Goal: Task Accomplishment & Management: Complete application form

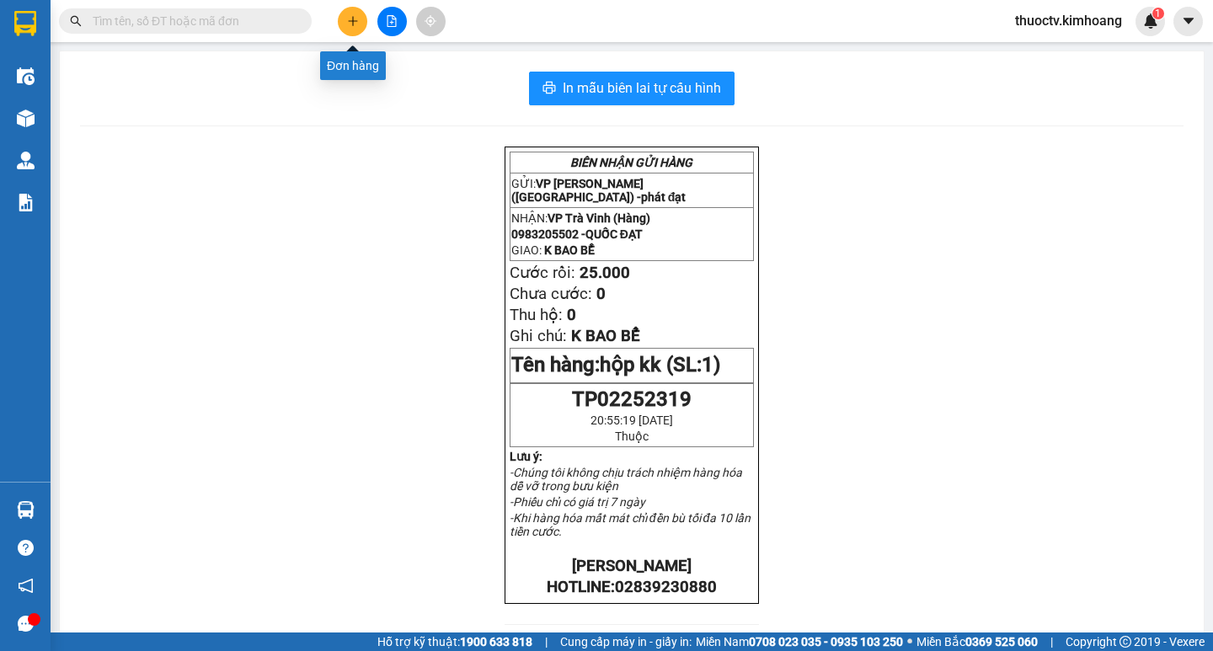
click at [349, 24] on icon "plus" at bounding box center [353, 21] width 12 height 12
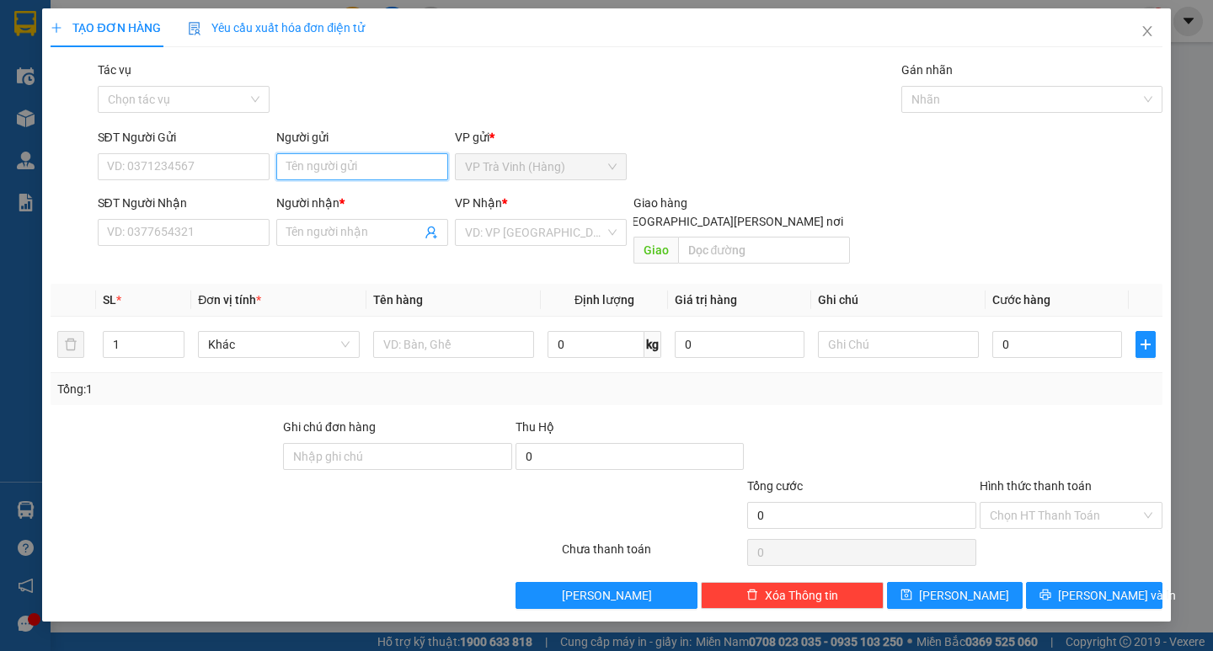
click at [341, 155] on input "Người gửi" at bounding box center [362, 166] width 172 height 27
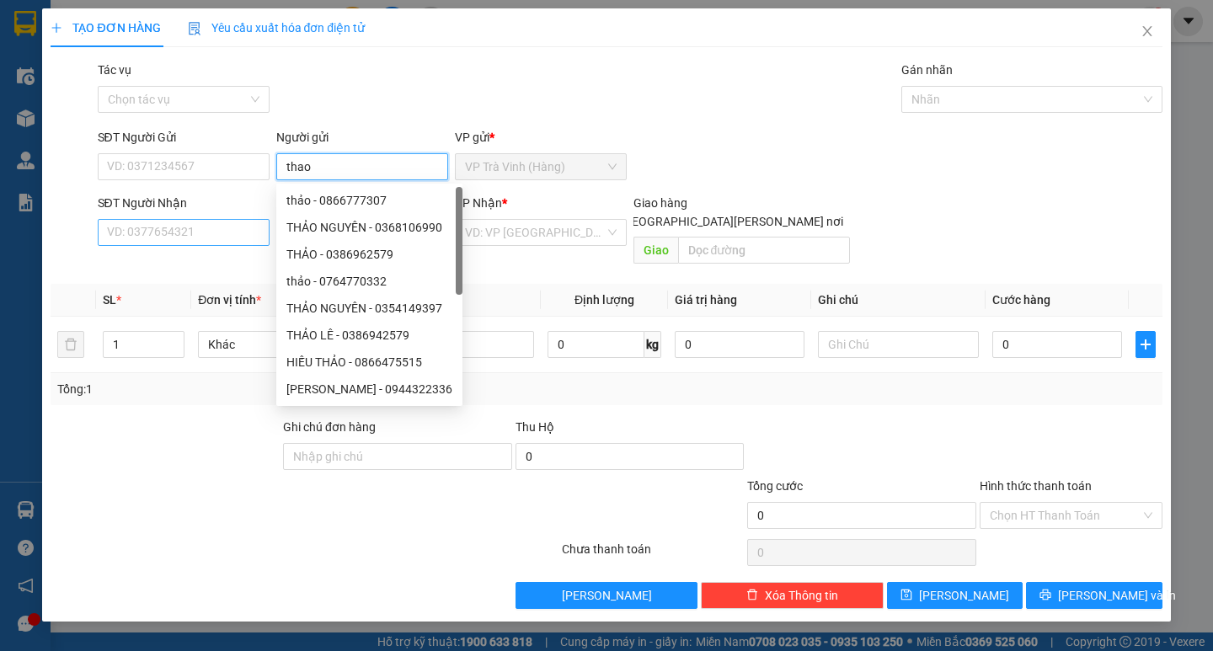
type input "thao"
drag, startPoint x: 174, startPoint y: 238, endPoint x: 258, endPoint y: 243, distance: 83.5
click at [175, 238] on input "SĐT Người Nhận" at bounding box center [184, 232] width 172 height 27
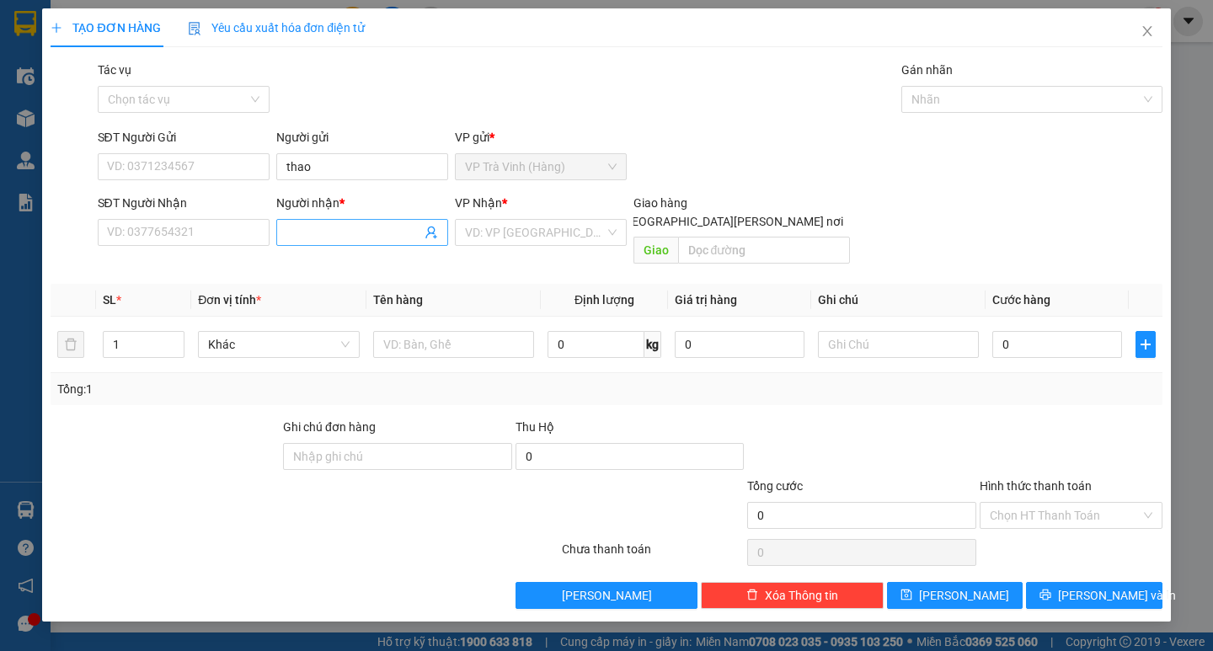
click at [329, 231] on input "Người nhận *" at bounding box center [353, 232] width 135 height 19
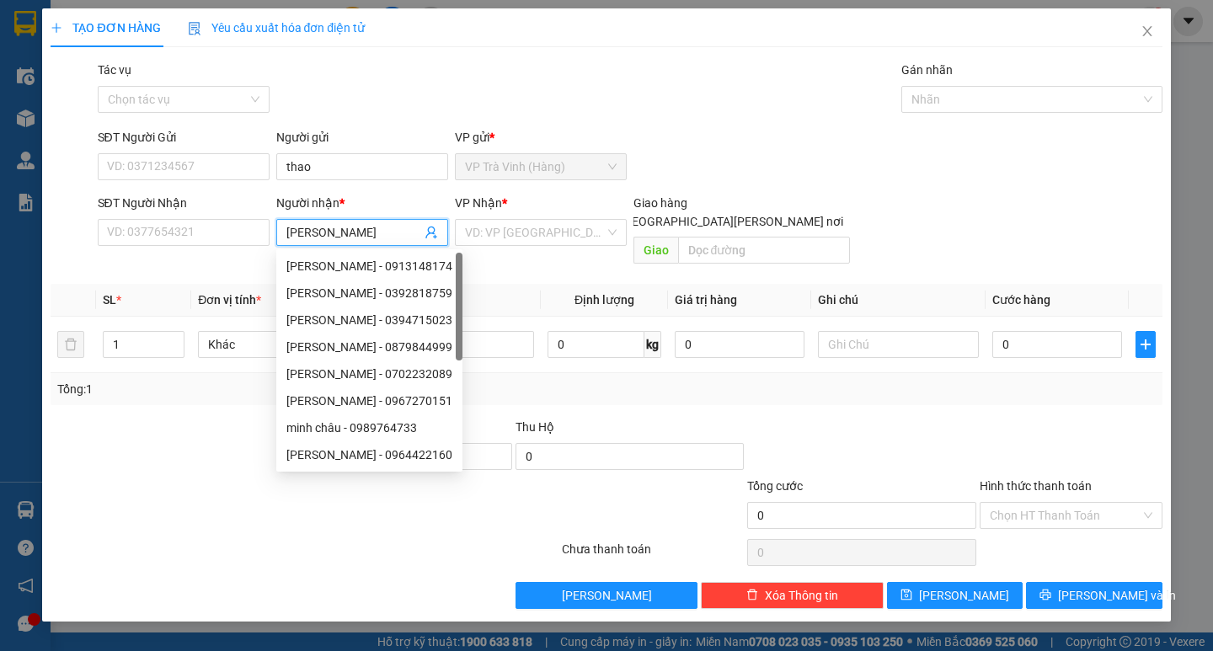
type input "[PERSON_NAME]"
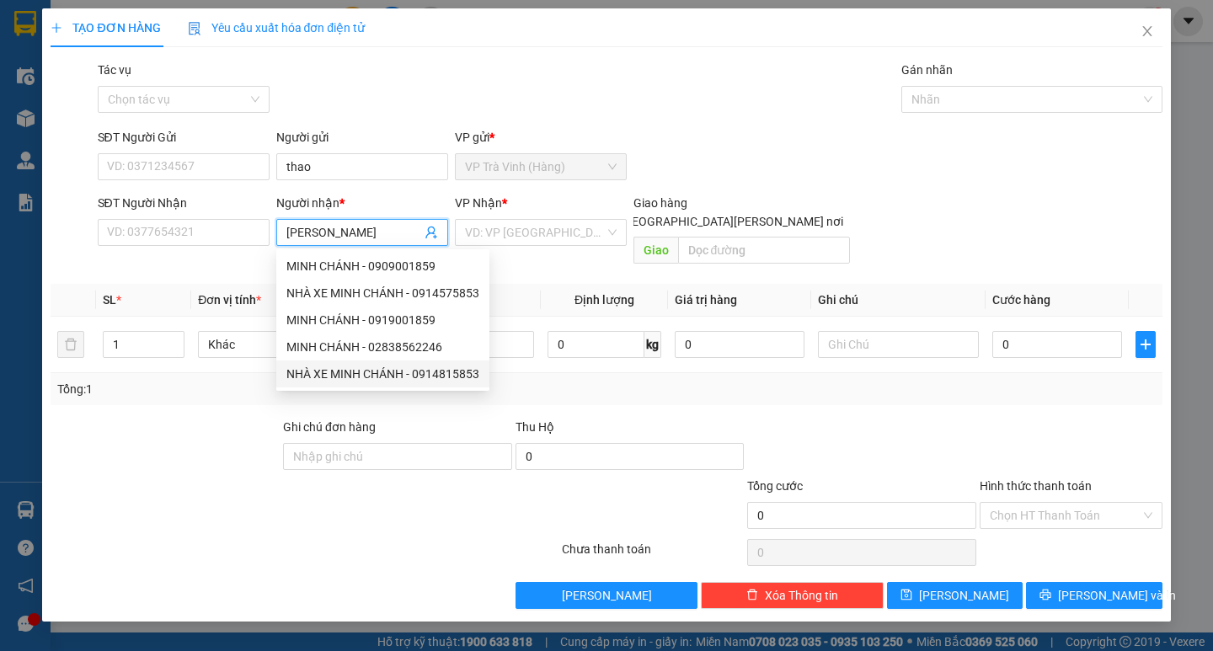
click at [349, 374] on div "NHÀ XE MINH CHÁNH - 0914815853" at bounding box center [382, 374] width 193 height 19
type input "0914815853"
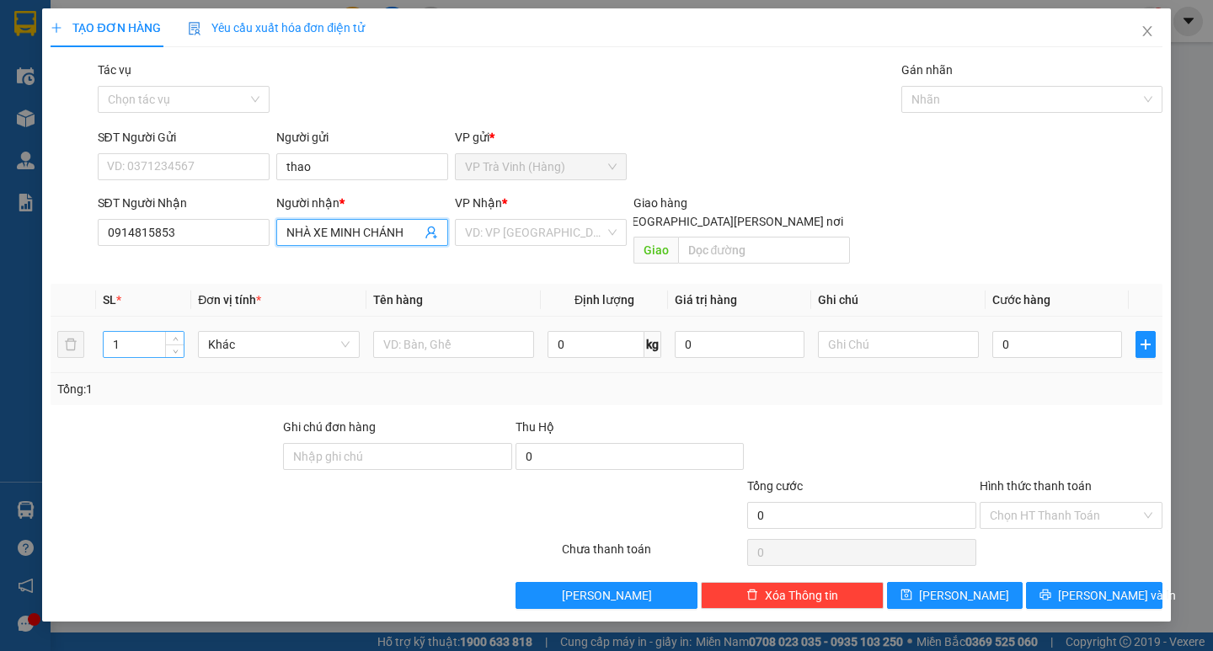
type input "NHÀ XE MINH CHÁNH"
click at [127, 332] on input "1" at bounding box center [144, 344] width 80 height 25
type input "2"
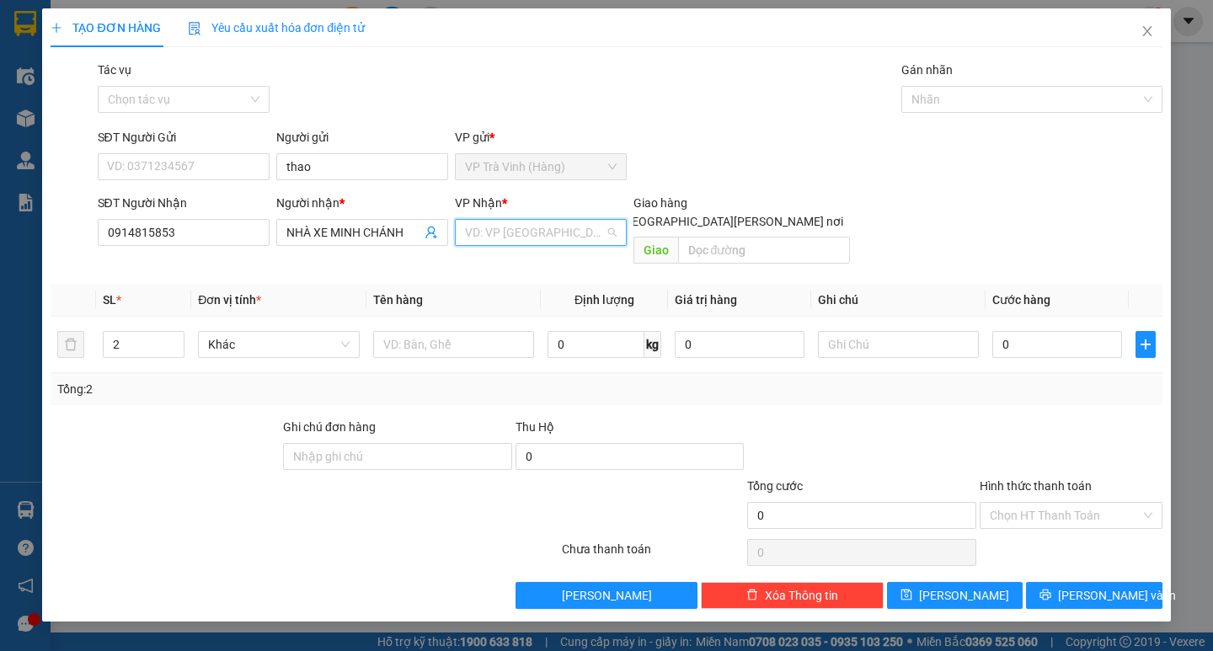
drag, startPoint x: 521, startPoint y: 225, endPoint x: 516, endPoint y: 262, distance: 37.5
click at [521, 228] on input "search" at bounding box center [535, 232] width 140 height 25
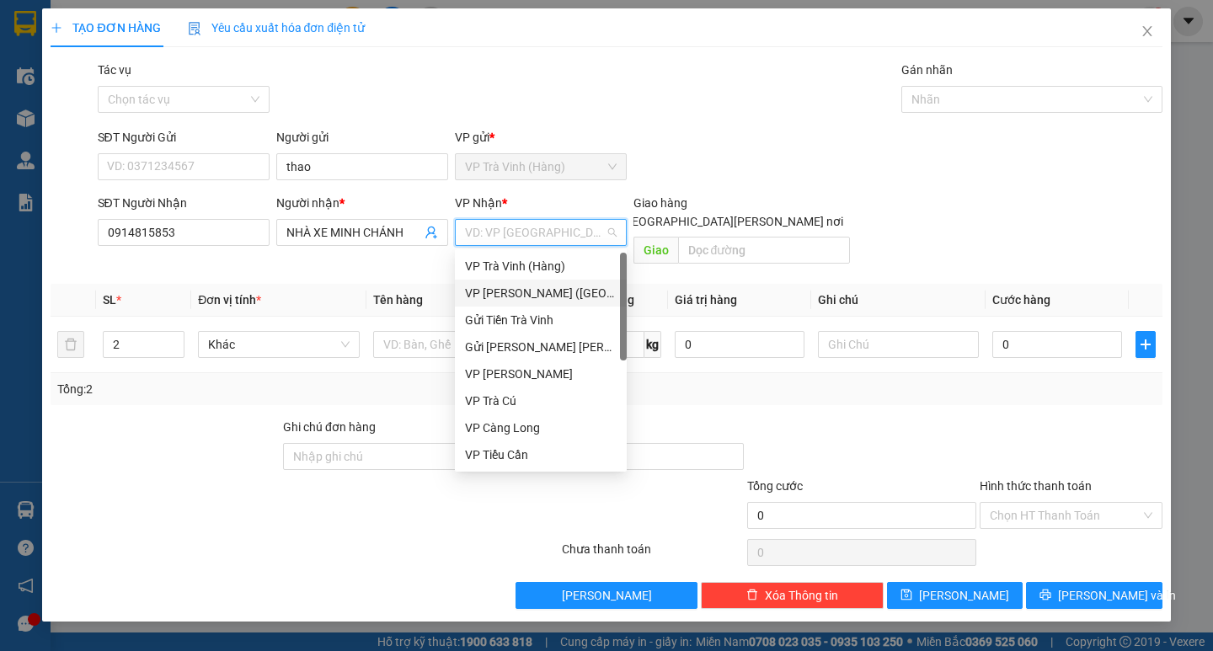
click at [504, 286] on div "VP [PERSON_NAME] ([GEOGRAPHIC_DATA])" at bounding box center [541, 293] width 152 height 19
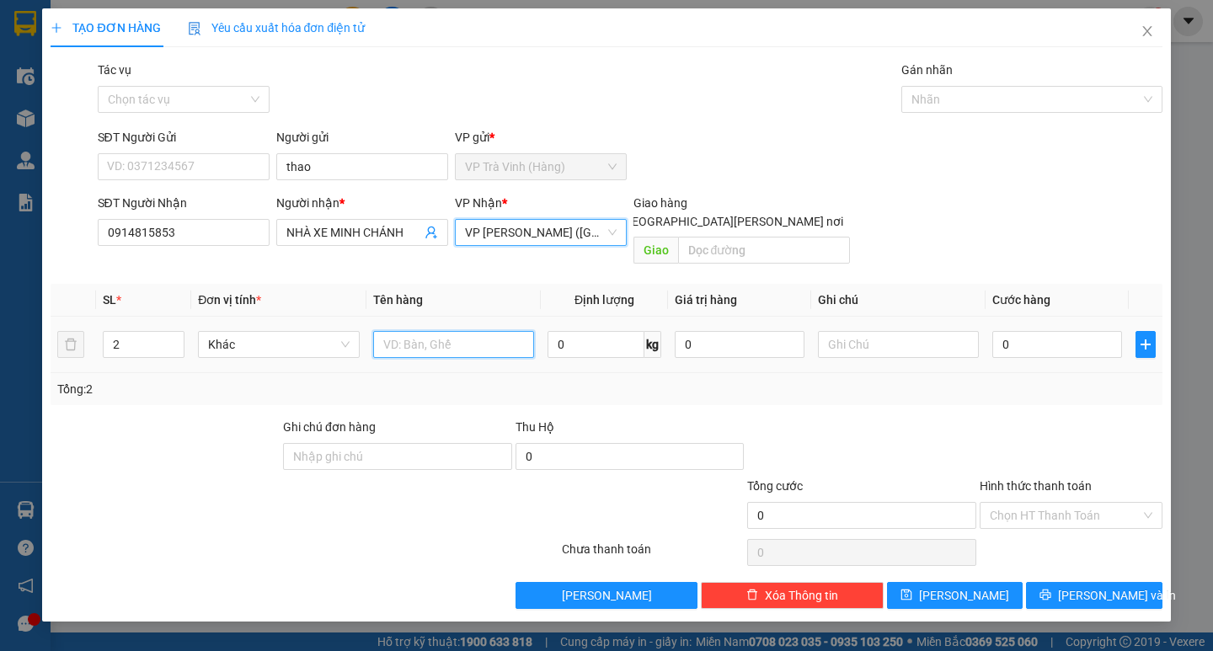
click at [441, 332] on input "text" at bounding box center [453, 344] width 161 height 27
type input "thùng mút kk"
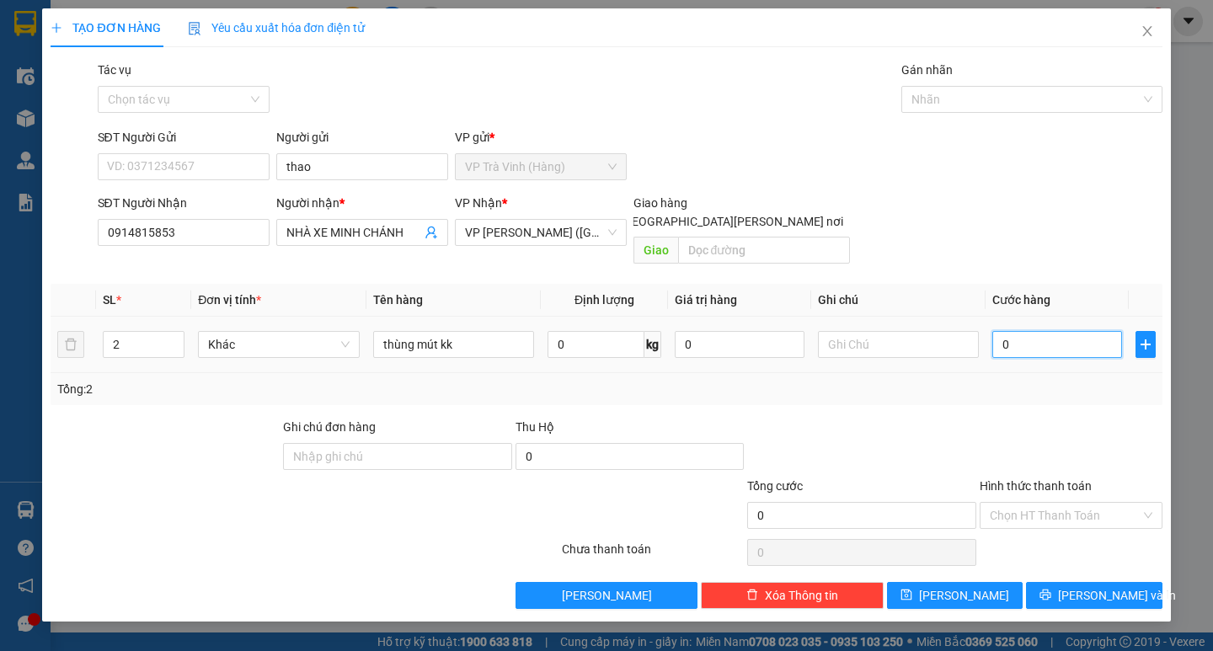
click at [1027, 331] on input "0" at bounding box center [1057, 344] width 130 height 27
type input "1"
type input "14"
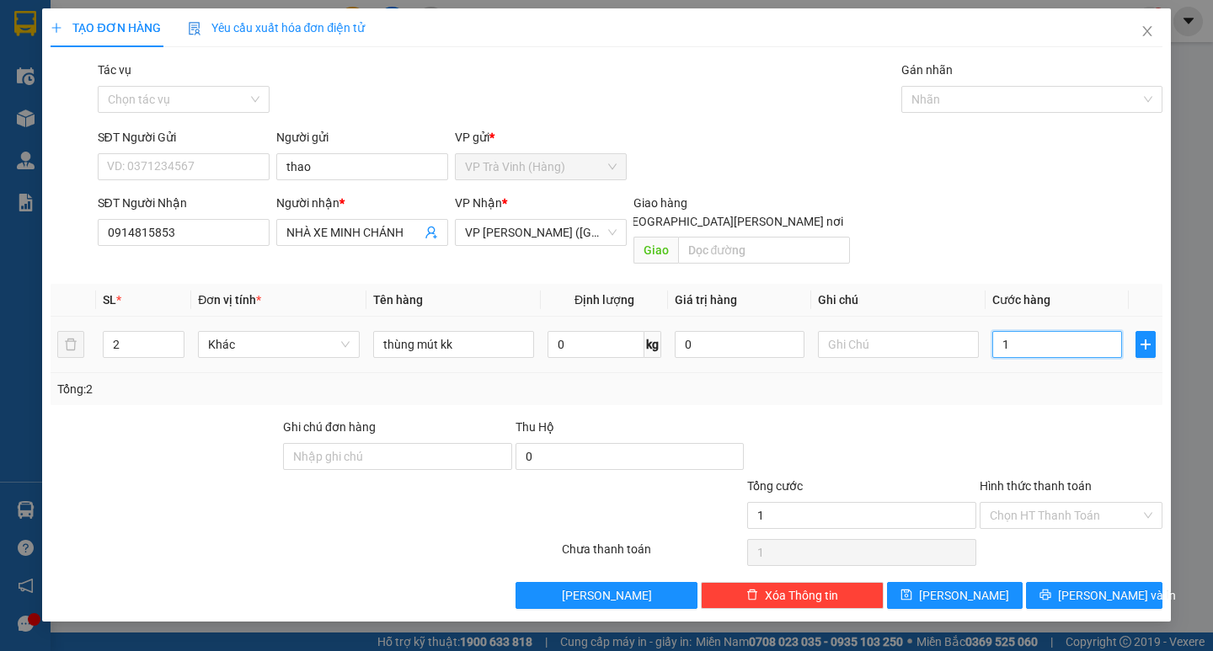
type input "14"
type input "140"
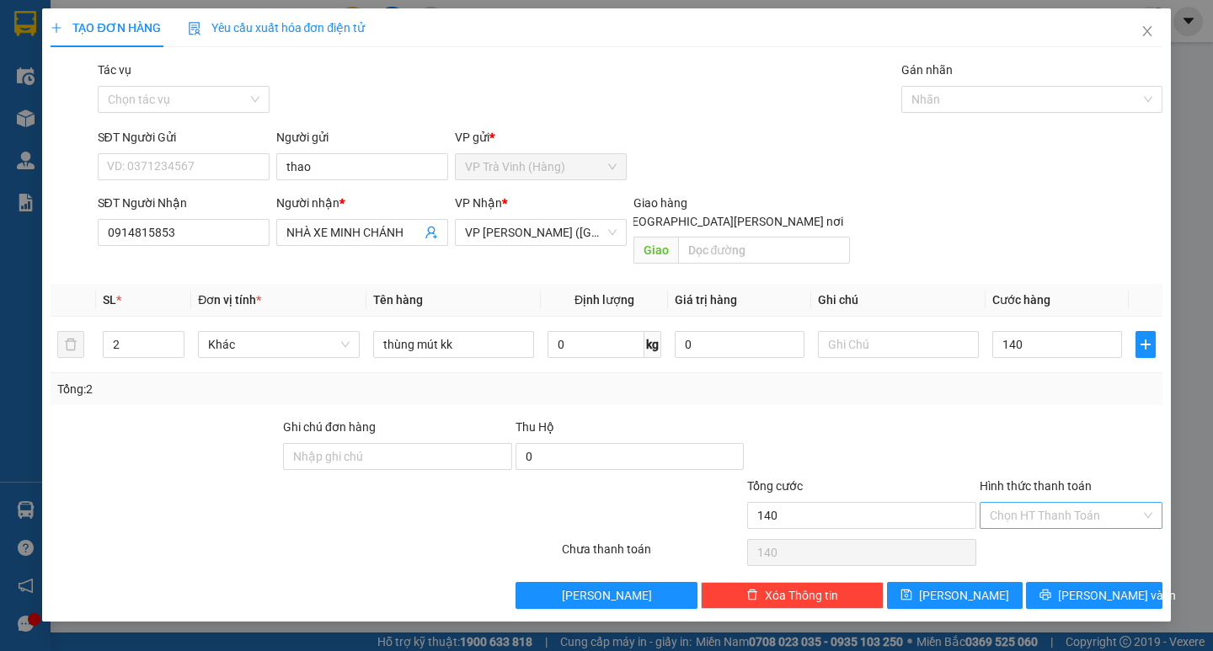
type input "140.000"
click at [1041, 503] on input "Hình thức thanh toán" at bounding box center [1065, 515] width 151 height 25
click at [1026, 532] on div "Tại văn phòng" at bounding box center [1071, 530] width 163 height 19
type input "0"
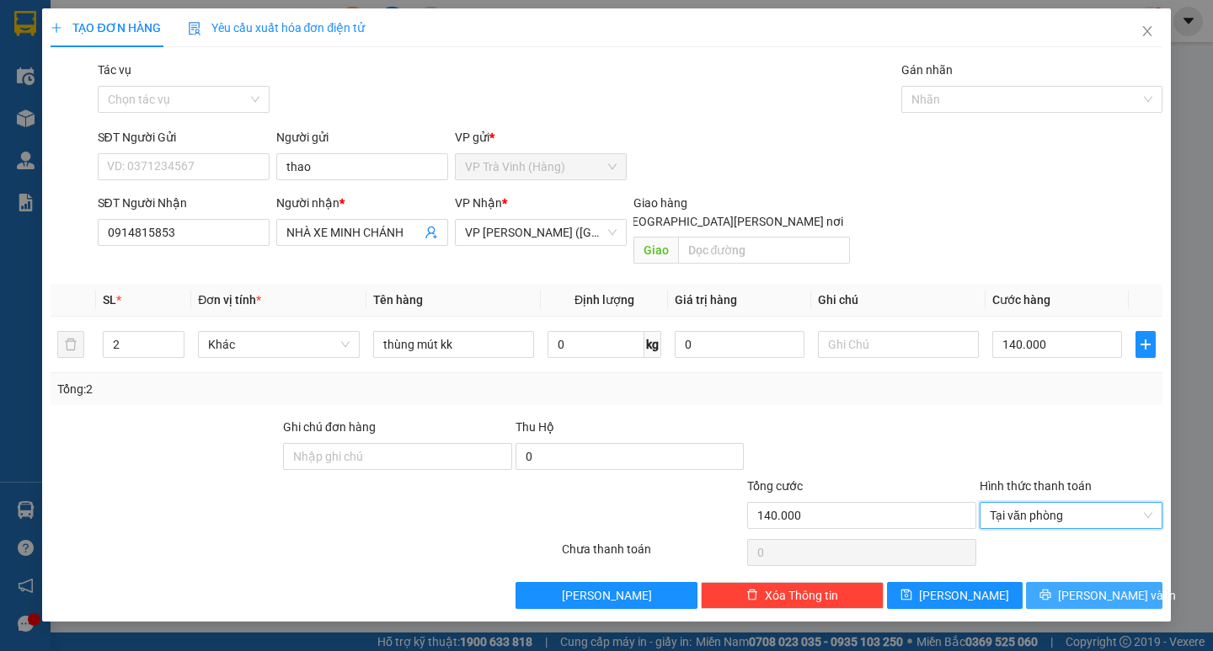
click at [1109, 586] on span "[PERSON_NAME] và In" at bounding box center [1117, 595] width 118 height 19
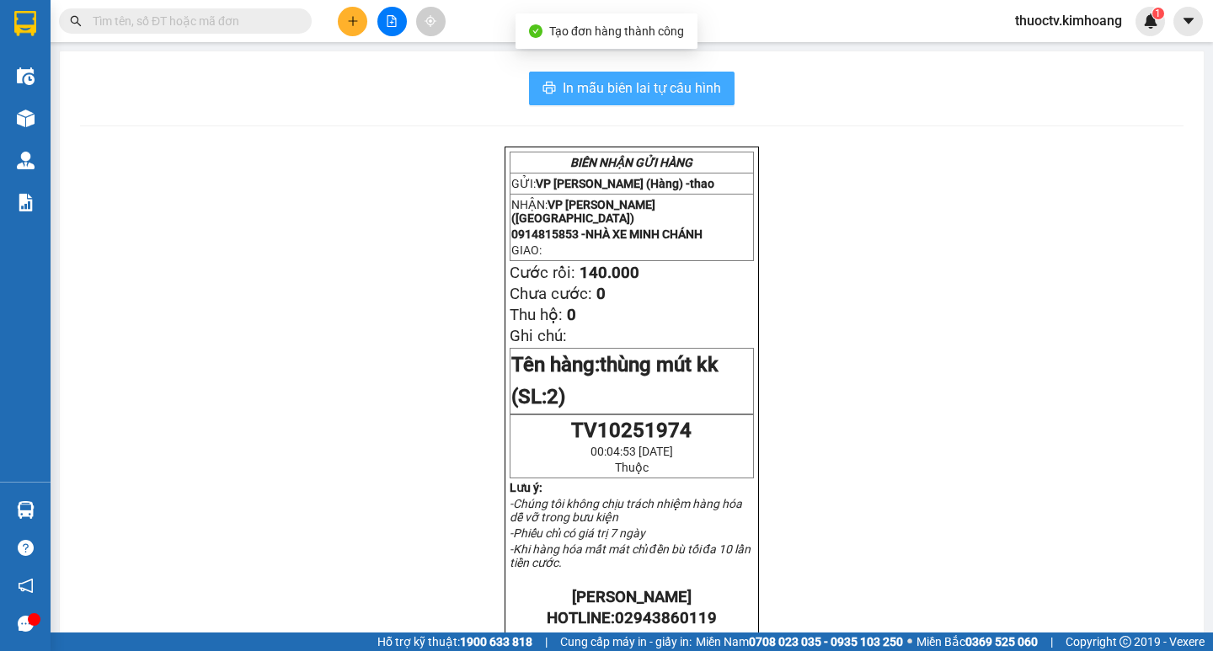
click at [563, 93] on span "In mẫu biên lai tự cấu hình" at bounding box center [642, 87] width 158 height 21
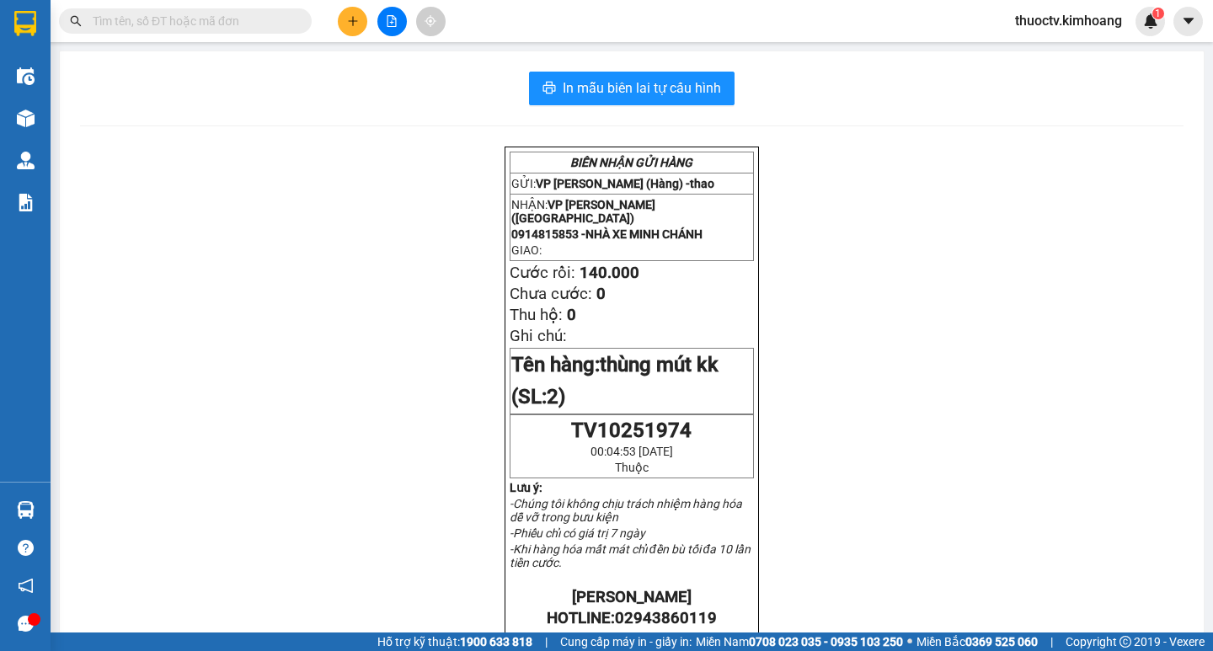
click at [271, 25] on input "text" at bounding box center [192, 21] width 199 height 19
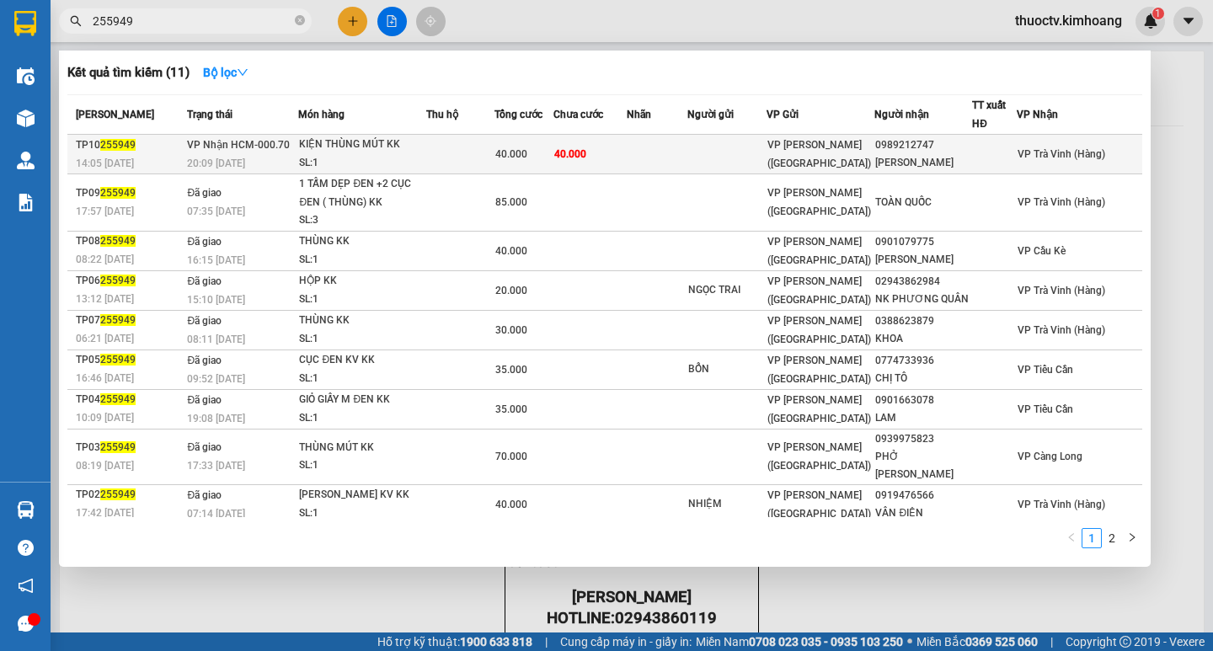
type input "255949"
click at [622, 155] on td "40.000" at bounding box center [590, 155] width 74 height 40
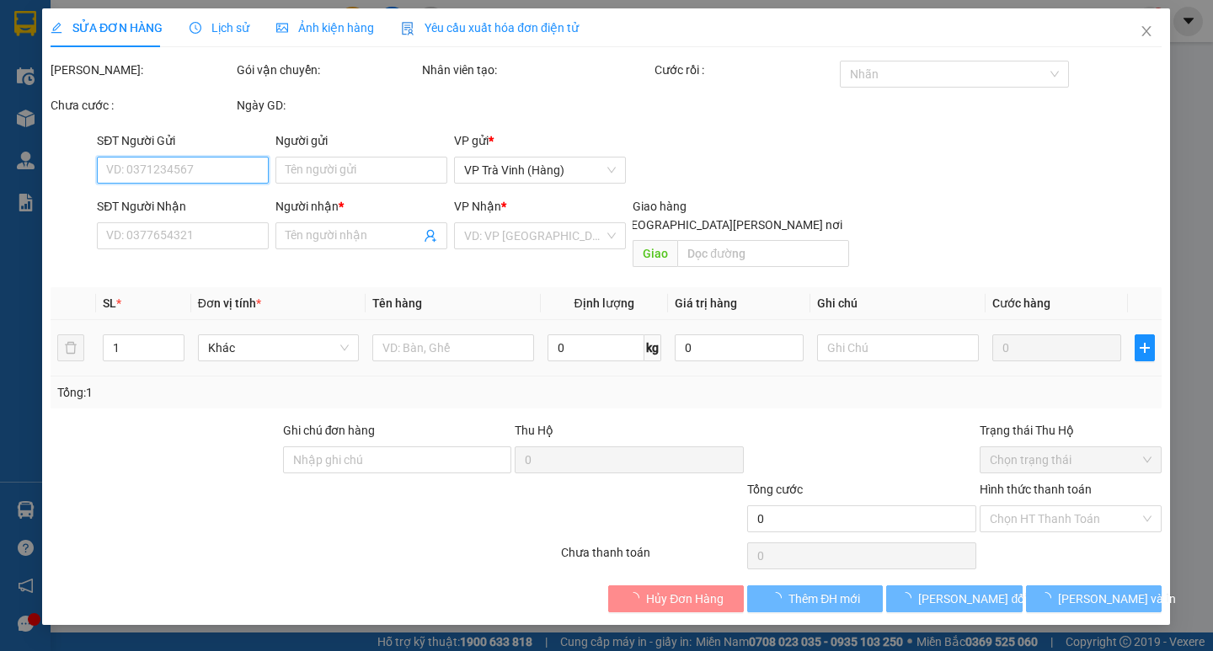
type input "0989212747"
type input "[PERSON_NAME]"
type input "40.000"
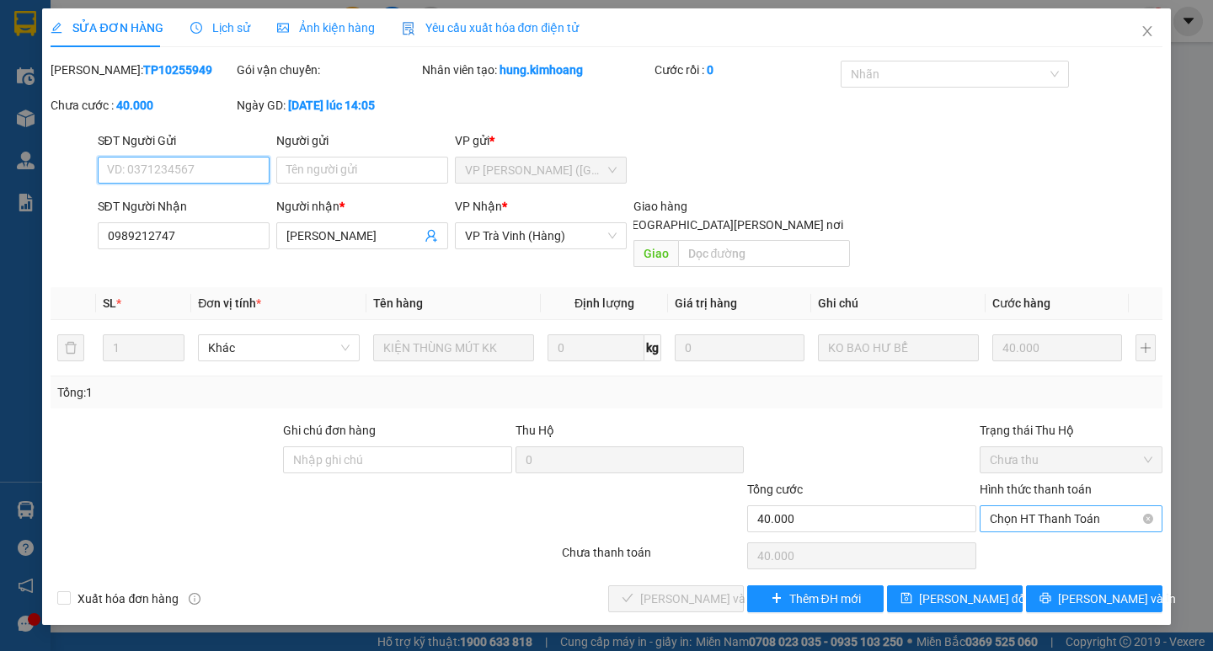
click at [1042, 506] on span "Chọn HT Thanh Toán" at bounding box center [1071, 518] width 163 height 25
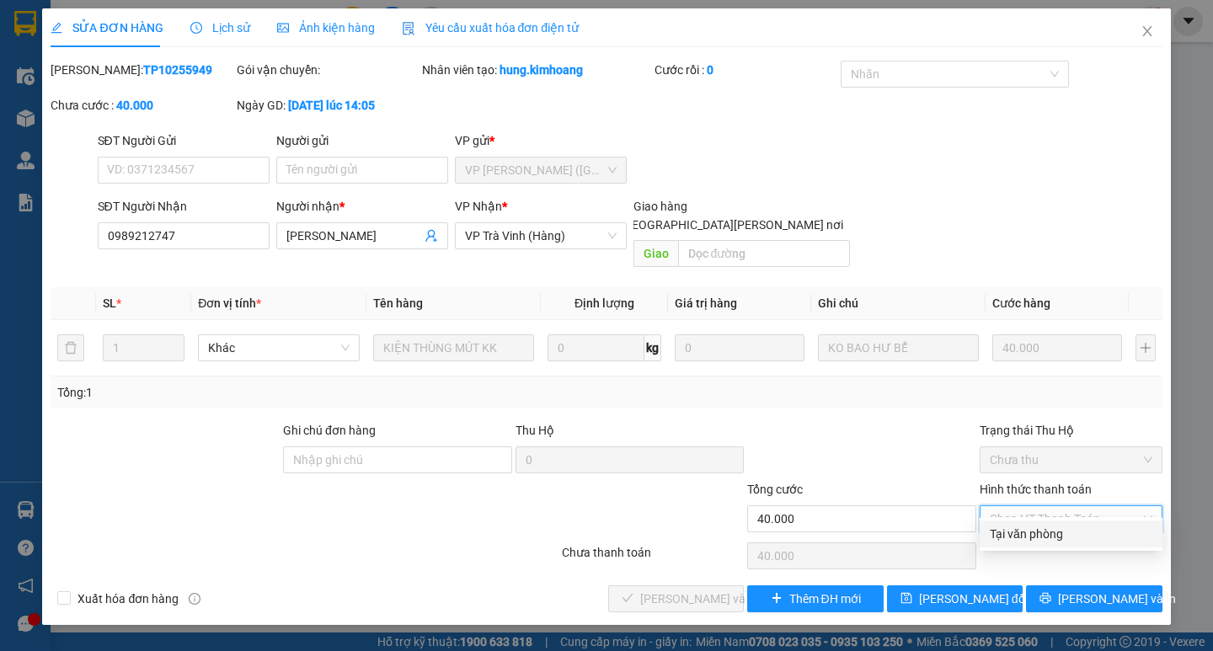
drag, startPoint x: 1036, startPoint y: 525, endPoint x: 1030, endPoint y: 532, distance: 9.0
click at [1036, 526] on div "Tại văn phòng" at bounding box center [1071, 534] width 163 height 19
type input "0"
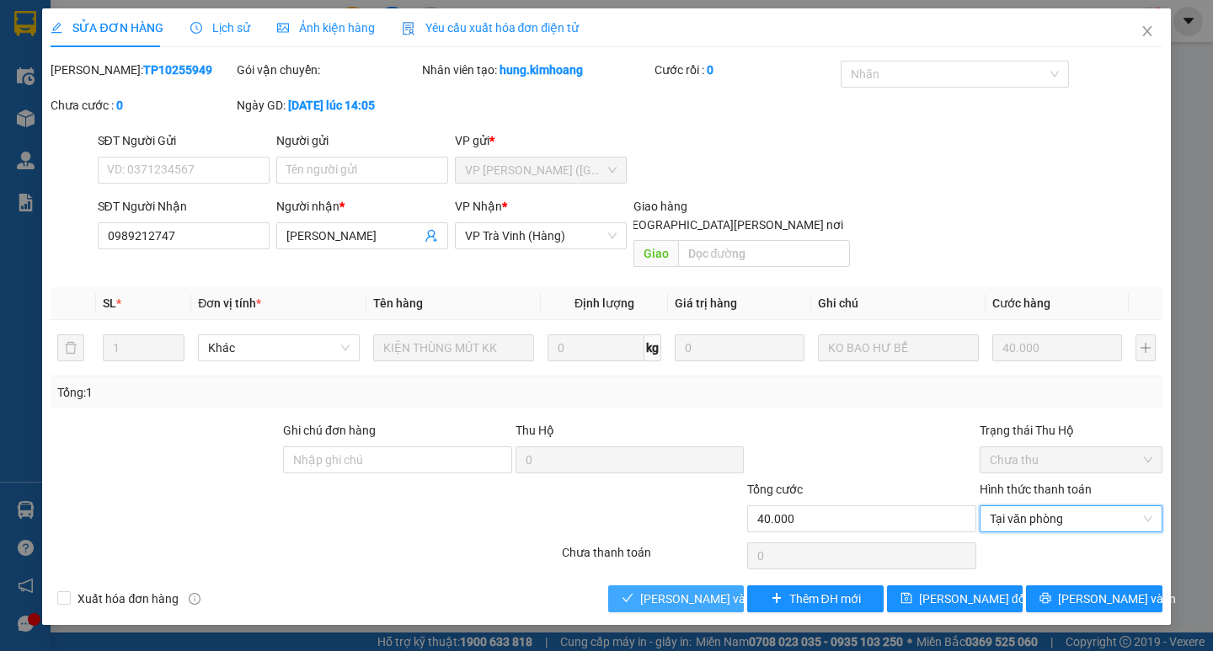
drag, startPoint x: 698, startPoint y: 566, endPoint x: 715, endPoint y: 572, distance: 17.8
click at [697, 585] on button "[PERSON_NAME] và [PERSON_NAME] hàng" at bounding box center [676, 598] width 136 height 27
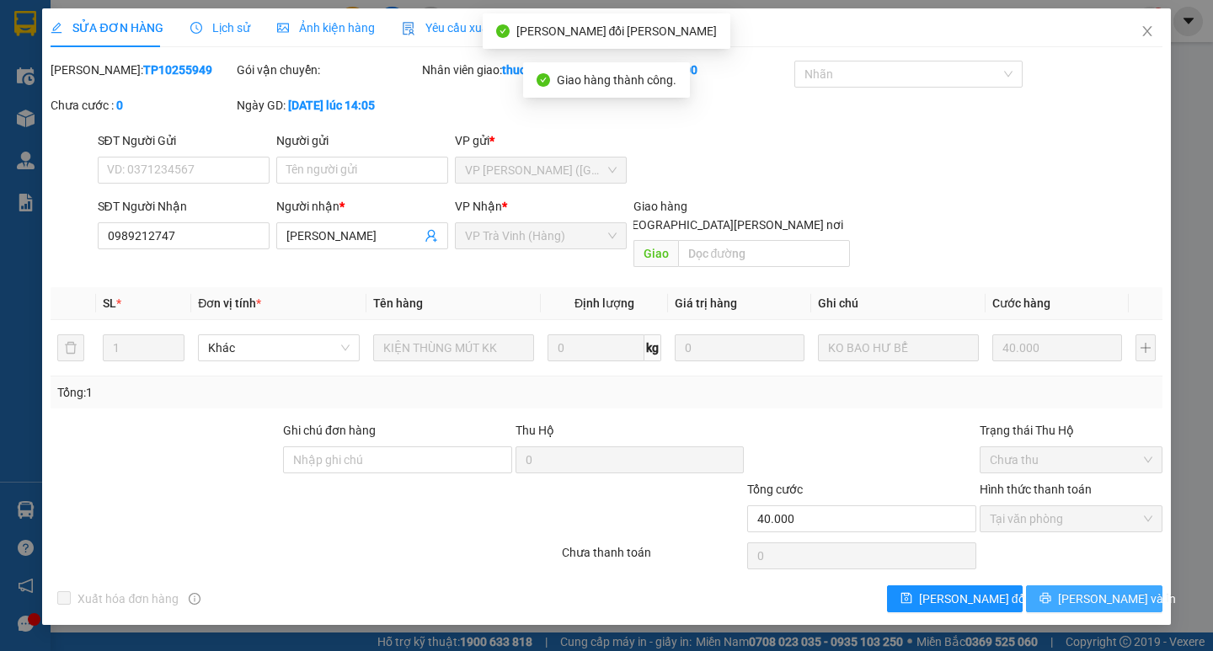
click at [1099, 590] on span "[PERSON_NAME] và In" at bounding box center [1117, 599] width 118 height 19
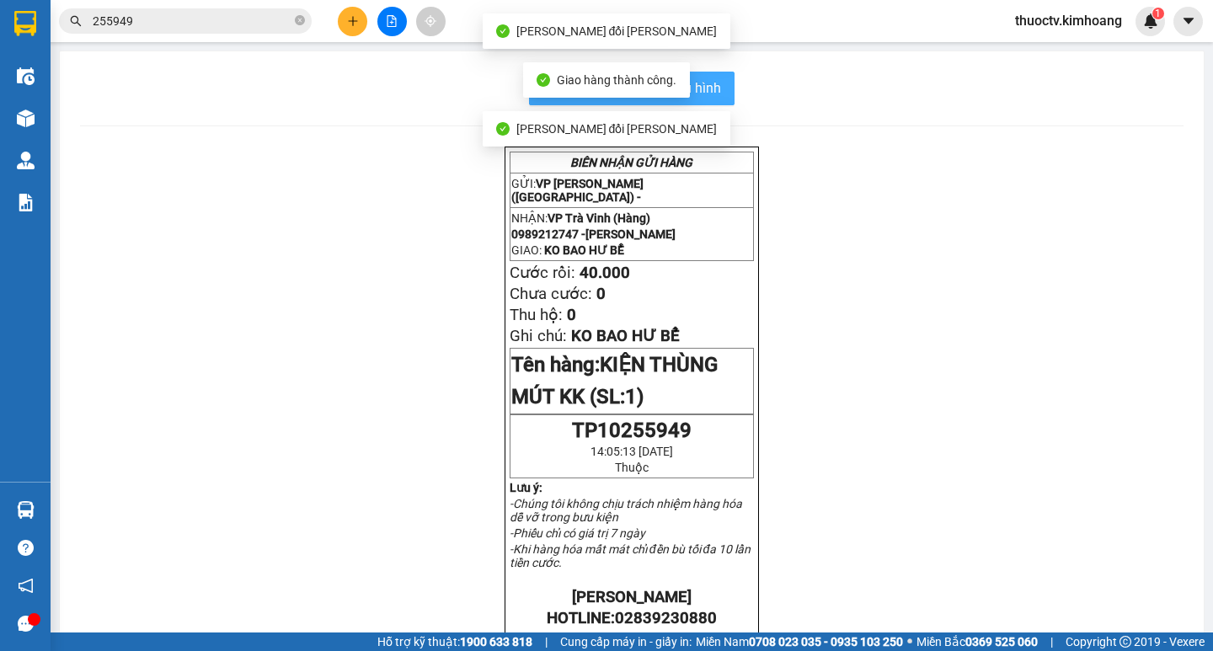
click at [700, 81] on span "In mẫu biên lai tự cấu hình" at bounding box center [642, 87] width 158 height 21
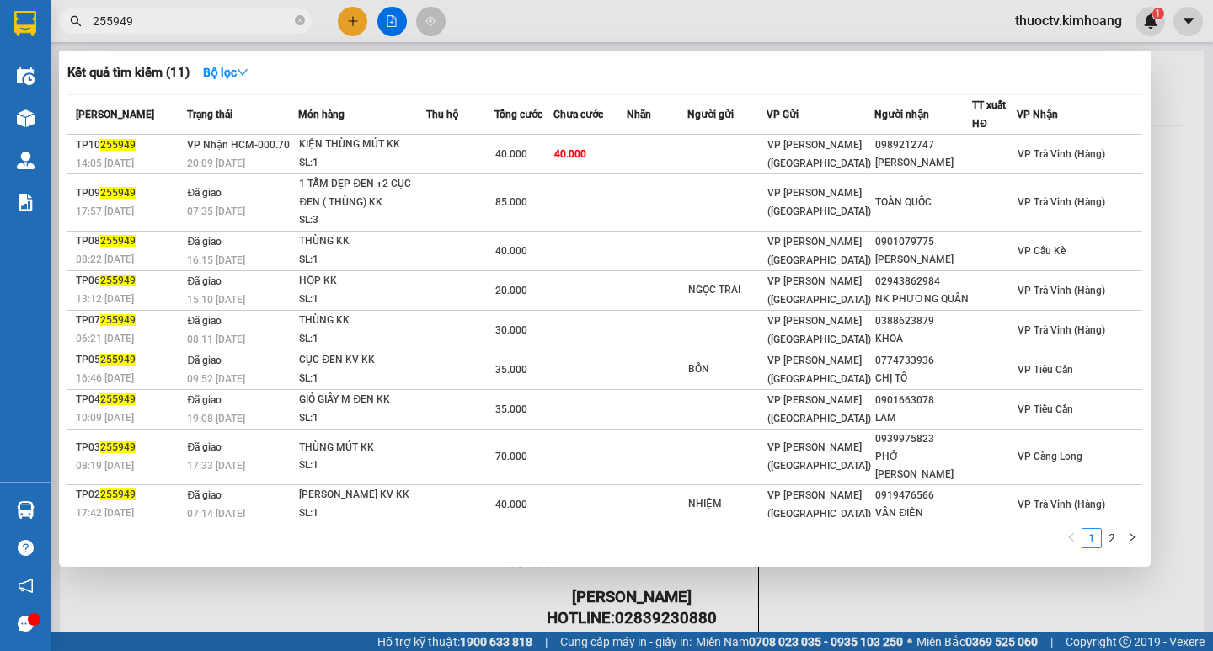
click at [145, 24] on input "255949" at bounding box center [192, 21] width 199 height 19
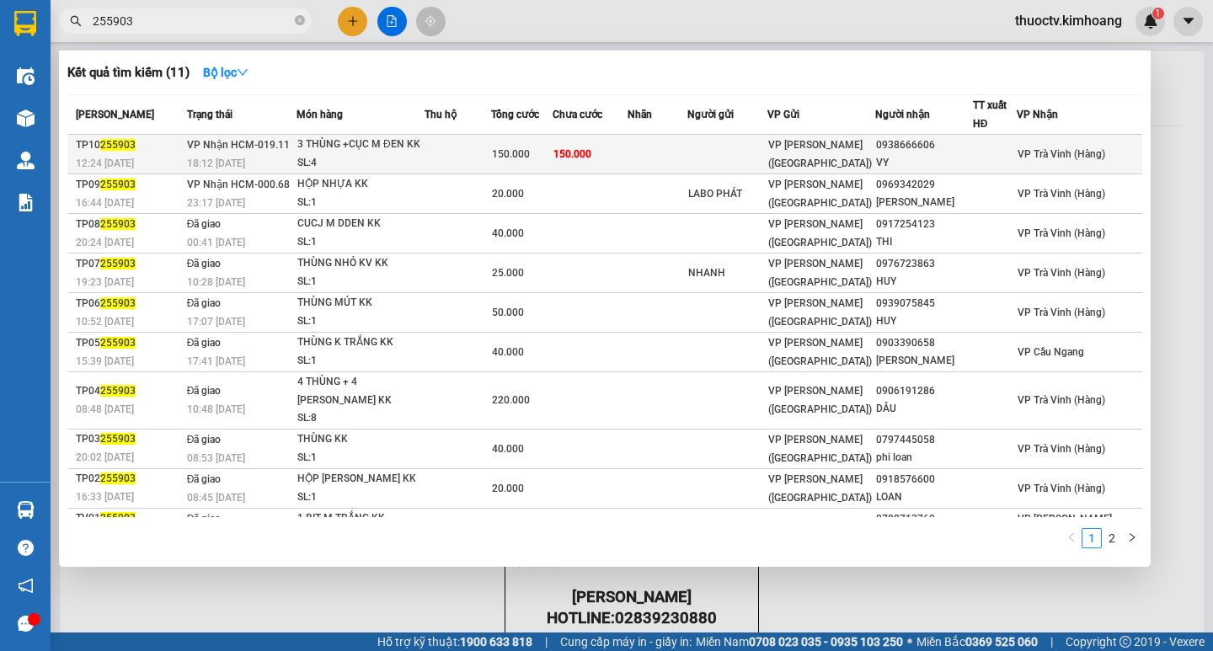
type input "255903"
click at [628, 157] on td "150.000" at bounding box center [591, 155] width 76 height 40
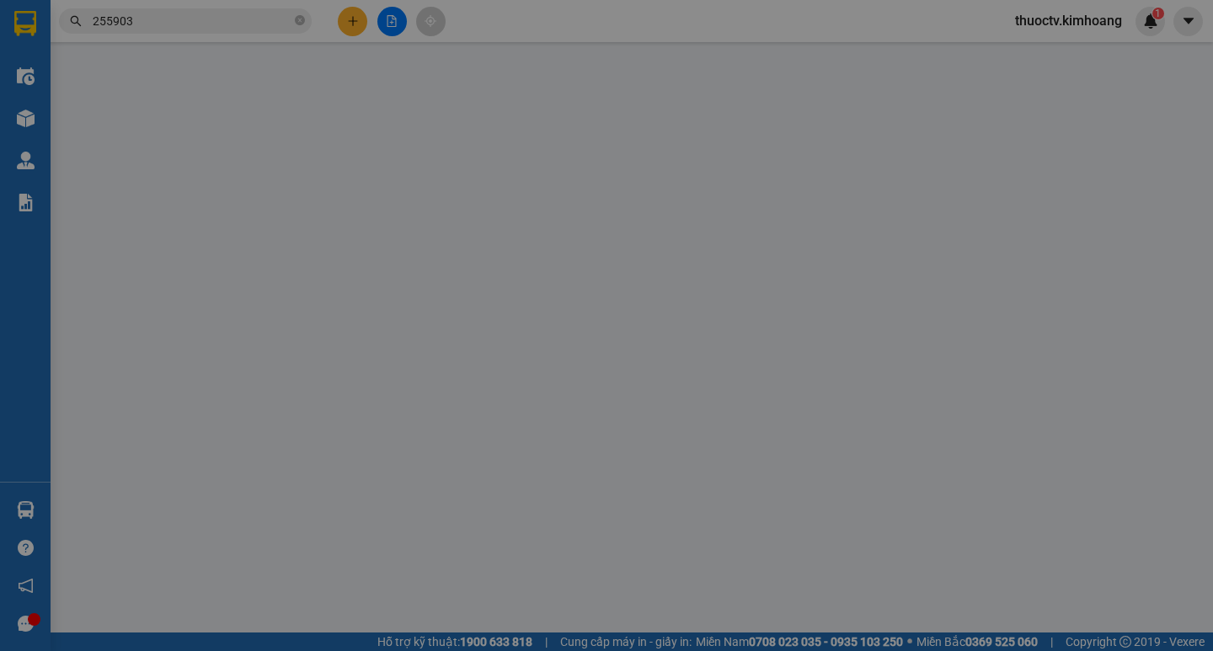
type input "0938666606"
type input "VY"
type input "150.000"
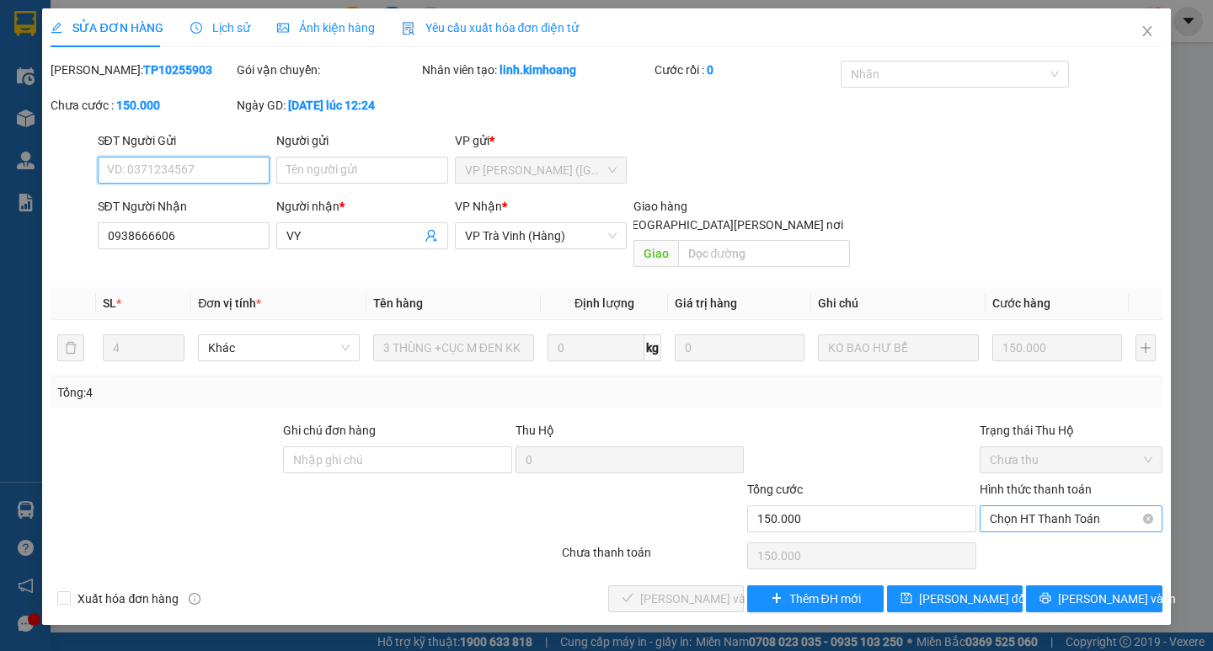
click at [1057, 506] on span "Chọn HT Thanh Toán" at bounding box center [1071, 518] width 163 height 25
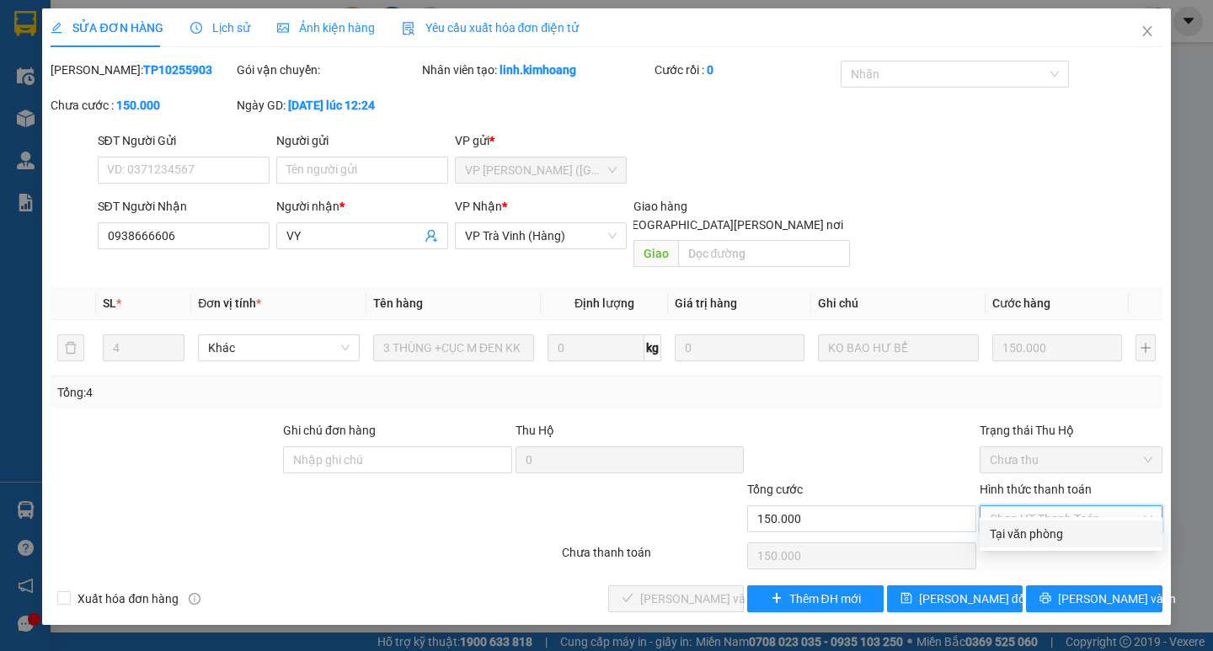
click at [1042, 537] on div "Tại văn phòng" at bounding box center [1071, 534] width 163 height 19
type input "0"
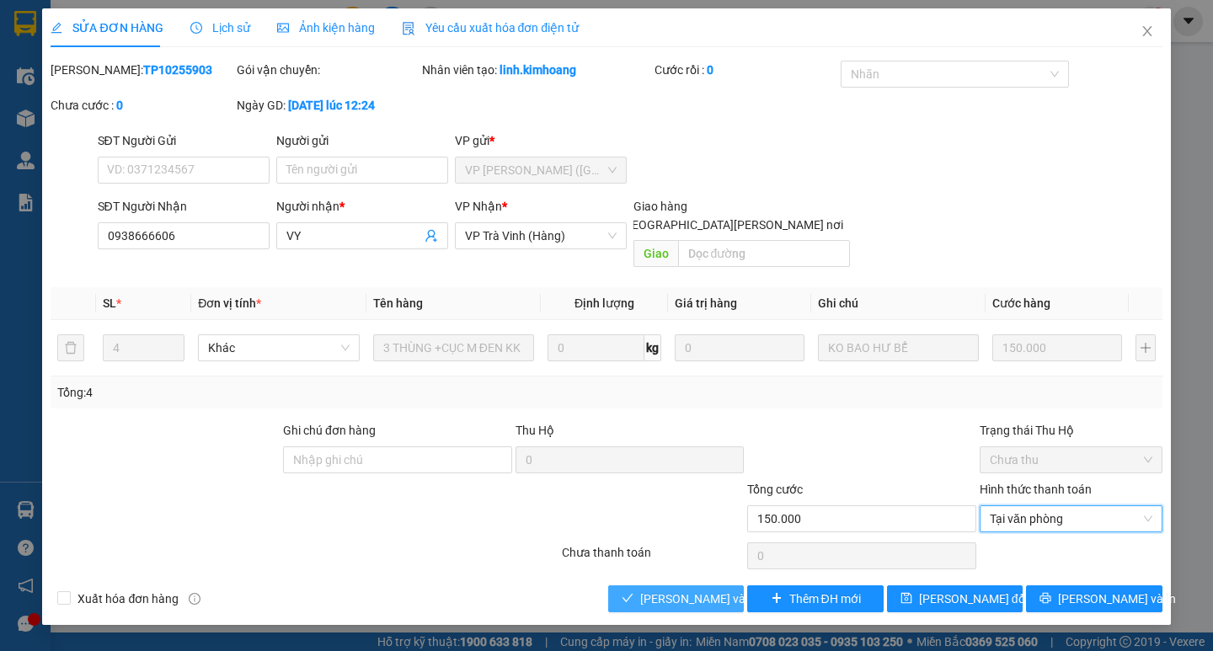
click at [712, 590] on span "[PERSON_NAME] và [PERSON_NAME] hàng" at bounding box center [753, 599] width 227 height 19
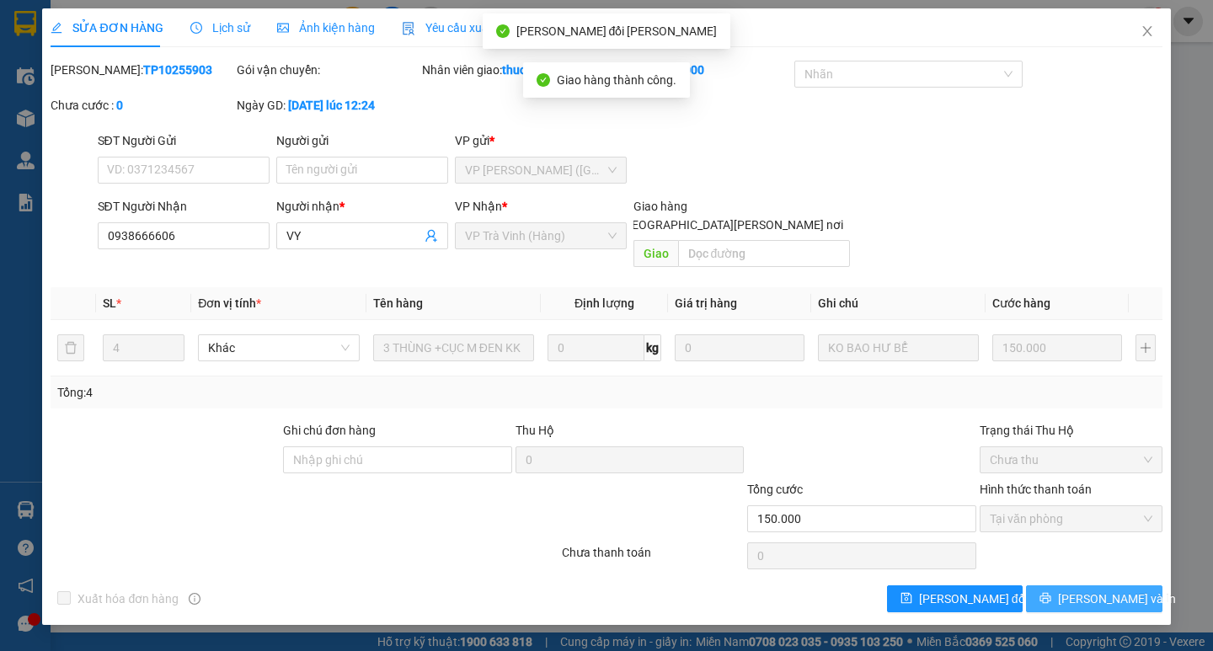
click at [1094, 590] on span "[PERSON_NAME] và In" at bounding box center [1117, 599] width 118 height 19
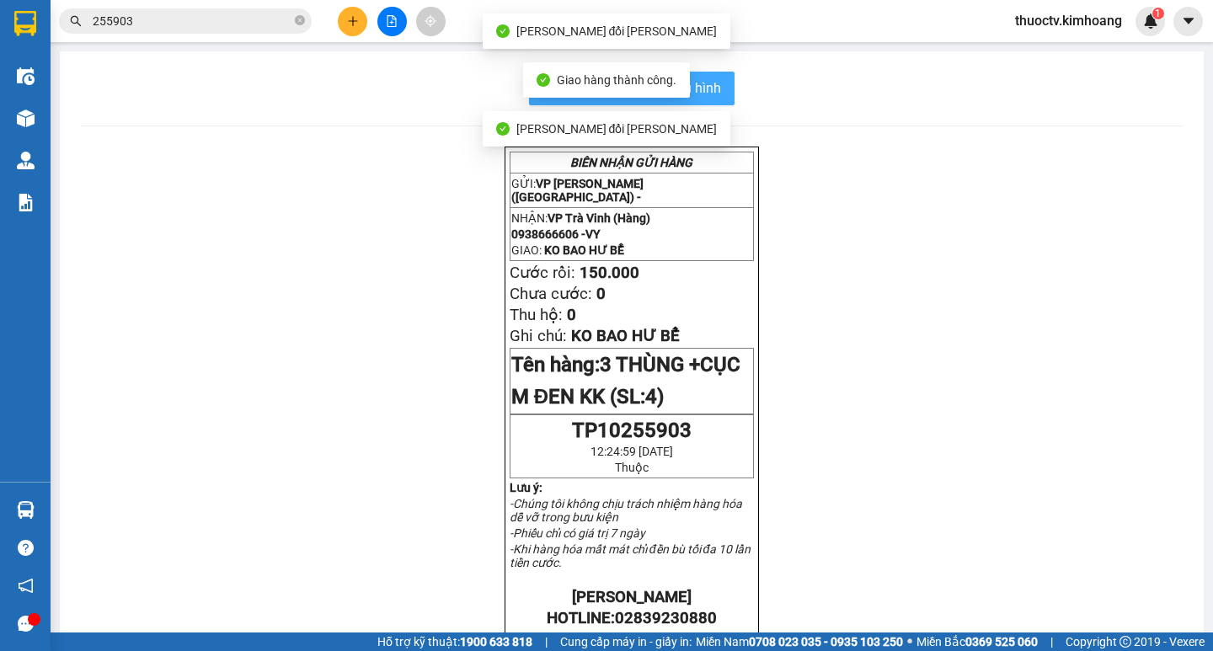
click at [709, 93] on span "In mẫu biên lai tự cấu hình" at bounding box center [642, 87] width 158 height 21
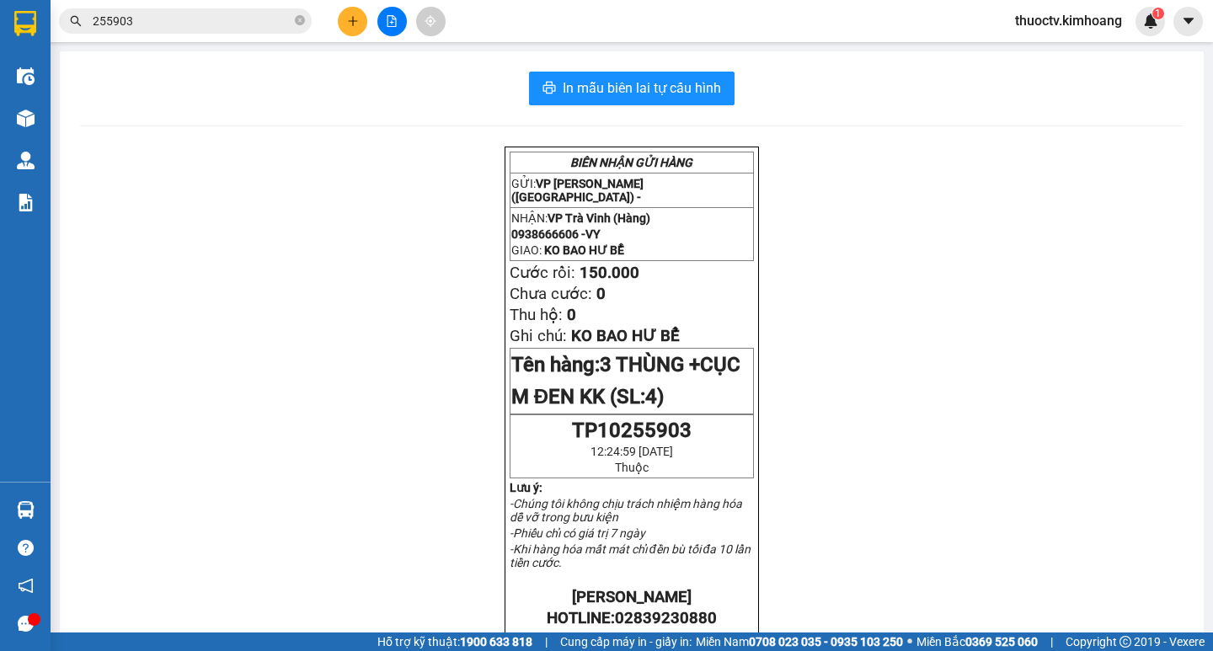
click at [178, 27] on input "255903" at bounding box center [192, 21] width 199 height 19
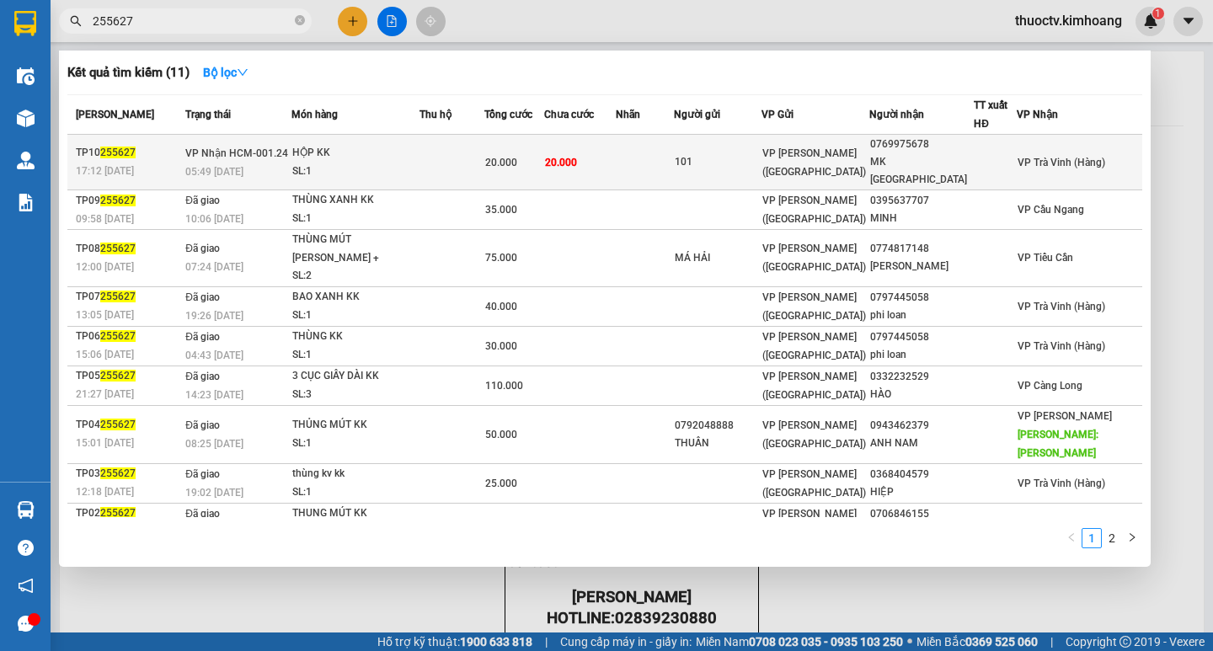
type input "255627"
click at [543, 158] on div "20.000" at bounding box center [514, 162] width 58 height 19
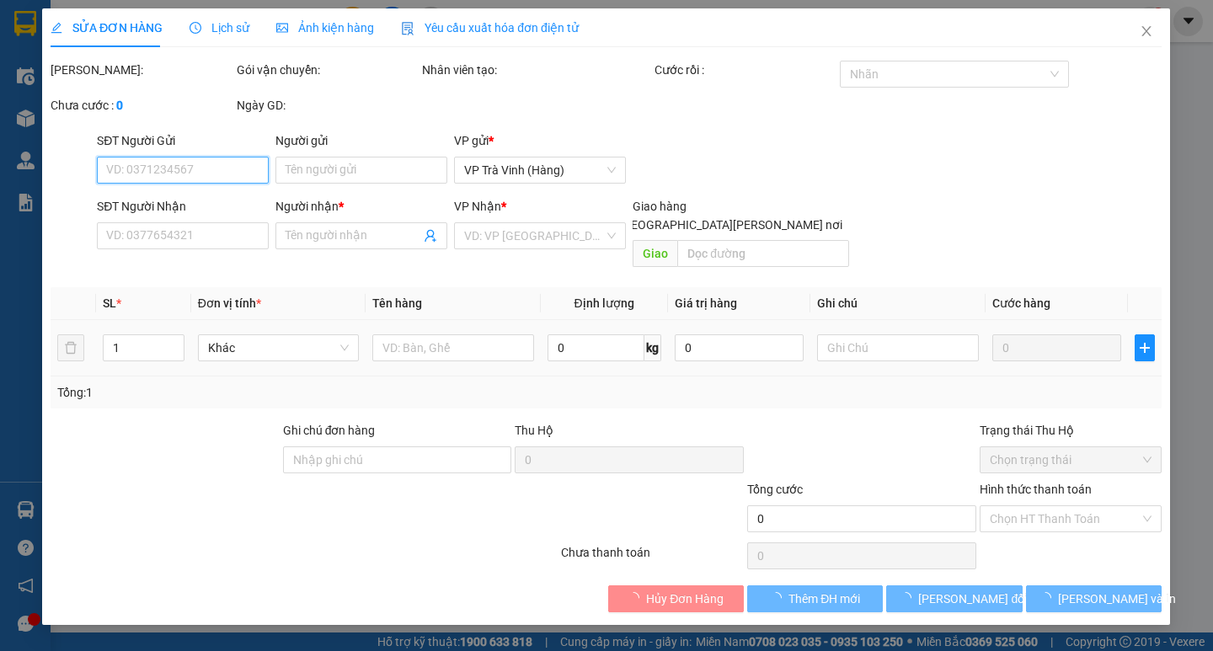
type input "101"
type input "0769975678"
type input "MK [GEOGRAPHIC_DATA]"
type input "20.000"
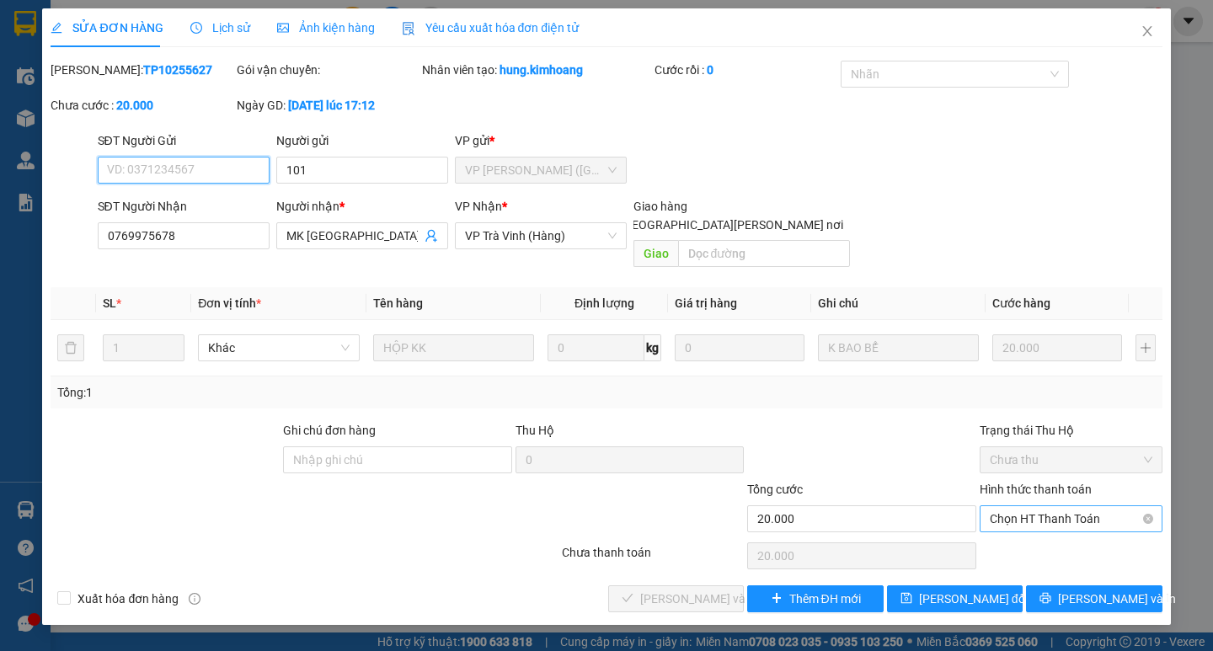
click at [1063, 506] on span "Chọn HT Thanh Toán" at bounding box center [1071, 518] width 163 height 25
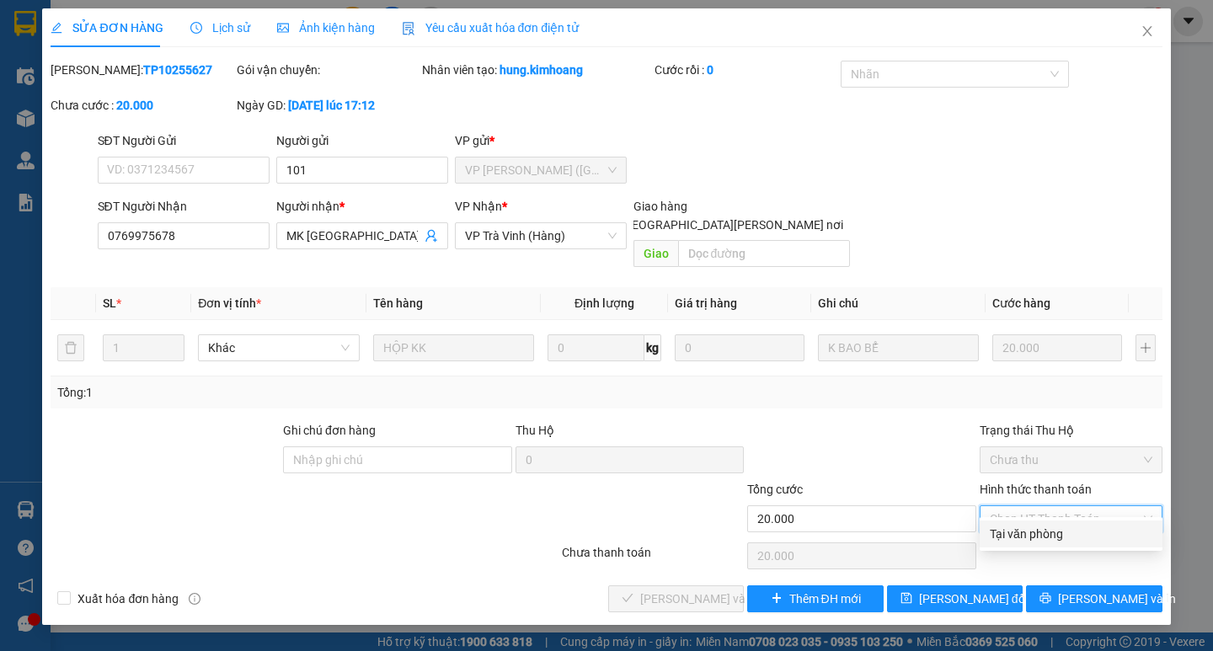
click at [1050, 532] on div "Tại văn phòng" at bounding box center [1071, 534] width 163 height 19
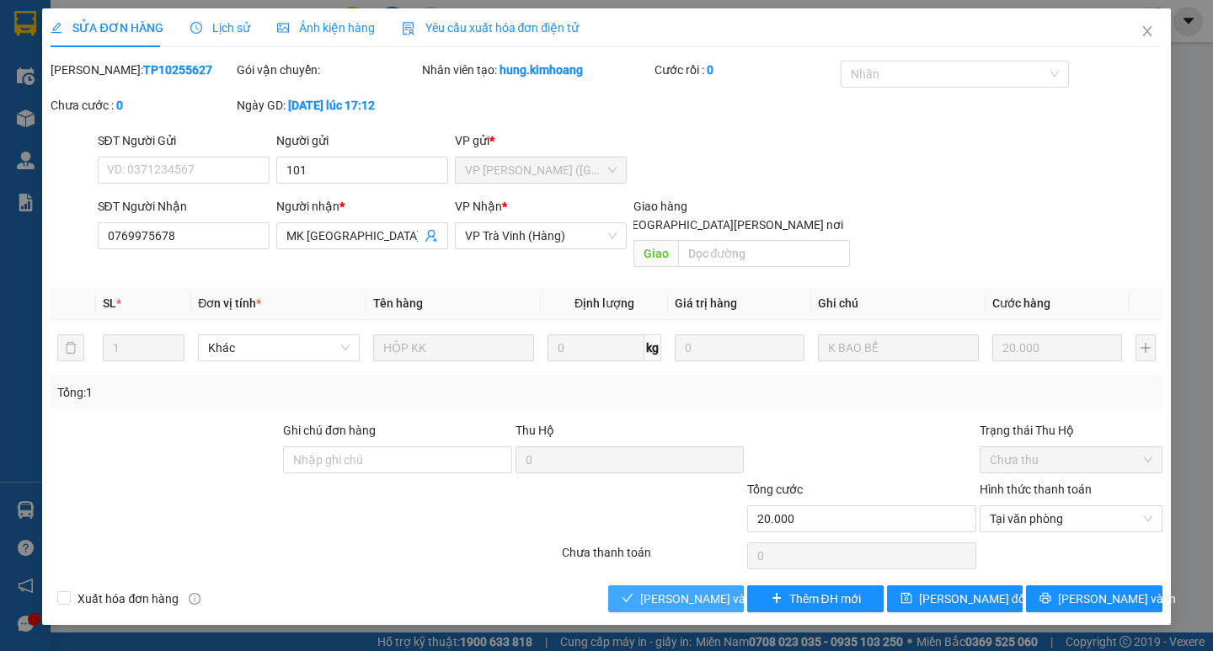
drag, startPoint x: 705, startPoint y: 578, endPoint x: 835, endPoint y: 598, distance: 131.3
click at [710, 590] on span "[PERSON_NAME] và [PERSON_NAME] hàng" at bounding box center [753, 599] width 227 height 19
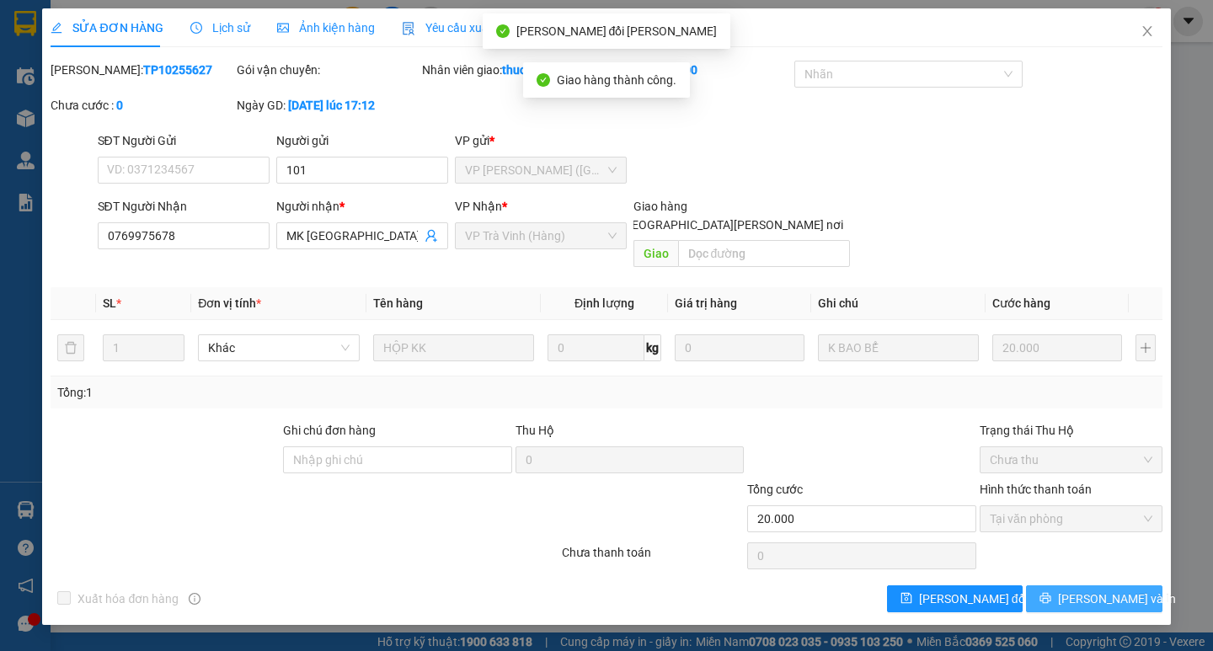
click at [1091, 590] on span "[PERSON_NAME] và In" at bounding box center [1117, 599] width 118 height 19
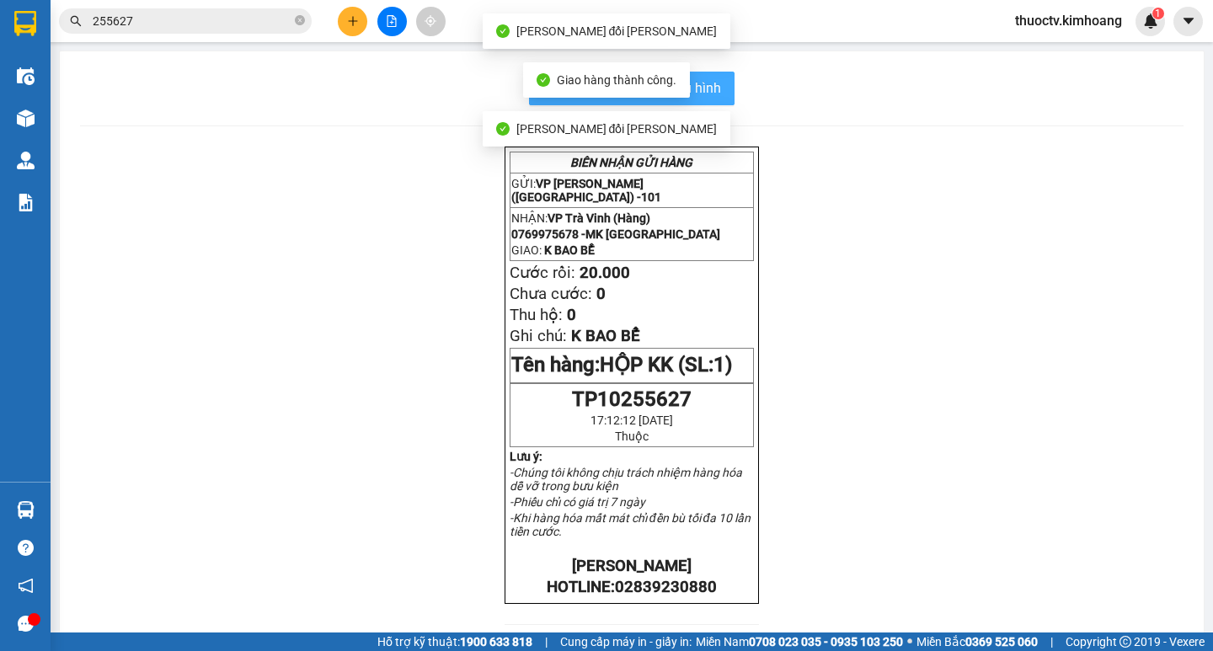
click at [712, 83] on span "In mẫu biên lai tự cấu hình" at bounding box center [642, 87] width 158 height 21
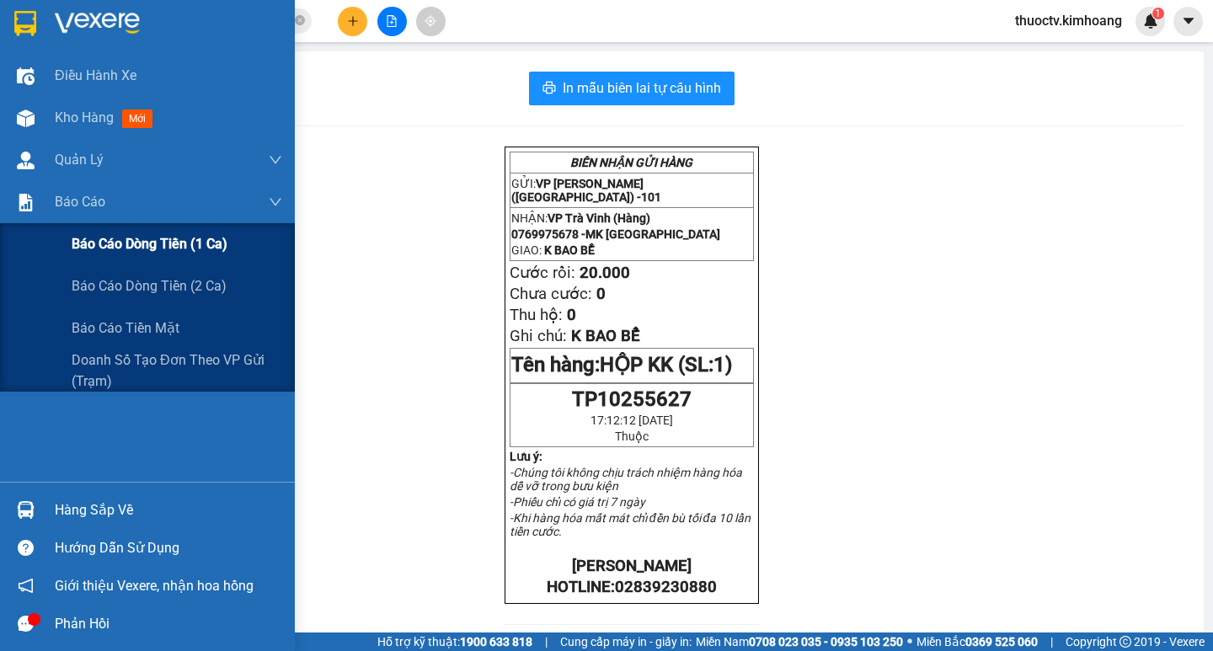
click at [133, 246] on span "Báo cáo dòng tiền (1 ca)" at bounding box center [150, 243] width 156 height 21
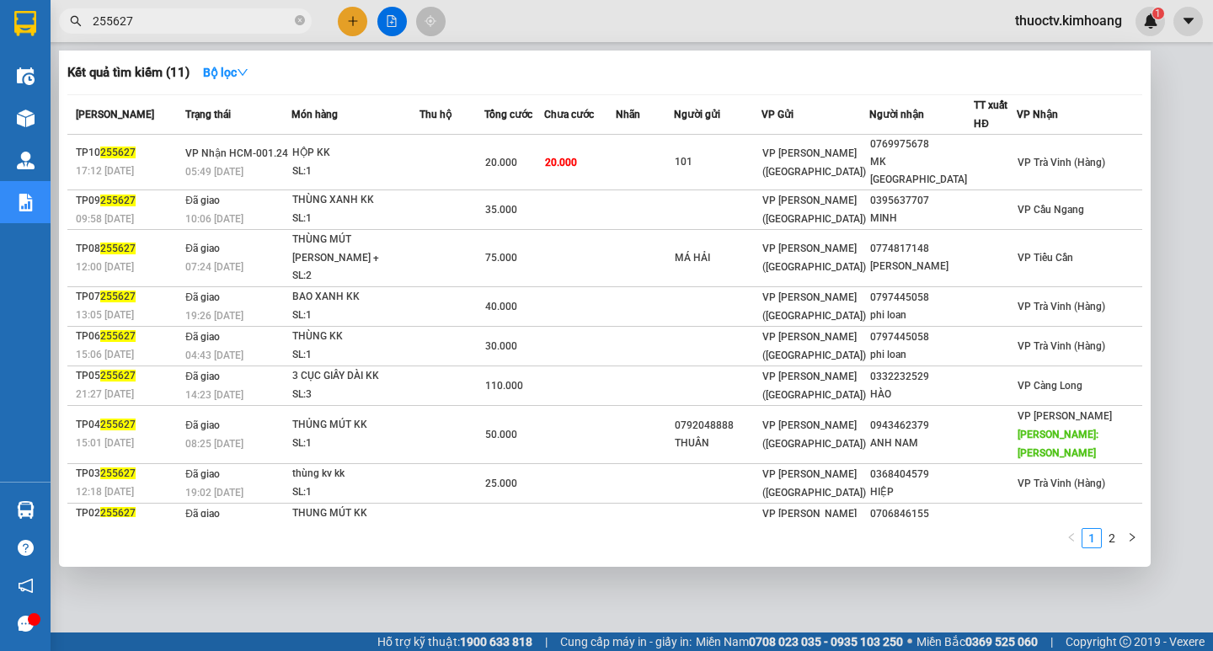
click at [187, 26] on input "255627" at bounding box center [192, 21] width 199 height 19
click at [157, 15] on input "255627" at bounding box center [192, 21] width 199 height 19
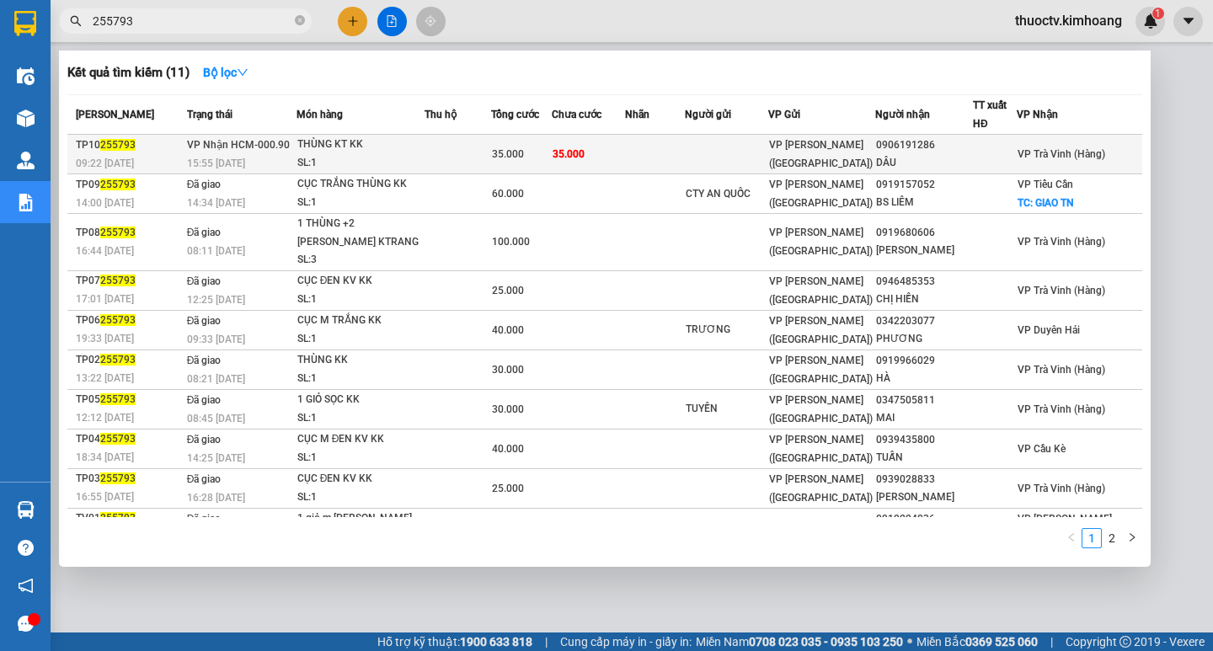
type input "255793"
click at [625, 158] on td "35.000" at bounding box center [588, 155] width 73 height 40
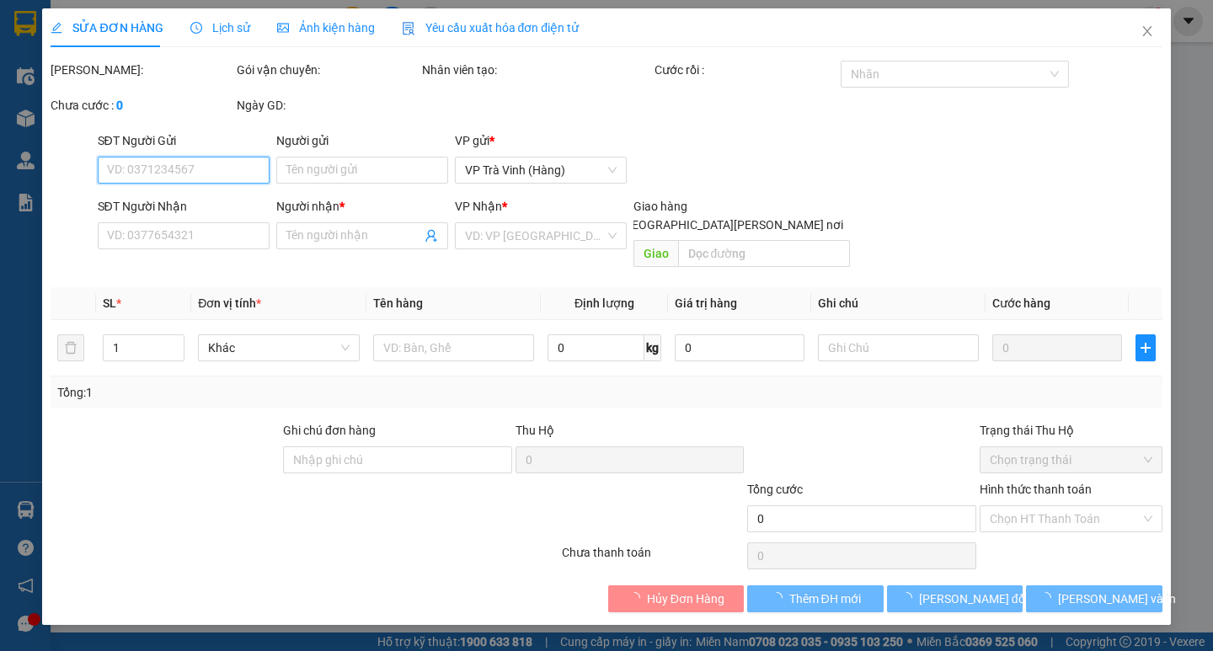
type input "0906191286"
type input "DÂU"
type input "35"
type input "35.000"
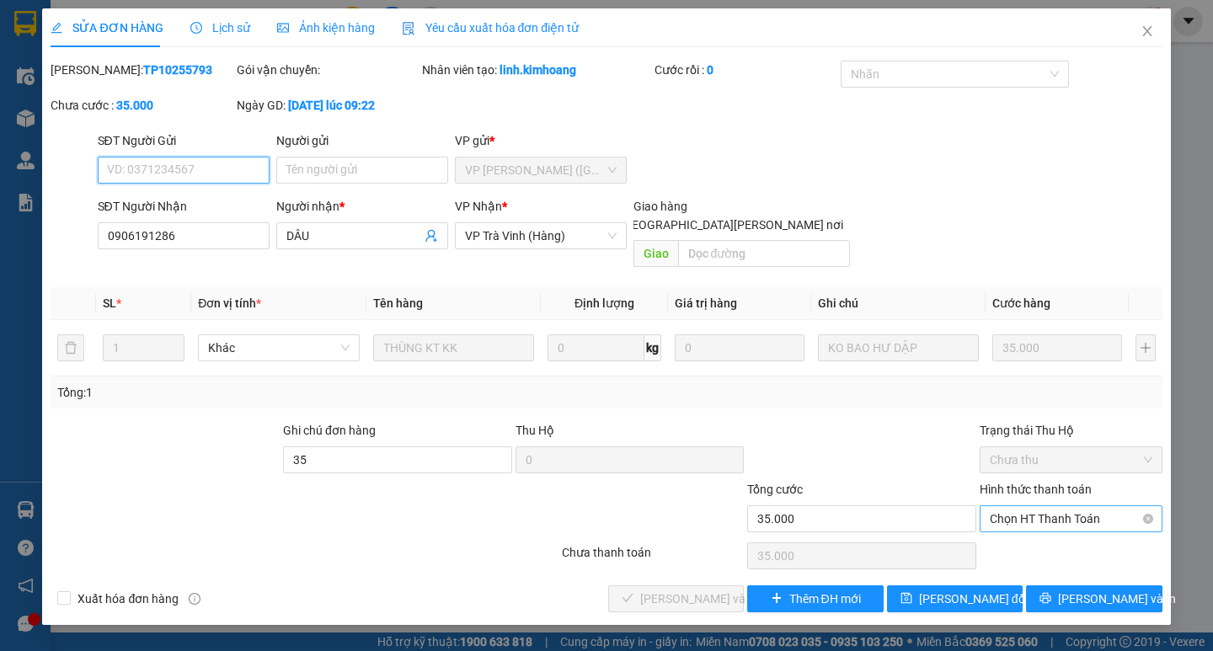
click at [1056, 506] on span "Chọn HT Thanh Toán" at bounding box center [1071, 518] width 163 height 25
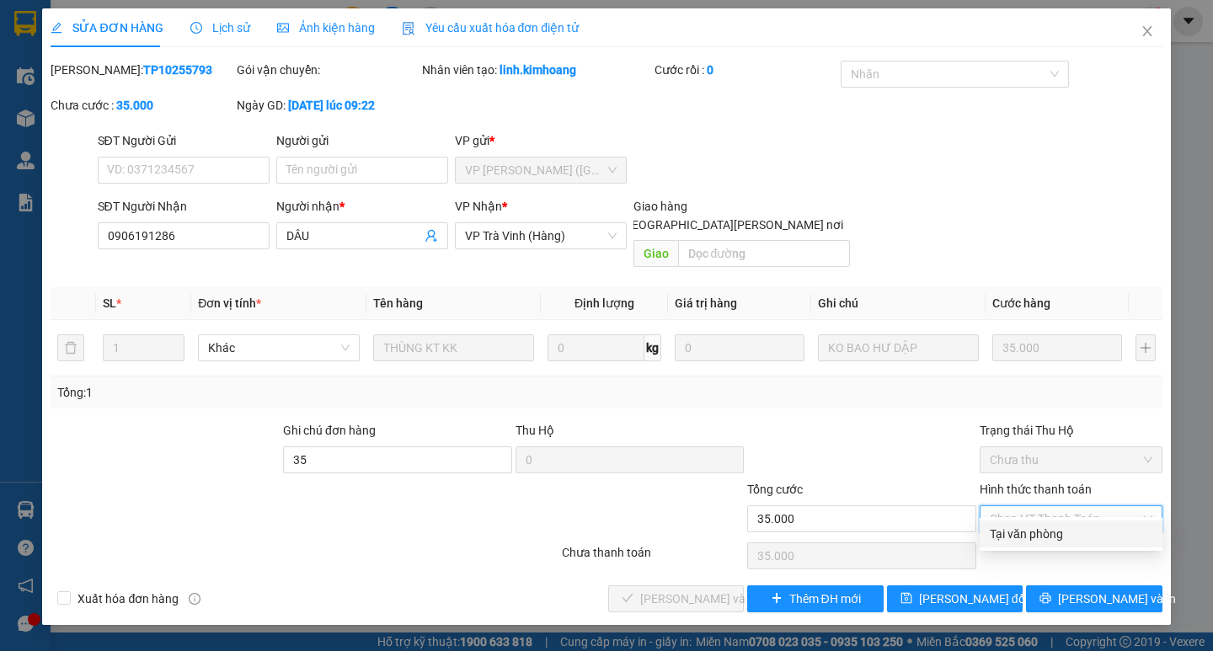
drag, startPoint x: 1047, startPoint y: 528, endPoint x: 1007, endPoint y: 536, distance: 40.3
click at [1046, 530] on div "Tại văn phòng" at bounding box center [1071, 534] width 163 height 19
type input "0"
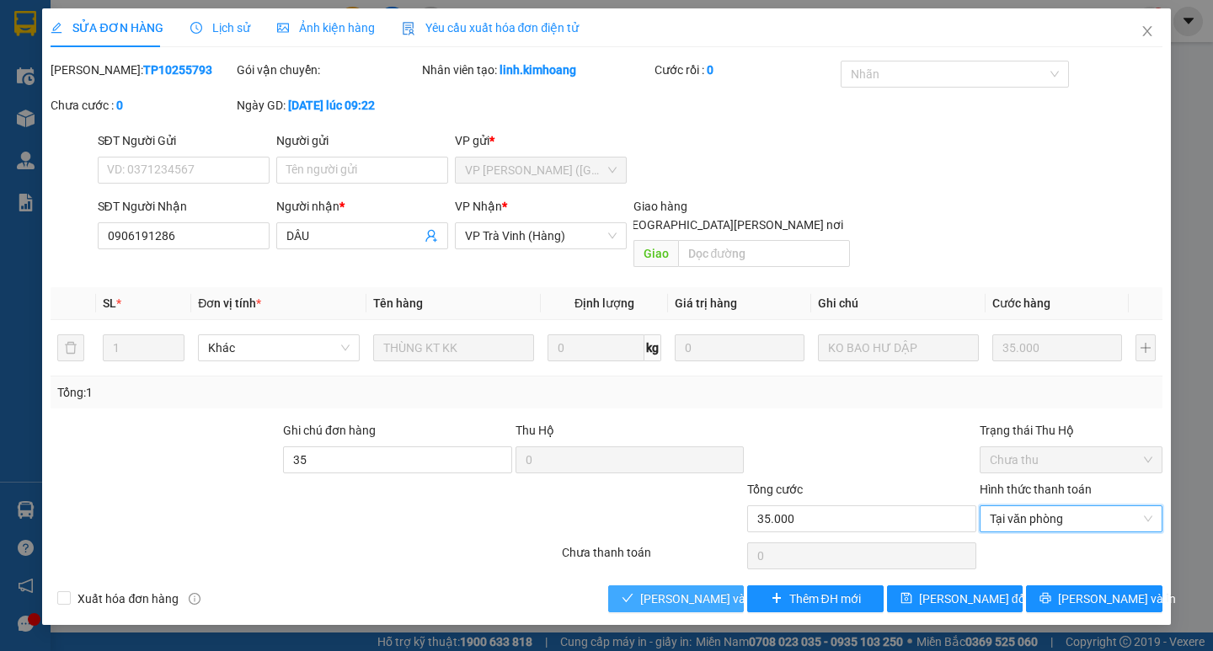
drag, startPoint x: 717, startPoint y: 577, endPoint x: 793, endPoint y: 586, distance: 76.4
click at [719, 590] on span "[PERSON_NAME] và [PERSON_NAME] hàng" at bounding box center [753, 599] width 227 height 19
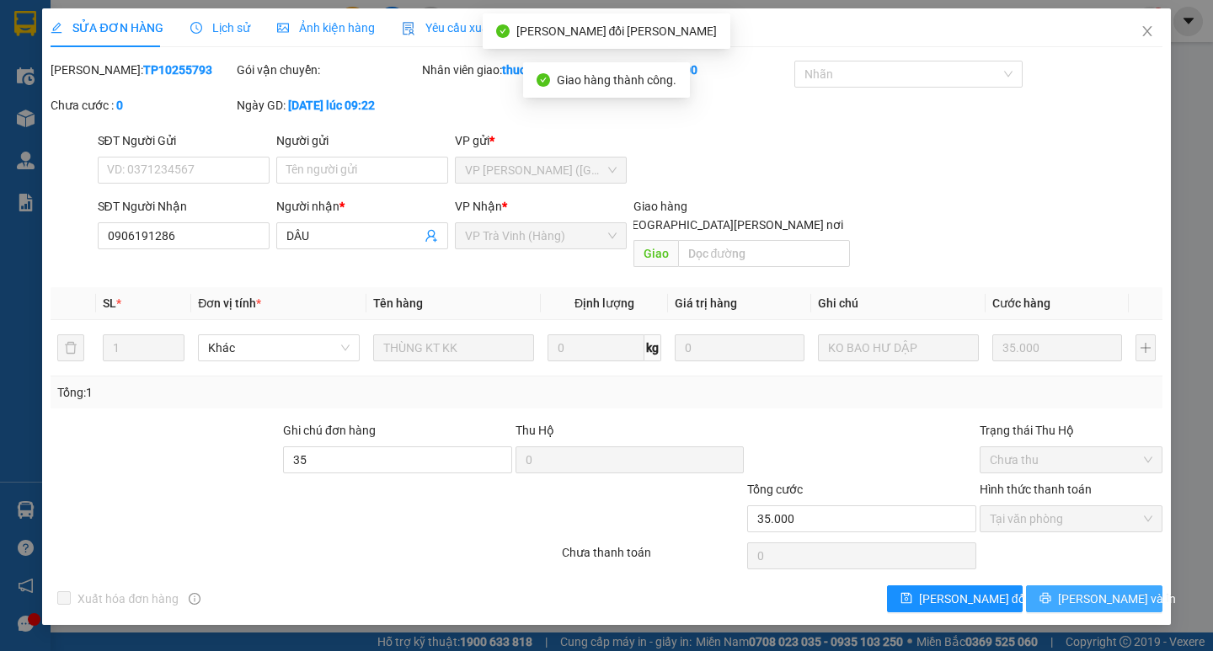
click at [1108, 590] on span "[PERSON_NAME] và In" at bounding box center [1117, 599] width 118 height 19
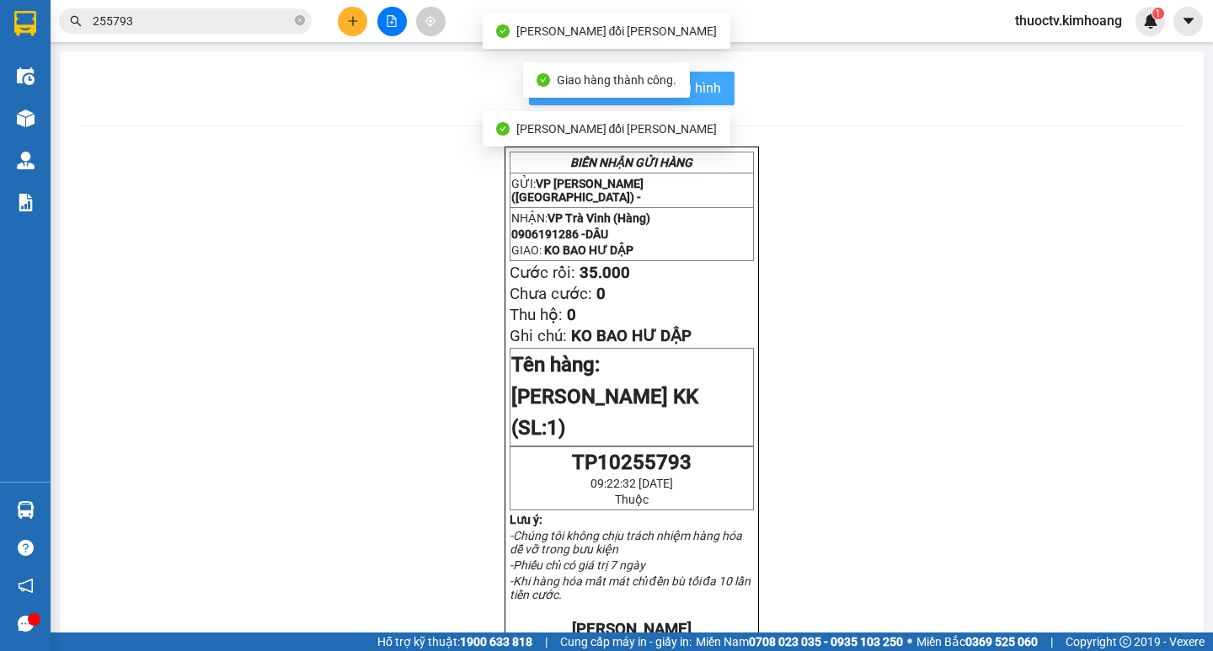
click at [718, 89] on button "In mẫu biên lai tự cấu hình" at bounding box center [632, 89] width 206 height 34
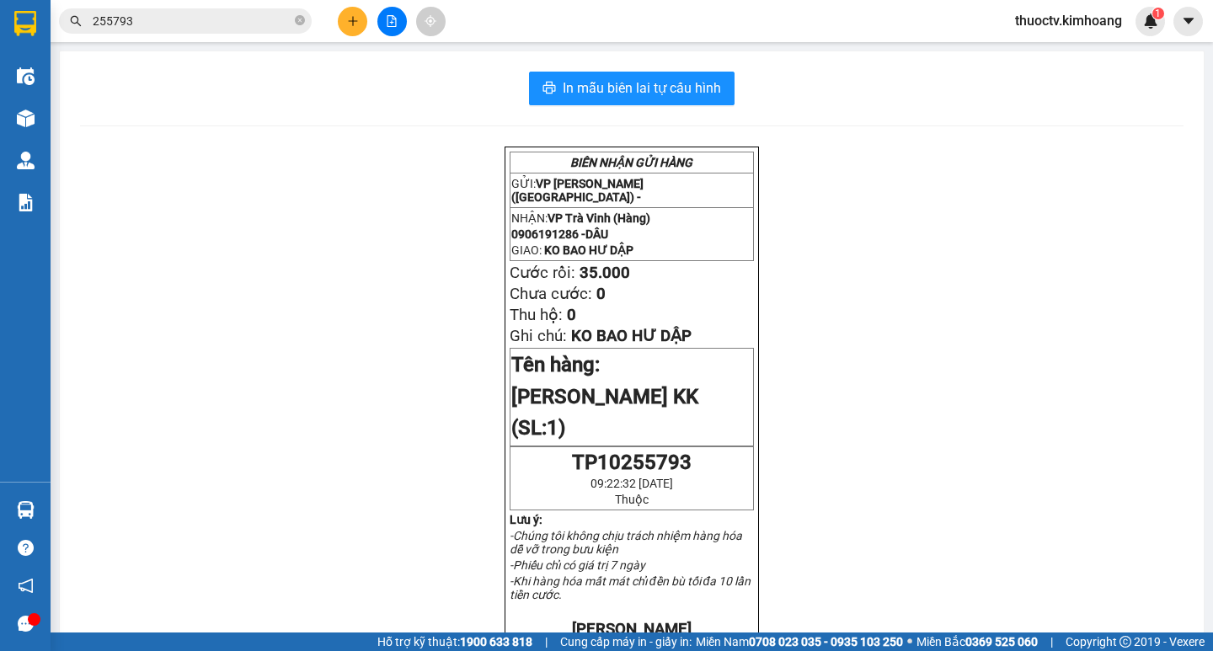
click at [158, 13] on input "255793" at bounding box center [192, 21] width 199 height 19
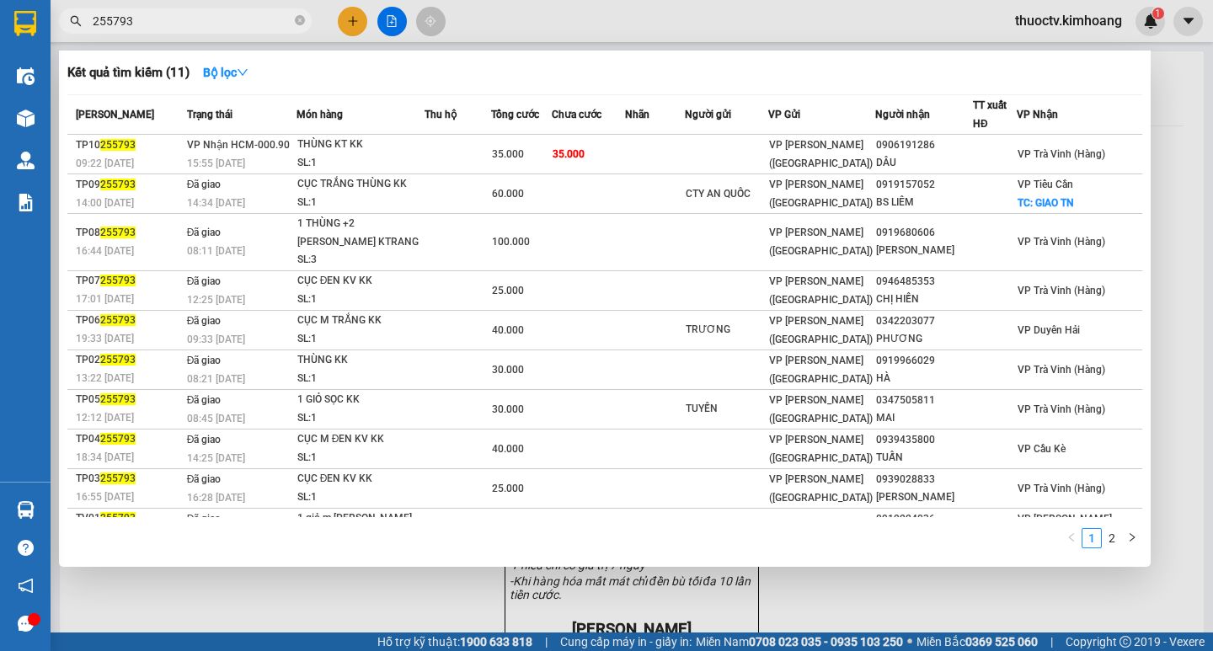
click at [156, 14] on input "255793" at bounding box center [192, 21] width 199 height 19
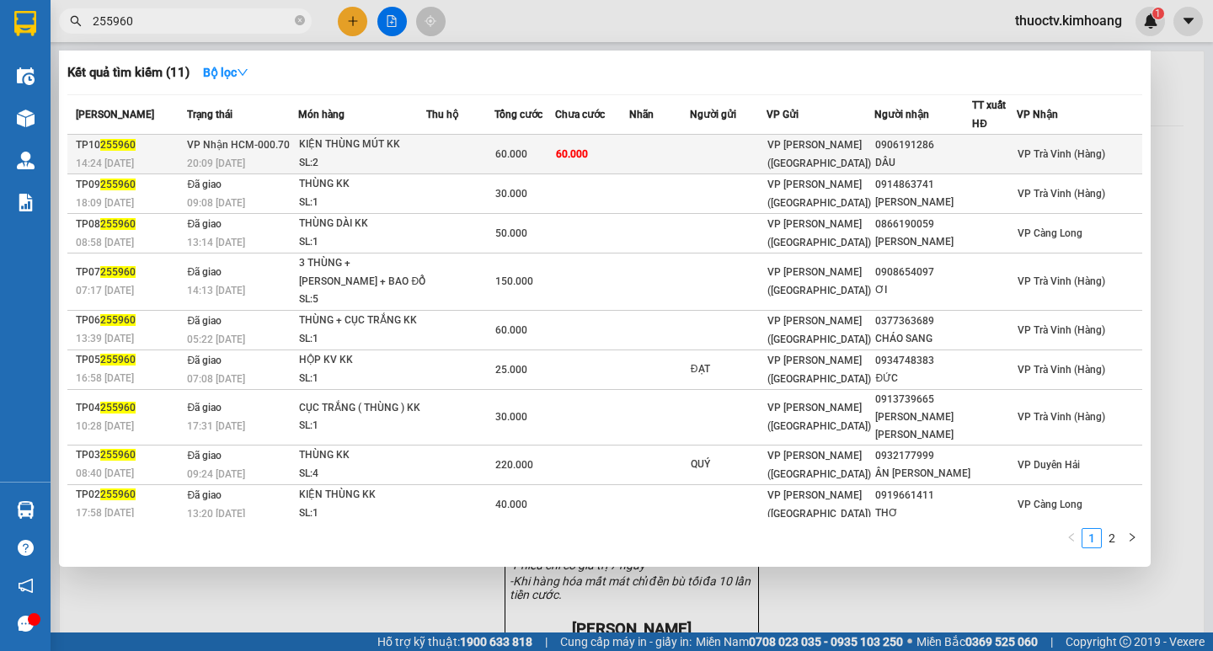
type input "255960"
click at [629, 155] on td "60.000" at bounding box center [592, 155] width 74 height 40
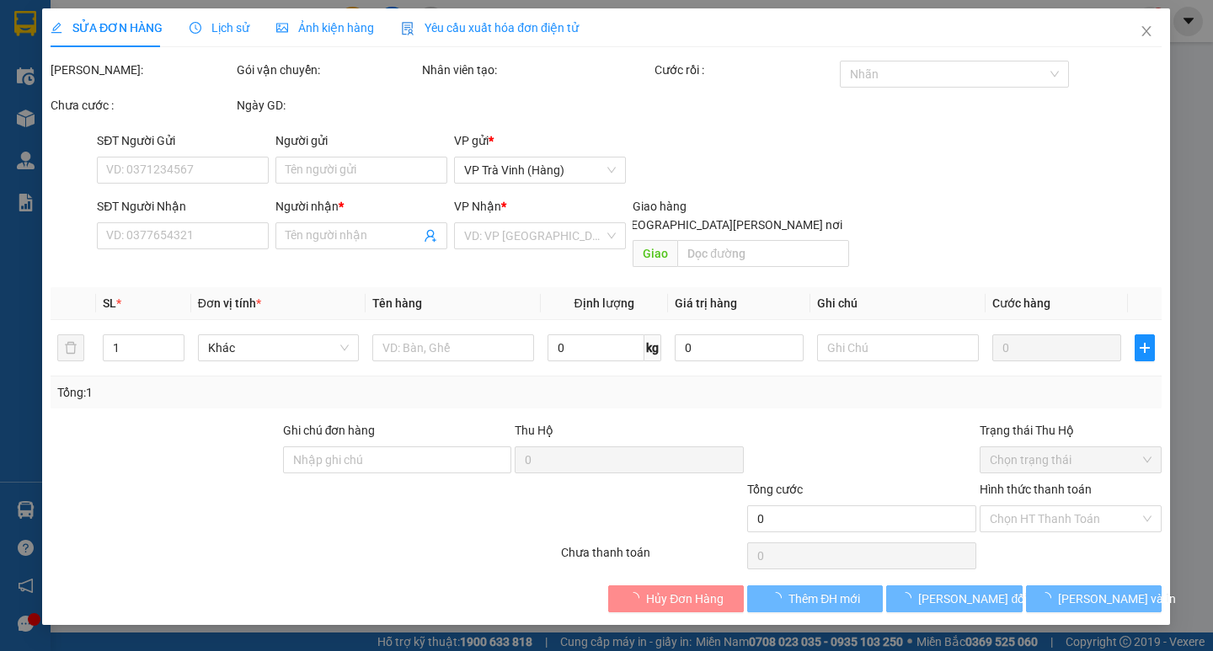
type input "0906191286"
type input "DÂU"
type input "35"
type input "60.000"
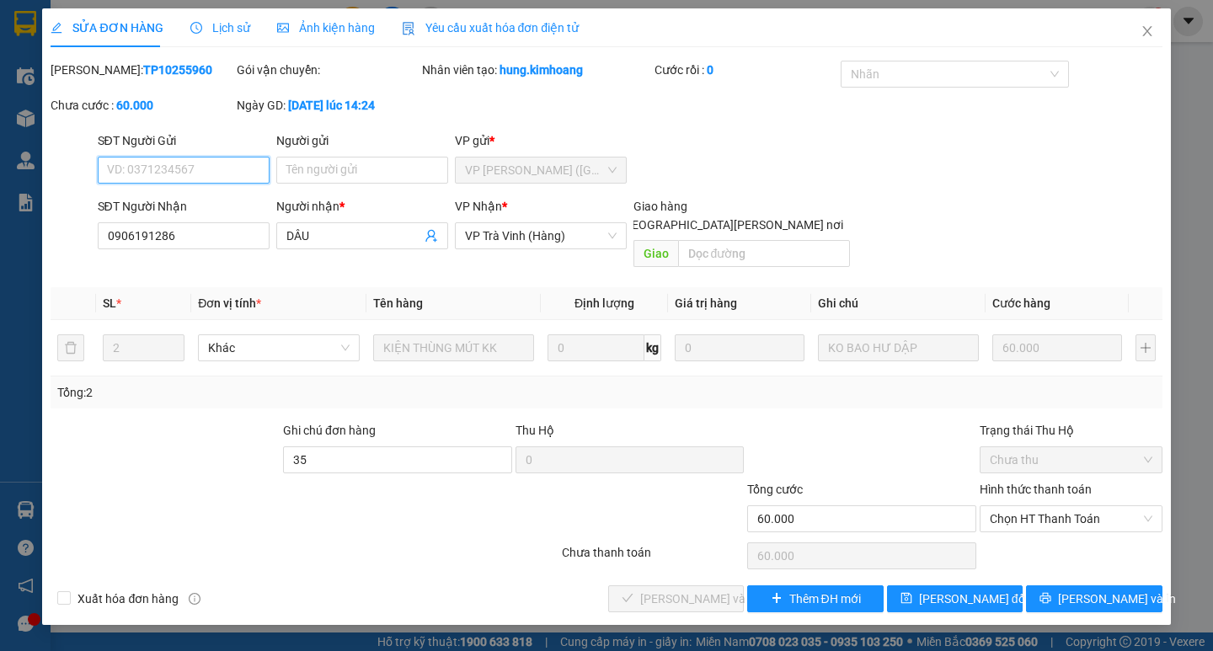
drag, startPoint x: 1040, startPoint y: 497, endPoint x: 1045, endPoint y: 516, distance: 19.2
click at [1041, 506] on span "Chọn HT Thanh Toán" at bounding box center [1071, 518] width 163 height 25
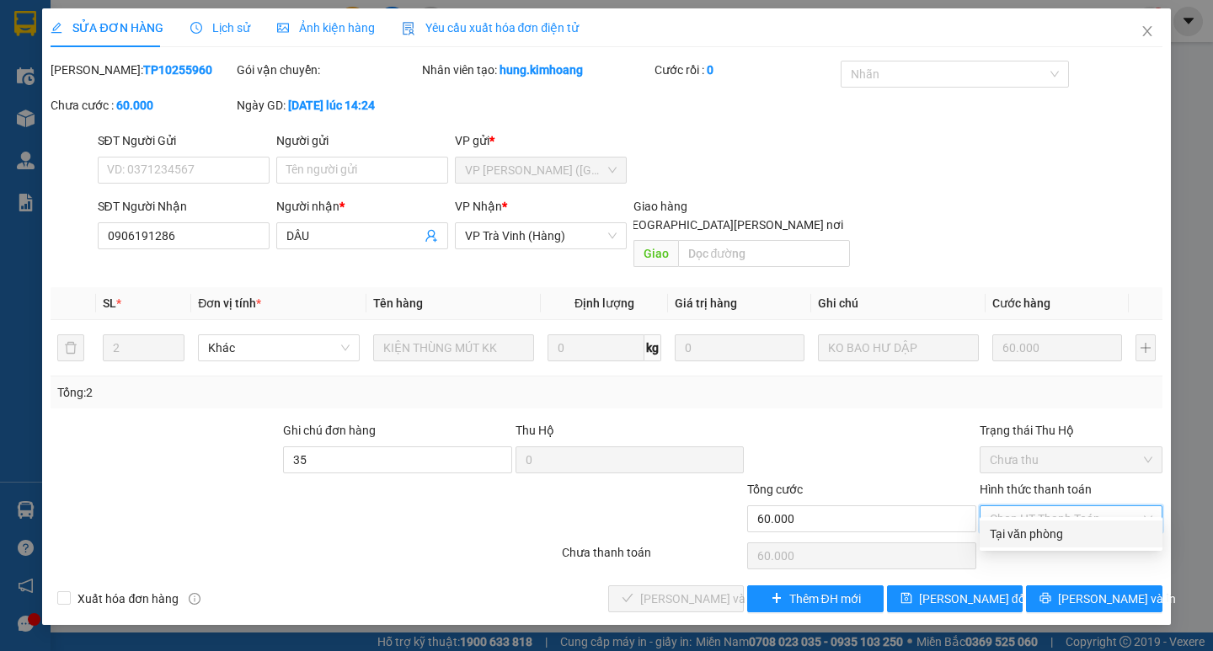
click at [1039, 533] on div "Tại văn phòng" at bounding box center [1071, 534] width 163 height 19
type input "0"
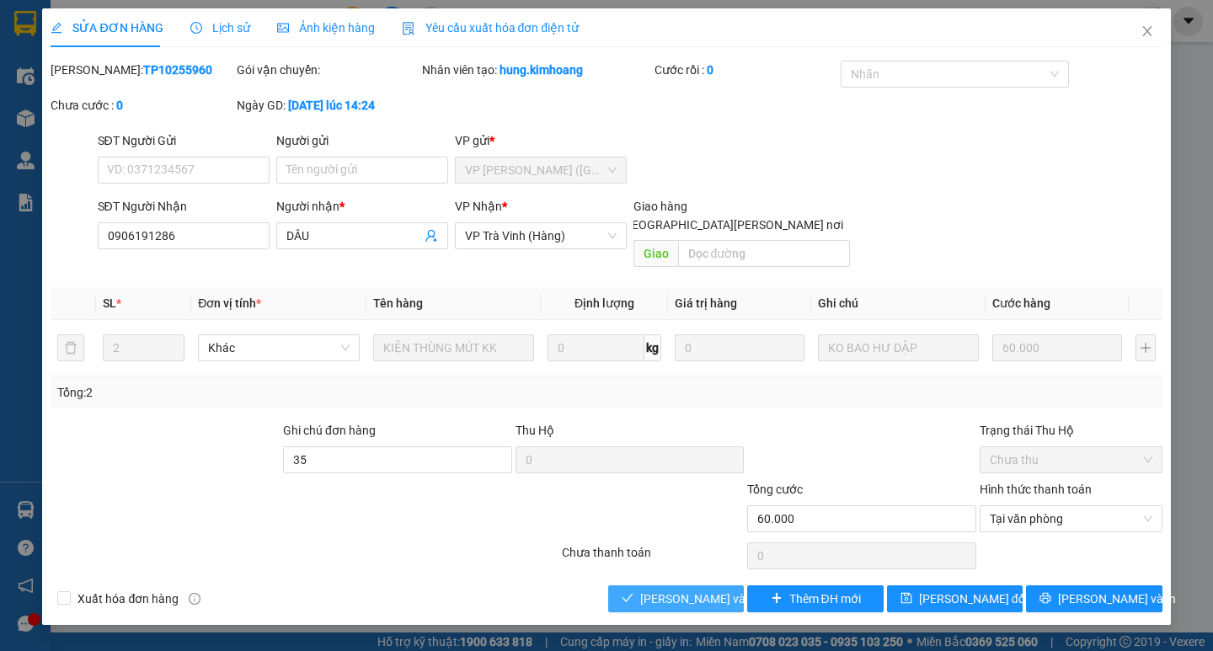
drag, startPoint x: 695, startPoint y: 579, endPoint x: 835, endPoint y: 598, distance: 141.2
click at [697, 590] on span "[PERSON_NAME] và [PERSON_NAME] hàng" at bounding box center [753, 599] width 227 height 19
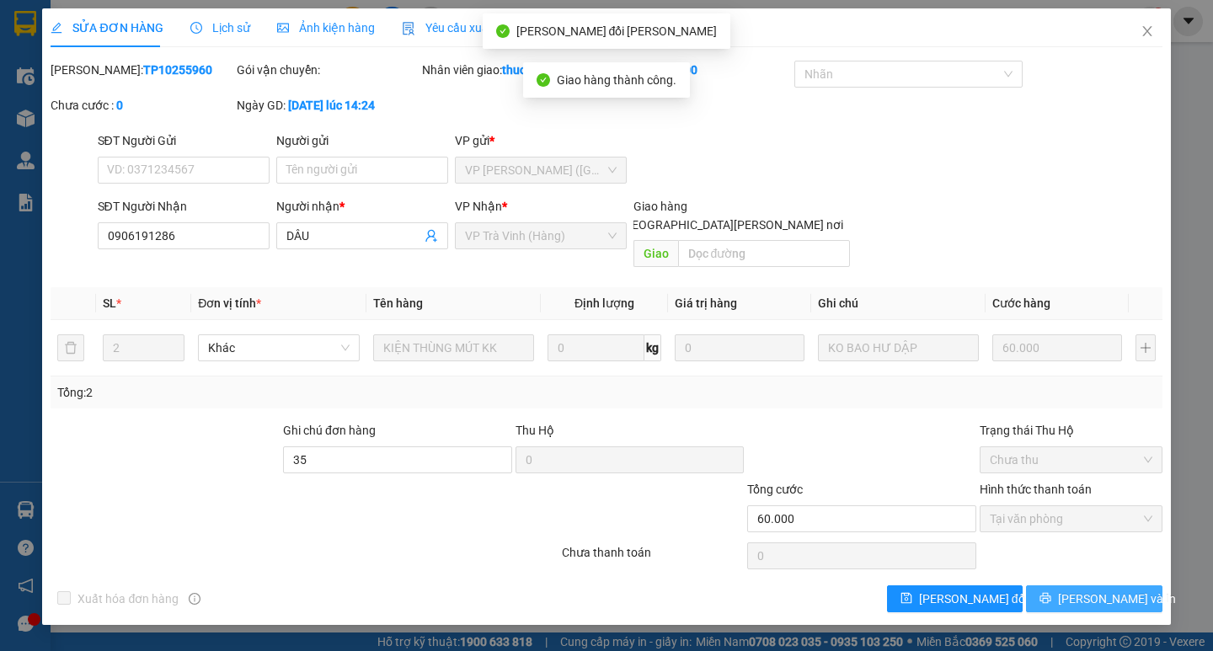
click at [1109, 590] on span "[PERSON_NAME] và In" at bounding box center [1117, 599] width 118 height 19
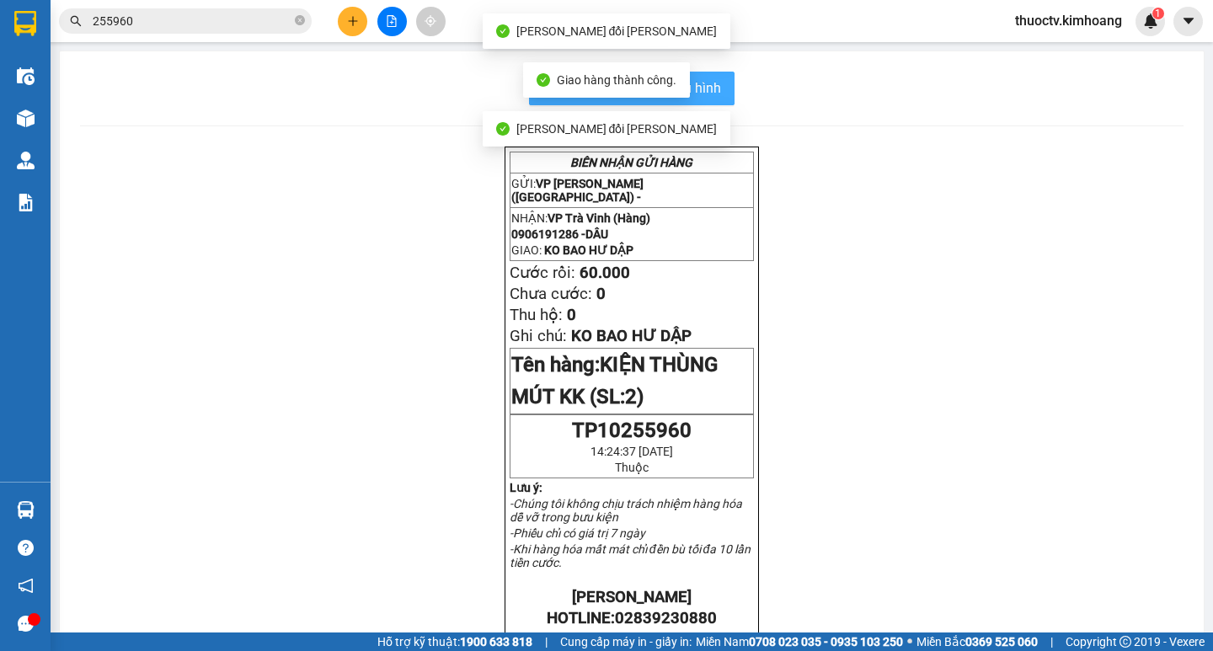
click at [715, 94] on button "In mẫu biên lai tự cấu hình" at bounding box center [632, 89] width 206 height 34
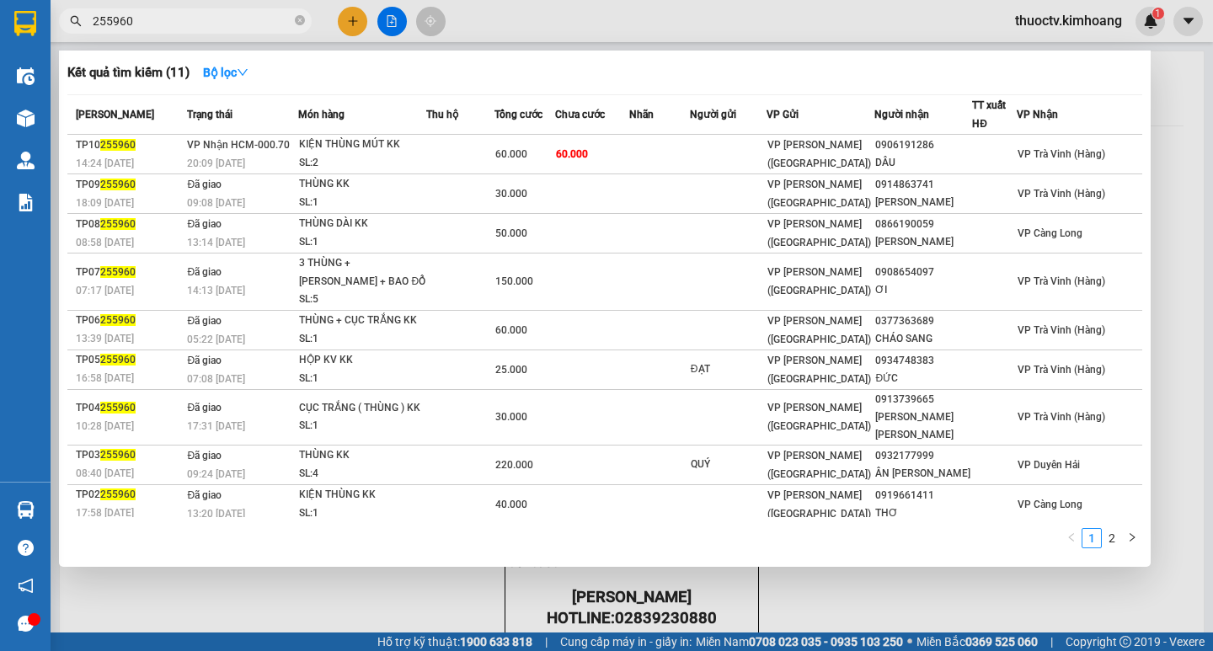
click at [154, 20] on input "255960" at bounding box center [192, 21] width 199 height 19
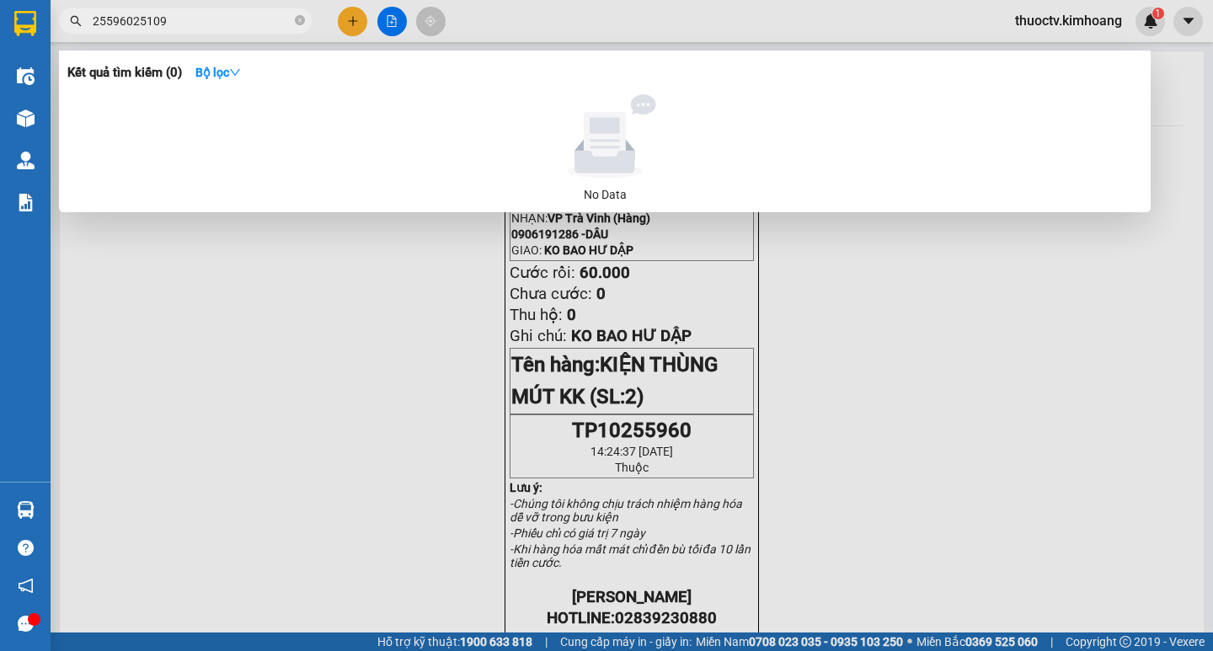
click at [200, 24] on input "25596025109" at bounding box center [192, 21] width 199 height 19
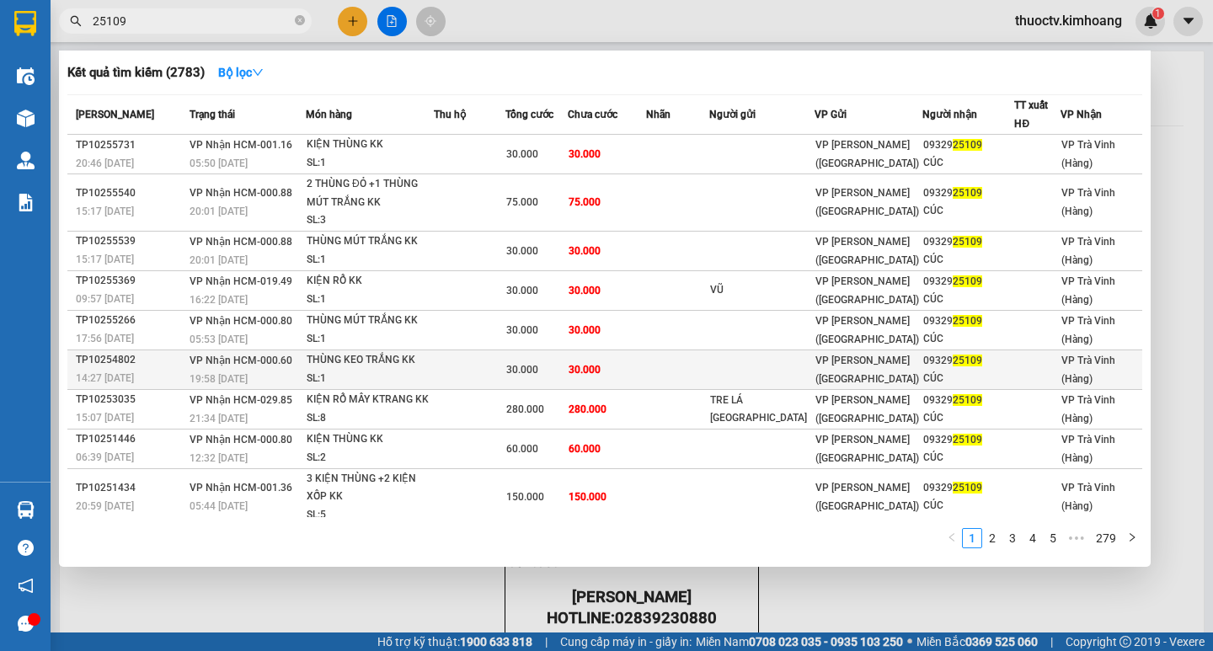
type input "25109"
click at [646, 374] on td "30.000" at bounding box center [607, 370] width 79 height 40
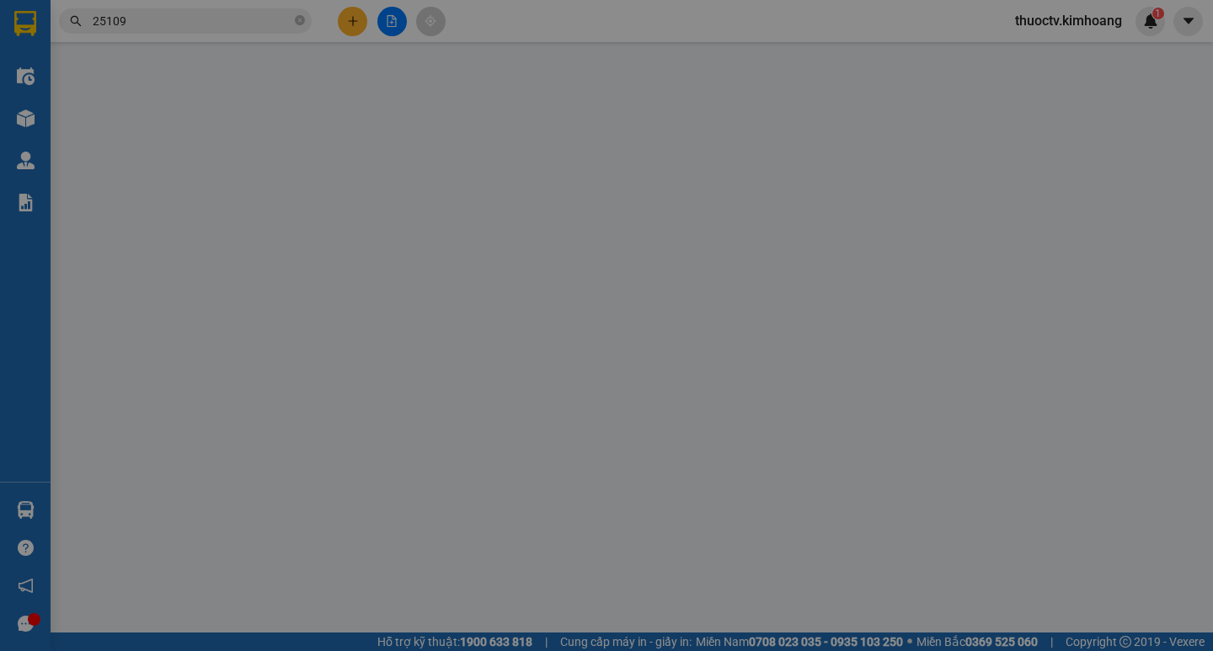
type input "0932925109"
type input "CÚC"
type input "30.000"
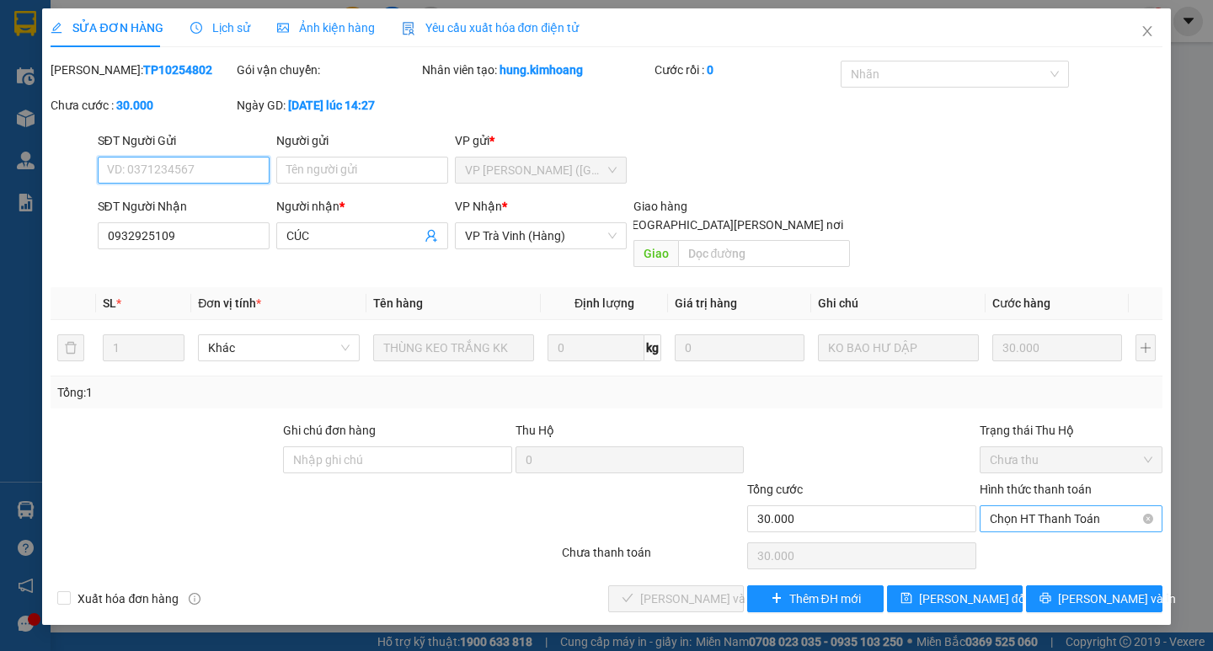
drag, startPoint x: 1053, startPoint y: 503, endPoint x: 1051, endPoint y: 512, distance: 9.4
click at [1053, 506] on span "Chọn HT Thanh Toán" at bounding box center [1071, 518] width 163 height 25
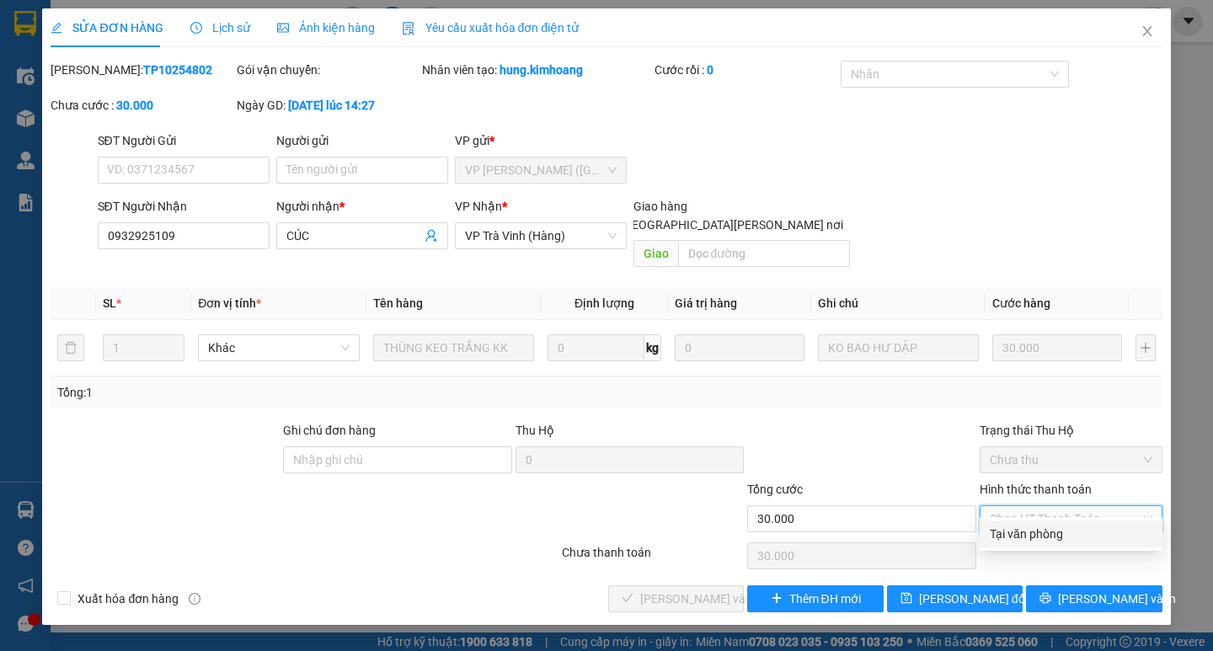
click at [1039, 539] on div "Tại văn phòng" at bounding box center [1071, 534] width 163 height 19
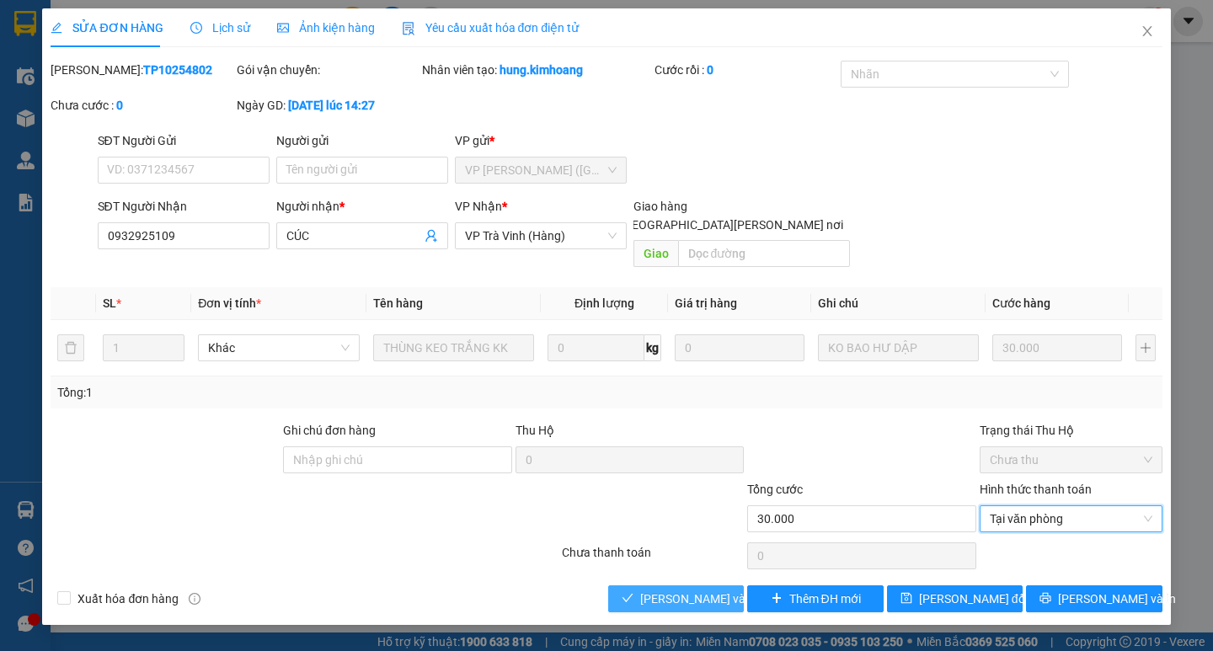
drag, startPoint x: 714, startPoint y: 579, endPoint x: 757, endPoint y: 581, distance: 43.0
click at [714, 590] on span "[PERSON_NAME] và [PERSON_NAME] hàng" at bounding box center [753, 599] width 227 height 19
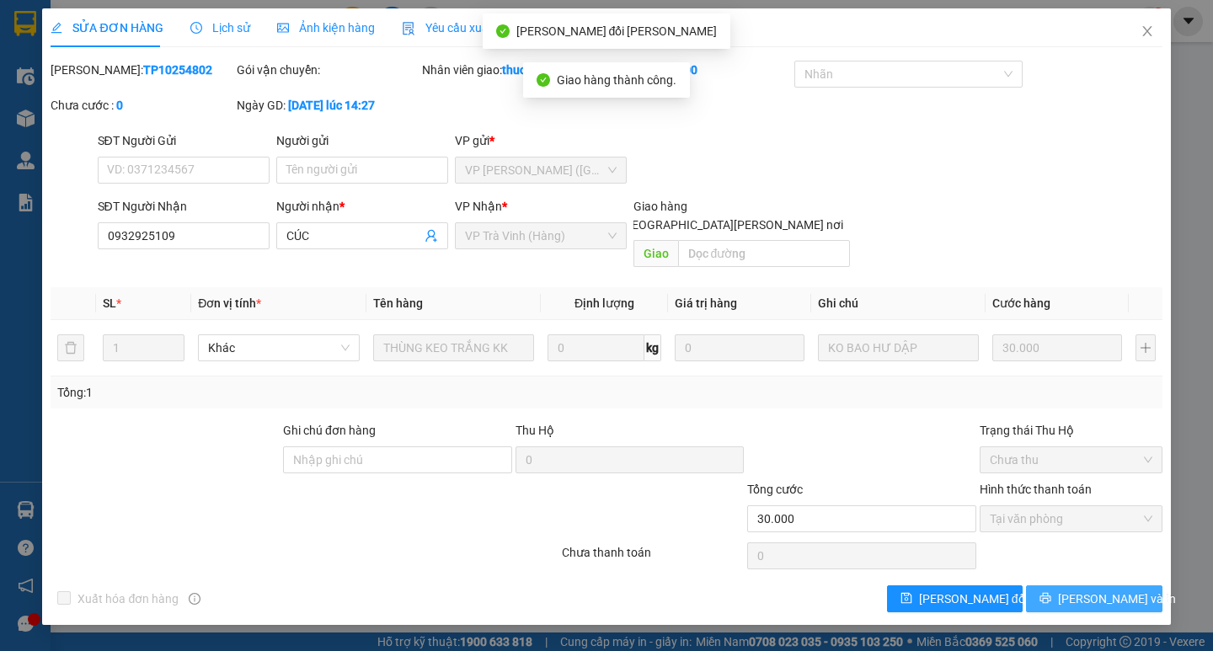
click at [1095, 590] on span "[PERSON_NAME] và In" at bounding box center [1117, 599] width 118 height 19
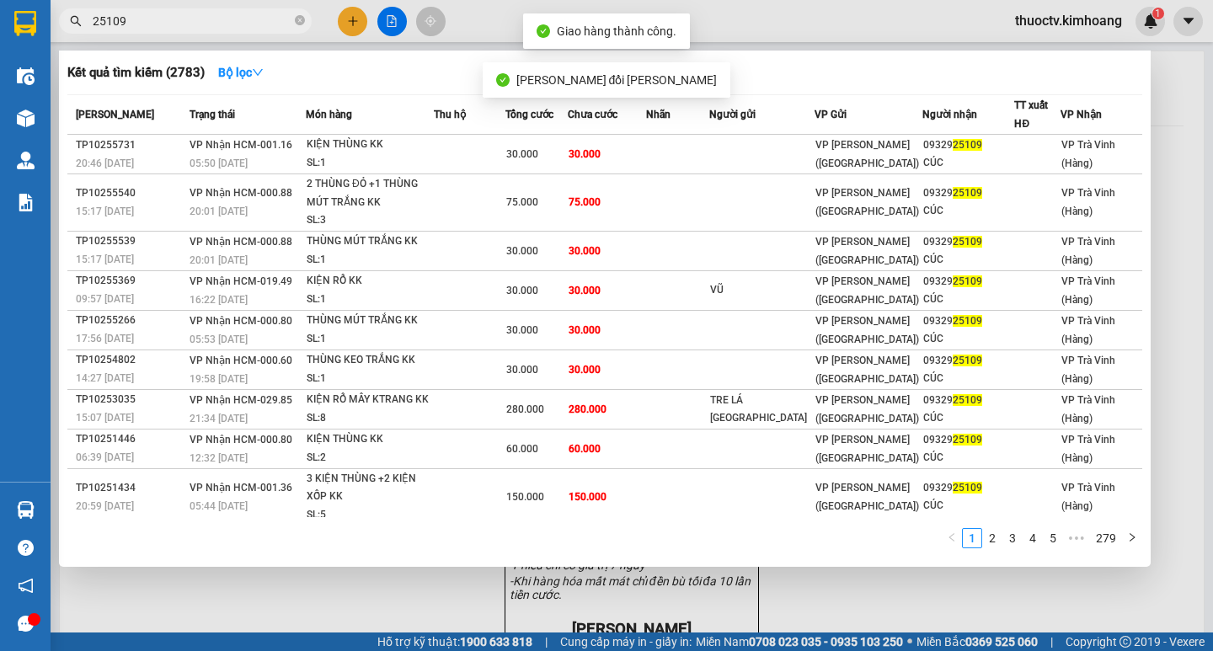
click at [254, 28] on input "25109" at bounding box center [192, 21] width 199 height 19
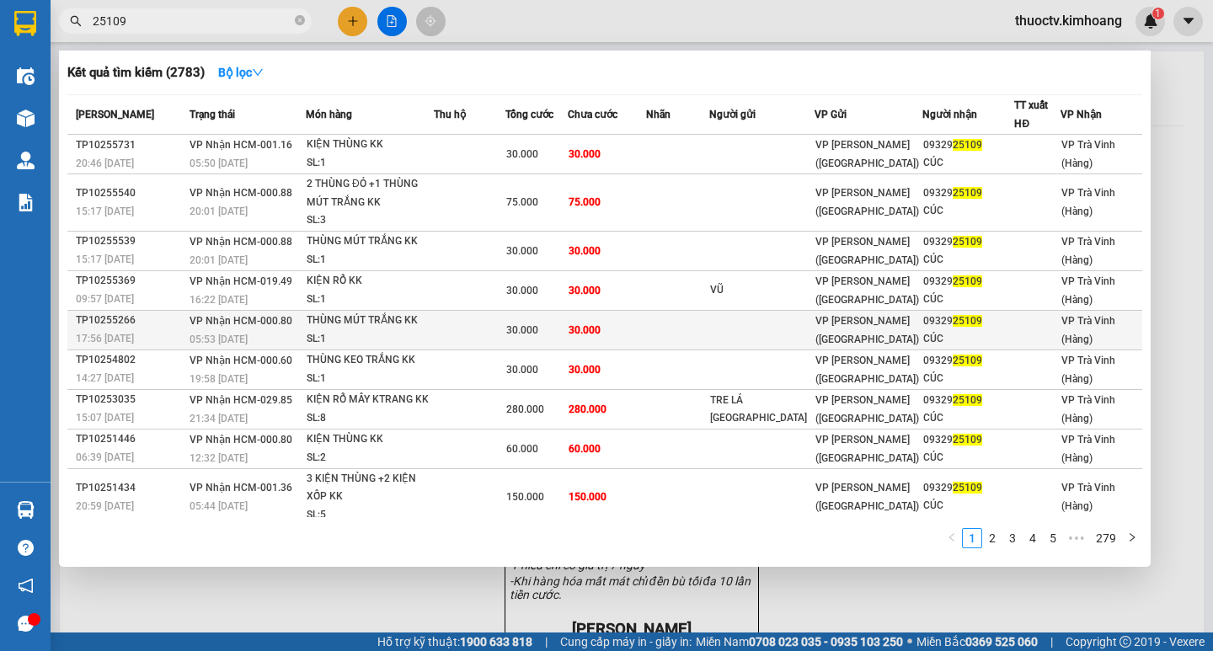
click at [647, 332] on td "30.000" at bounding box center [607, 330] width 79 height 40
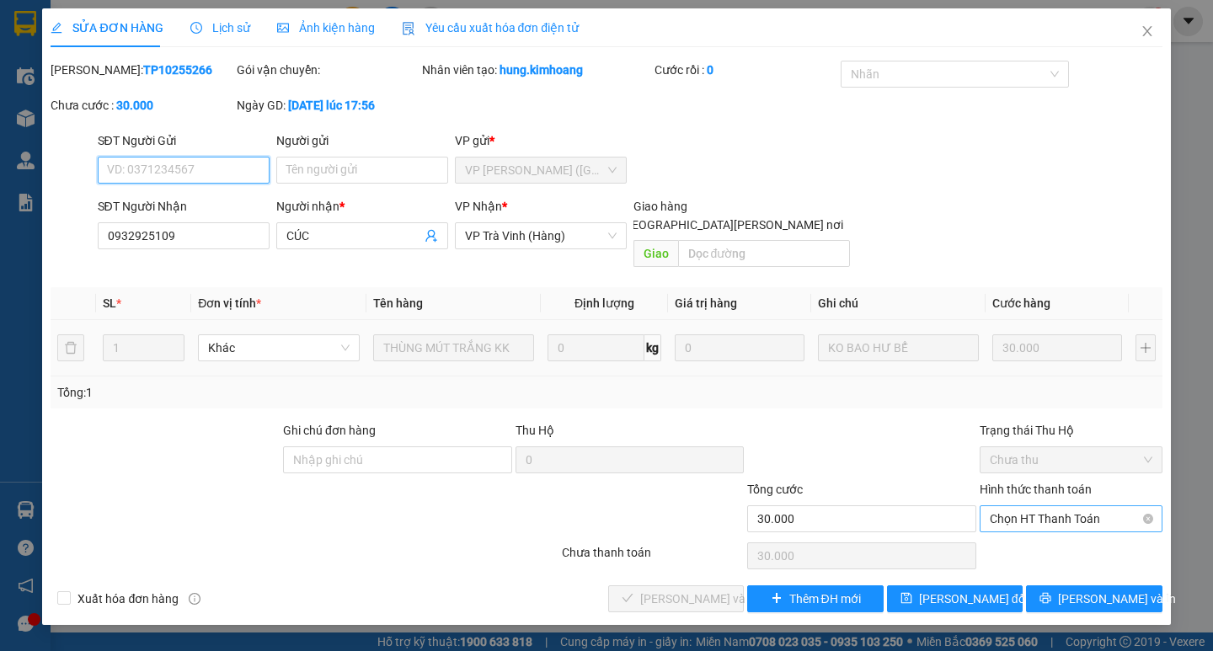
click at [1047, 506] on span "Chọn HT Thanh Toán" at bounding box center [1071, 518] width 163 height 25
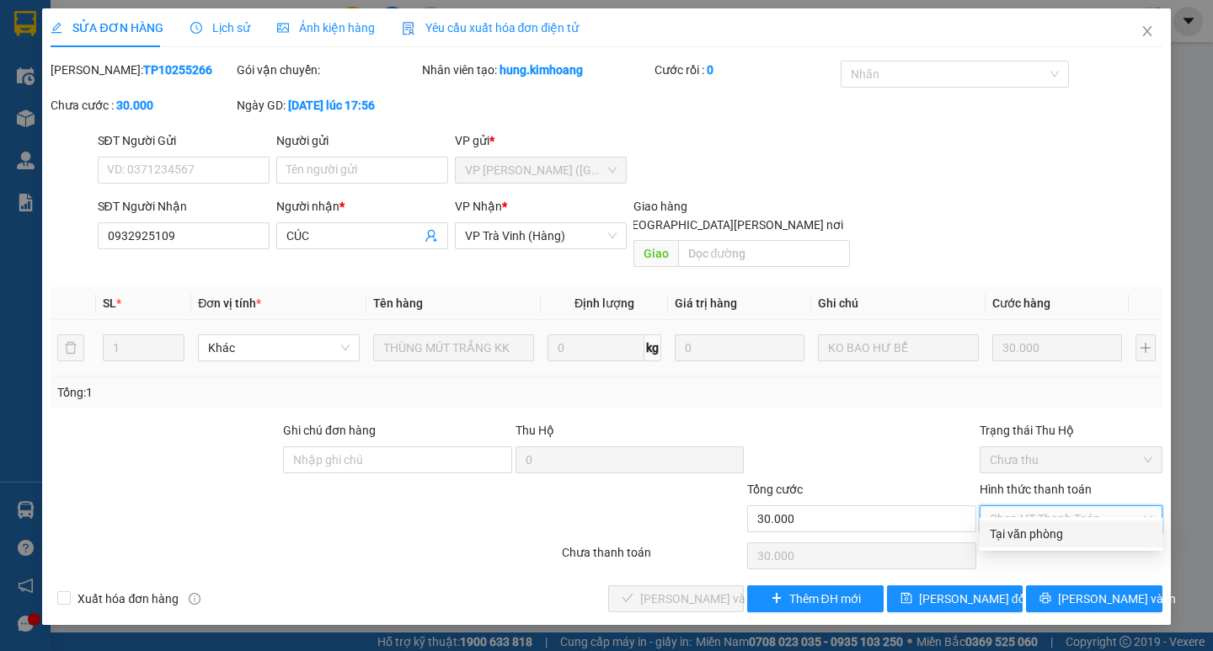
click at [1039, 525] on div "Tại văn phòng" at bounding box center [1071, 534] width 163 height 19
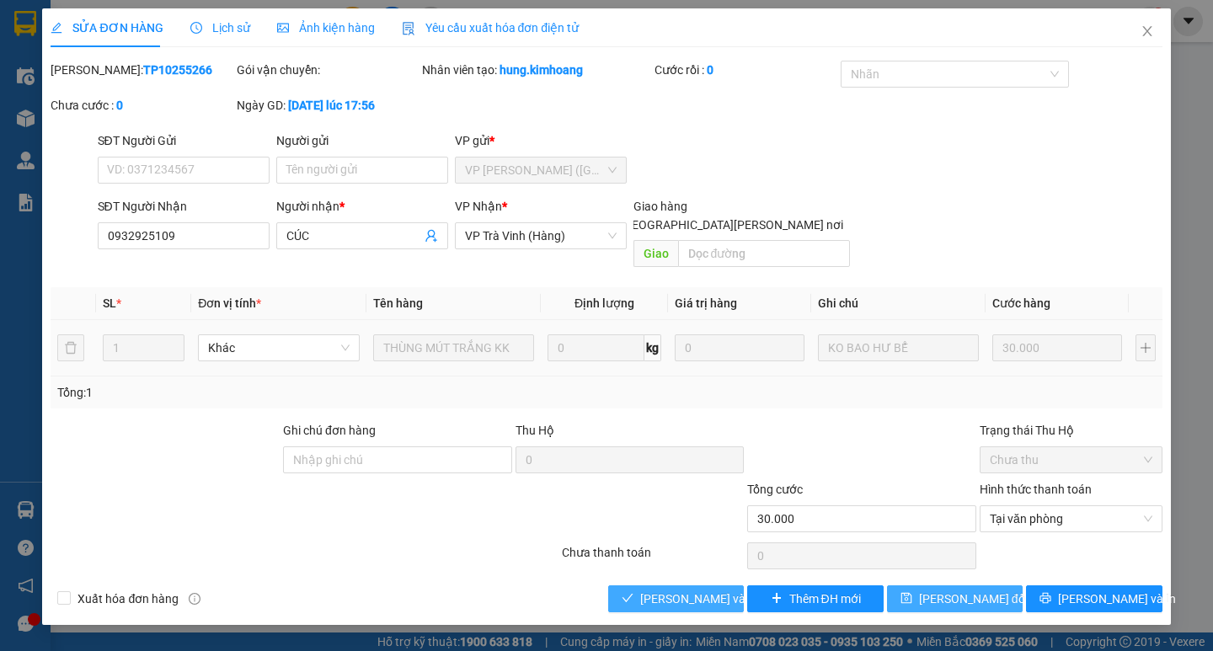
drag, startPoint x: 722, startPoint y: 580, endPoint x: 971, endPoint y: 588, distance: 249.5
click at [729, 590] on span "[PERSON_NAME] và [PERSON_NAME] hàng" at bounding box center [753, 599] width 227 height 19
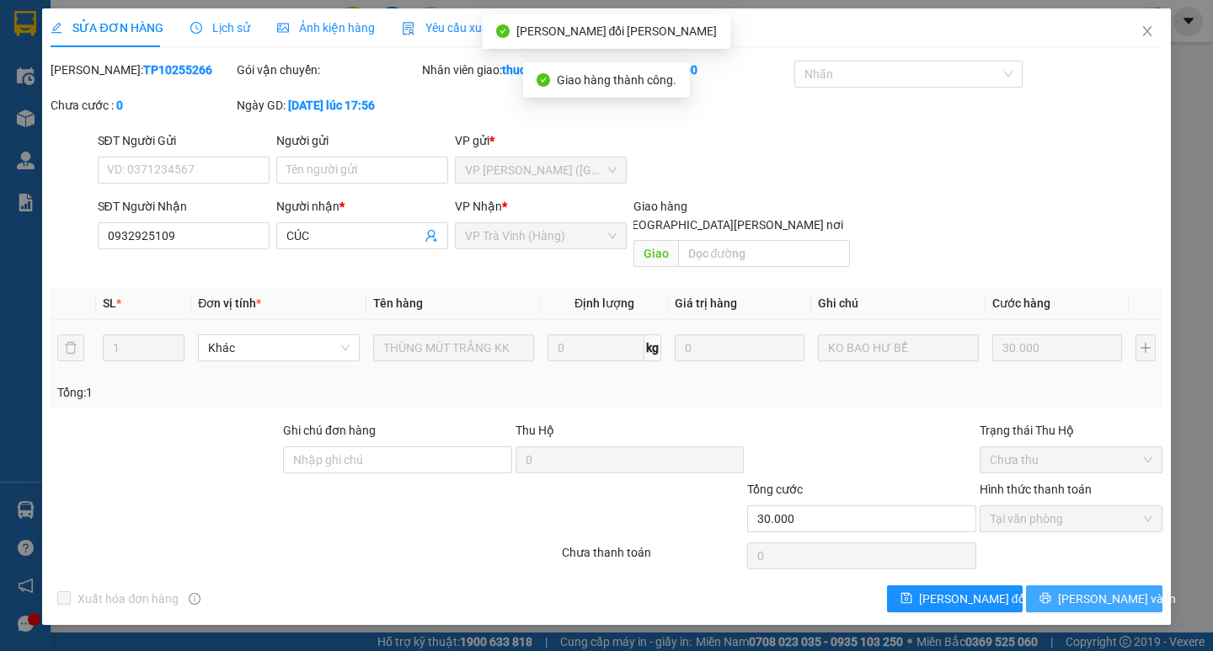
click at [1091, 590] on span "[PERSON_NAME] và In" at bounding box center [1117, 599] width 118 height 19
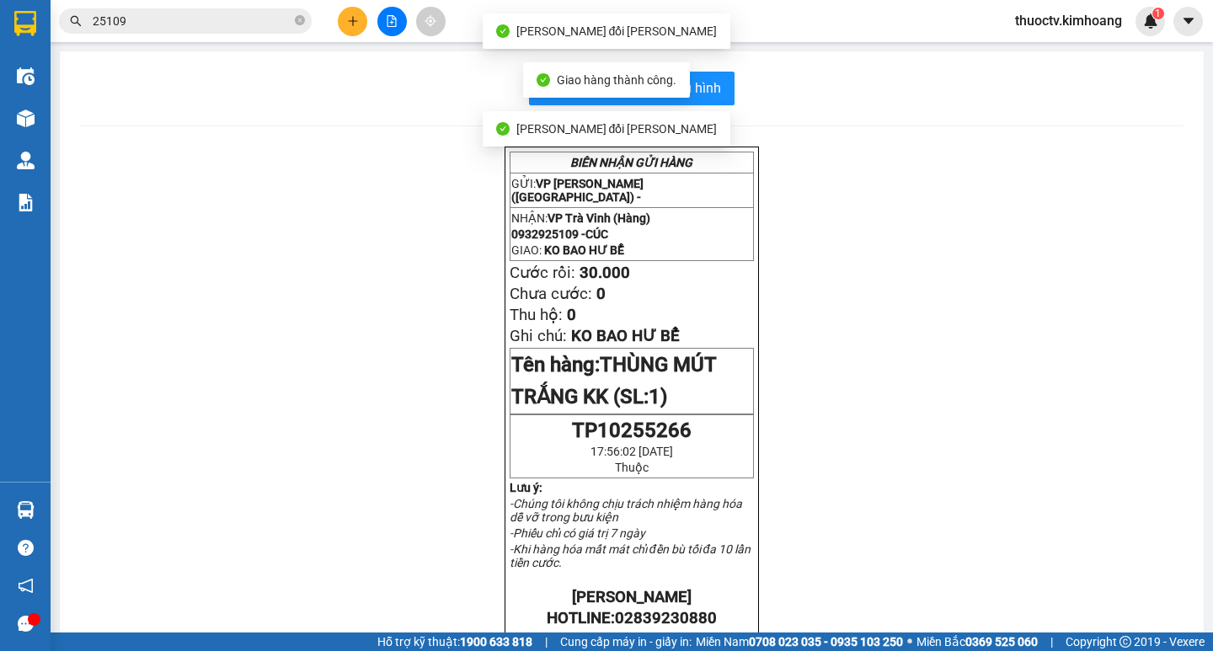
click at [242, 24] on input "25109" at bounding box center [192, 21] width 199 height 19
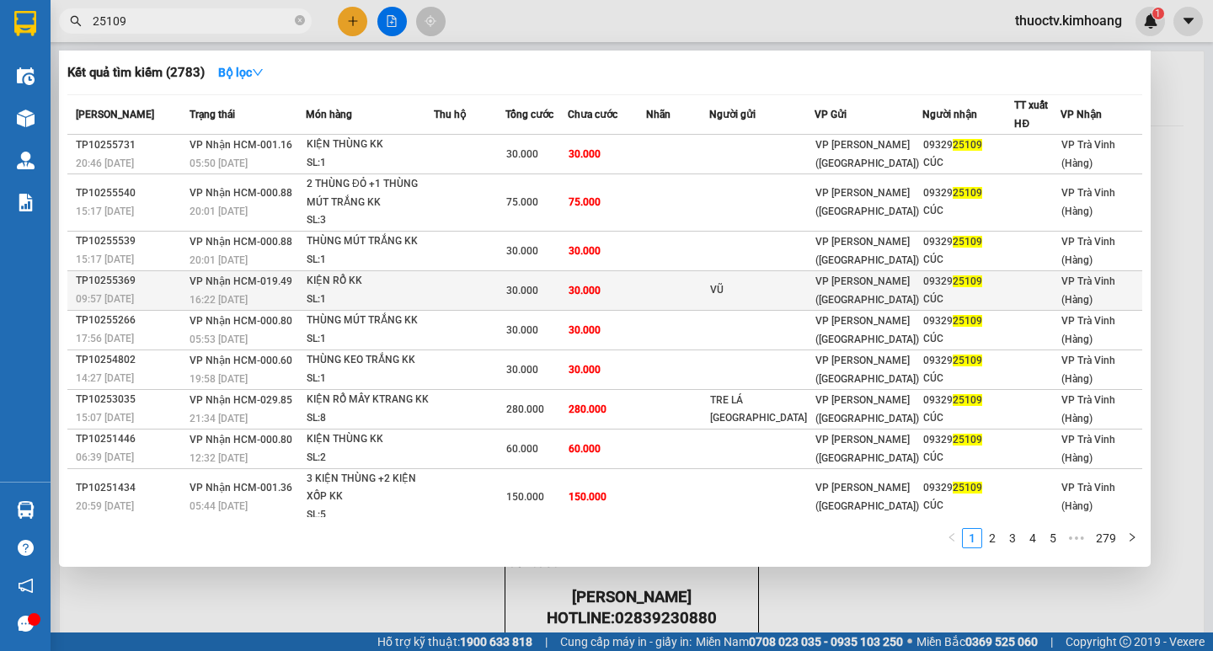
click at [647, 289] on td "30.000" at bounding box center [607, 290] width 79 height 40
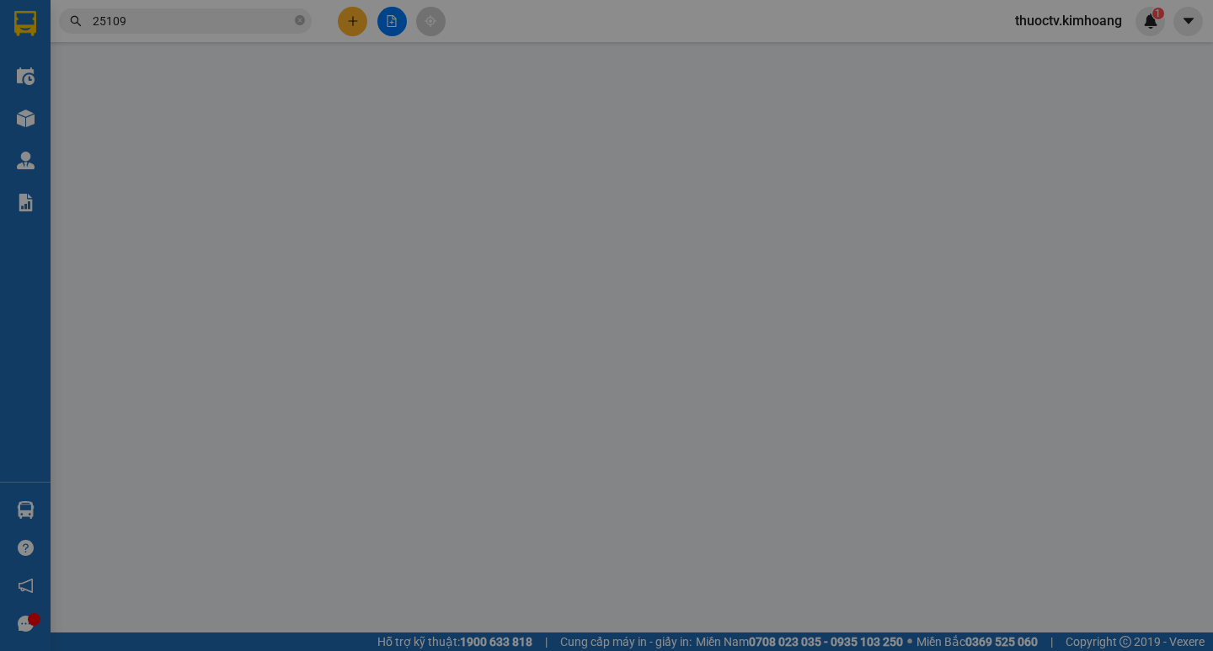
type input "VŨ"
type input "0932925109"
type input "CÚC"
type input "30.000"
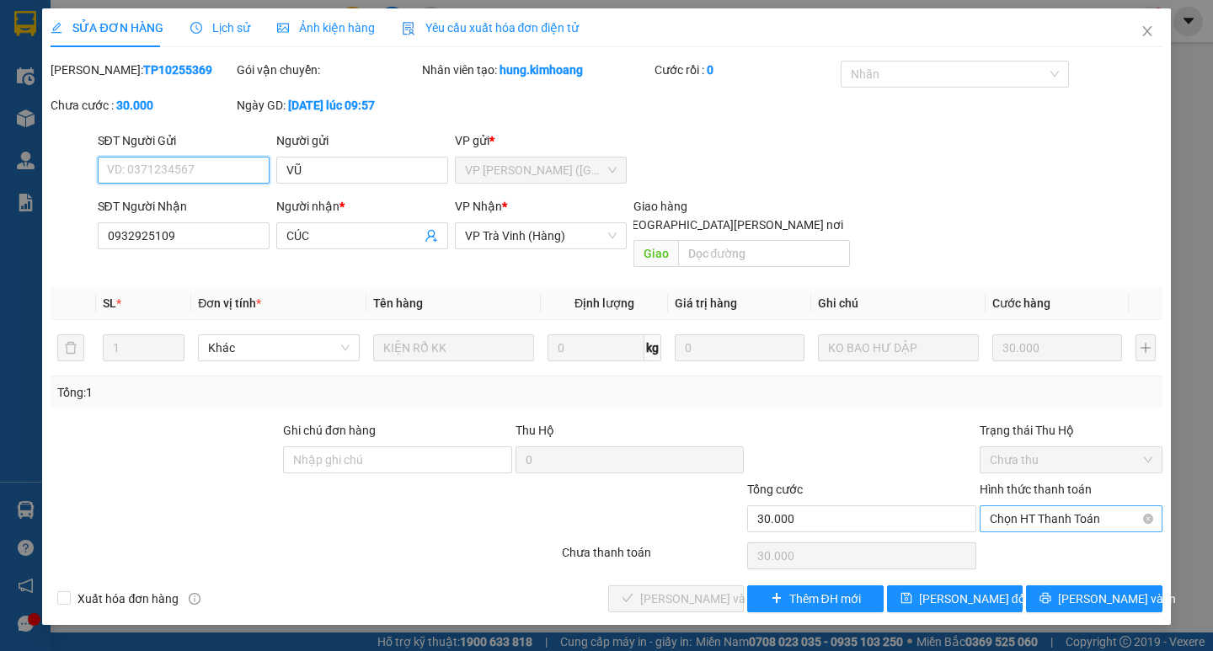
click at [1052, 506] on span "Chọn HT Thanh Toán" at bounding box center [1071, 518] width 163 height 25
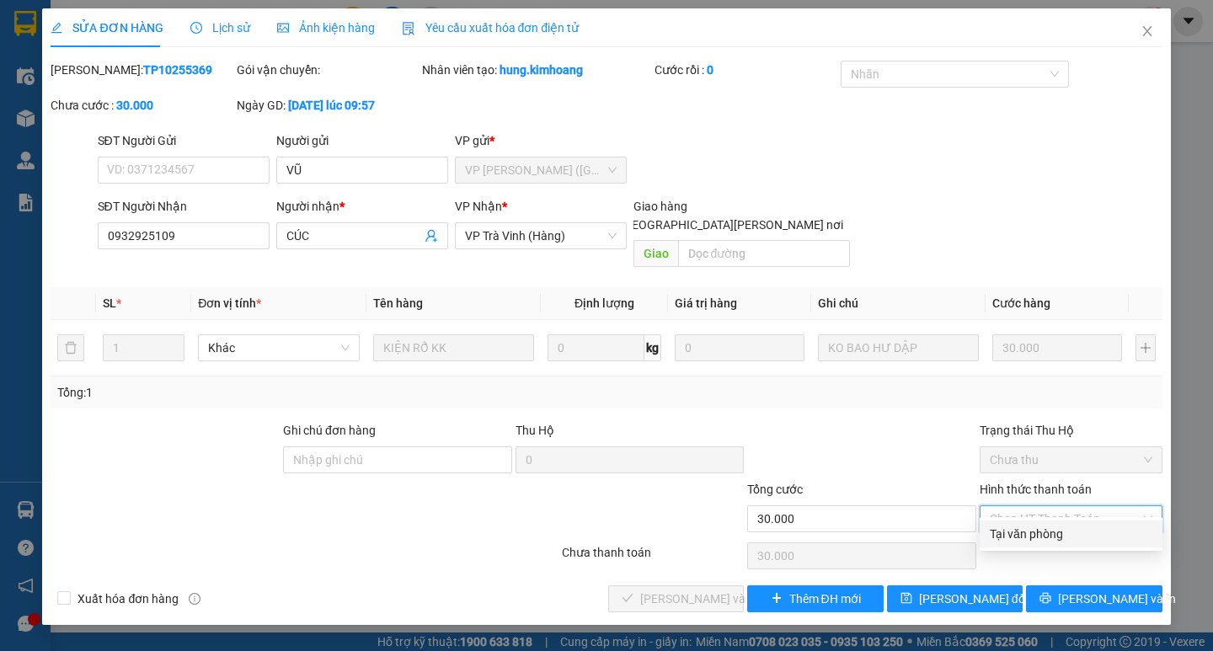
click at [1041, 526] on div "Tại văn phòng" at bounding box center [1071, 534] width 163 height 19
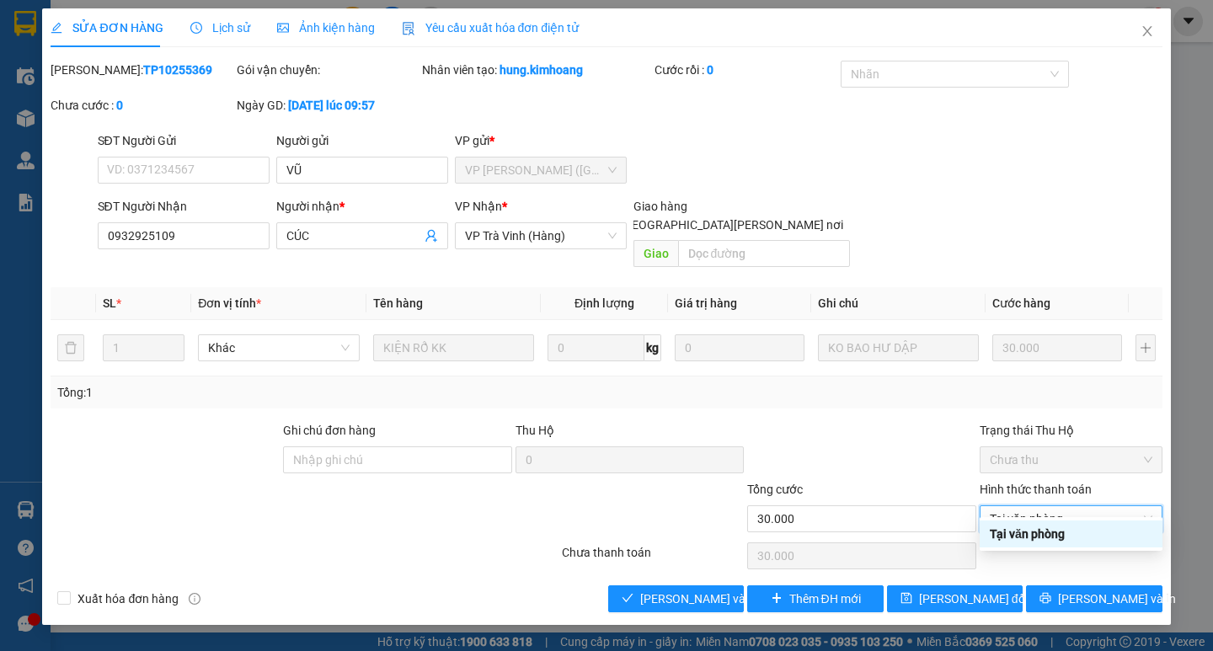
type input "0"
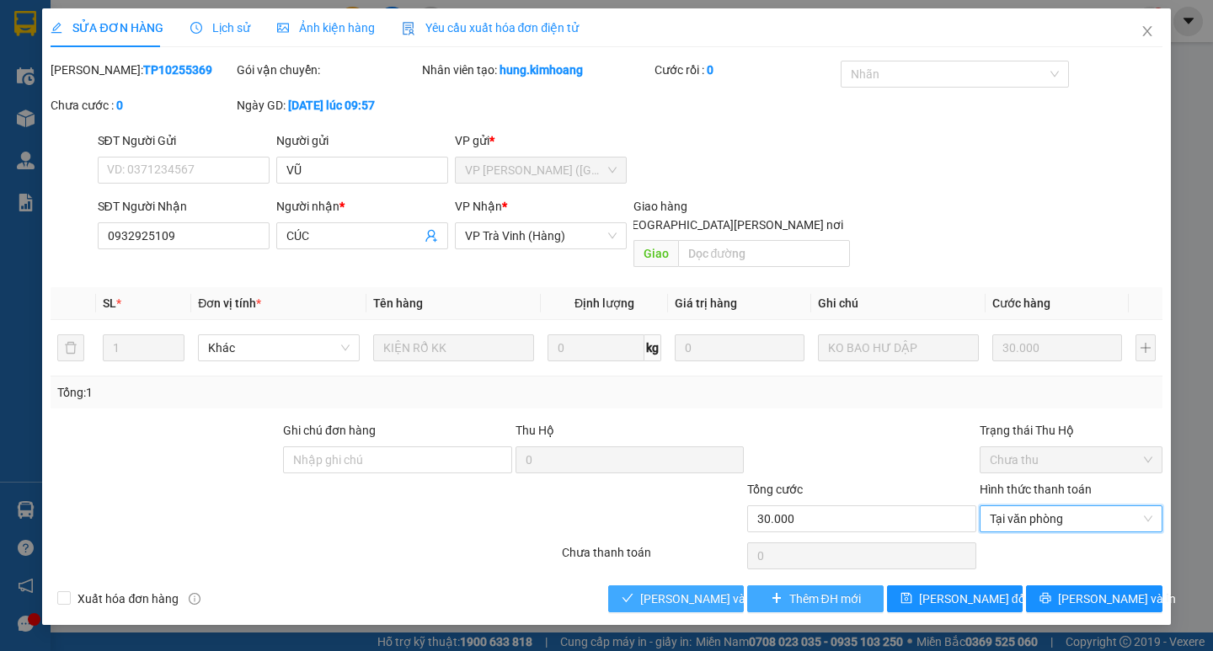
drag, startPoint x: 723, startPoint y: 580, endPoint x: 774, endPoint y: 579, distance: 51.4
click at [722, 590] on span "[PERSON_NAME] và [PERSON_NAME] hàng" at bounding box center [753, 599] width 227 height 19
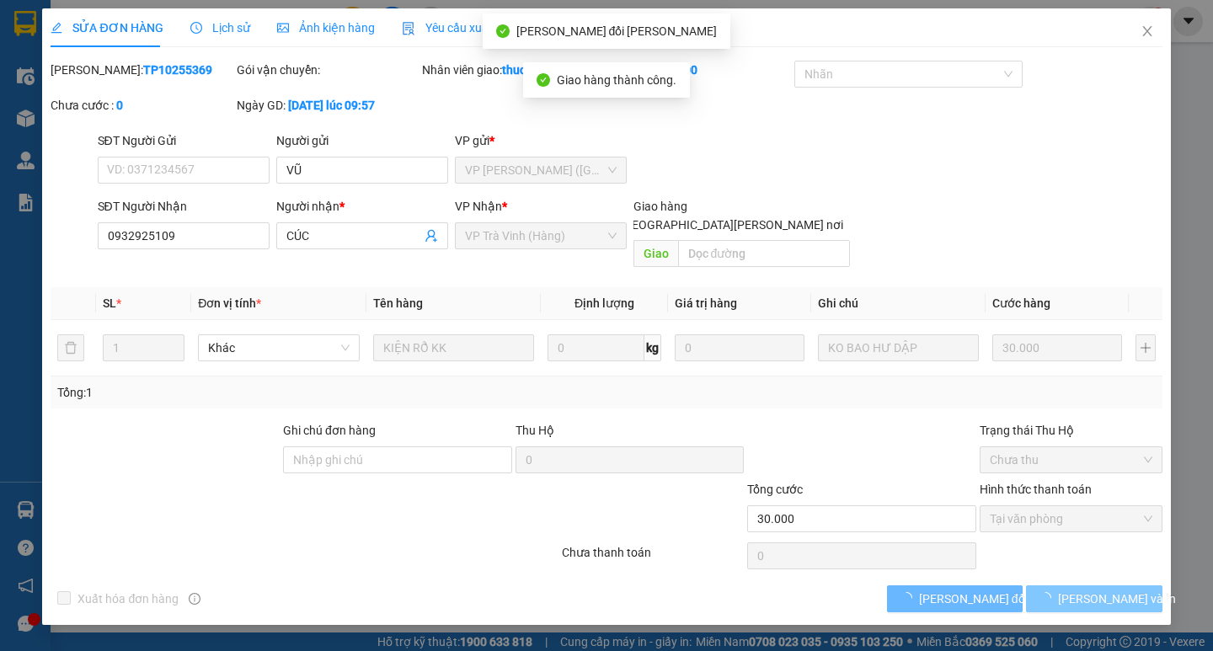
click at [1114, 590] on span "[PERSON_NAME] và In" at bounding box center [1117, 599] width 118 height 19
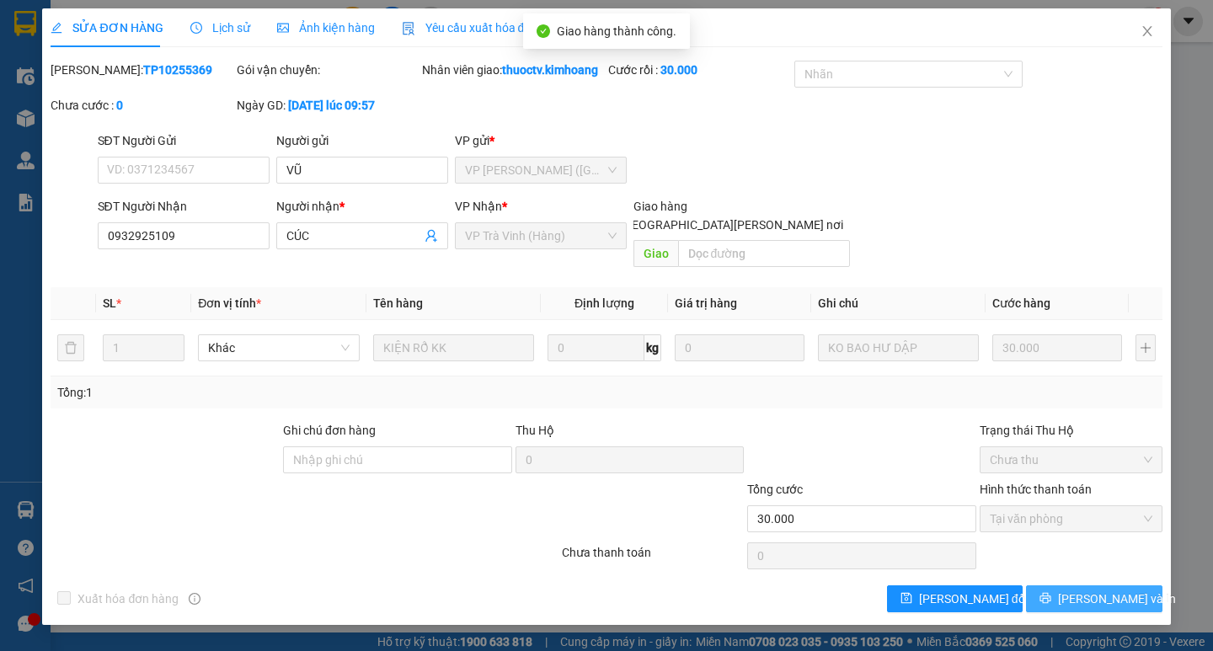
click at [1085, 590] on span "[PERSON_NAME] và In" at bounding box center [1117, 599] width 118 height 19
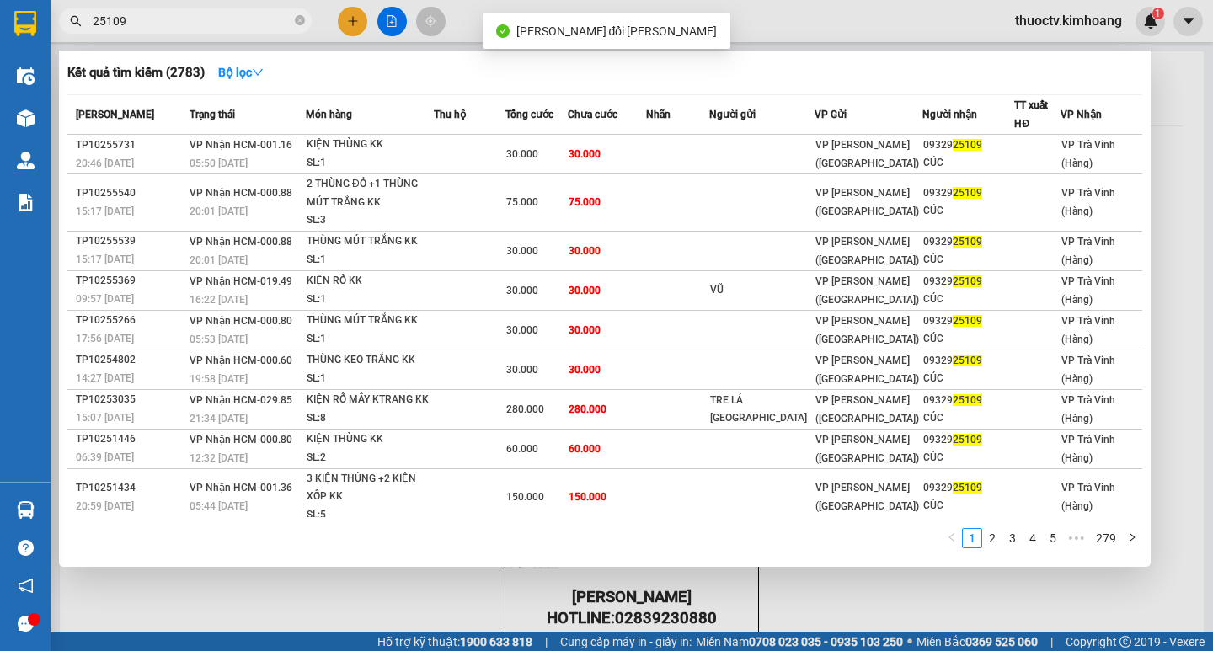
click at [227, 19] on input "25109" at bounding box center [192, 21] width 199 height 19
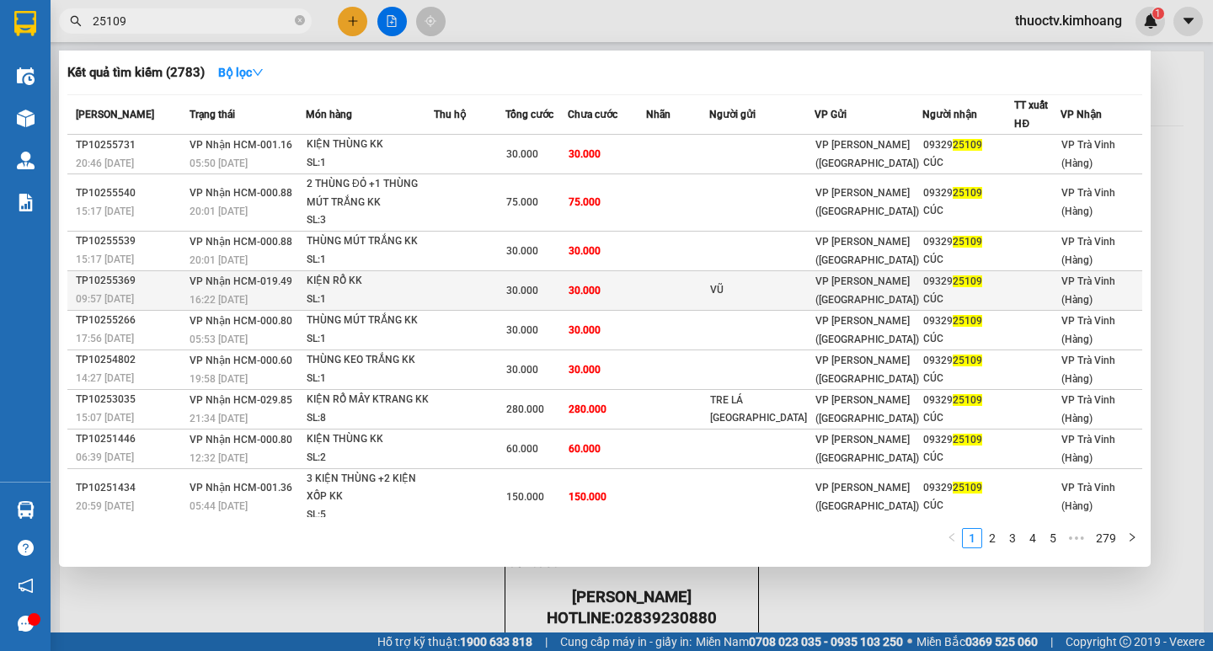
click at [626, 293] on td "30.000" at bounding box center [607, 290] width 79 height 40
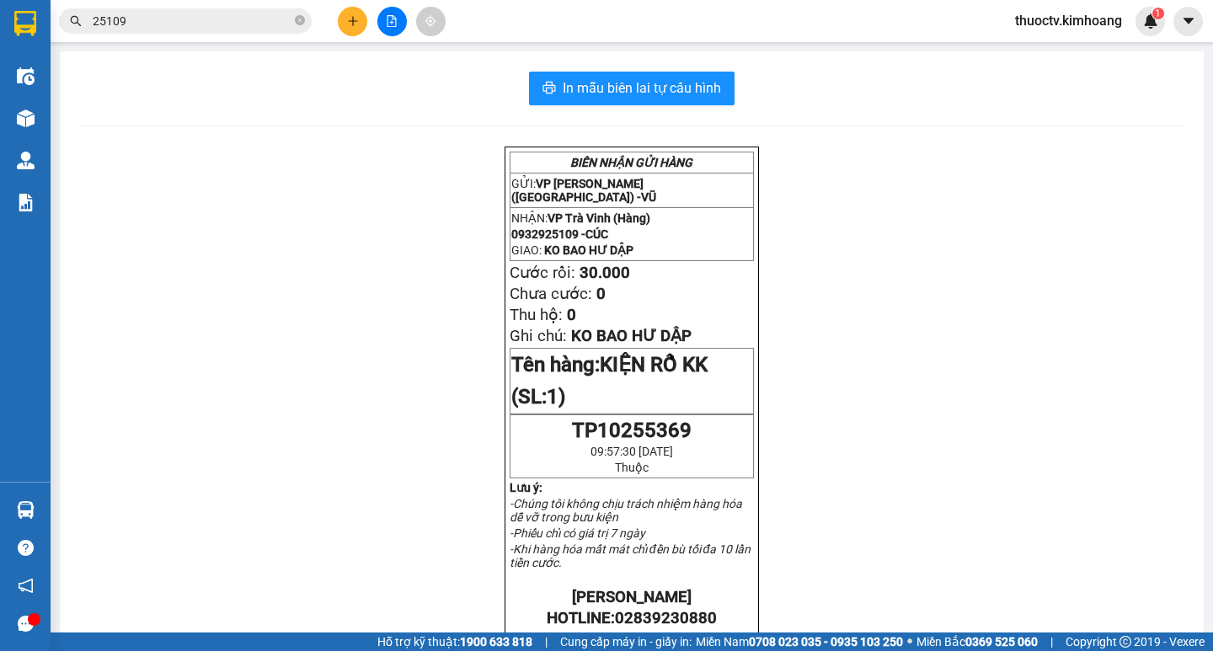
click at [182, 28] on input "25109" at bounding box center [192, 21] width 199 height 19
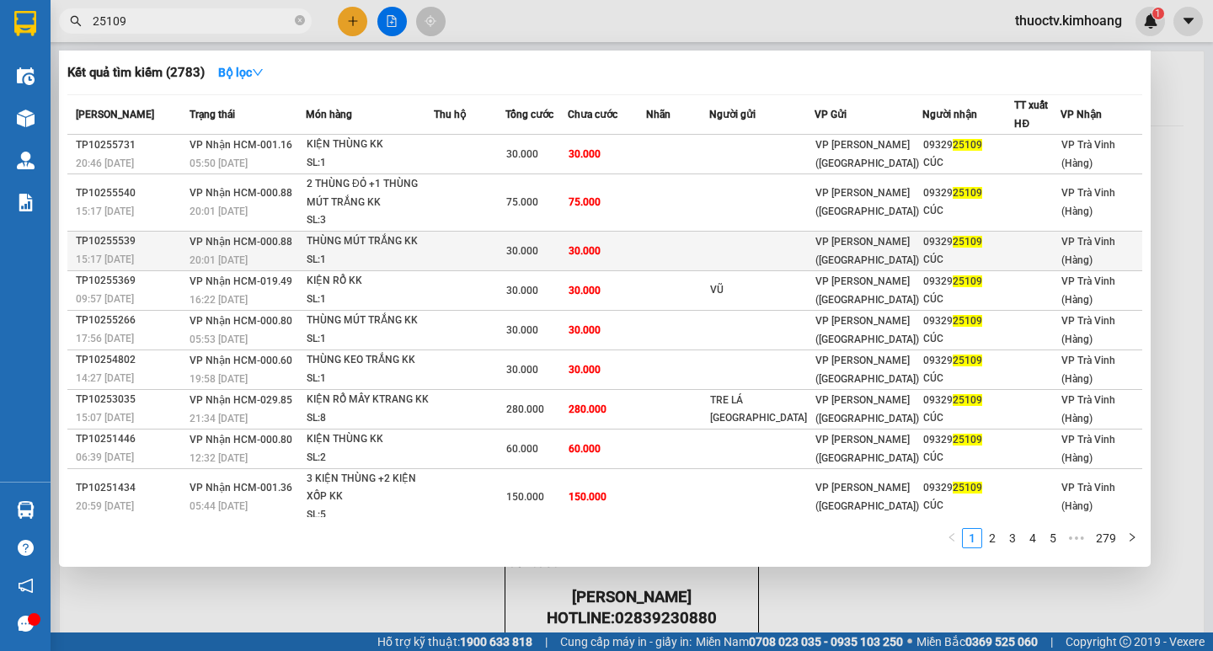
click at [638, 253] on td "30.000" at bounding box center [607, 251] width 79 height 40
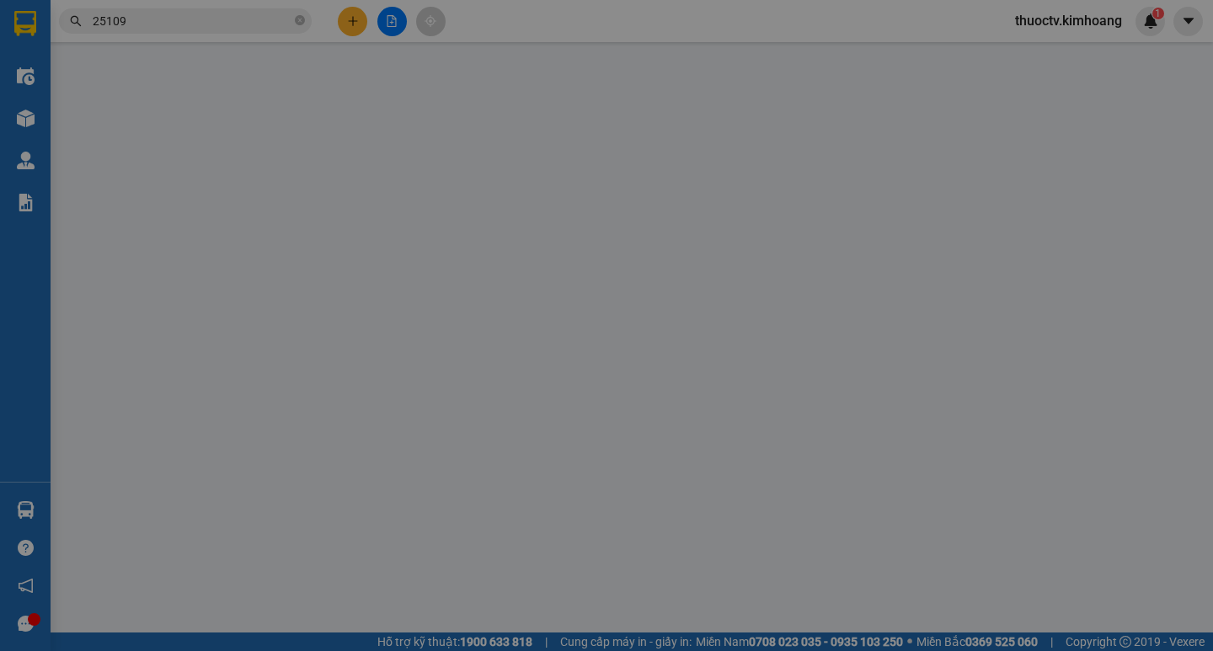
type input "0932925109"
type input "CÚC"
type input "30.000"
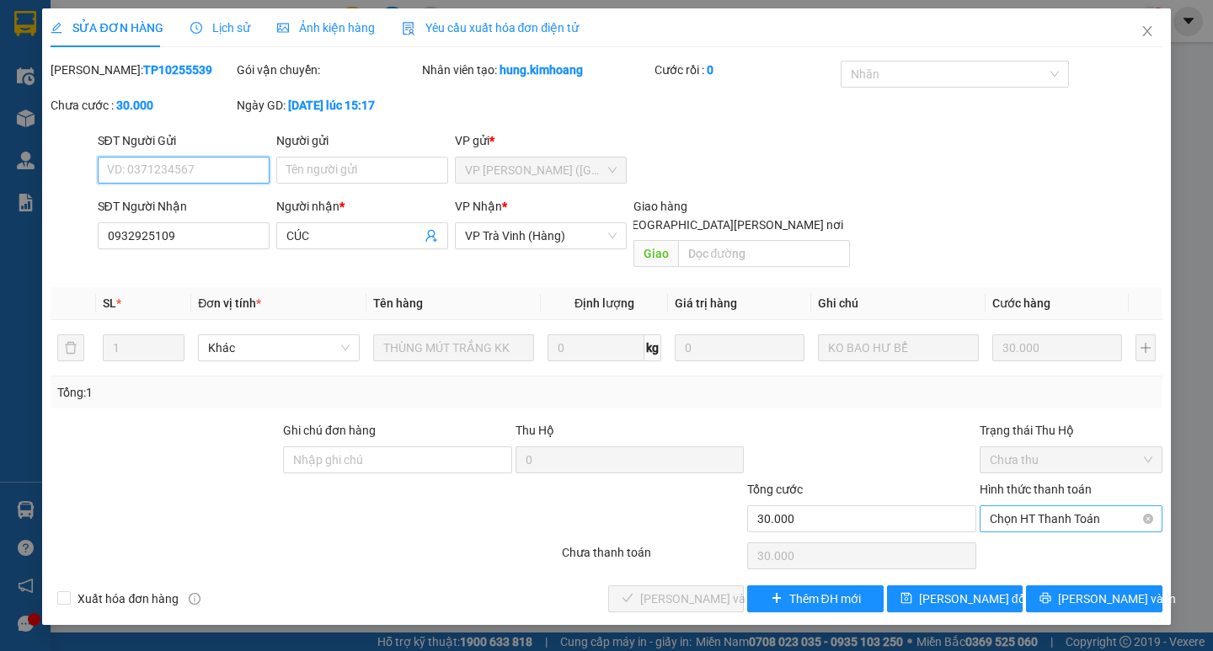
click at [1071, 506] on span "Chọn HT Thanh Toán" at bounding box center [1071, 518] width 163 height 25
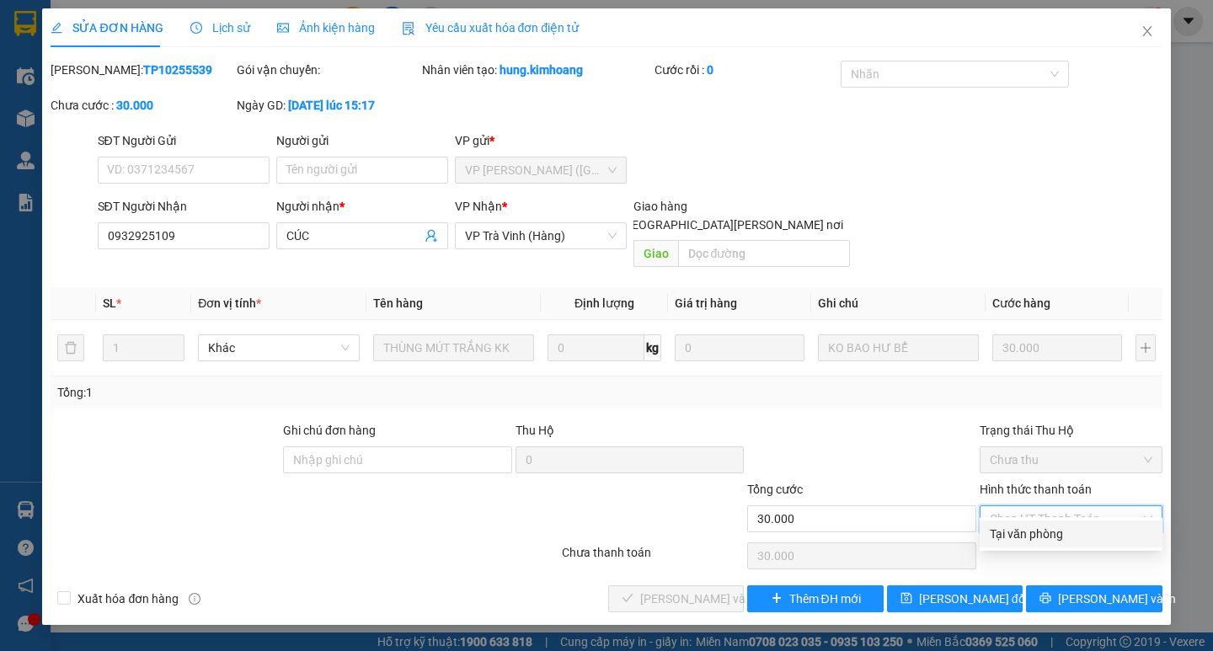
drag, startPoint x: 1044, startPoint y: 528, endPoint x: 1003, endPoint y: 541, distance: 42.4
click at [1042, 531] on div "Tại văn phòng" at bounding box center [1071, 534] width 163 height 19
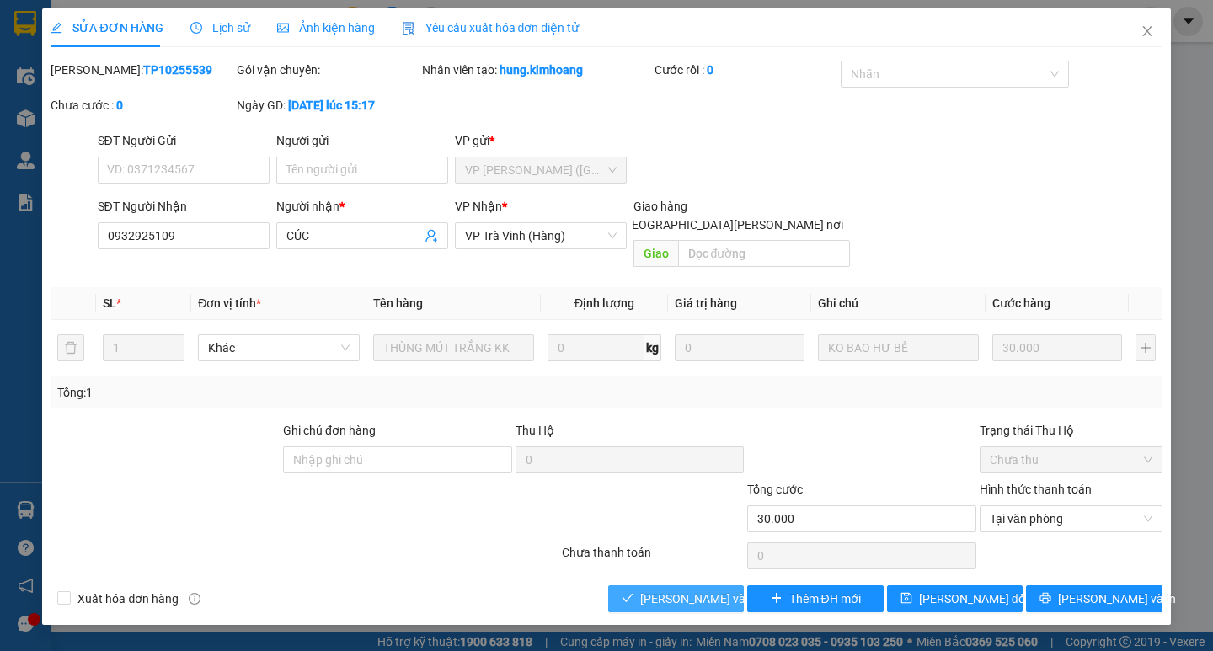
click at [692, 590] on span "[PERSON_NAME] và [PERSON_NAME] hàng" at bounding box center [753, 599] width 227 height 19
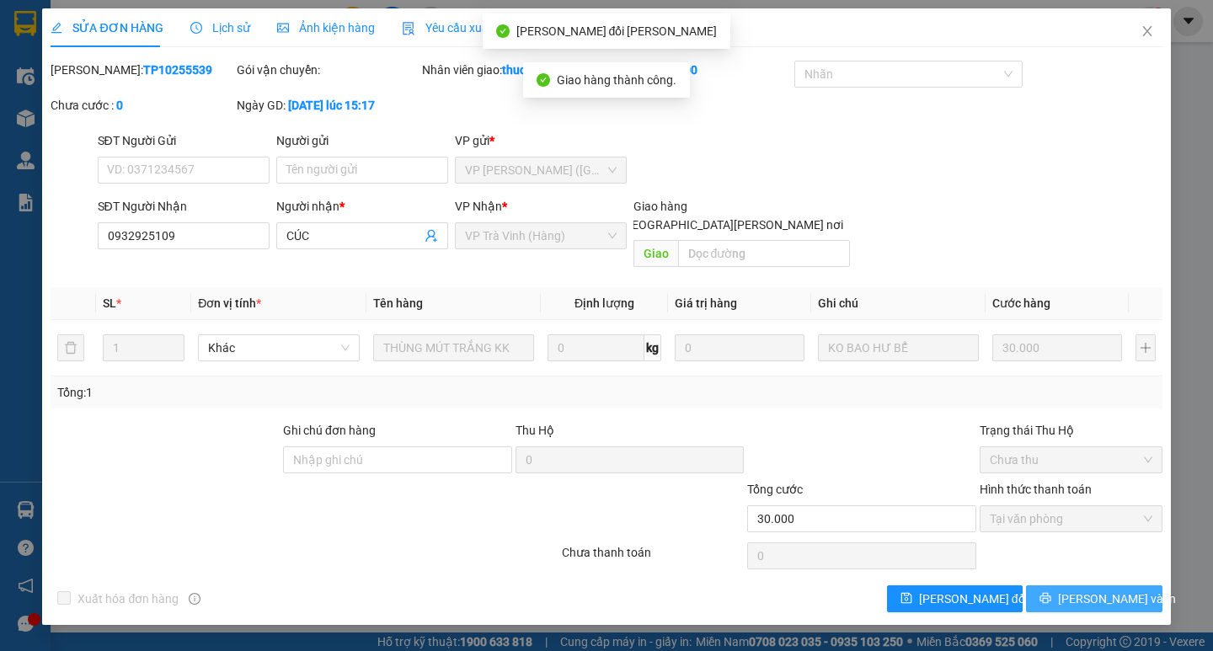
drag, startPoint x: 1106, startPoint y: 584, endPoint x: 1098, endPoint y: 531, distance: 53.7
click at [1107, 590] on span "[PERSON_NAME] và In" at bounding box center [1117, 599] width 118 height 19
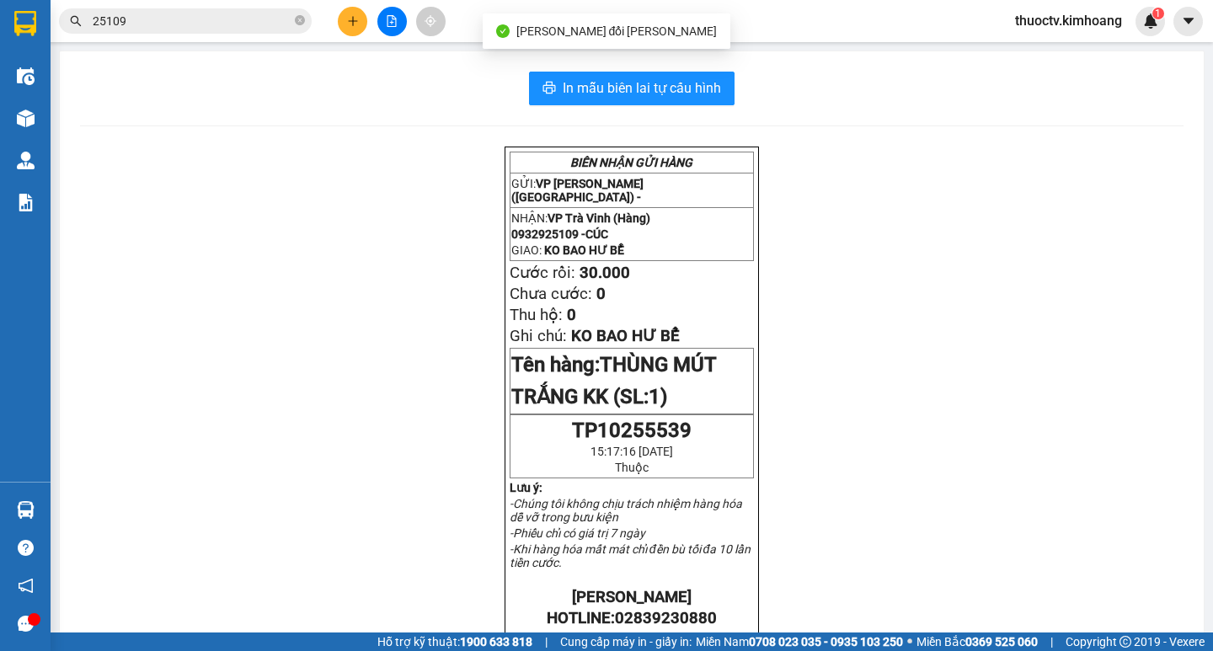
click at [205, 21] on input "25109" at bounding box center [192, 21] width 199 height 19
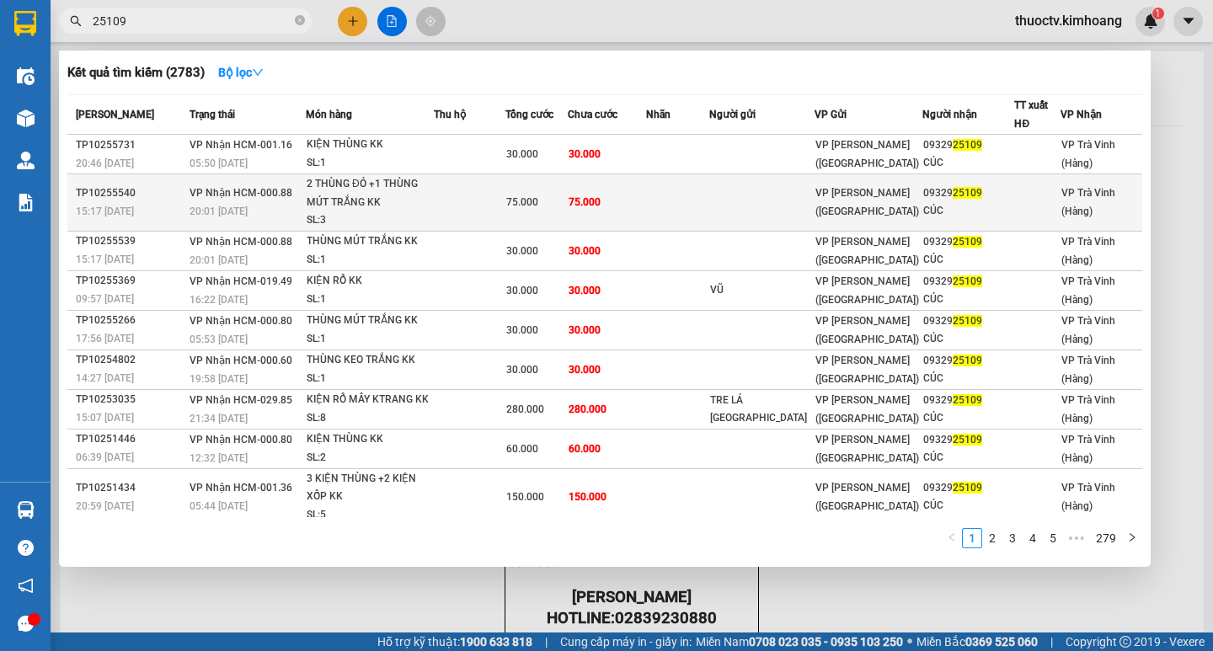
click at [646, 203] on td "75.000" at bounding box center [607, 202] width 79 height 57
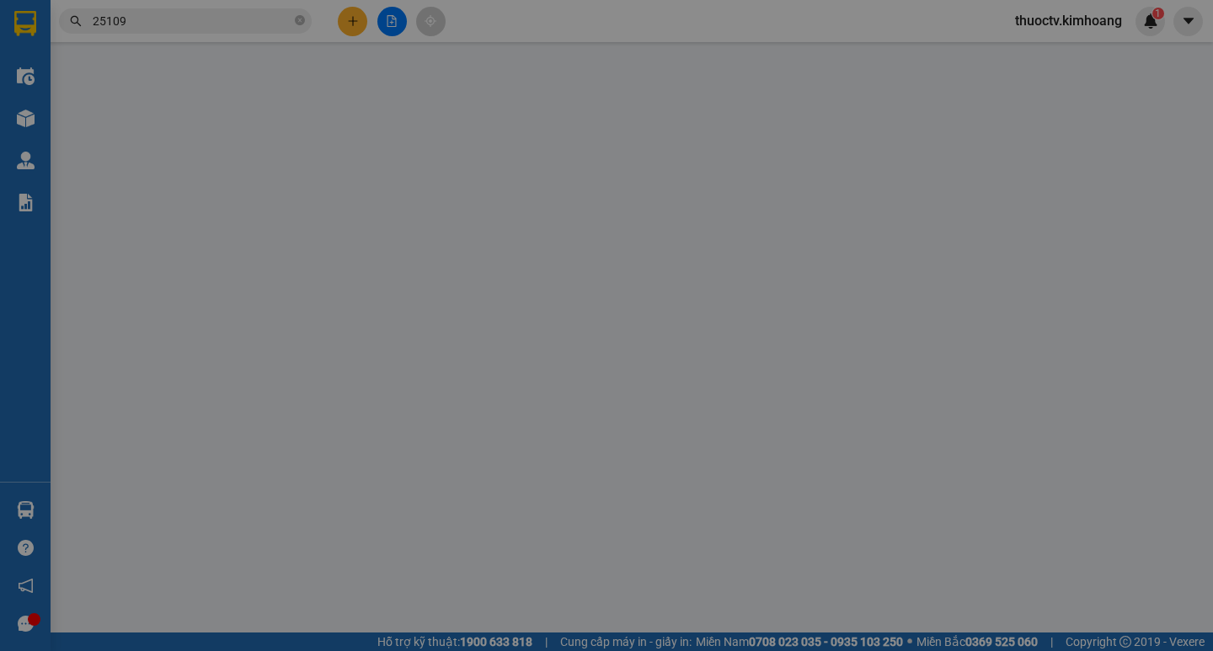
type input "0932925109"
type input "CÚC"
type input "75.000"
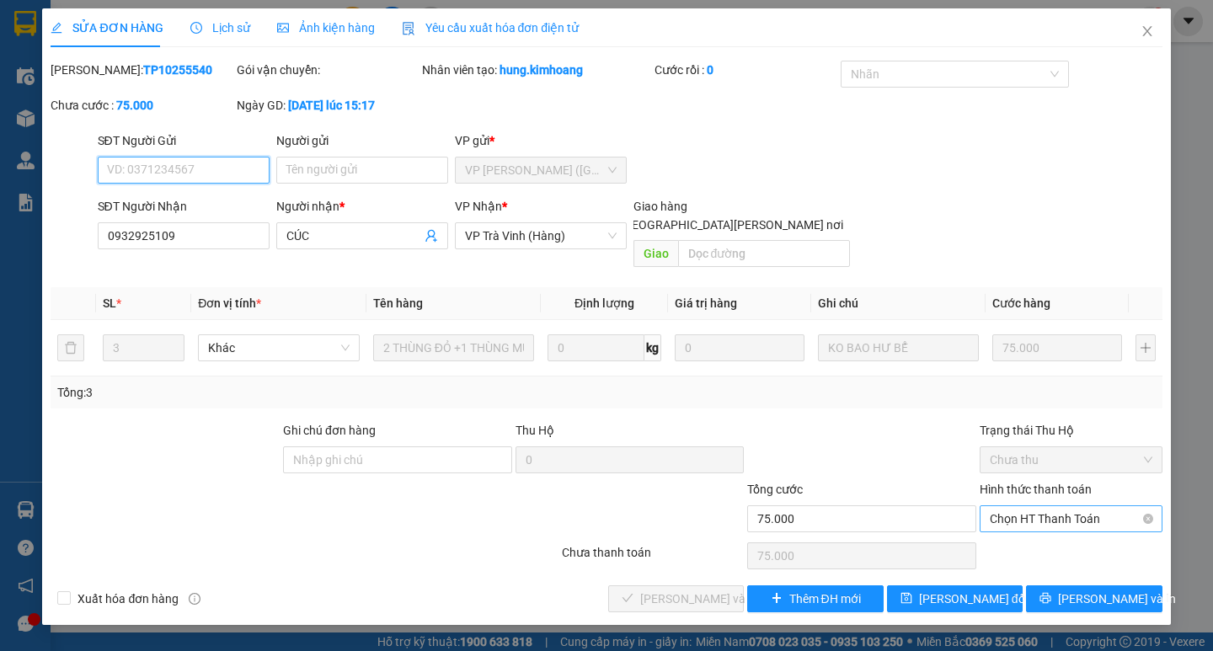
click at [1070, 506] on span "Chọn HT Thanh Toán" at bounding box center [1071, 518] width 163 height 25
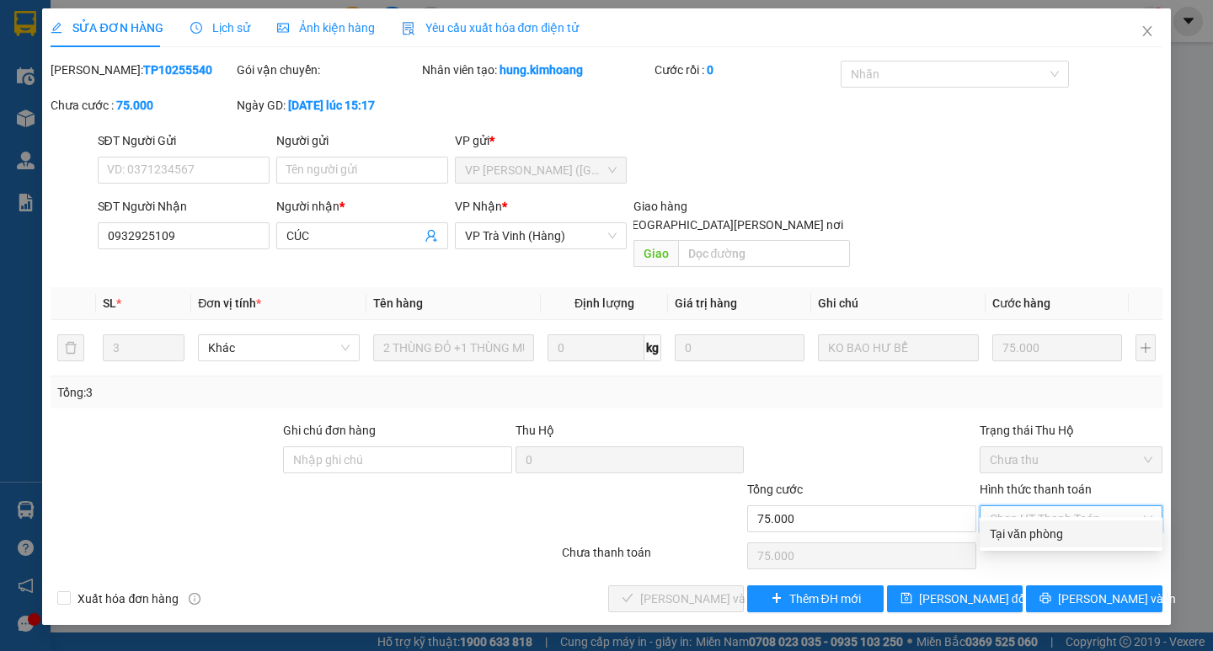
click at [1044, 533] on div "Tại văn phòng" at bounding box center [1071, 534] width 163 height 19
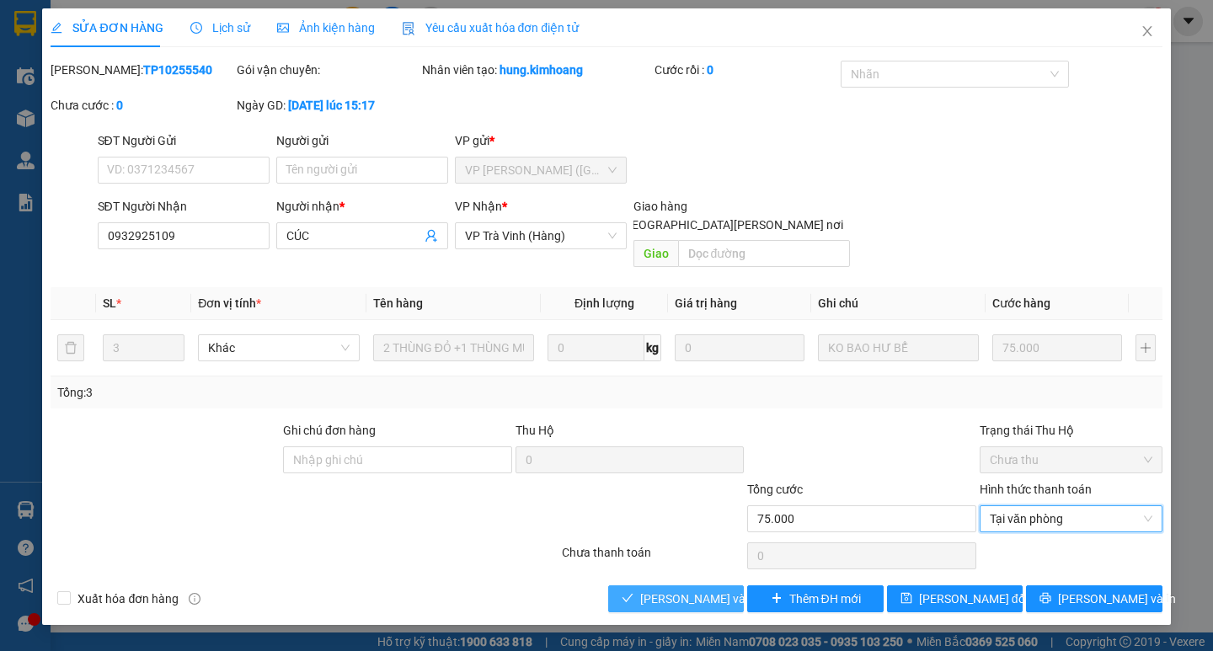
click at [724, 590] on span "[PERSON_NAME] và [PERSON_NAME] hàng" at bounding box center [753, 599] width 227 height 19
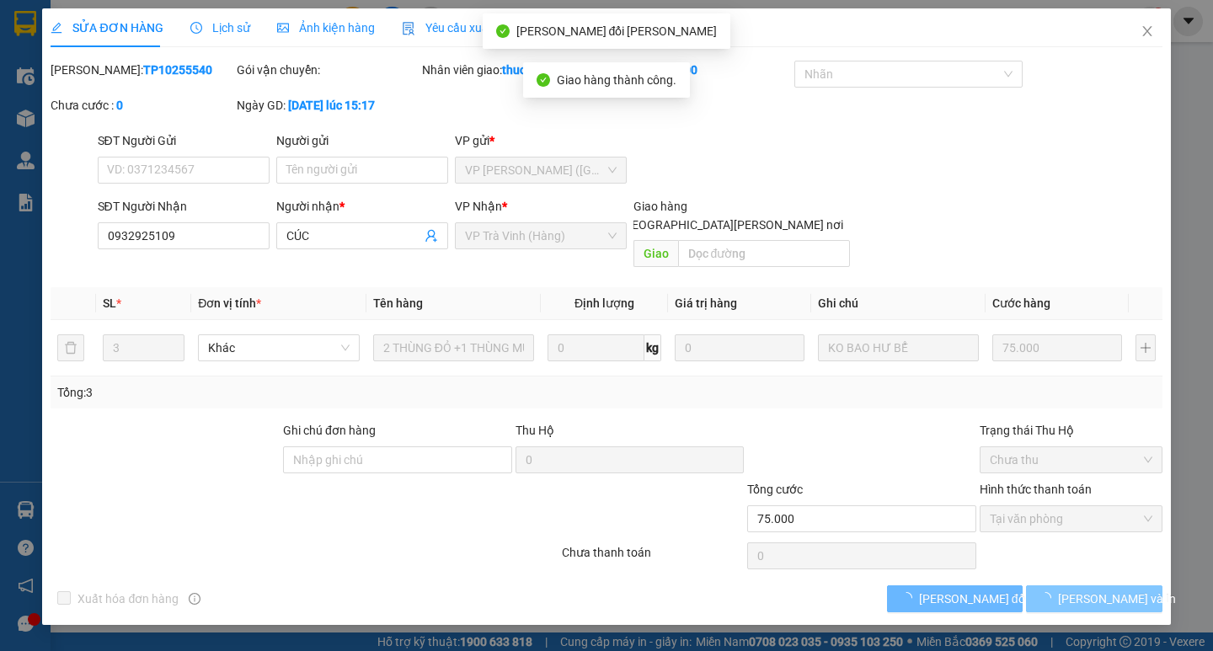
drag, startPoint x: 1073, startPoint y: 586, endPoint x: 1115, endPoint y: 565, distance: 47.1
click at [1110, 590] on span "[PERSON_NAME] và In" at bounding box center [1117, 599] width 118 height 19
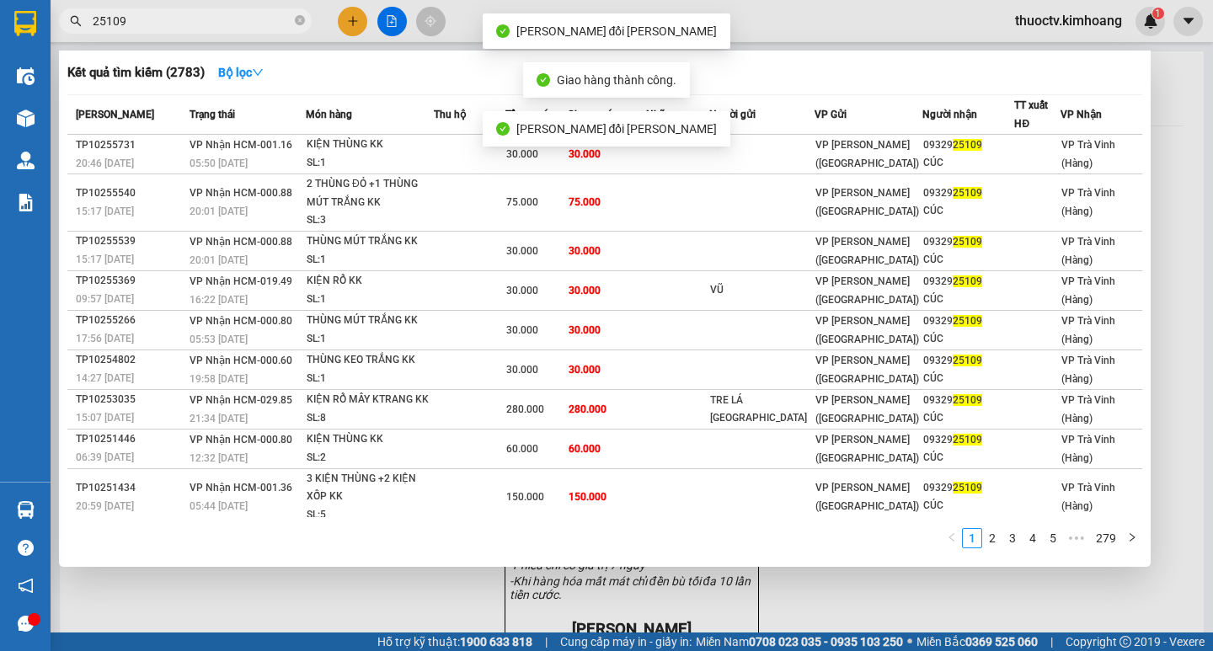
click at [193, 19] on input "25109" at bounding box center [192, 21] width 199 height 19
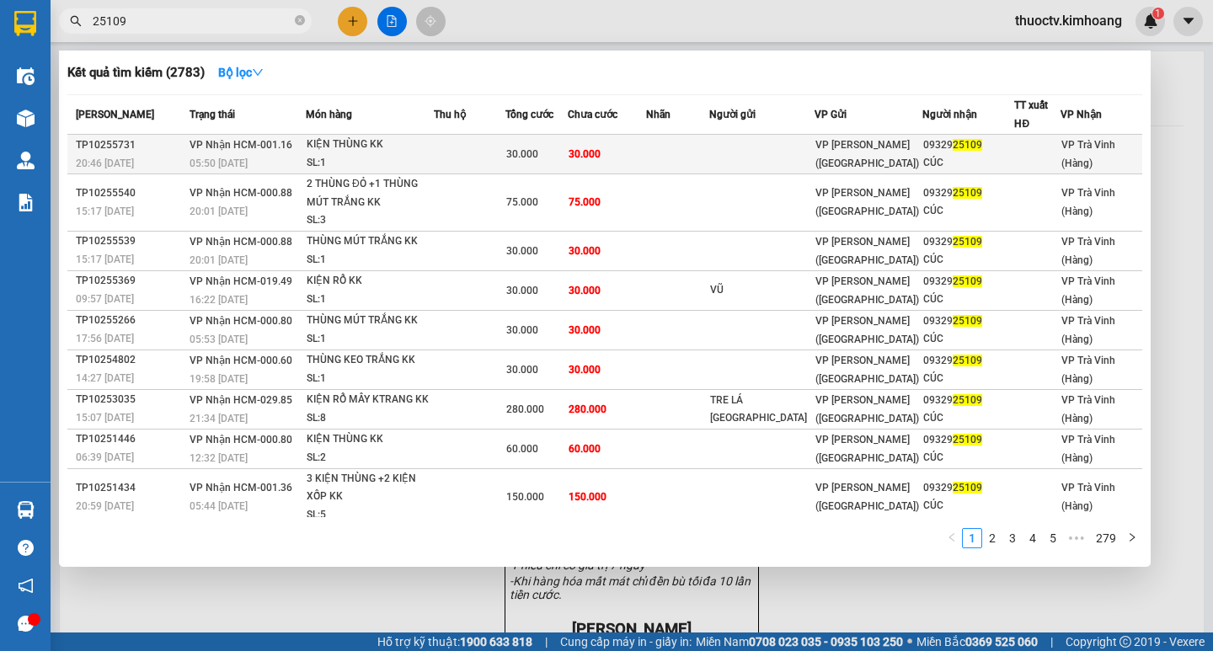
click at [624, 155] on td "30.000" at bounding box center [607, 155] width 79 height 40
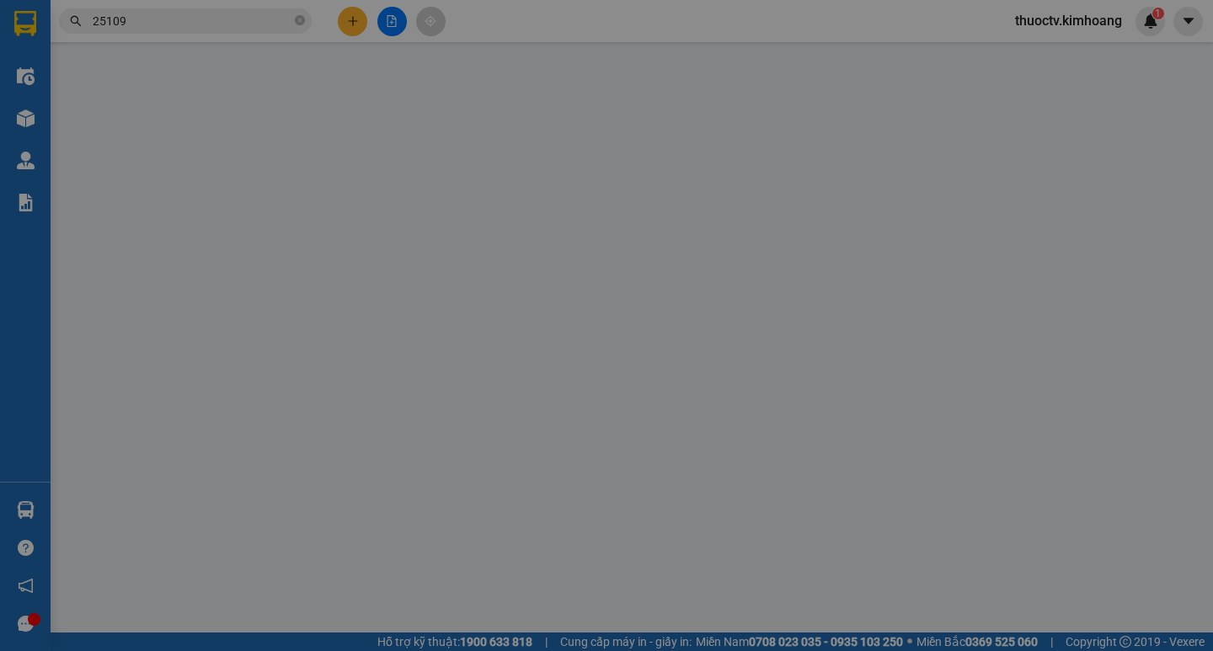
type input "0932925109"
type input "CÚC"
type input "30.000"
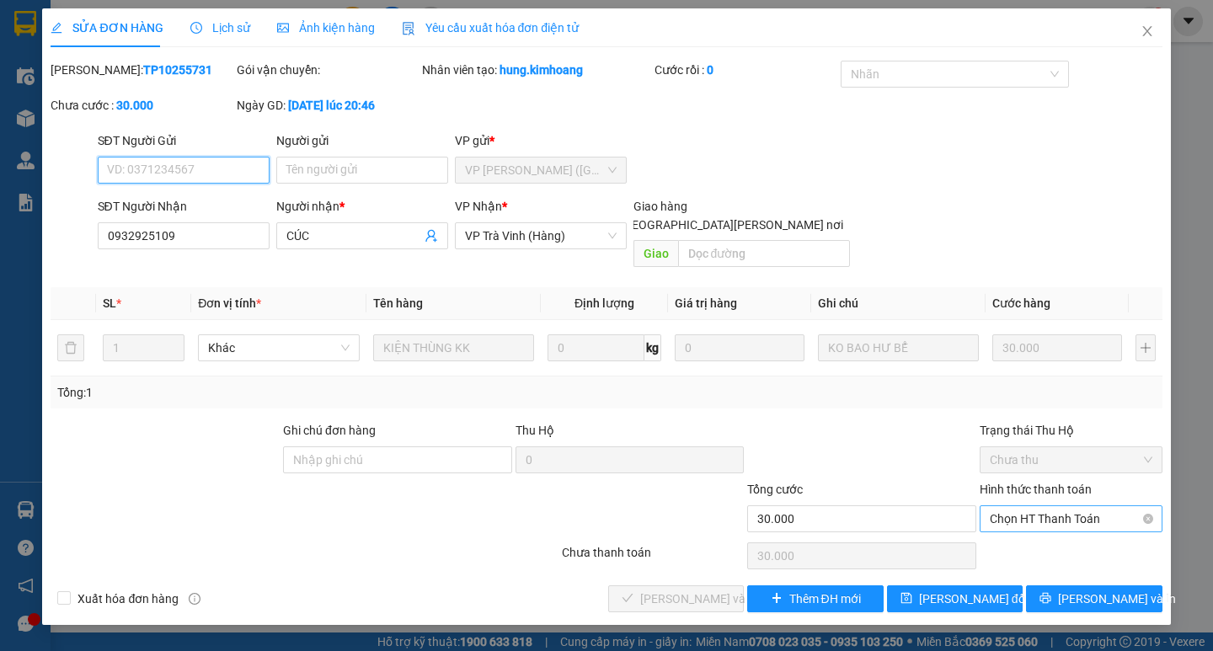
click at [1071, 506] on span "Chọn HT Thanh Toán" at bounding box center [1071, 518] width 163 height 25
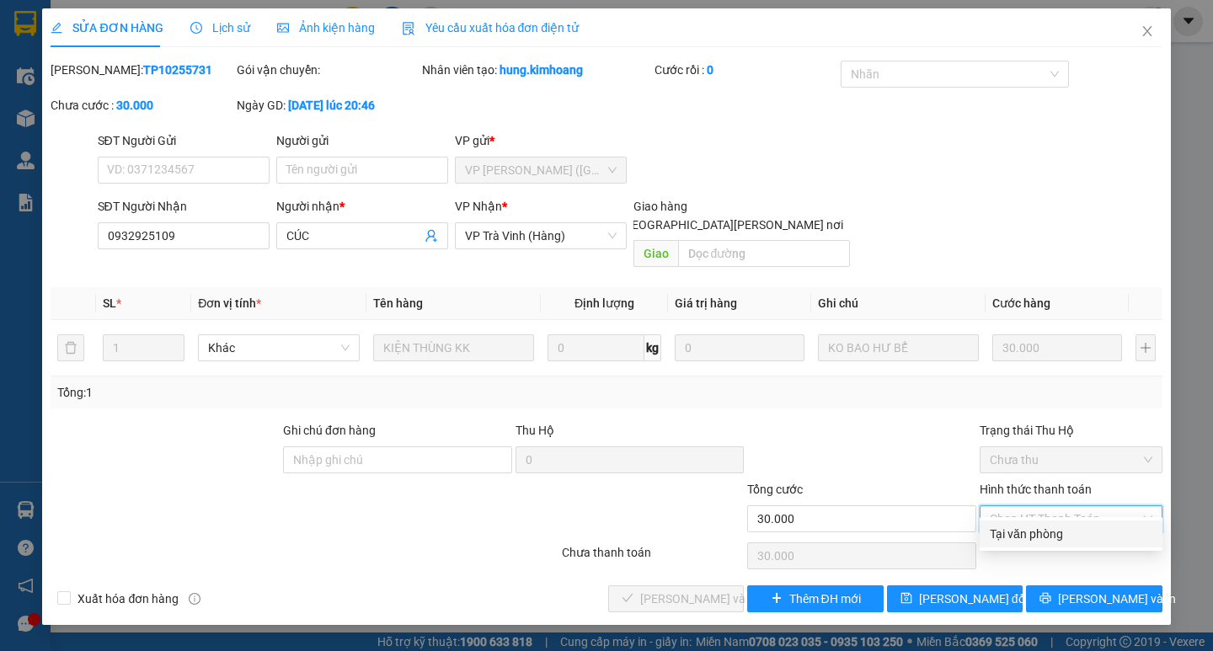
drag, startPoint x: 1056, startPoint y: 531, endPoint x: 956, endPoint y: 564, distance: 105.7
click at [1055, 532] on div "Tại văn phòng" at bounding box center [1071, 534] width 163 height 19
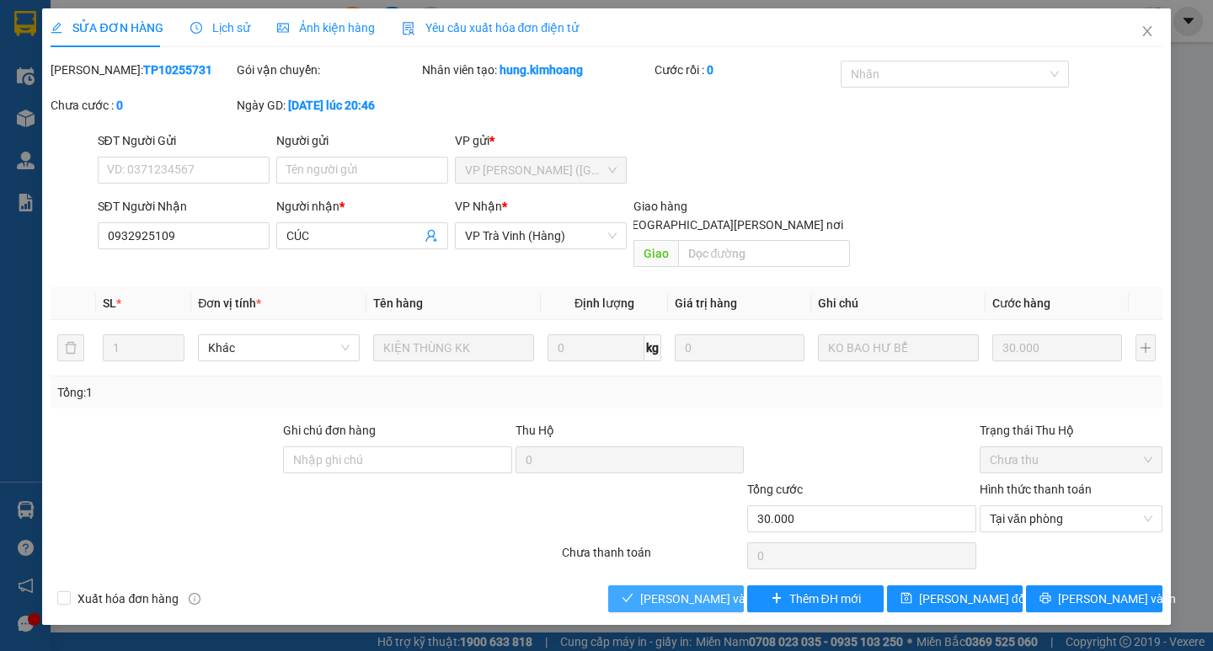
click at [712, 590] on span "[PERSON_NAME] và [PERSON_NAME] hàng" at bounding box center [753, 599] width 227 height 19
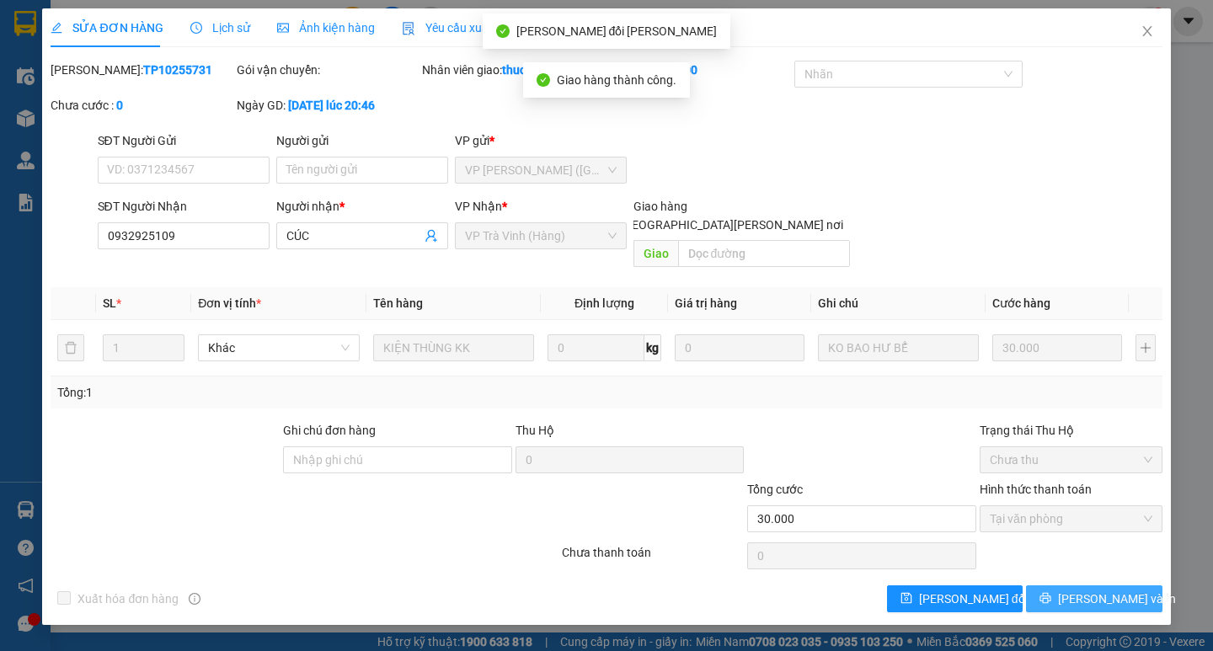
click at [1100, 590] on span "[PERSON_NAME] và In" at bounding box center [1117, 599] width 118 height 19
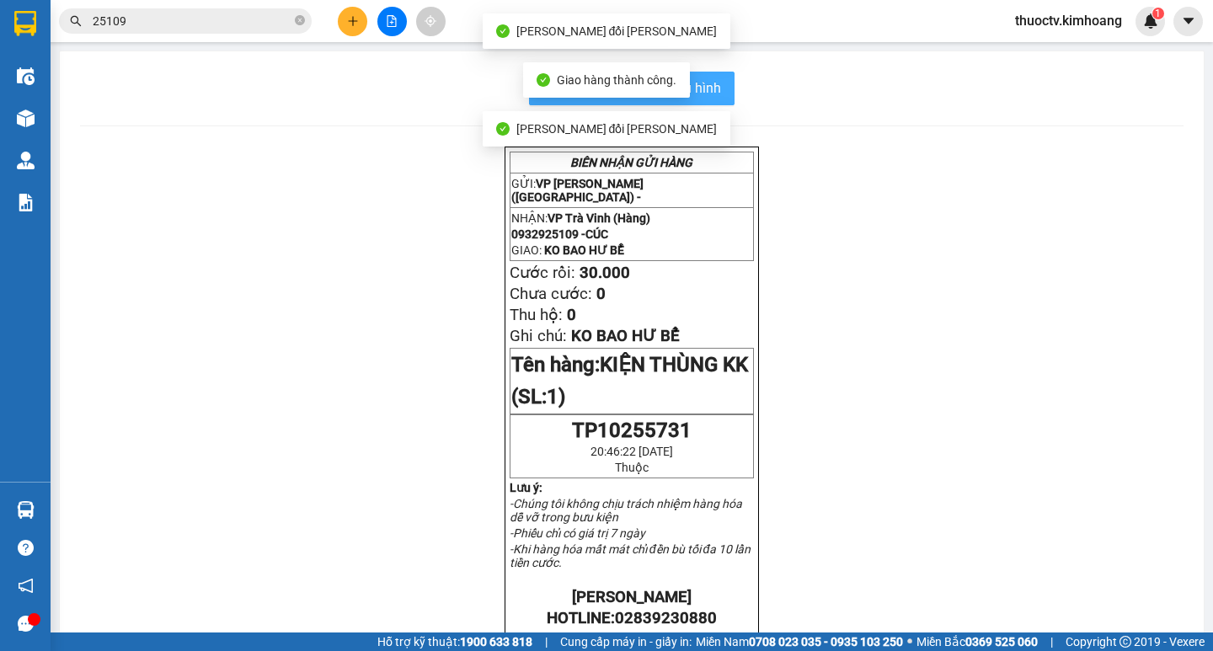
click at [713, 90] on span "In mẫu biên lai tự cấu hình" at bounding box center [642, 87] width 158 height 21
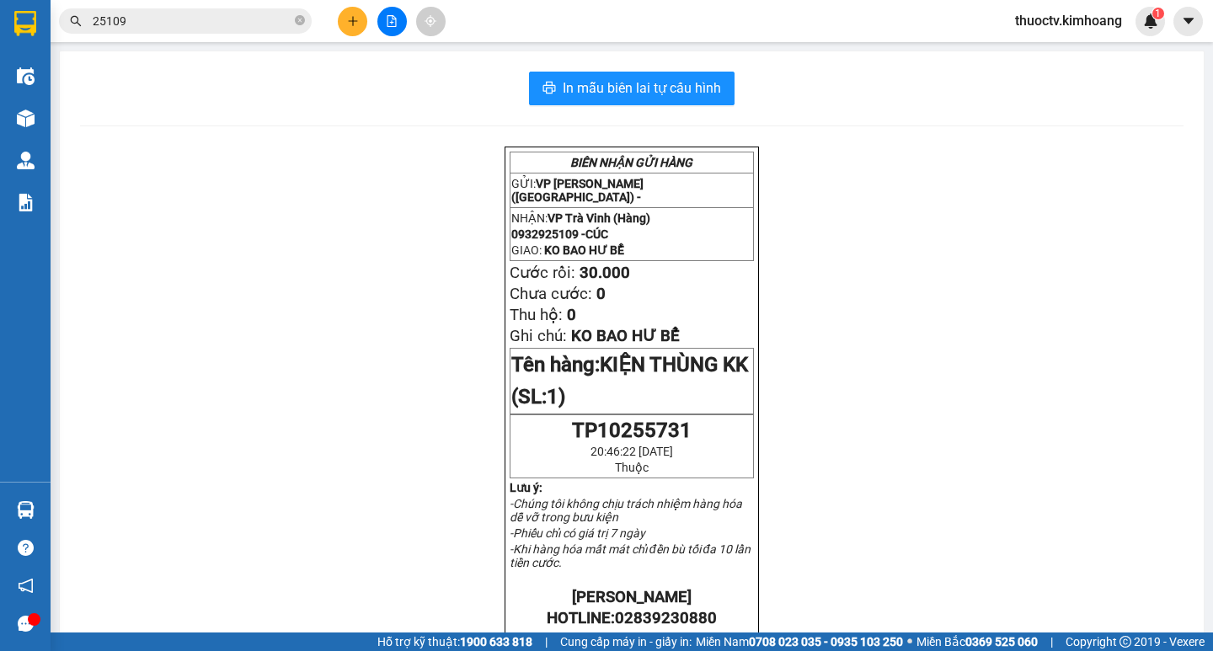
click at [159, 15] on input "25109" at bounding box center [192, 21] width 199 height 19
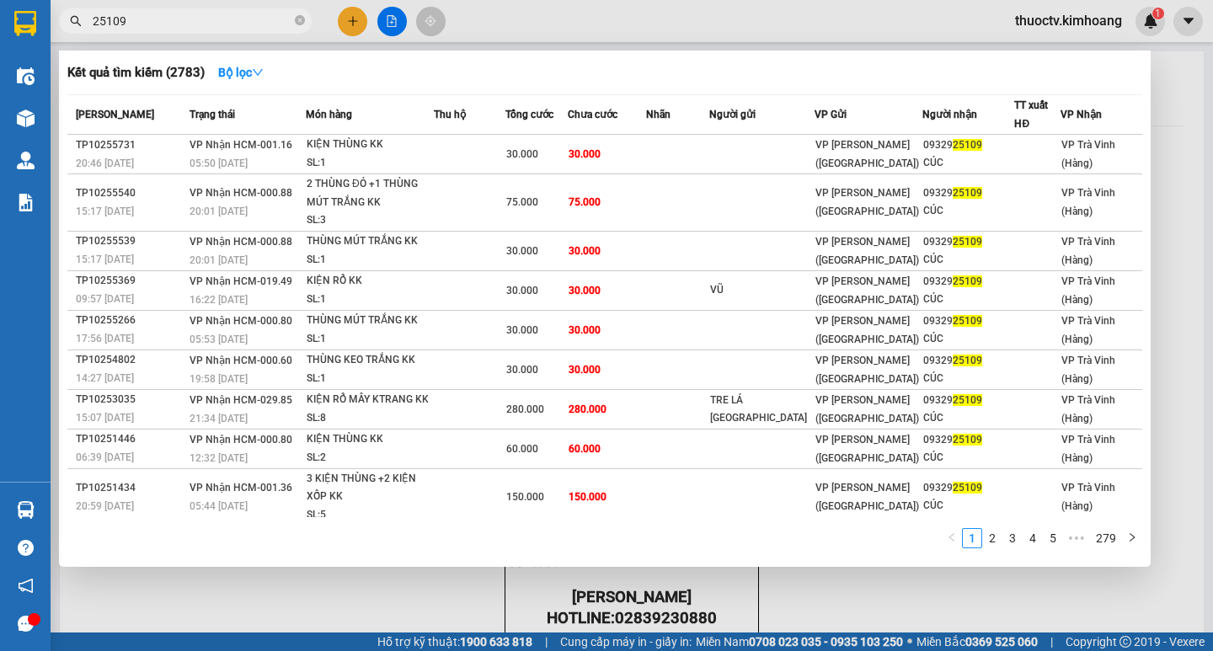
click at [159, 14] on input "25109" at bounding box center [192, 21] width 199 height 19
click at [159, 13] on input "25109" at bounding box center [192, 21] width 199 height 19
type input "25109"
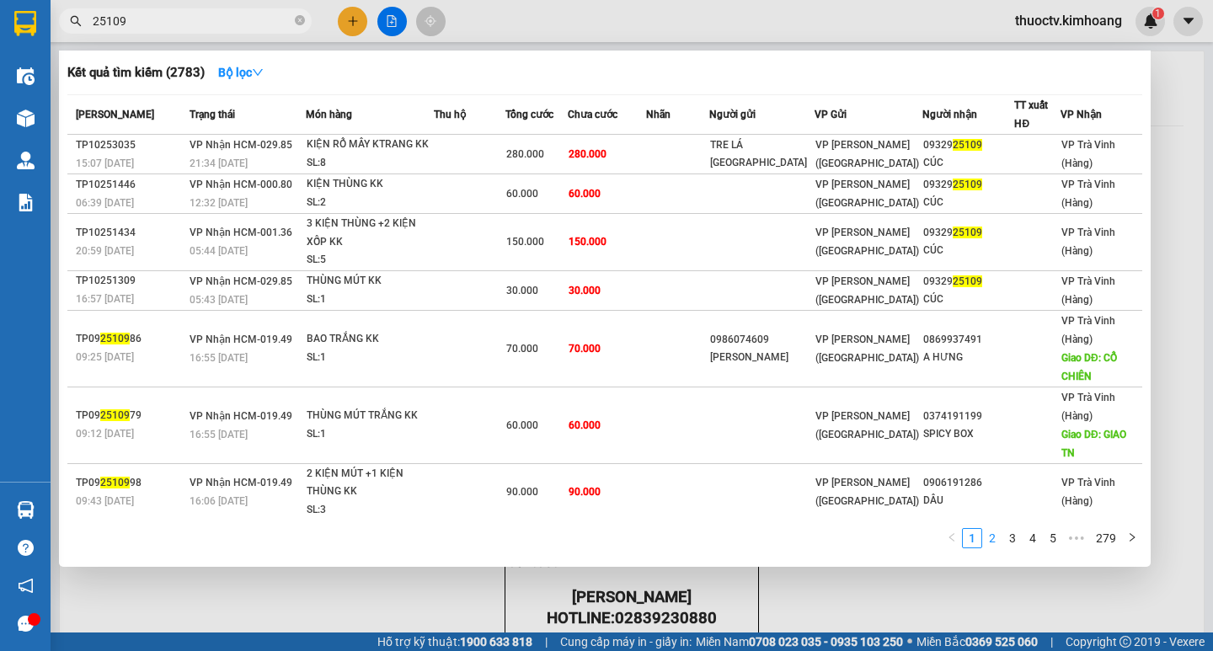
click at [992, 536] on link "2" at bounding box center [992, 538] width 19 height 19
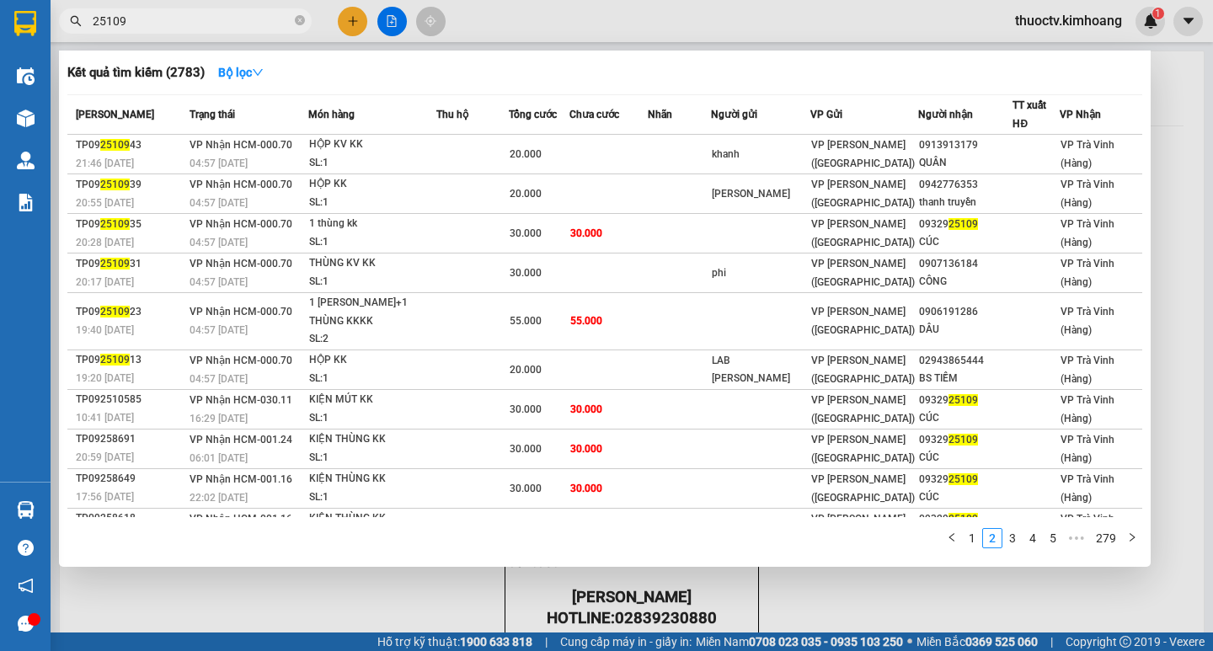
click at [151, 25] on input "25109" at bounding box center [192, 21] width 199 height 19
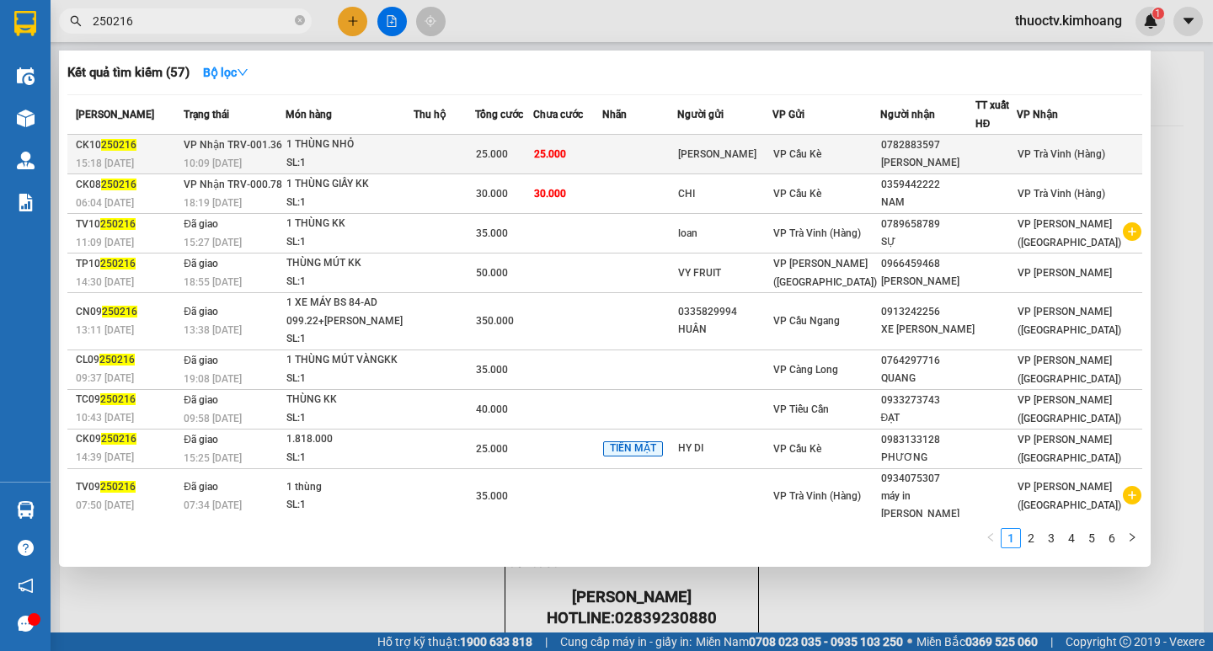
type input "250216"
click at [602, 151] on td "25.000" at bounding box center [567, 155] width 69 height 40
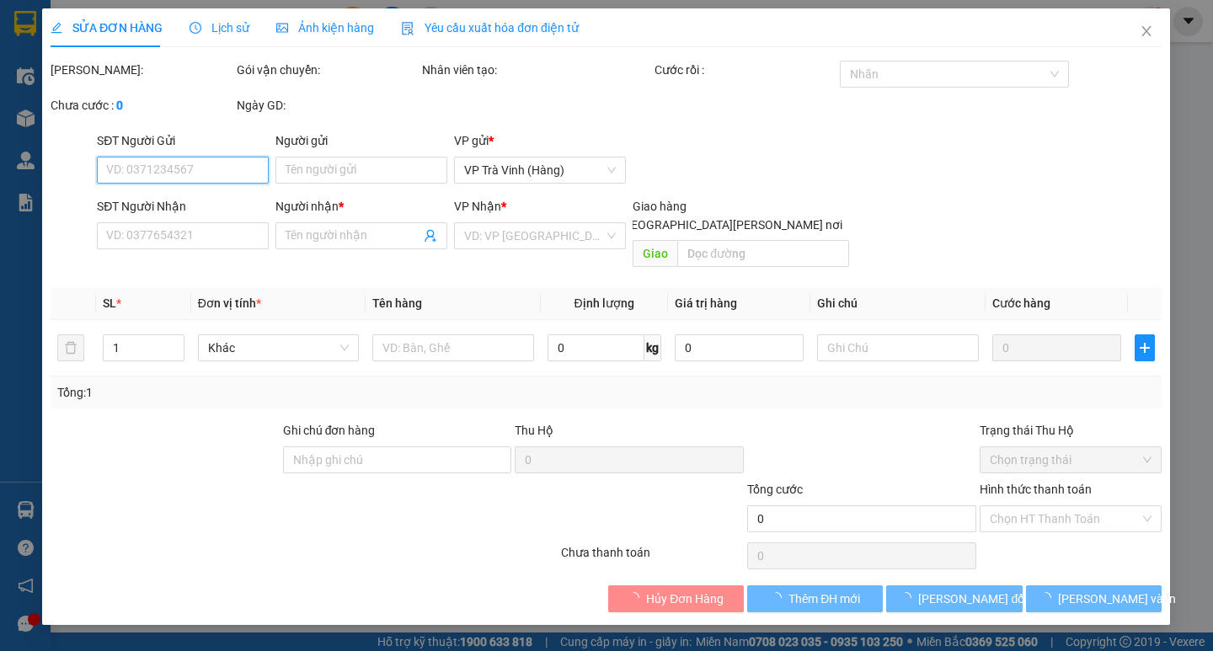
type input "[PERSON_NAME]"
type input "0782883597"
type input "[PERSON_NAME]"
type input "25.000"
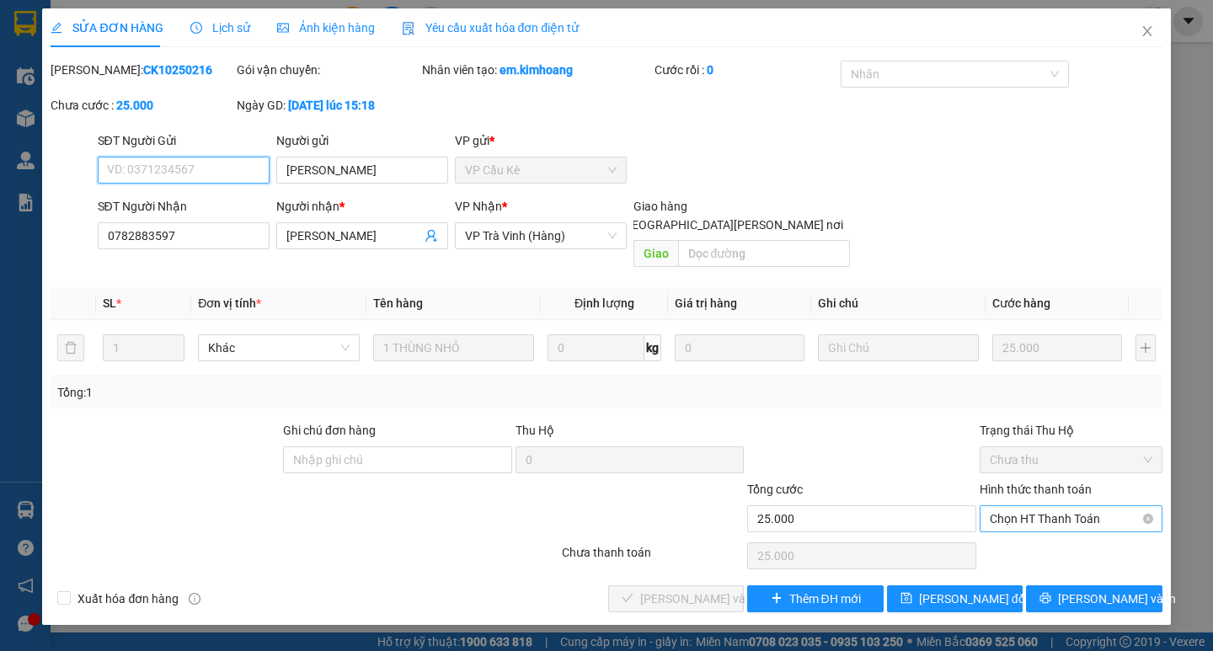
click at [1065, 506] on span "Chọn HT Thanh Toán" at bounding box center [1071, 518] width 163 height 25
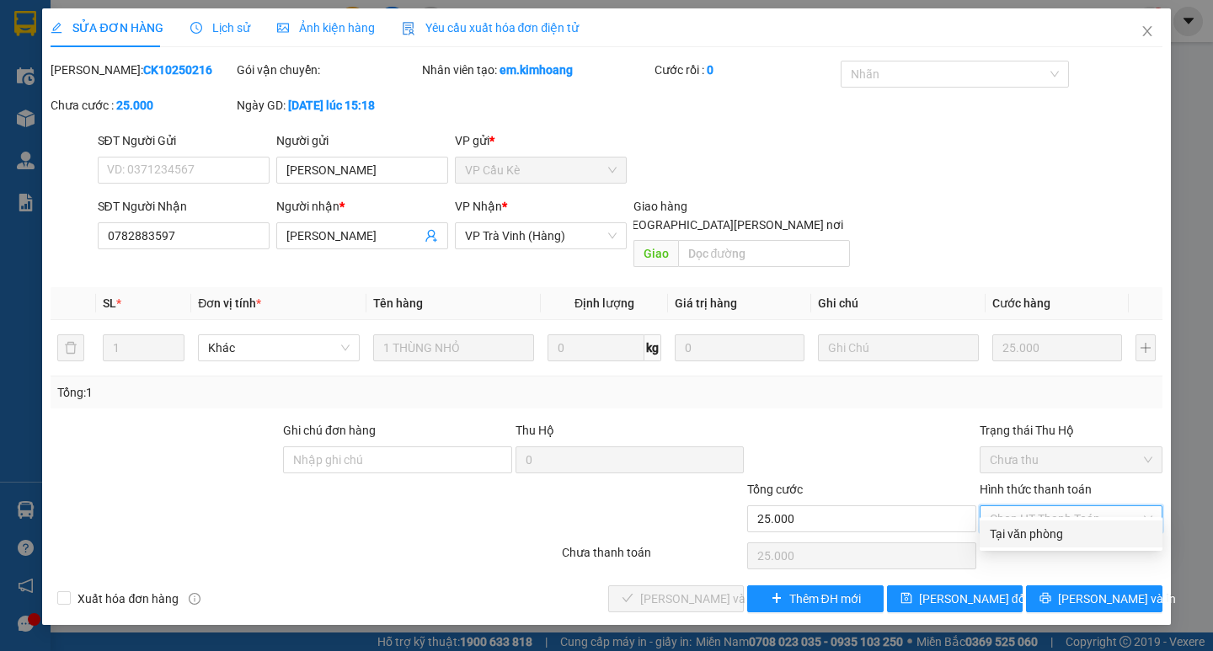
click at [1037, 529] on div "Tại văn phòng" at bounding box center [1071, 534] width 163 height 19
type input "0"
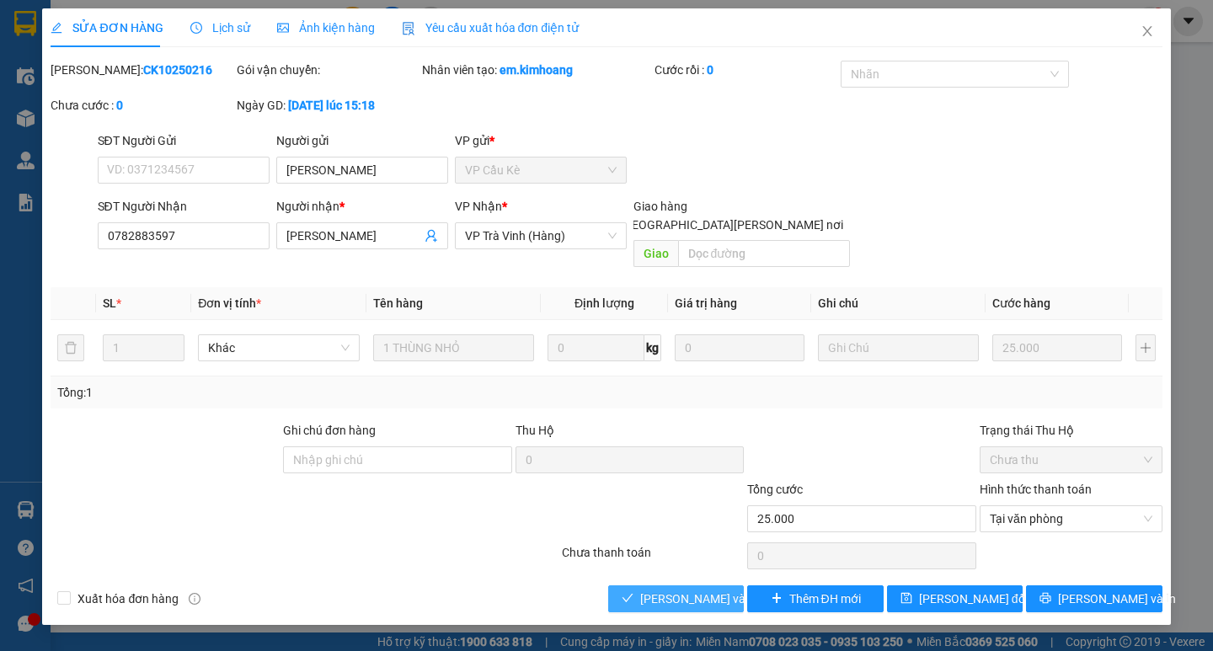
click at [696, 585] on button "[PERSON_NAME] và [PERSON_NAME] hàng" at bounding box center [676, 598] width 136 height 27
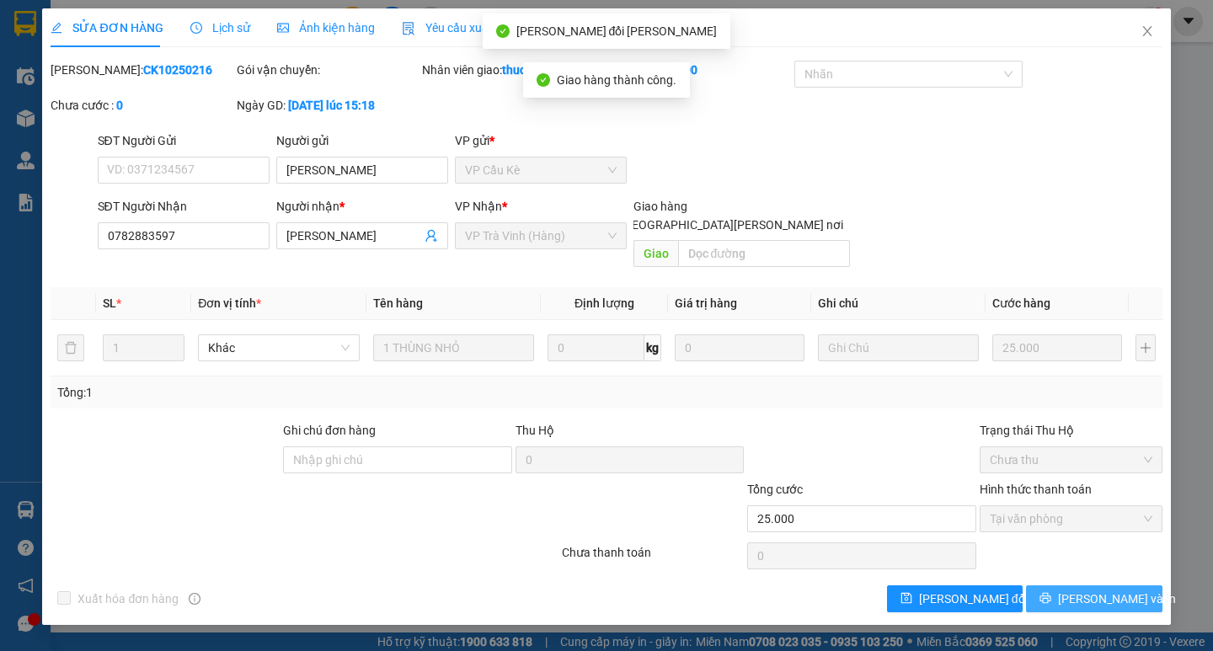
click at [1100, 590] on span "[PERSON_NAME] và In" at bounding box center [1117, 599] width 118 height 19
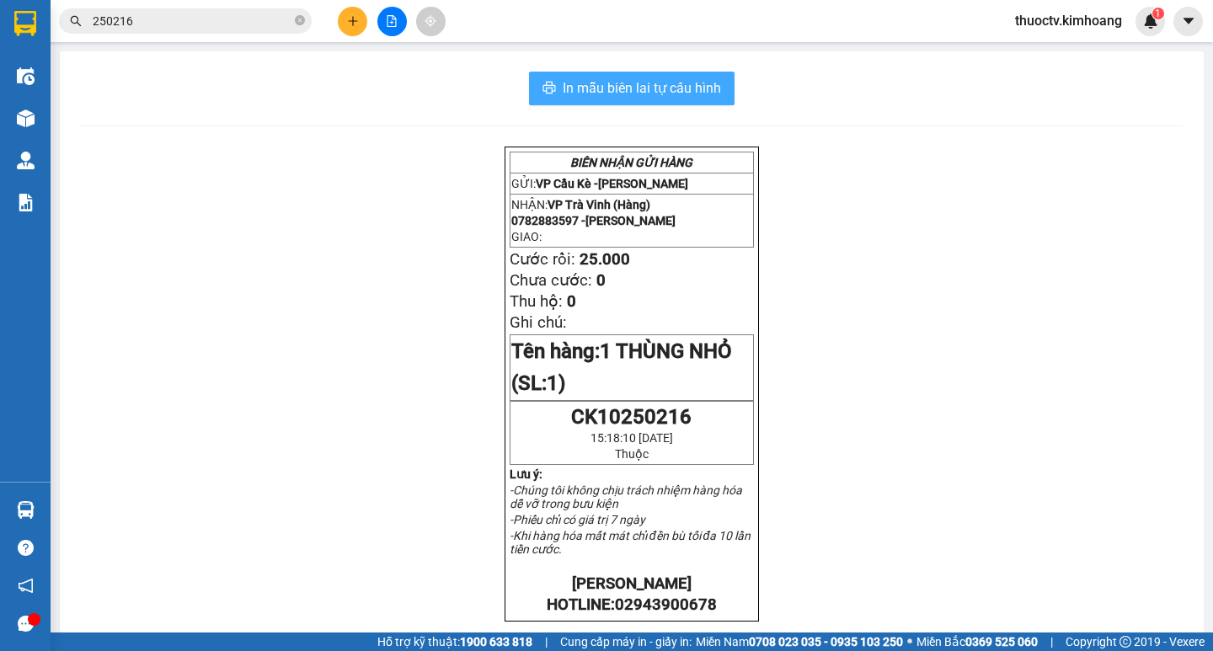
click at [708, 88] on span "In mẫu biên lai tự cấu hình" at bounding box center [642, 87] width 158 height 21
click at [154, 30] on span "250216" at bounding box center [185, 20] width 253 height 25
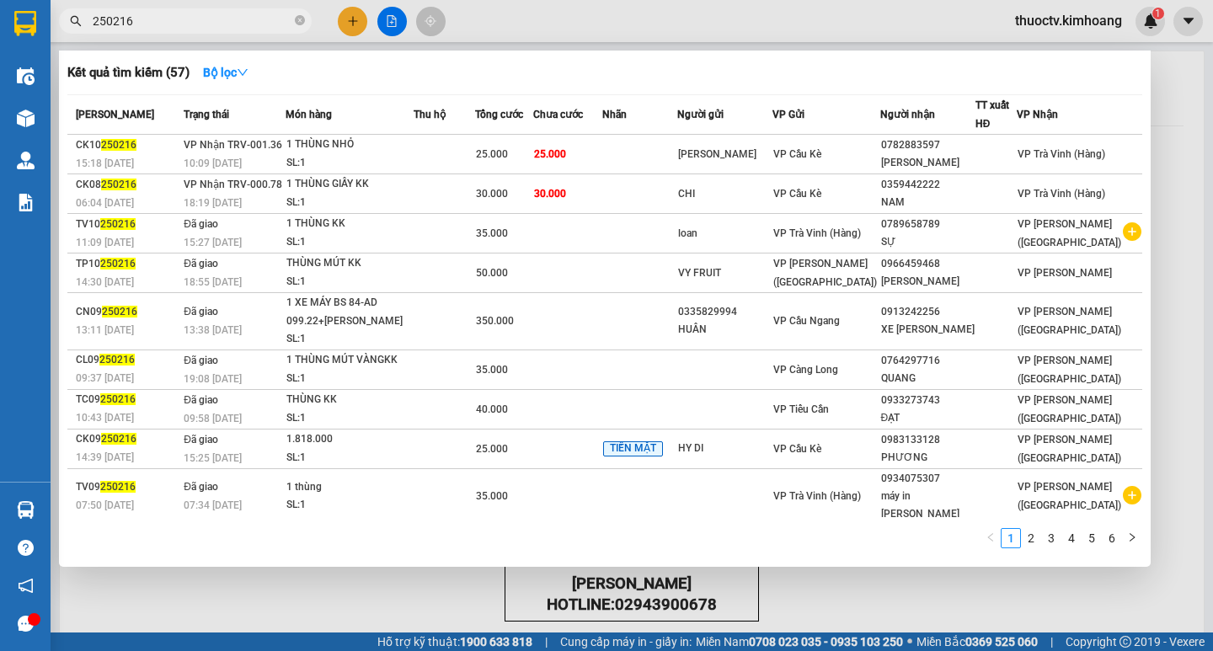
click at [152, 25] on input "250216" at bounding box center [192, 21] width 199 height 19
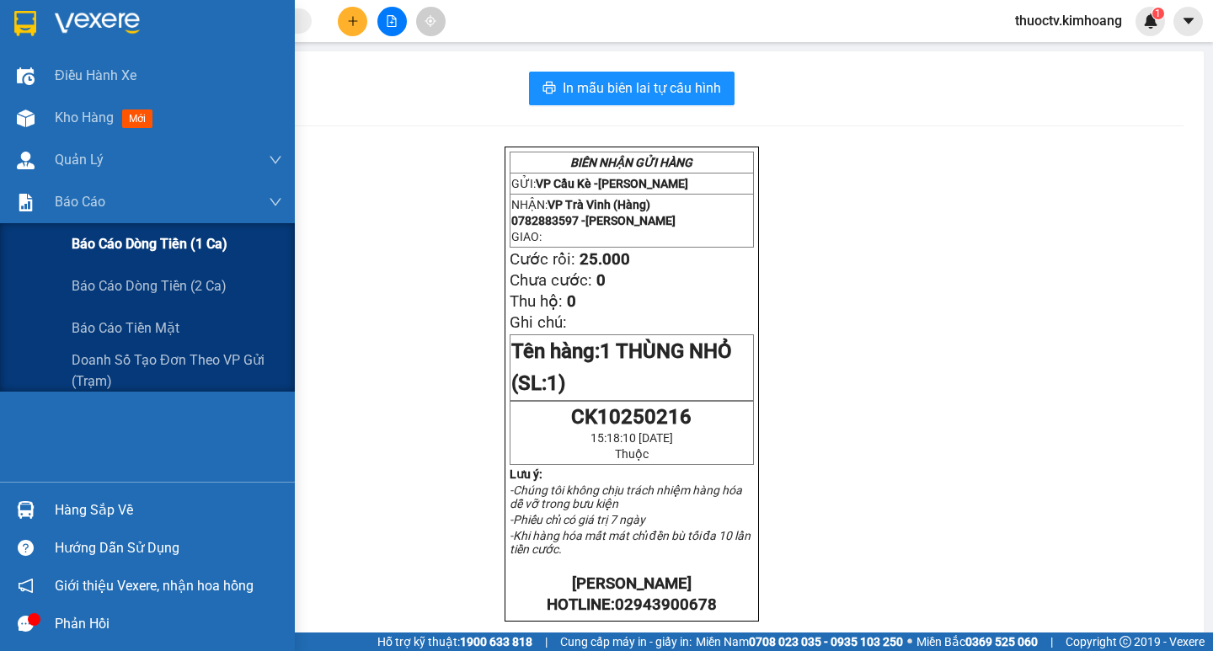
click at [157, 243] on span "Báo cáo dòng tiền (1 ca)" at bounding box center [150, 243] width 156 height 21
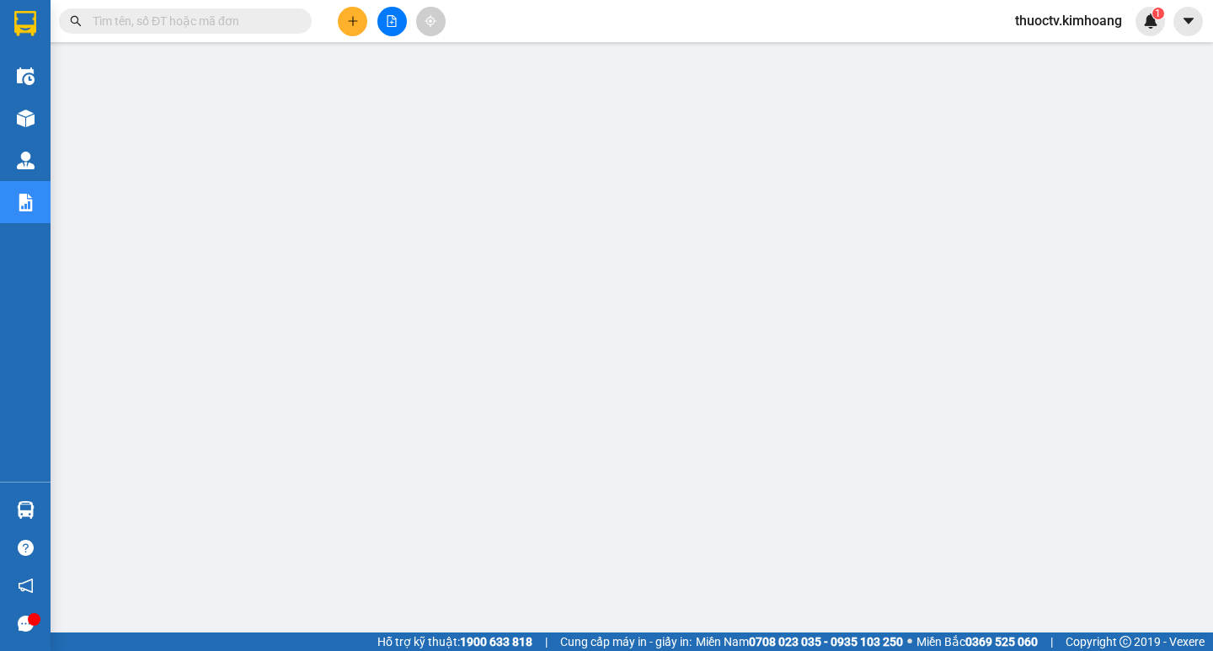
click at [147, 24] on input "text" at bounding box center [192, 21] width 199 height 19
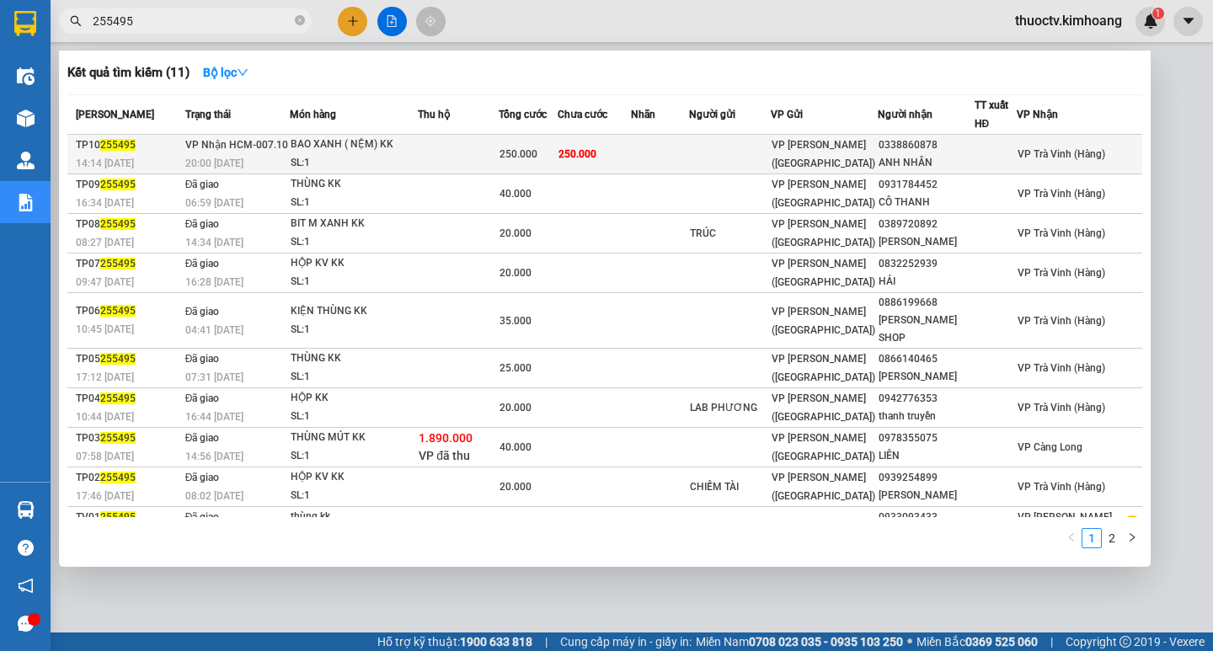
click at [631, 153] on td "250.000" at bounding box center [594, 155] width 73 height 40
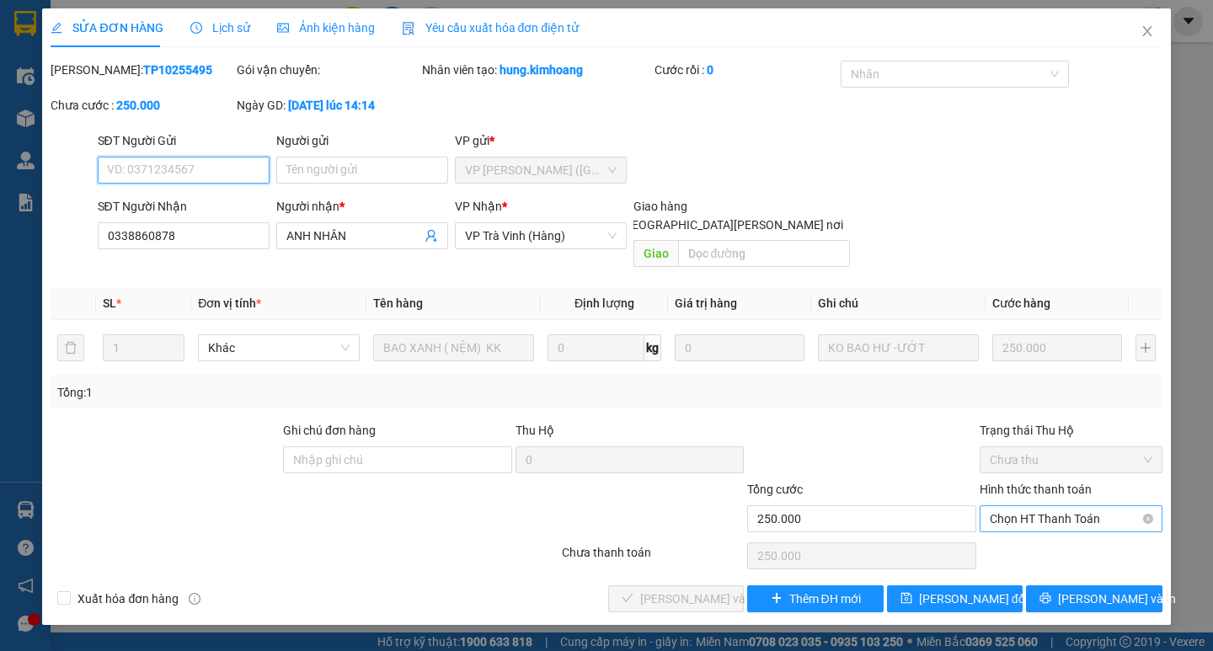
click at [1052, 506] on span "Chọn HT Thanh Toán" at bounding box center [1071, 518] width 163 height 25
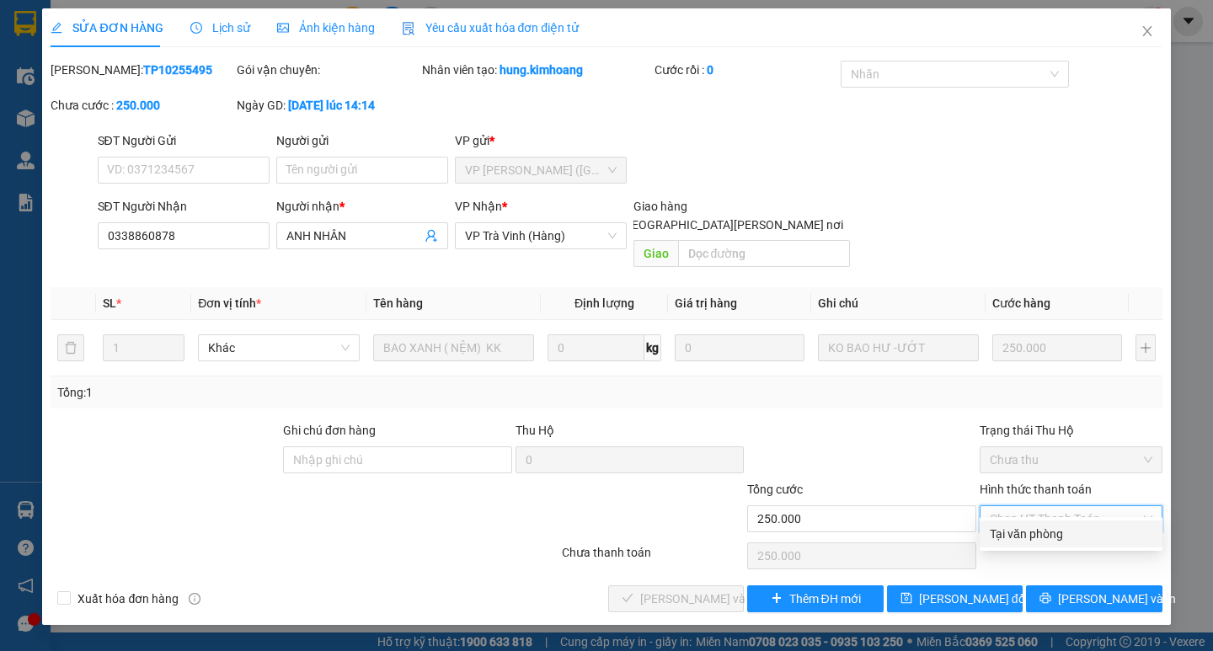
click at [1026, 530] on div "Tại văn phòng" at bounding box center [1071, 534] width 163 height 19
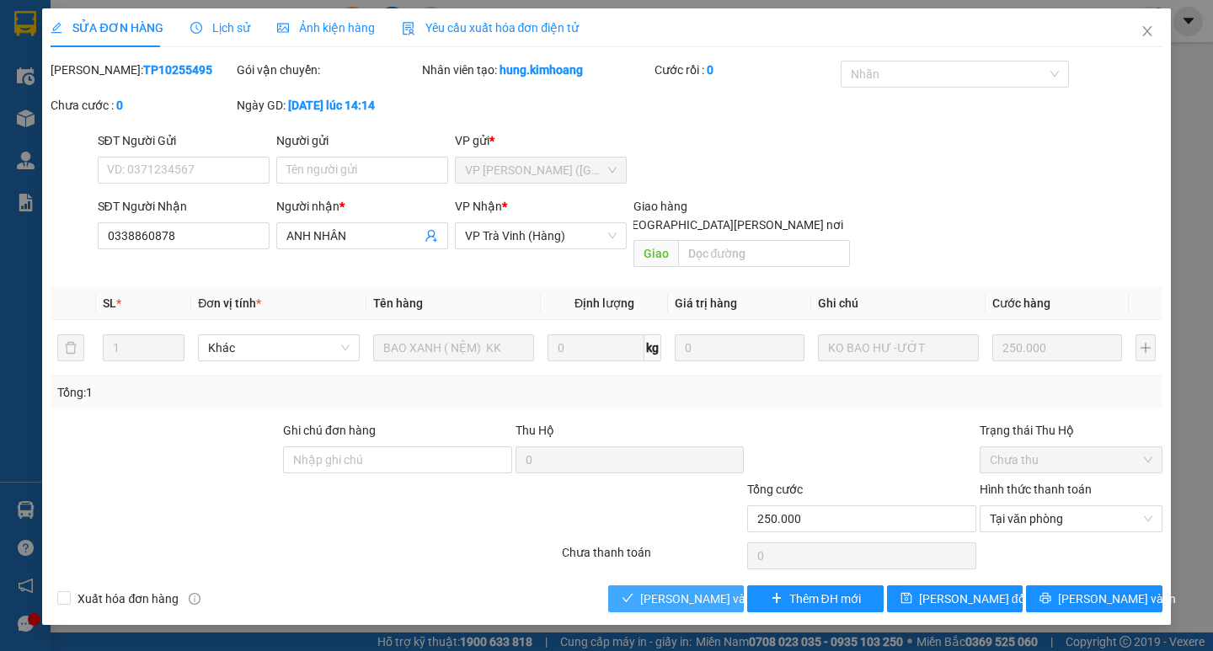
click at [666, 590] on span "[PERSON_NAME] và [PERSON_NAME] hàng" at bounding box center [753, 599] width 227 height 19
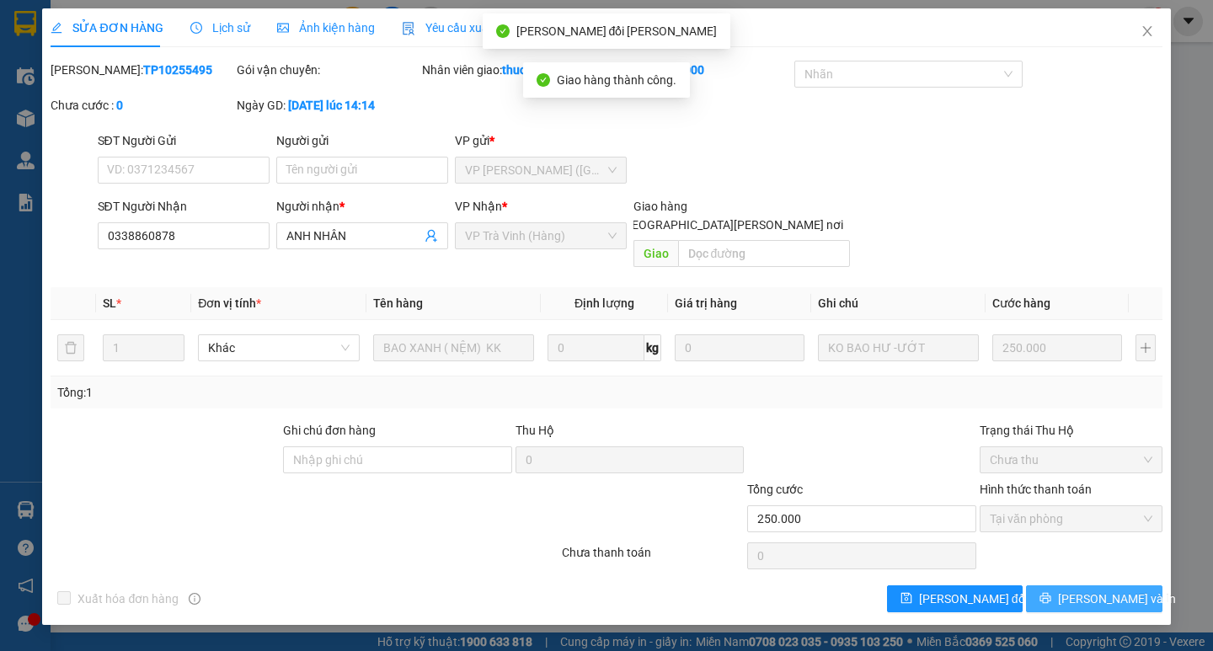
click at [1098, 590] on span "[PERSON_NAME] và In" at bounding box center [1117, 599] width 118 height 19
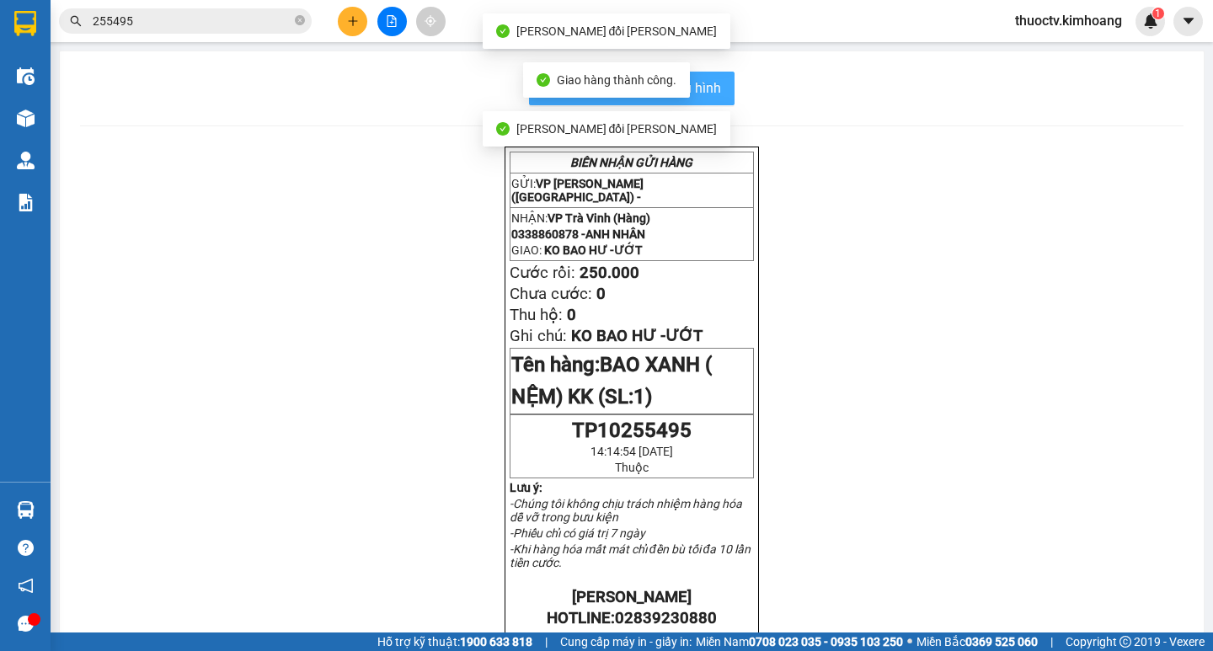
click at [715, 90] on button "In mẫu biên lai tự cấu hình" at bounding box center [632, 89] width 206 height 34
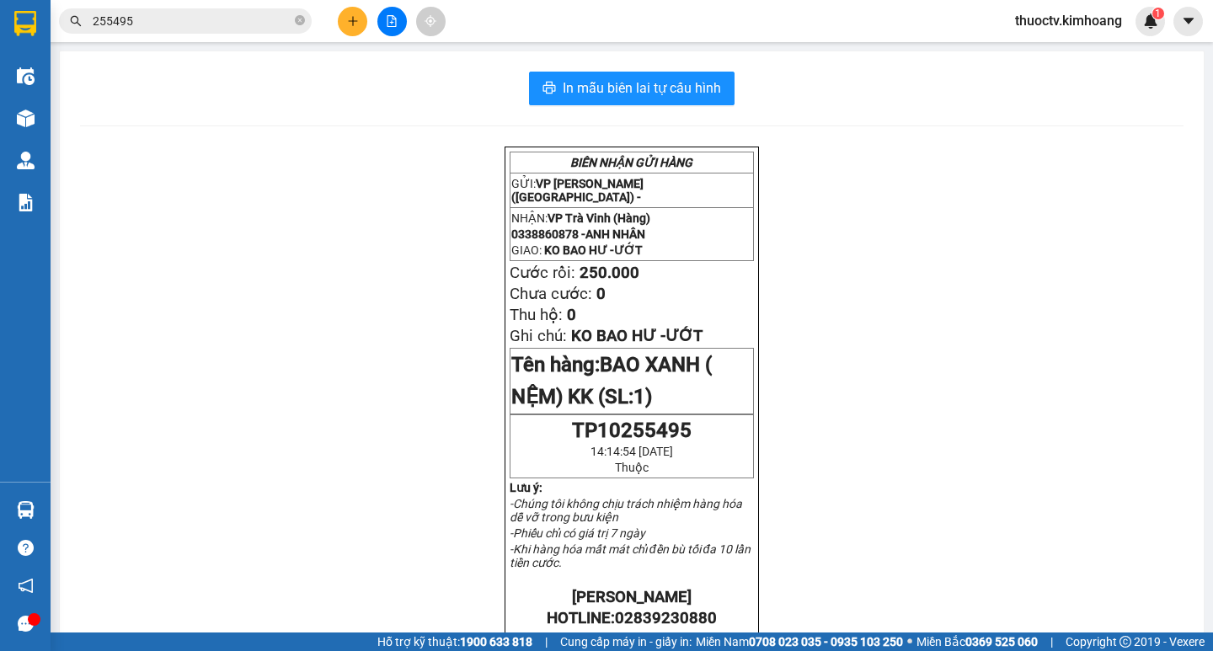
click at [148, 26] on input "255495" at bounding box center [192, 21] width 199 height 19
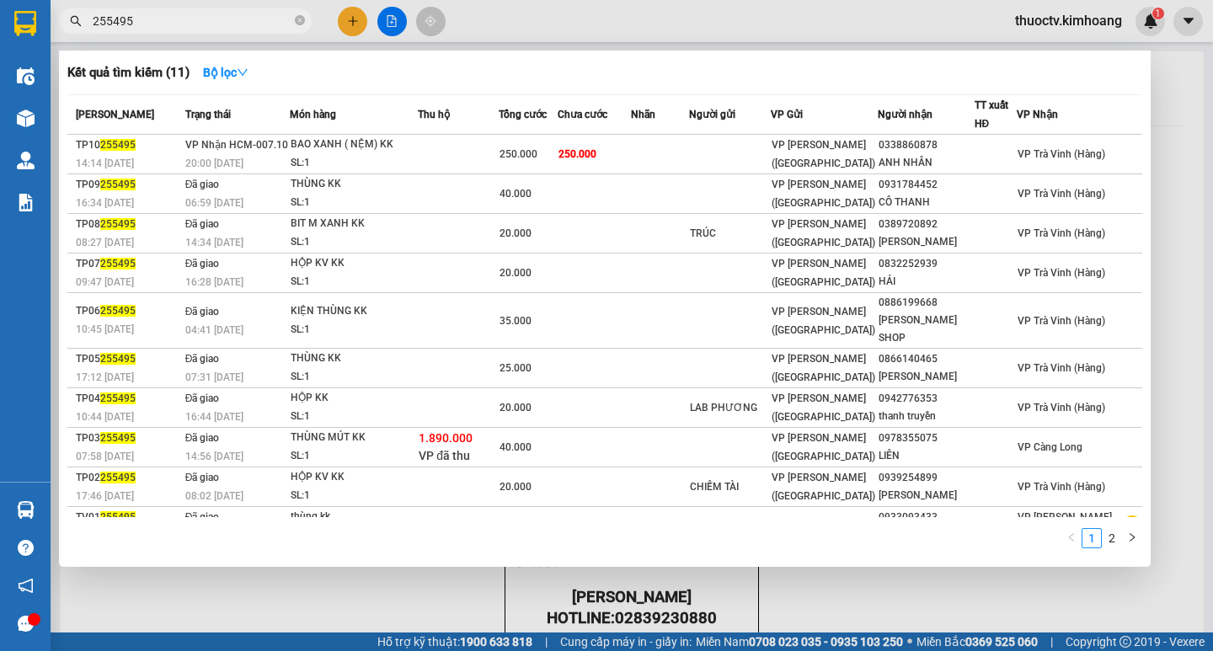
click at [149, 24] on input "255495" at bounding box center [192, 21] width 199 height 19
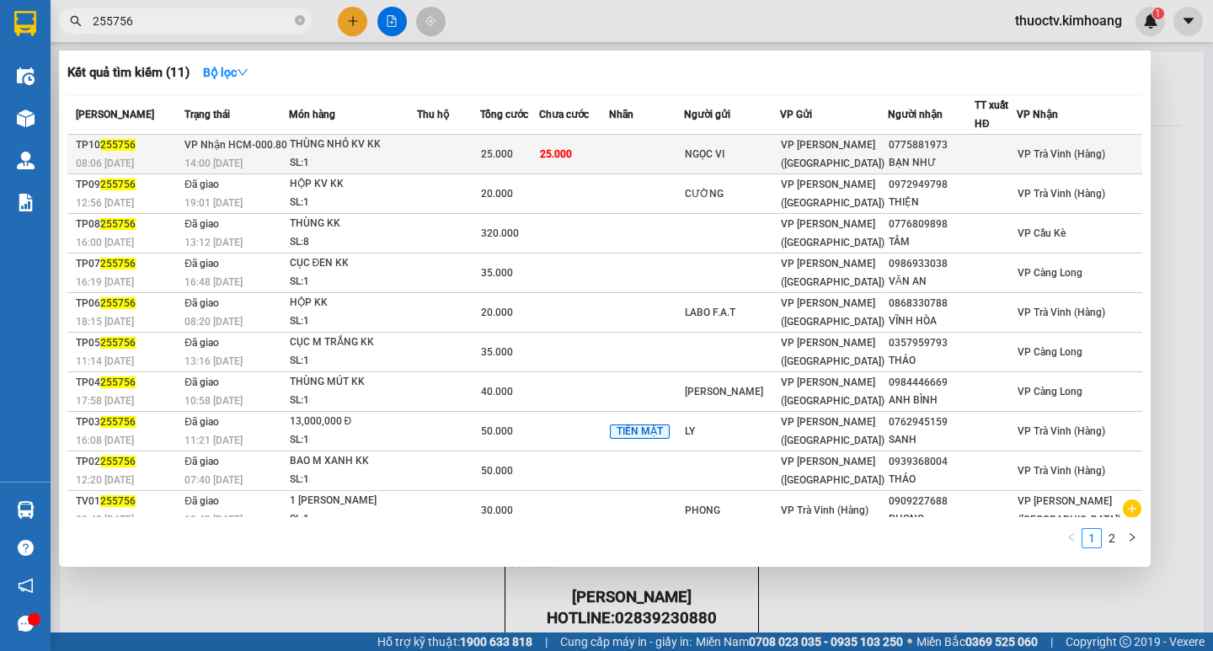
type input "255756"
click at [609, 155] on td "25.000" at bounding box center [574, 155] width 70 height 40
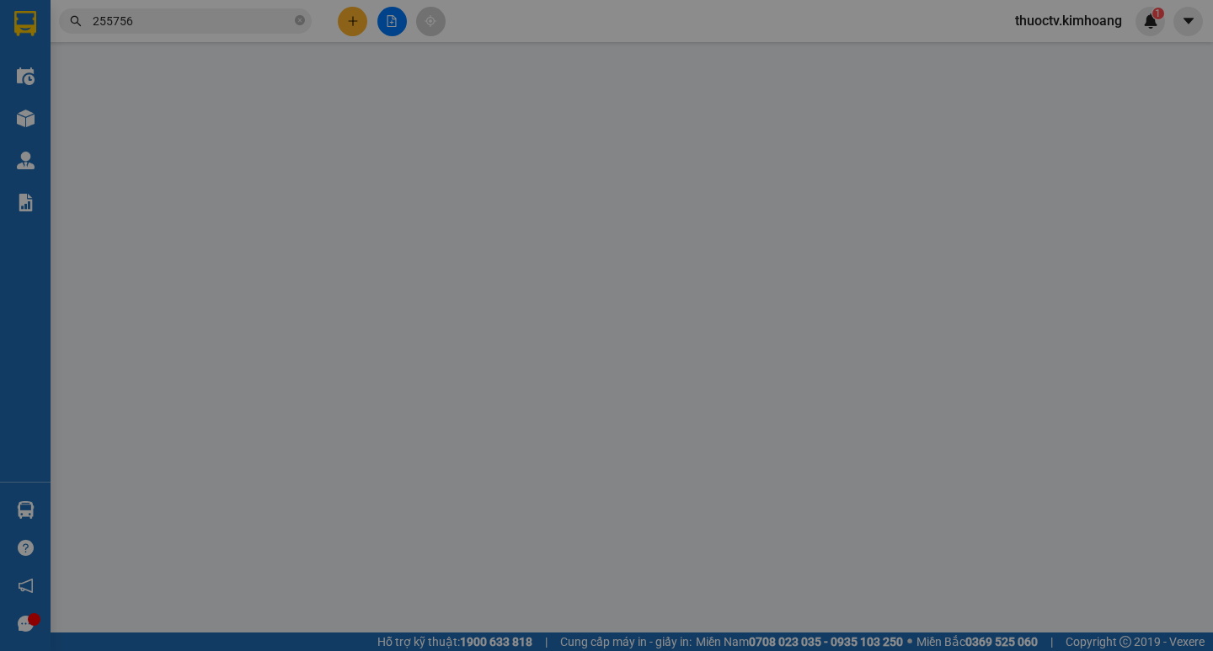
type input "NGỌC VI"
type input "0775881973"
type input "BẠN NHƯ"
type input "25.000"
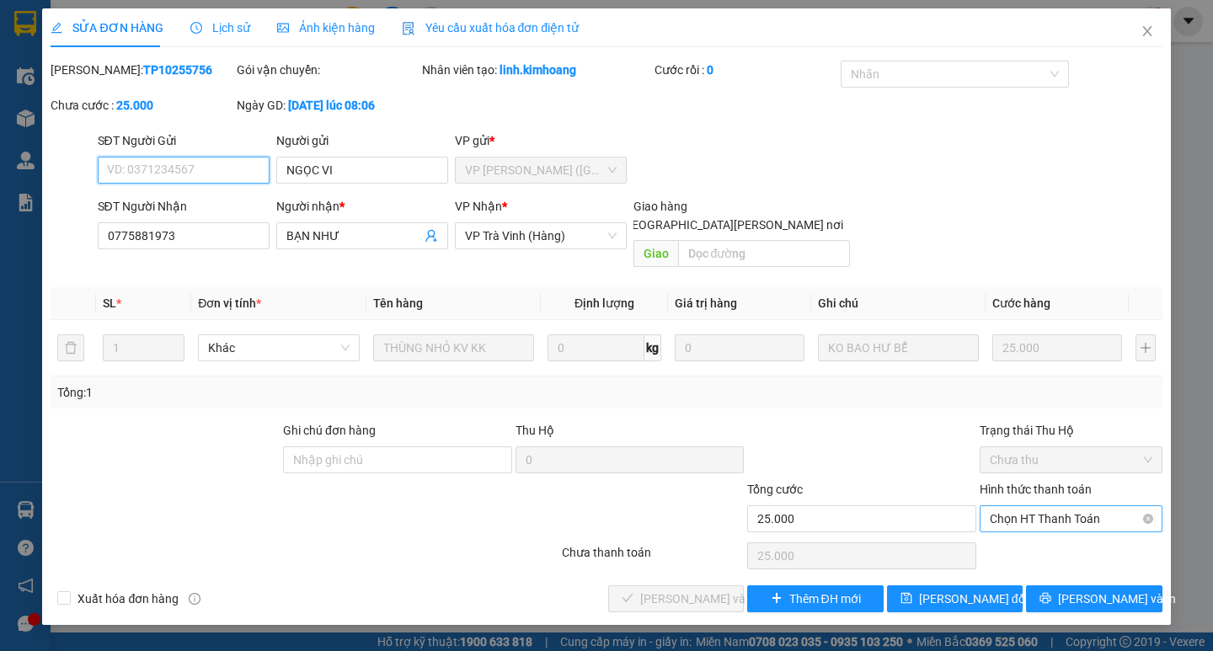
click at [1044, 506] on span "Chọn HT Thanh Toán" at bounding box center [1071, 518] width 163 height 25
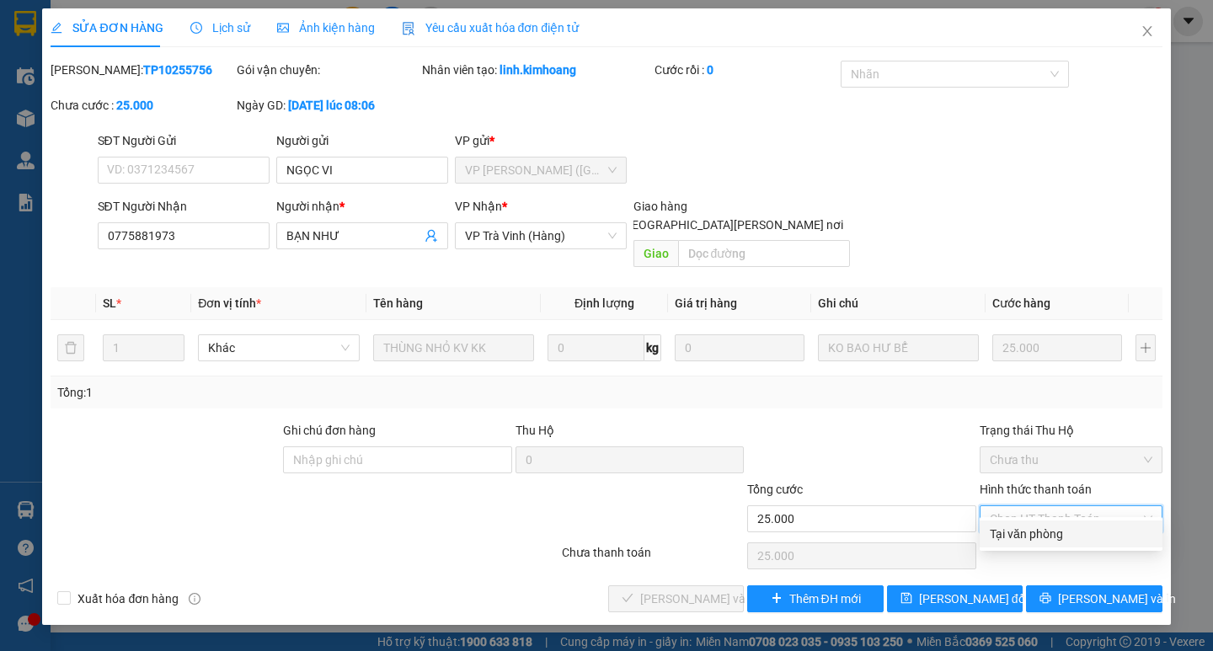
drag, startPoint x: 1022, startPoint y: 537, endPoint x: 859, endPoint y: 563, distance: 164.7
click at [1017, 539] on div "Tại văn phòng" at bounding box center [1071, 534] width 163 height 19
type input "0"
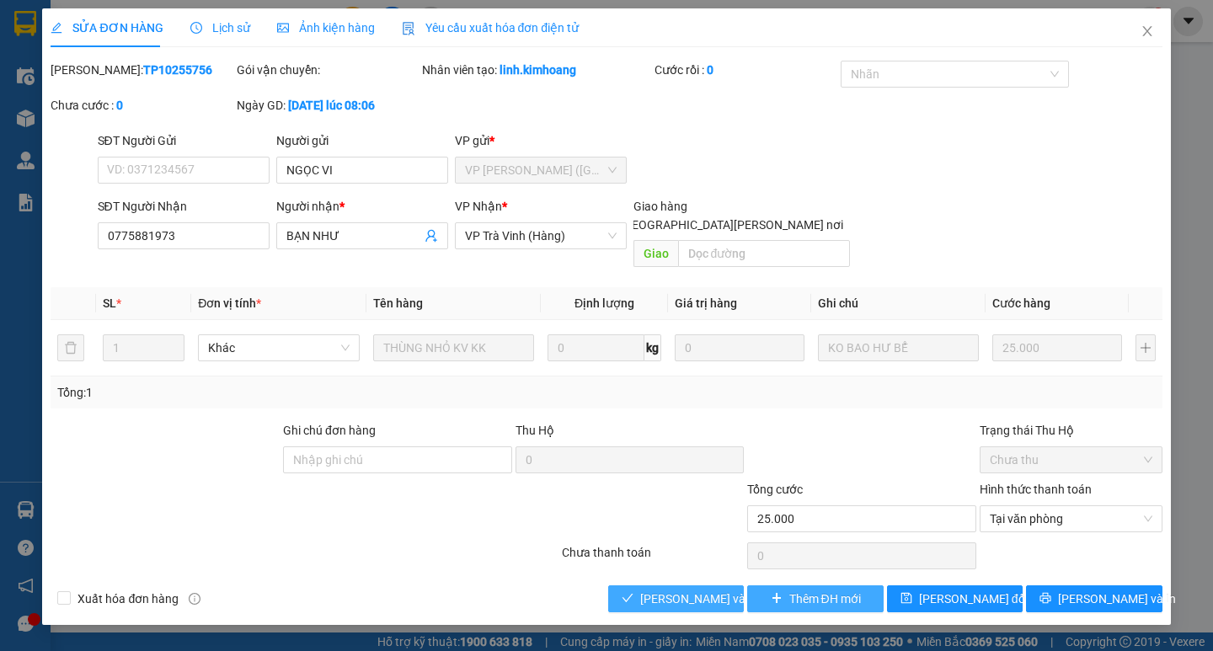
drag, startPoint x: 662, startPoint y: 580, endPoint x: 751, endPoint y: 580, distance: 88.4
click at [670, 590] on span "[PERSON_NAME] và [PERSON_NAME] hàng" at bounding box center [753, 599] width 227 height 19
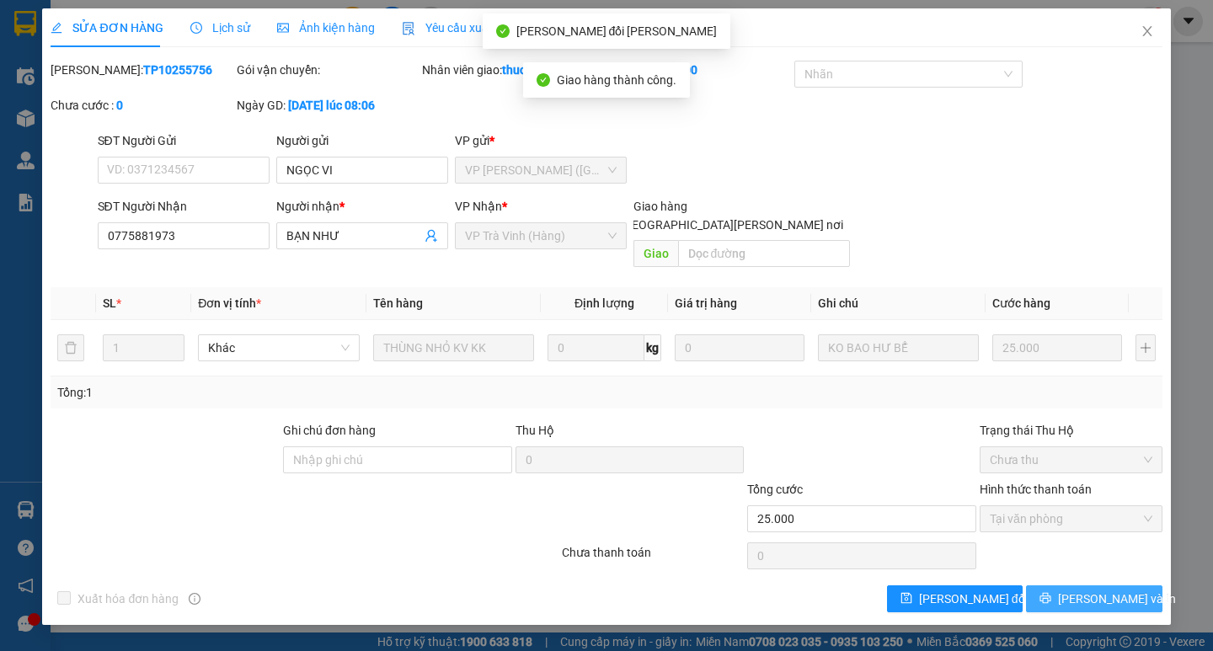
click at [1087, 590] on span "[PERSON_NAME] và In" at bounding box center [1117, 599] width 118 height 19
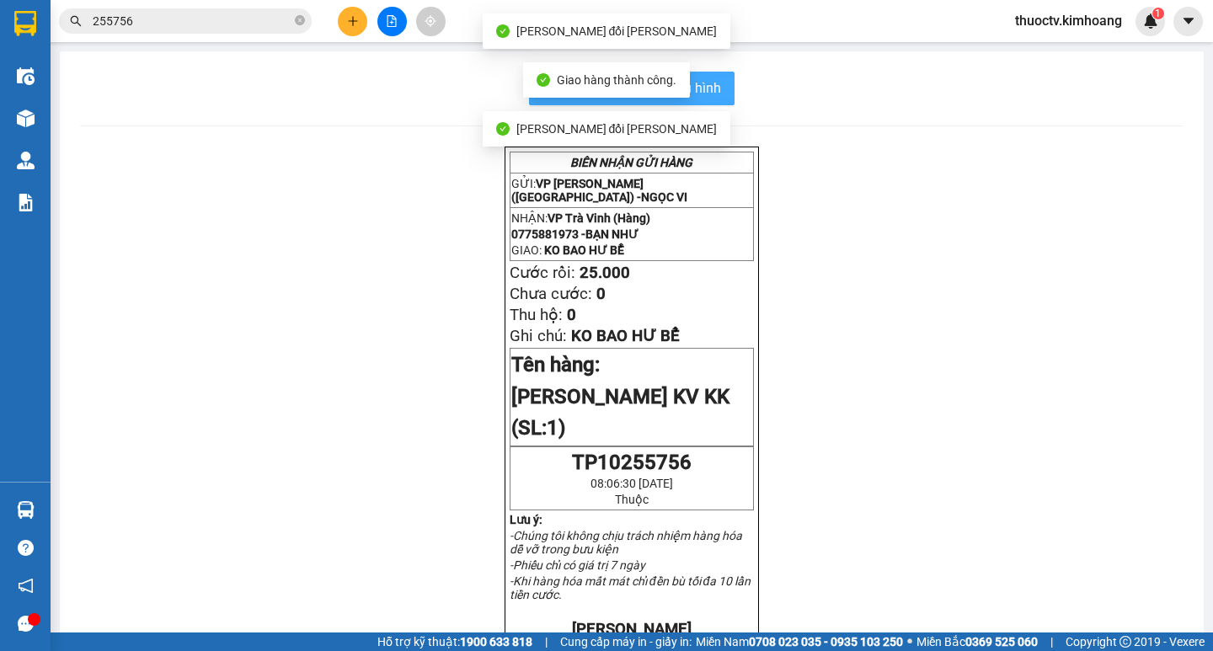
click at [710, 84] on span "In mẫu biên lai tự cấu hình" at bounding box center [642, 87] width 158 height 21
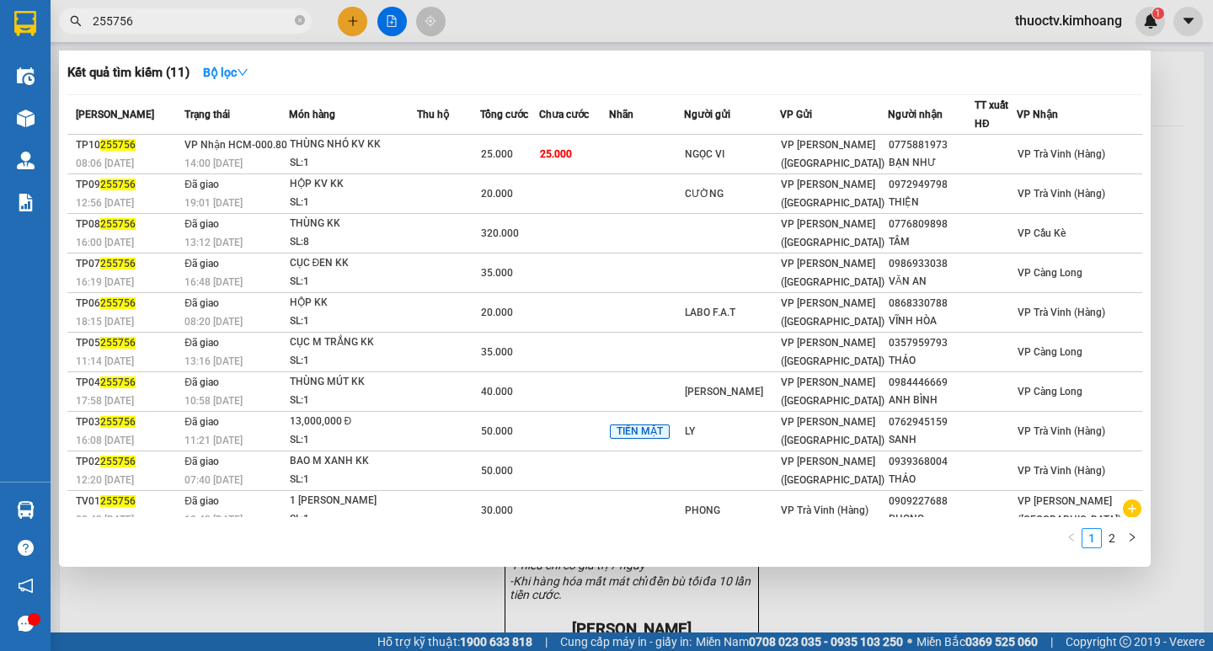
click at [192, 25] on input "255756" at bounding box center [192, 21] width 199 height 19
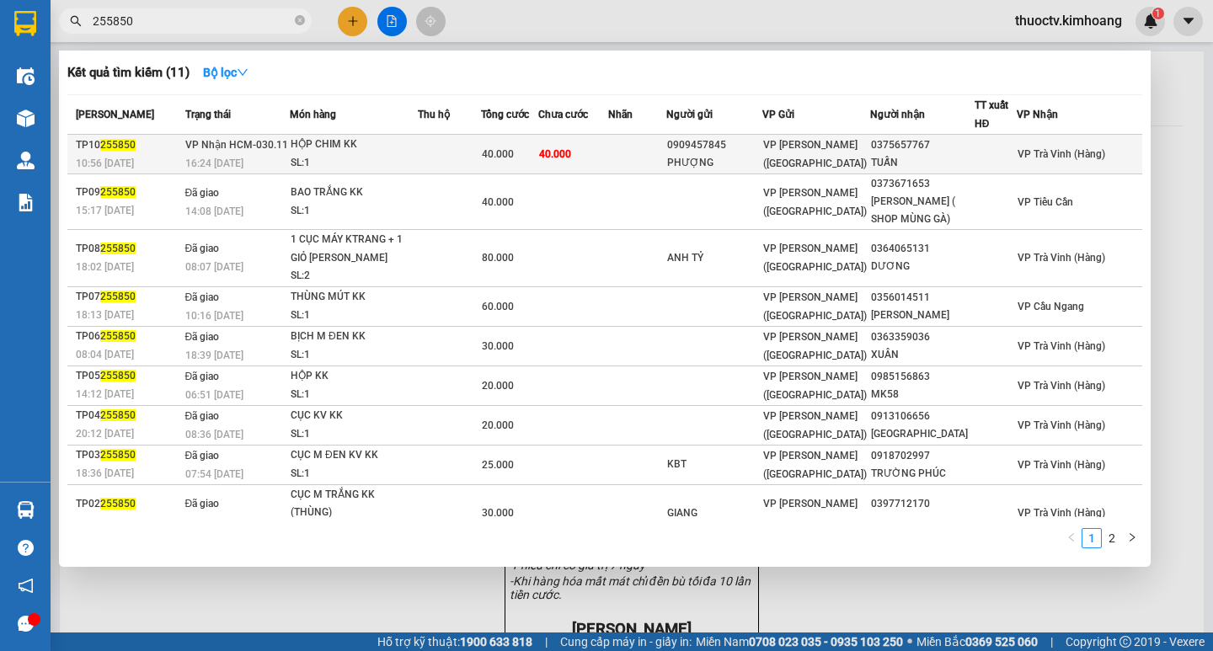
type input "255850"
click at [609, 158] on td "40.000" at bounding box center [573, 155] width 71 height 40
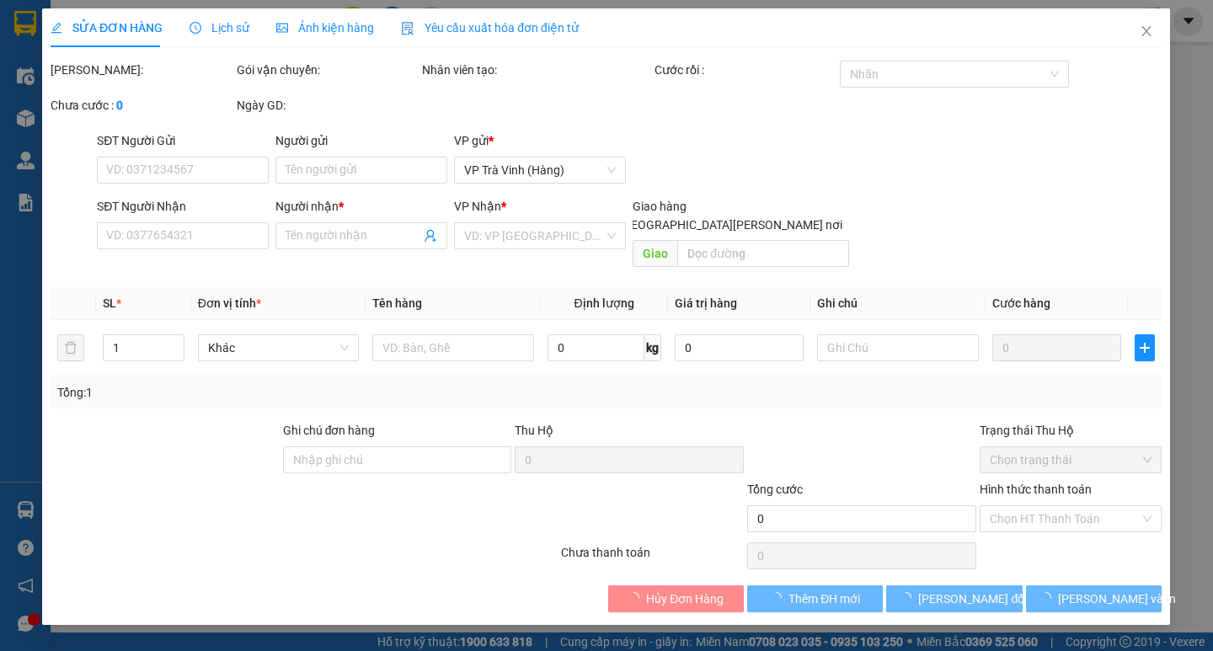
type input "0909457845"
type input "PHƯỢNG"
type input "0375657767"
type input "TUẤN"
type input "40.000"
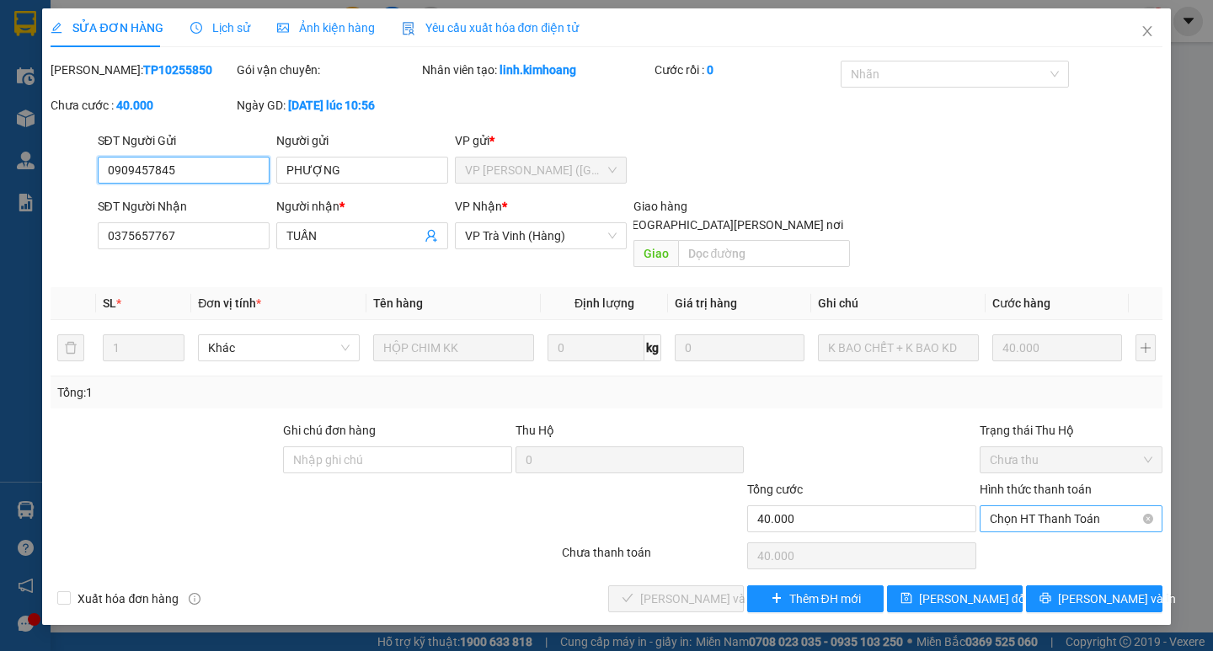
click at [1061, 506] on span "Chọn HT Thanh Toán" at bounding box center [1071, 518] width 163 height 25
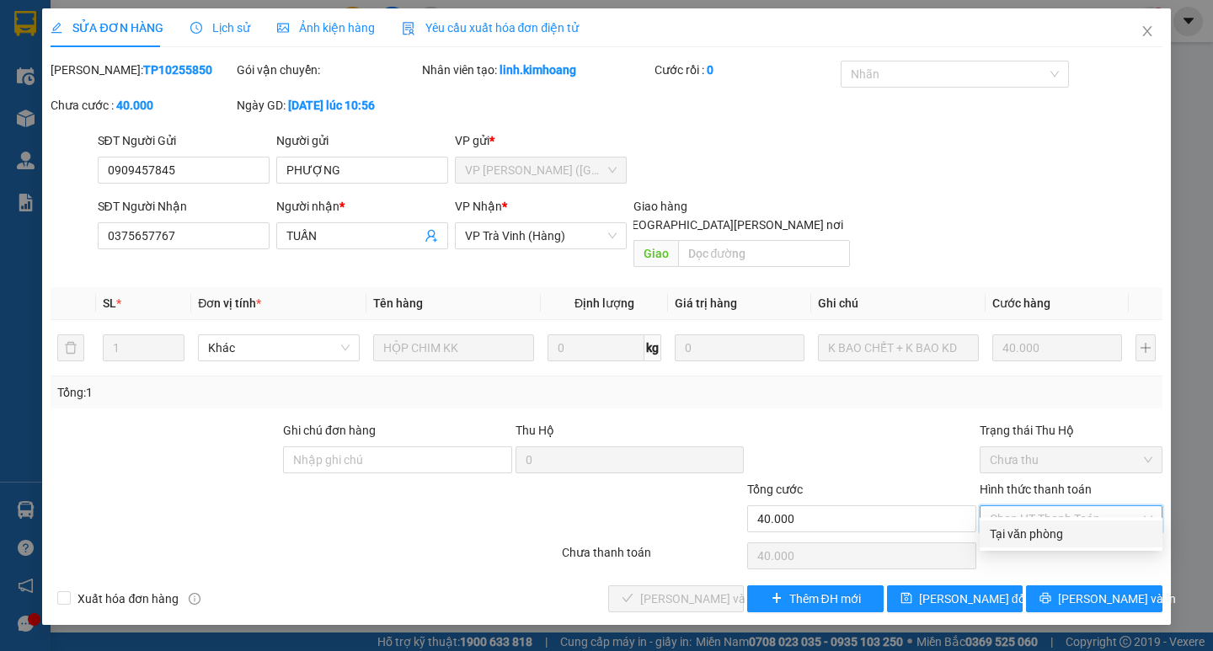
click at [1048, 526] on div "Tại văn phòng" at bounding box center [1071, 534] width 163 height 19
type input "0"
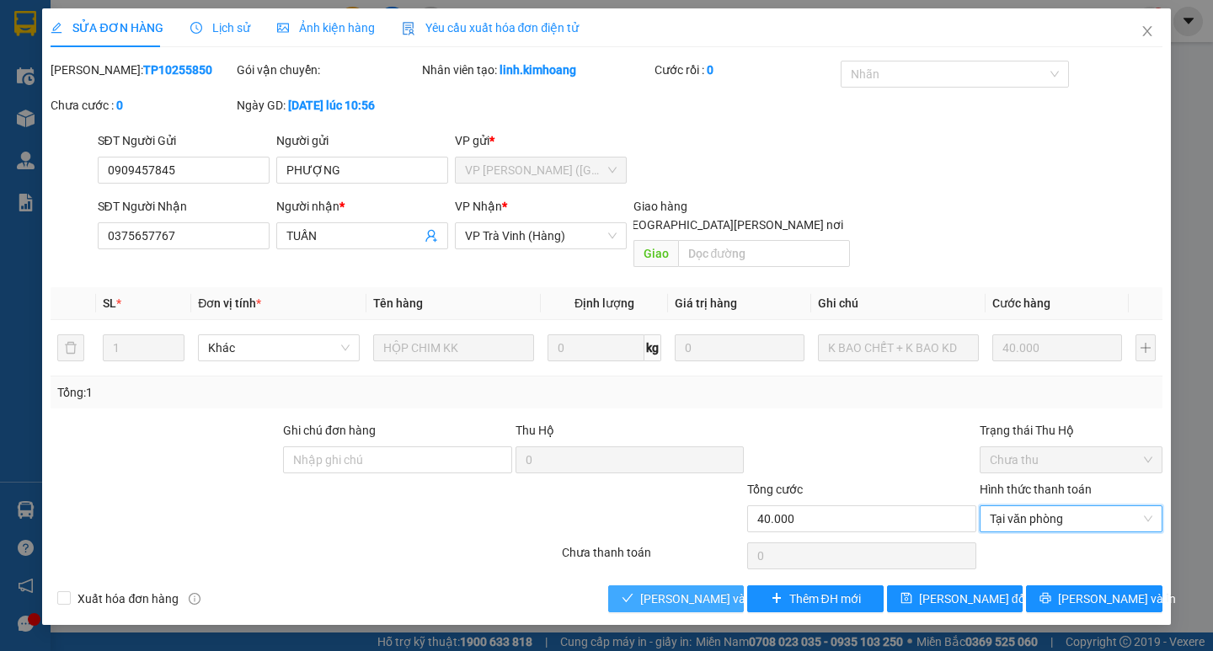
click at [713, 590] on span "[PERSON_NAME] và [PERSON_NAME] hàng" at bounding box center [753, 599] width 227 height 19
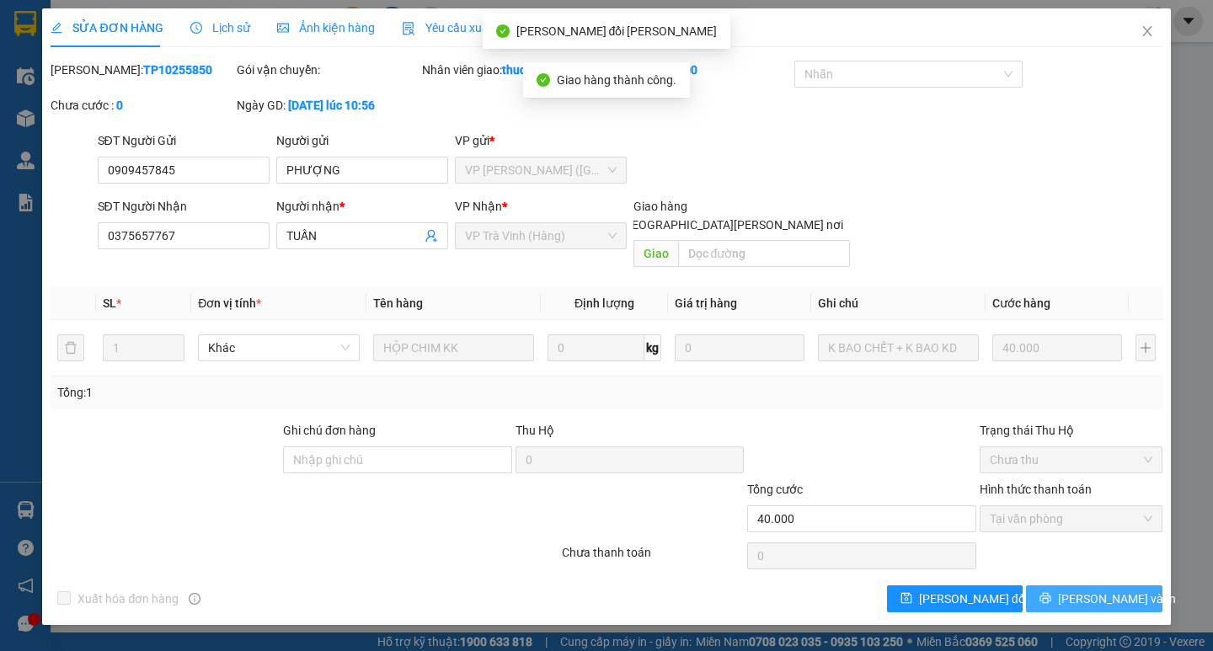
click at [1102, 590] on span "[PERSON_NAME] và In" at bounding box center [1117, 599] width 118 height 19
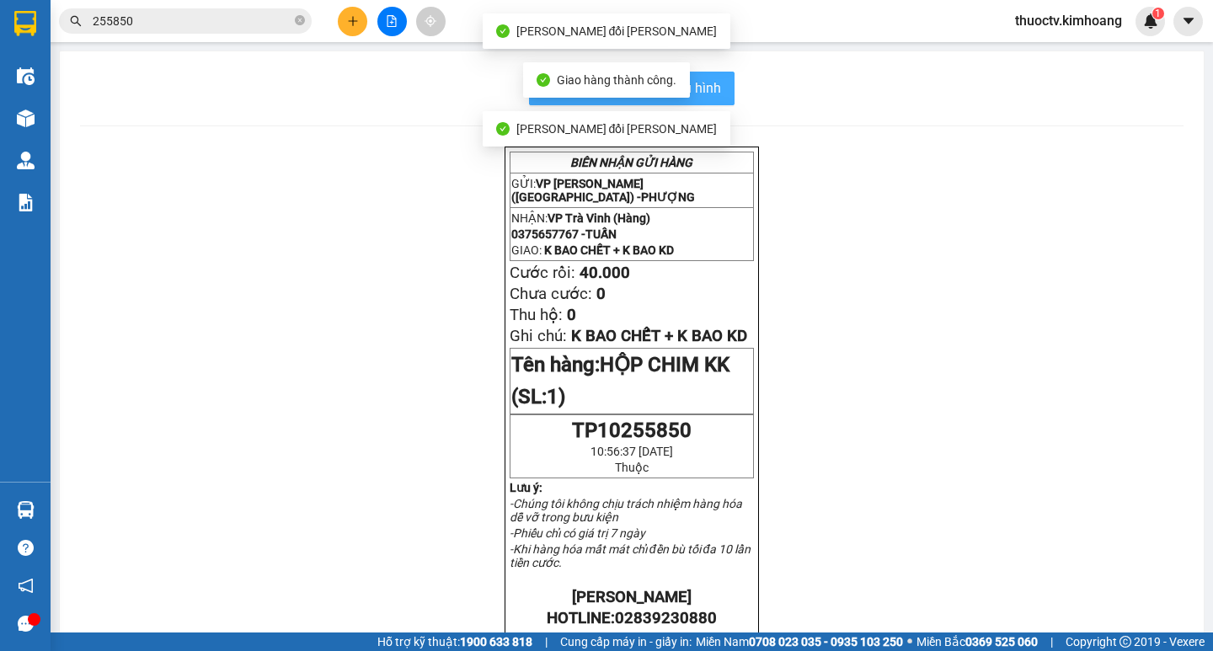
click at [717, 85] on button "In mẫu biên lai tự cấu hình" at bounding box center [632, 89] width 206 height 34
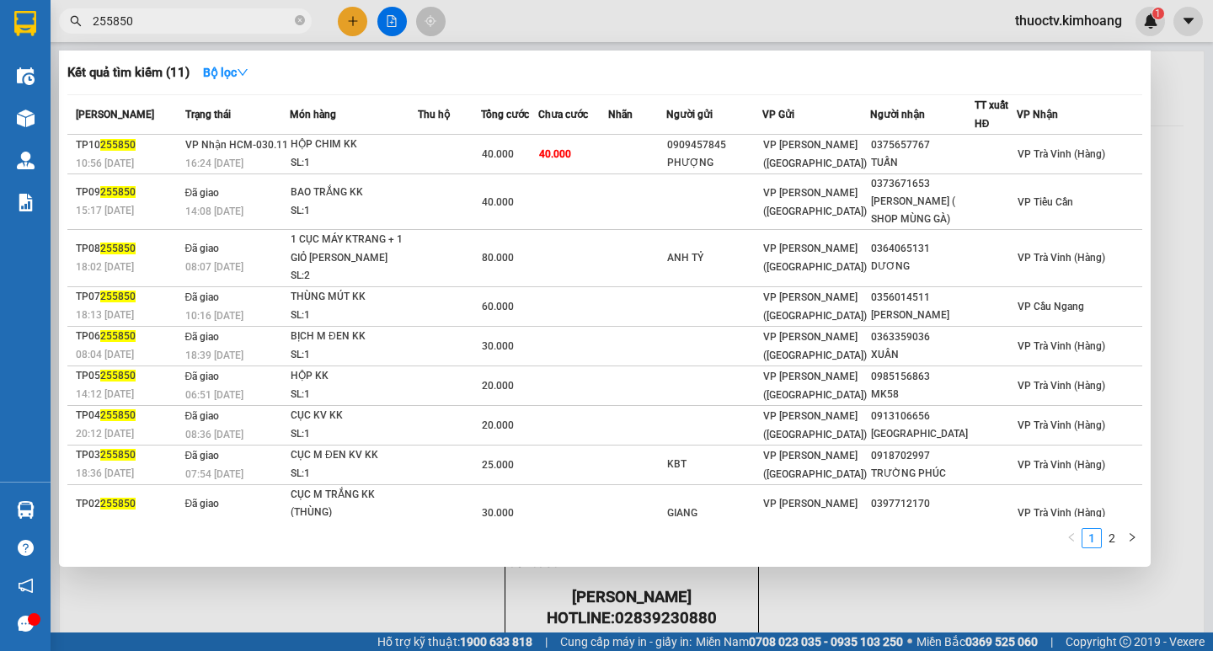
click at [159, 26] on input "255850" at bounding box center [192, 21] width 199 height 19
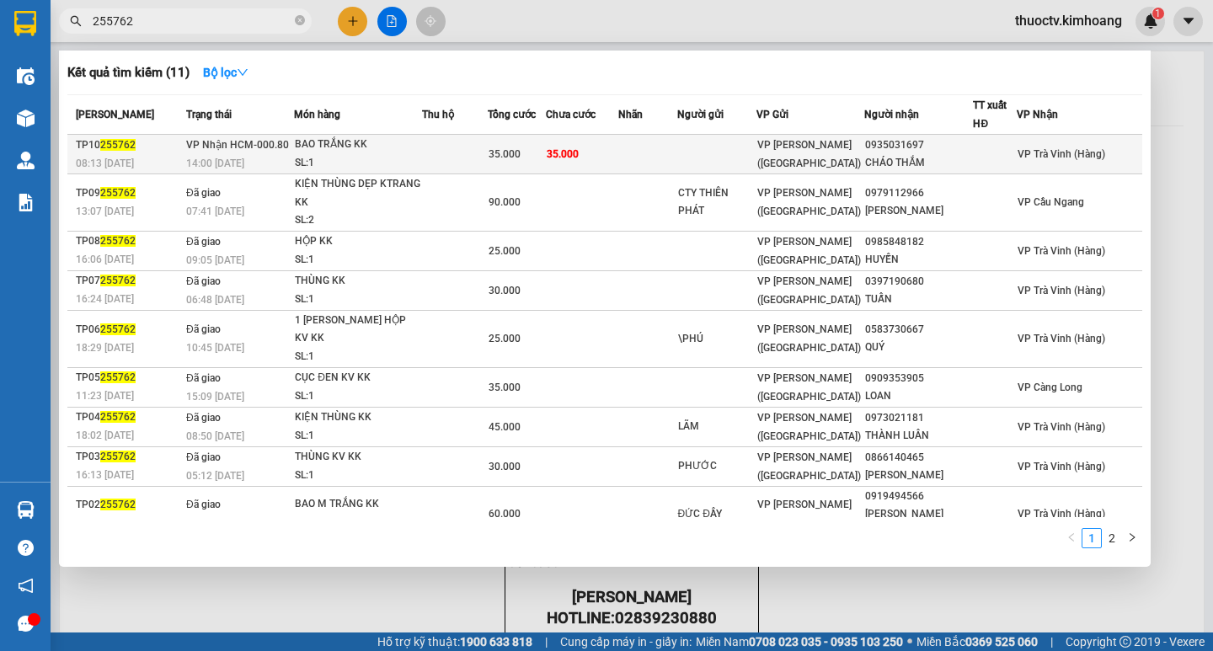
type input "255762"
click at [618, 152] on td "35.000" at bounding box center [582, 155] width 72 height 40
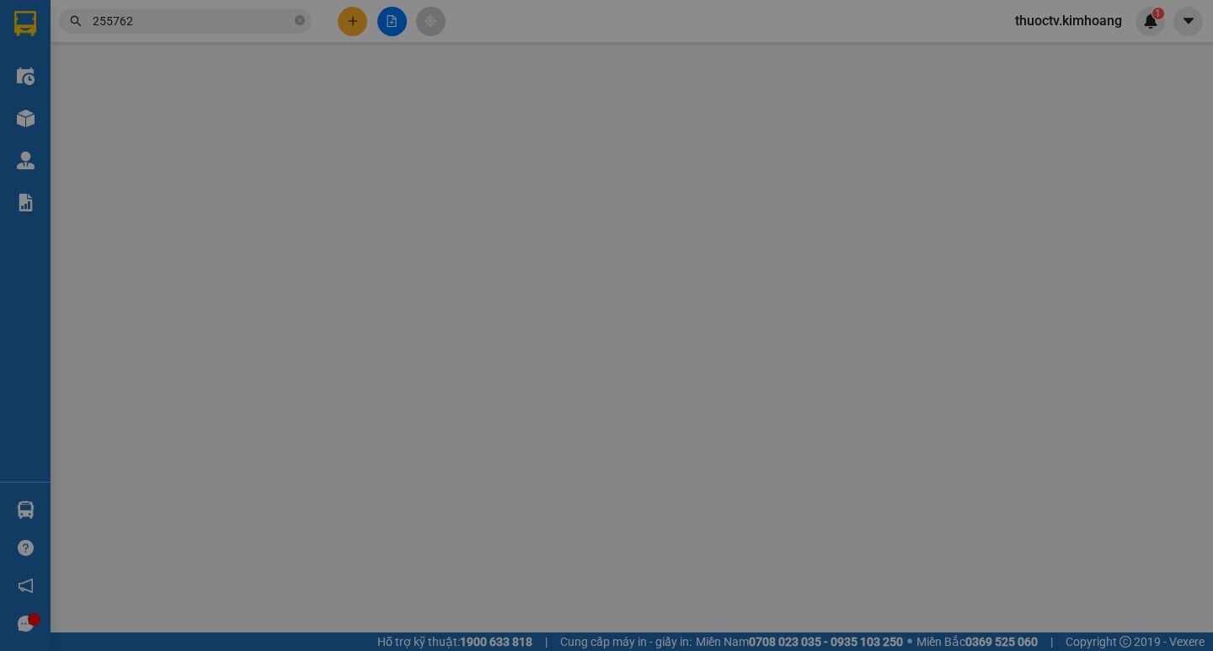
type input "0935031697"
type input "CHÁO THẮM"
type input "35.000"
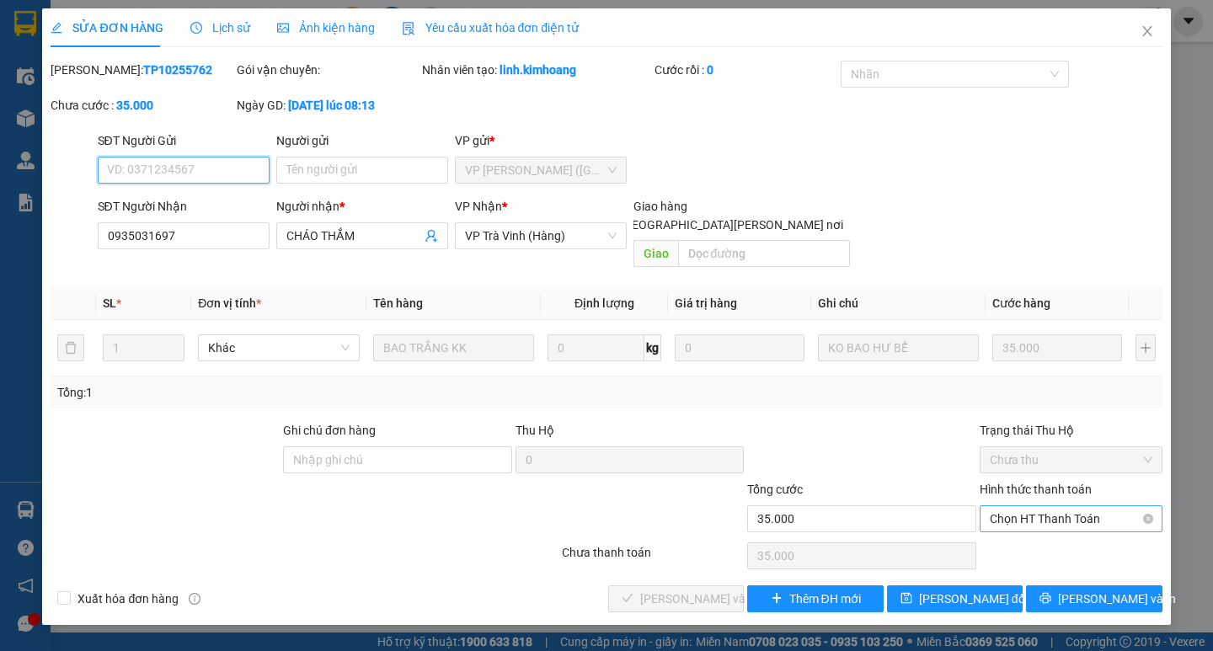
click at [1058, 506] on span "Chọn HT Thanh Toán" at bounding box center [1071, 518] width 163 height 25
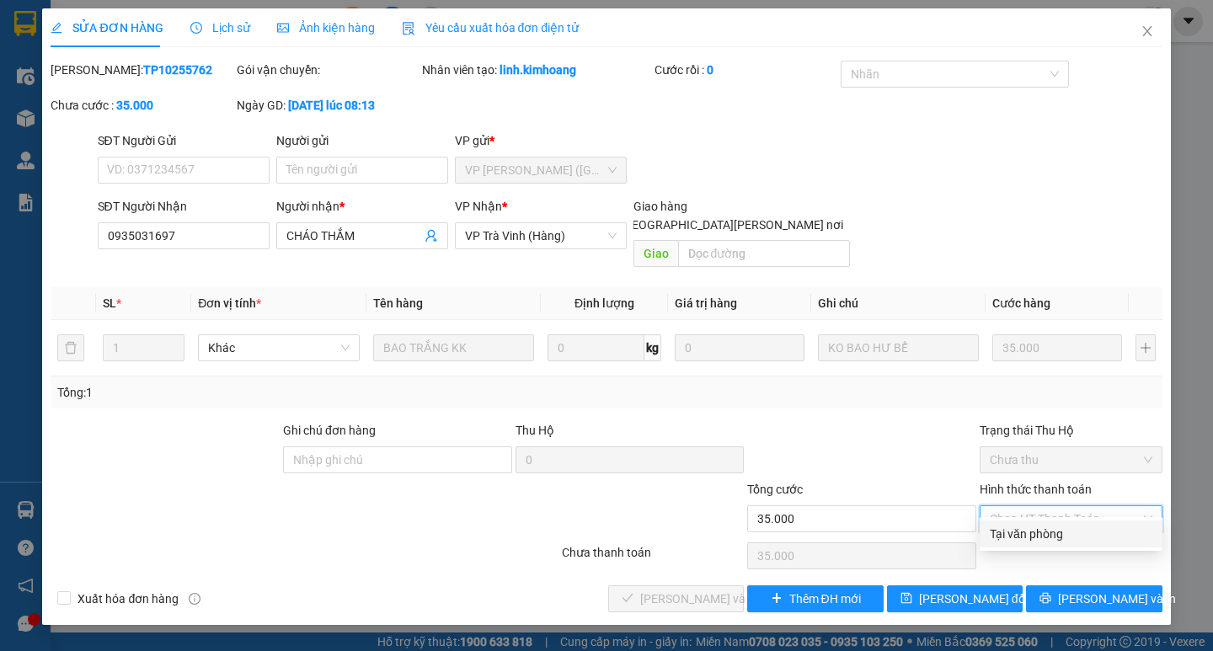
click at [1054, 531] on div "Tại văn phòng" at bounding box center [1071, 534] width 163 height 19
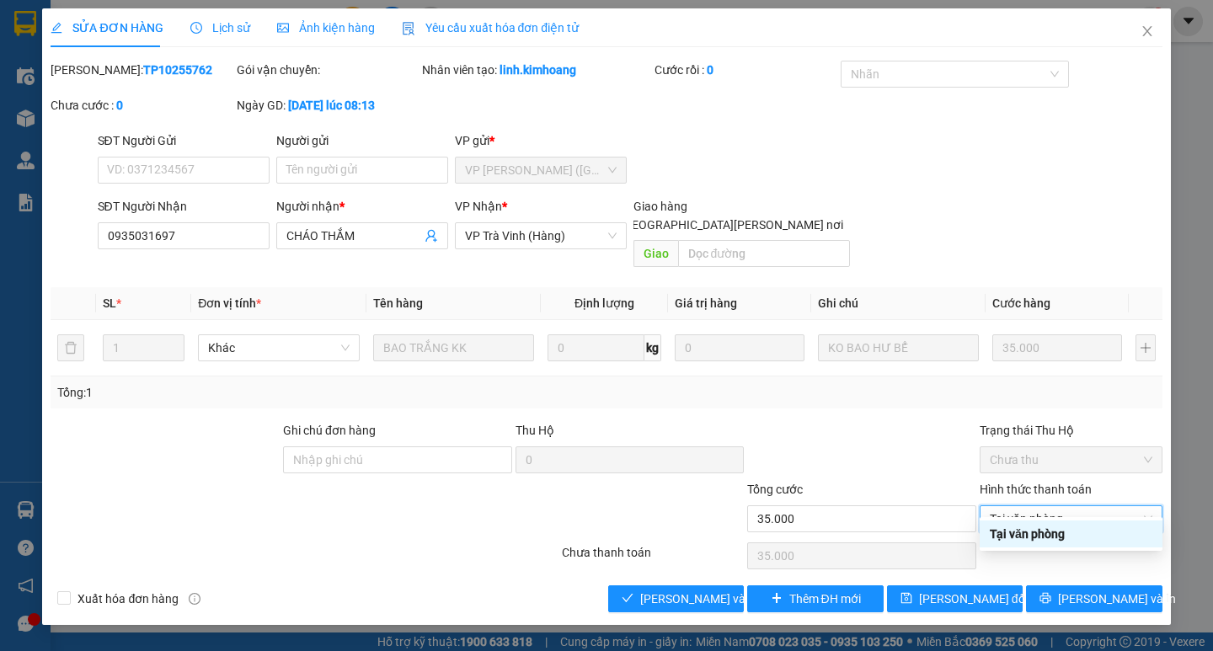
type input "0"
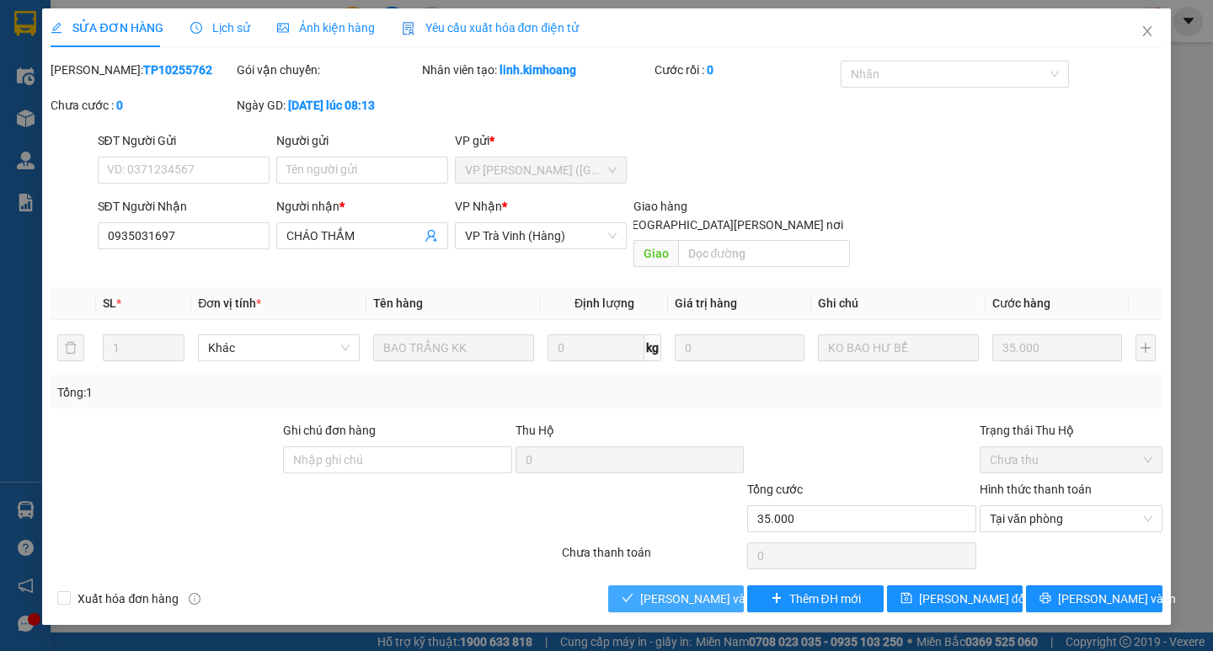
click at [729, 585] on button "[PERSON_NAME] và [PERSON_NAME] hàng" at bounding box center [676, 598] width 136 height 27
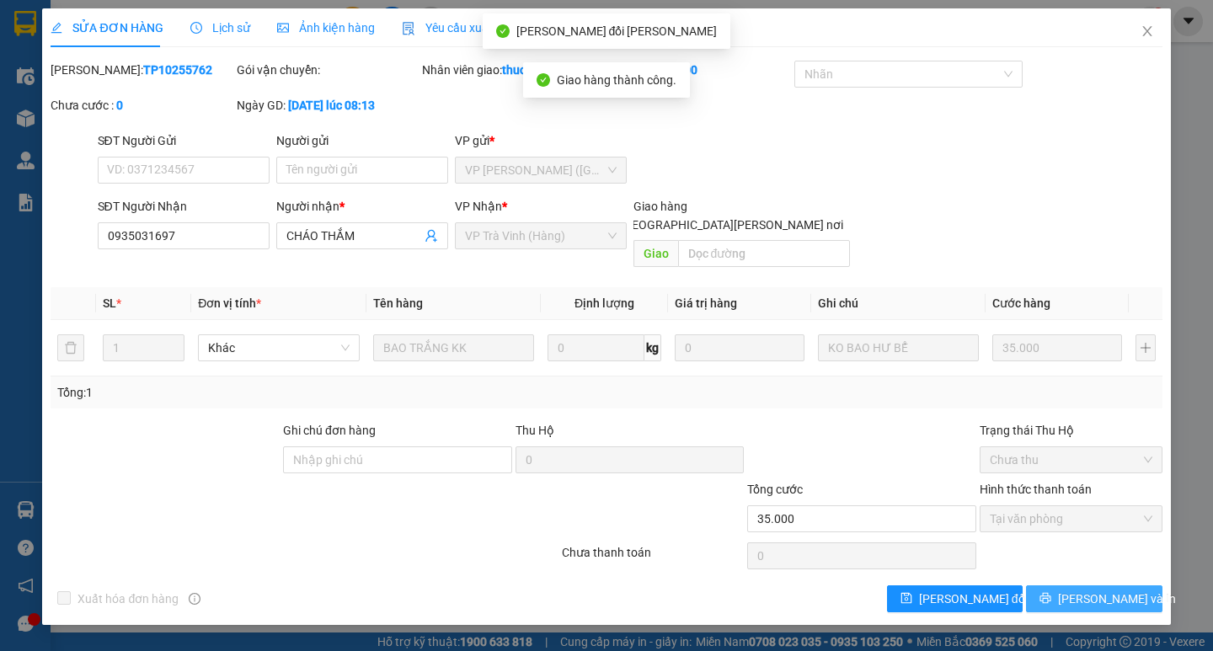
click at [1097, 590] on span "[PERSON_NAME] và In" at bounding box center [1117, 599] width 118 height 19
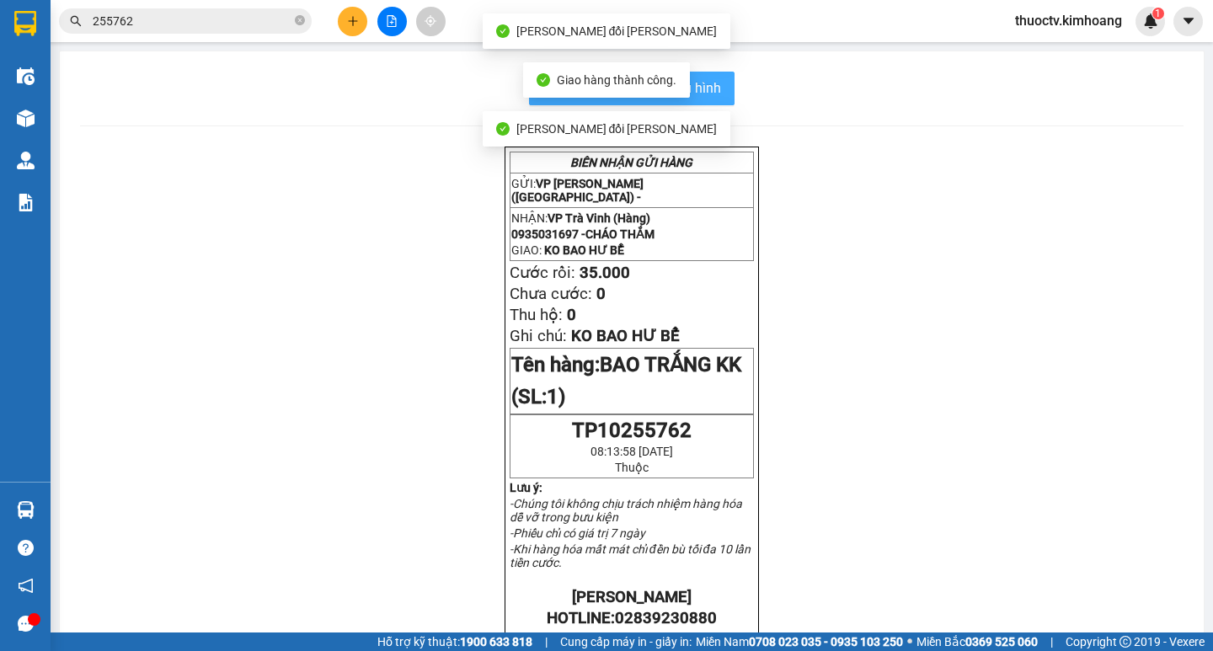
click at [704, 93] on span "In mẫu biên lai tự cấu hình" at bounding box center [642, 87] width 158 height 21
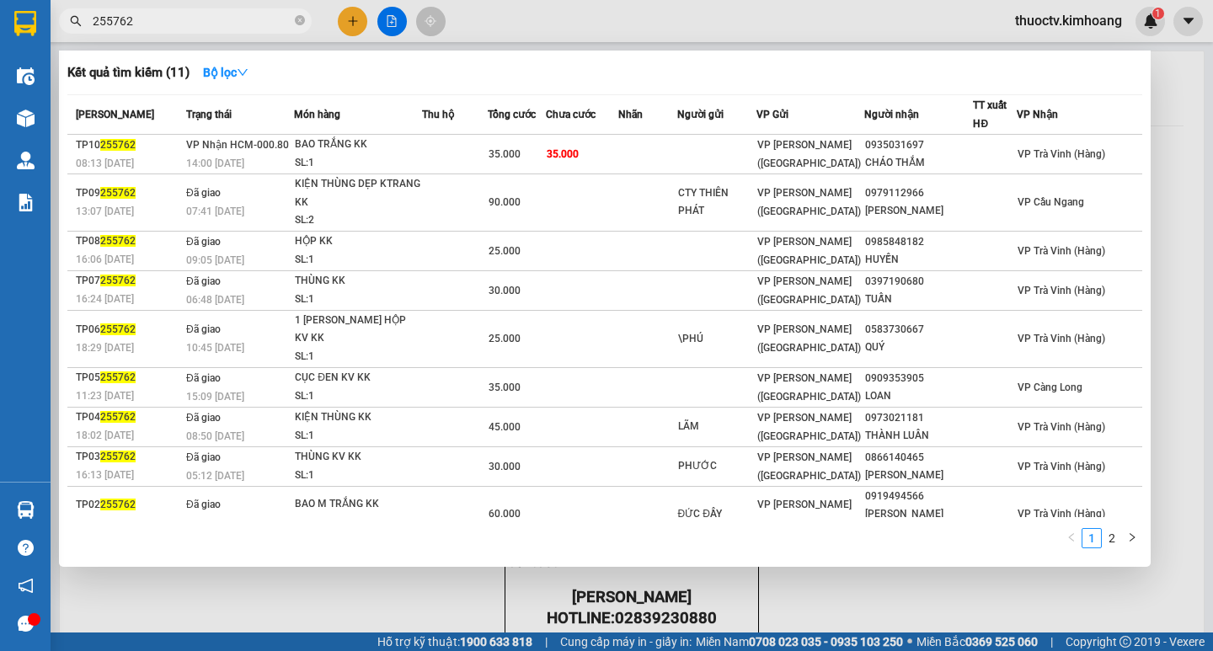
click at [155, 25] on input "255762" at bounding box center [192, 21] width 199 height 19
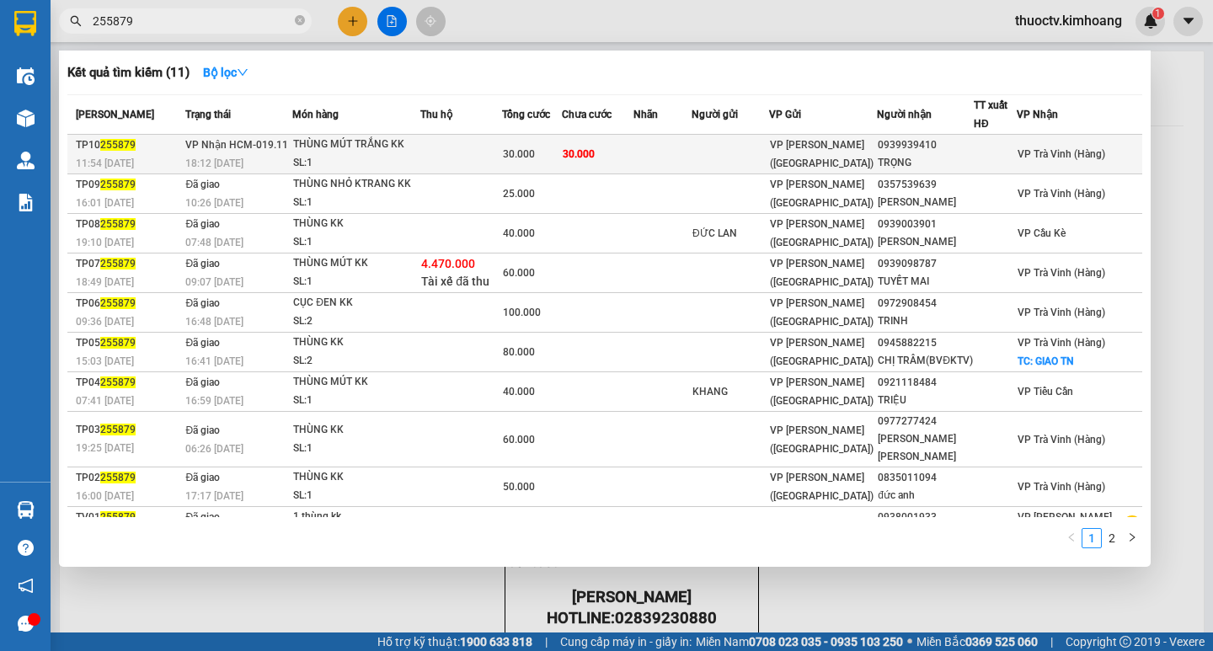
type input "255879"
click at [633, 153] on td "30.000" at bounding box center [598, 155] width 72 height 40
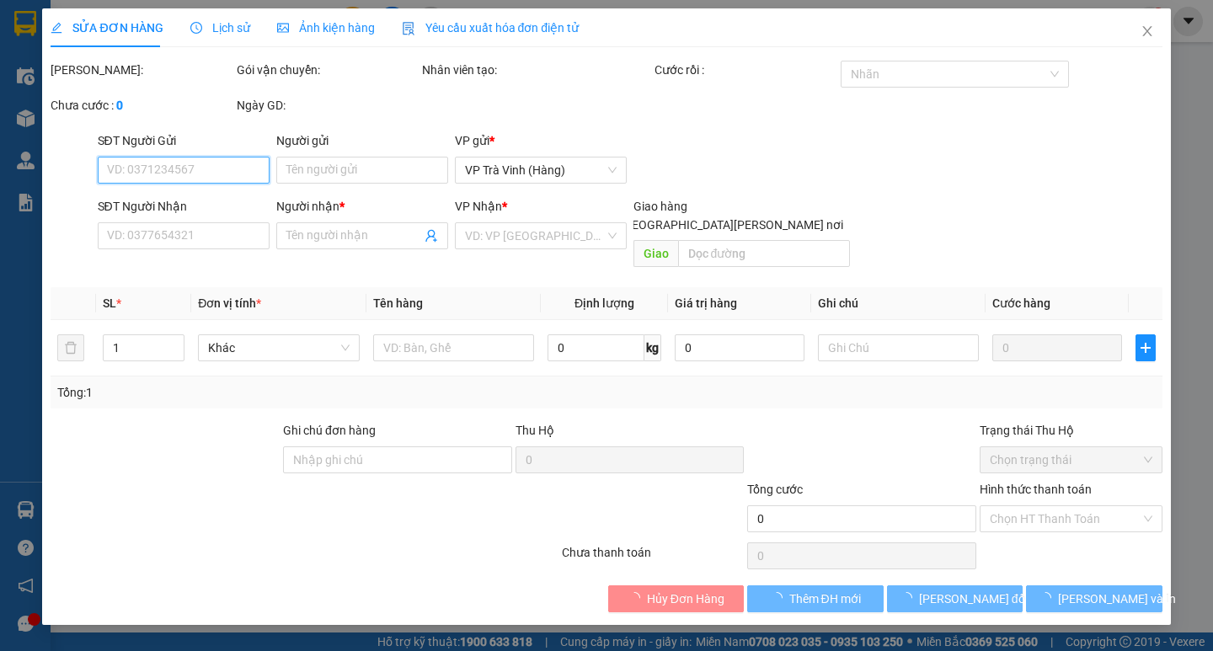
type input "0939939410"
type input "TRỌNG"
type input "30.000"
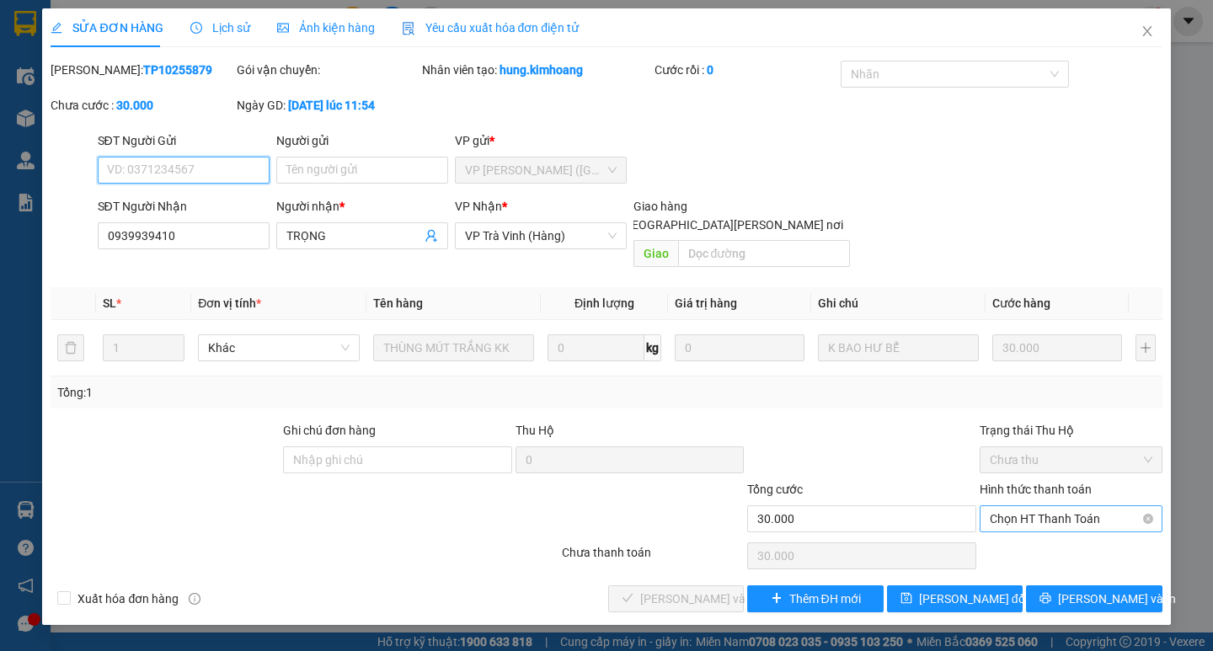
click at [1069, 506] on span "Chọn HT Thanh Toán" at bounding box center [1071, 518] width 163 height 25
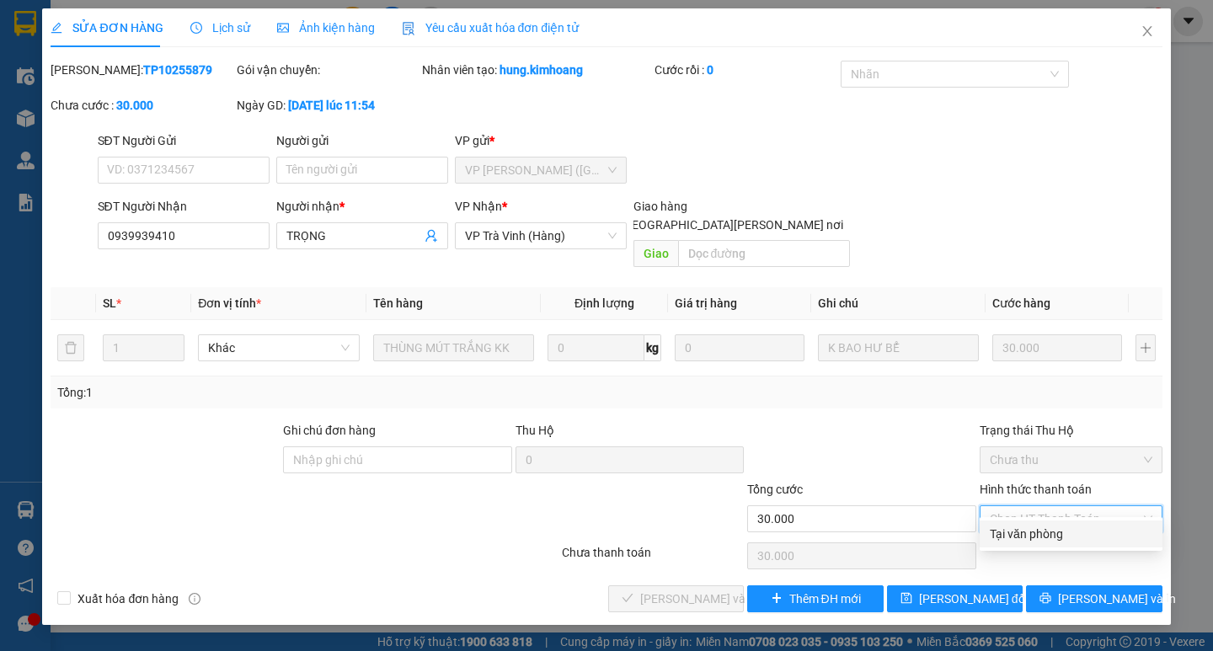
click at [1042, 534] on div "Tại văn phòng" at bounding box center [1071, 534] width 163 height 19
type input "0"
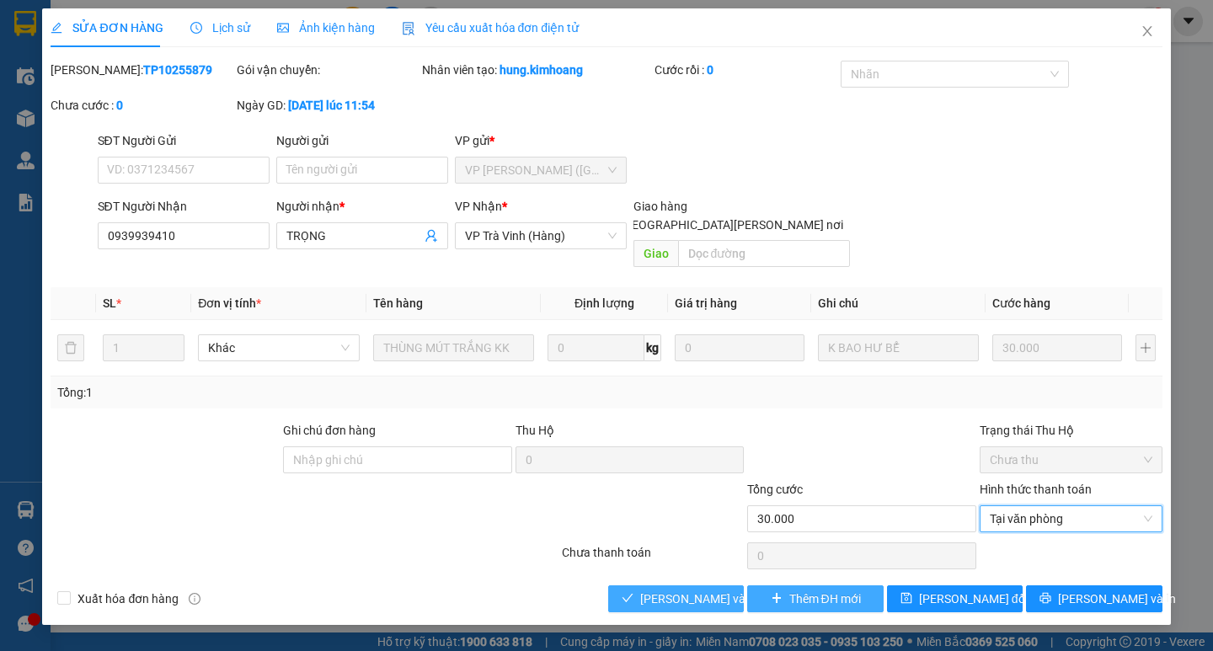
drag, startPoint x: 721, startPoint y: 580, endPoint x: 788, endPoint y: 587, distance: 67.7
click at [722, 590] on span "[PERSON_NAME] và [PERSON_NAME] hàng" at bounding box center [753, 599] width 227 height 19
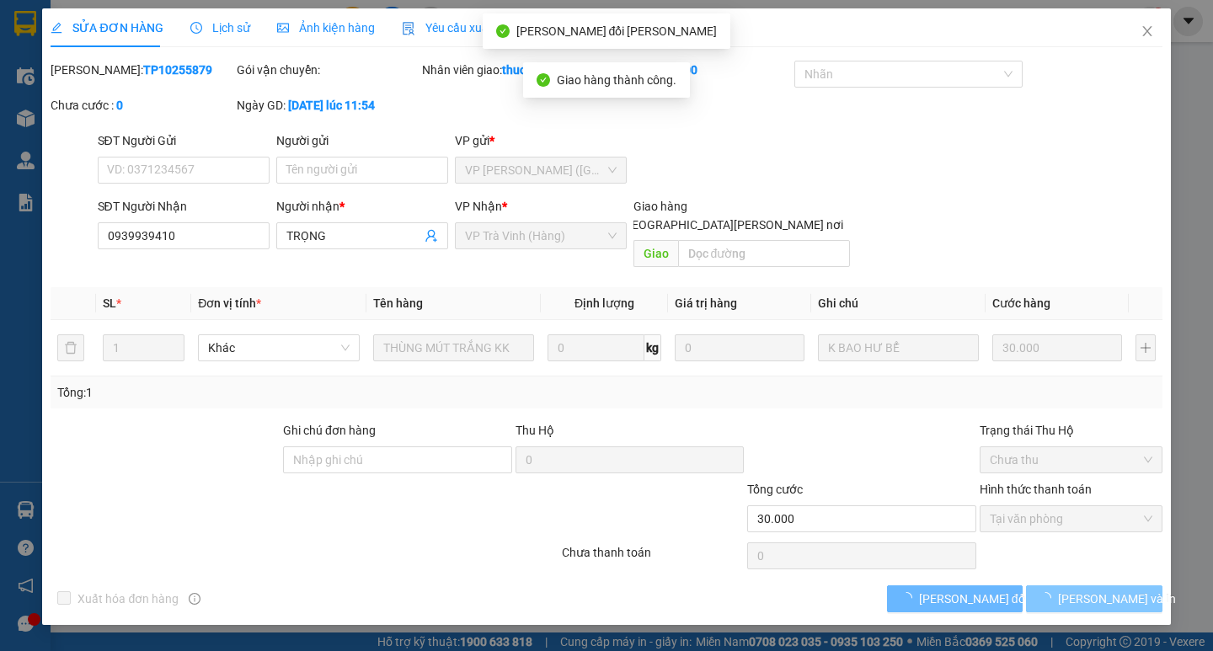
click at [1099, 590] on span "[PERSON_NAME] và In" at bounding box center [1117, 599] width 118 height 19
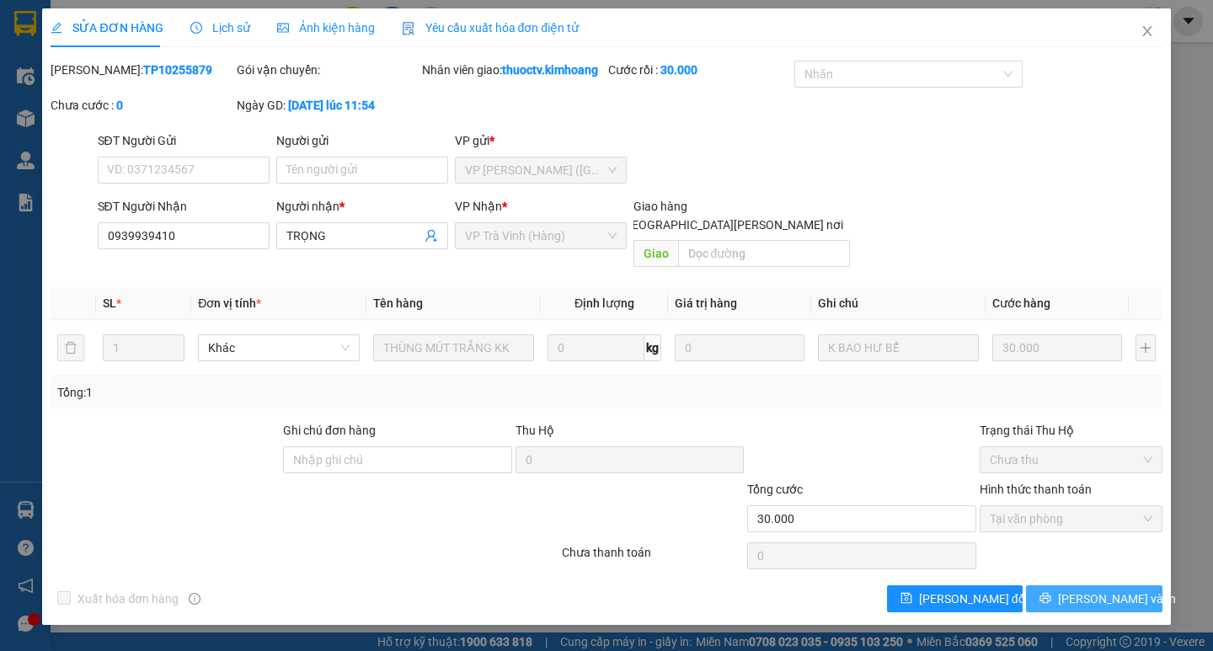
click at [1098, 590] on span "[PERSON_NAME] và In" at bounding box center [1117, 599] width 118 height 19
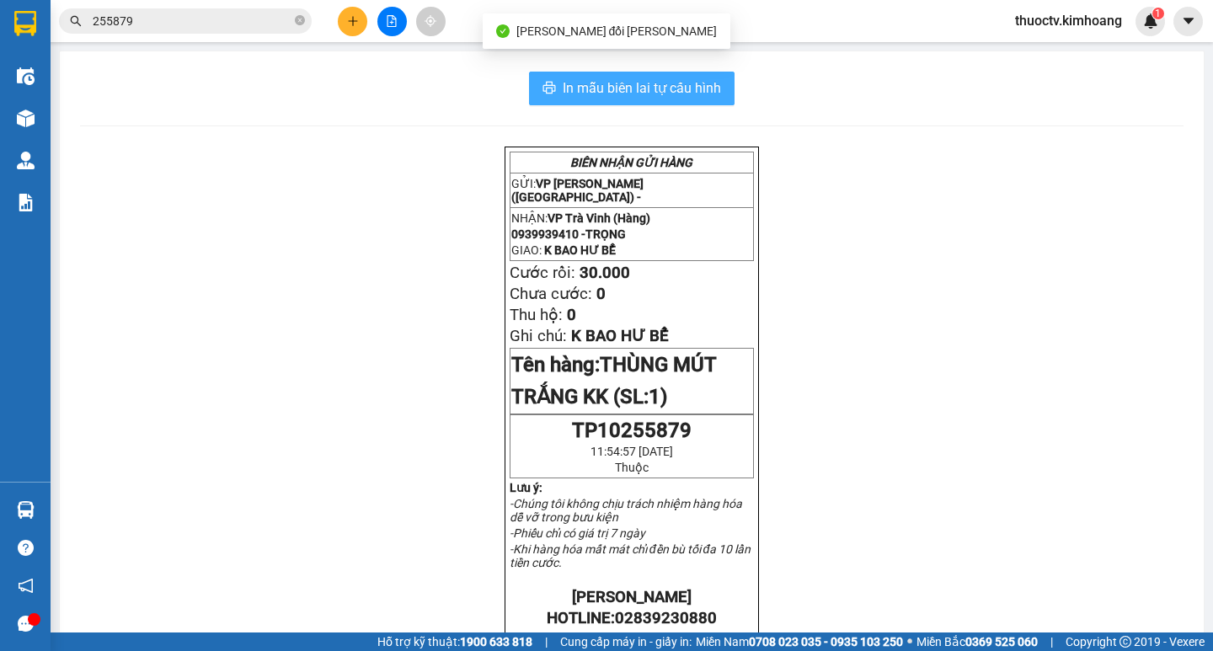
click at [697, 95] on span "In mẫu biên lai tự cấu hình" at bounding box center [642, 87] width 158 height 21
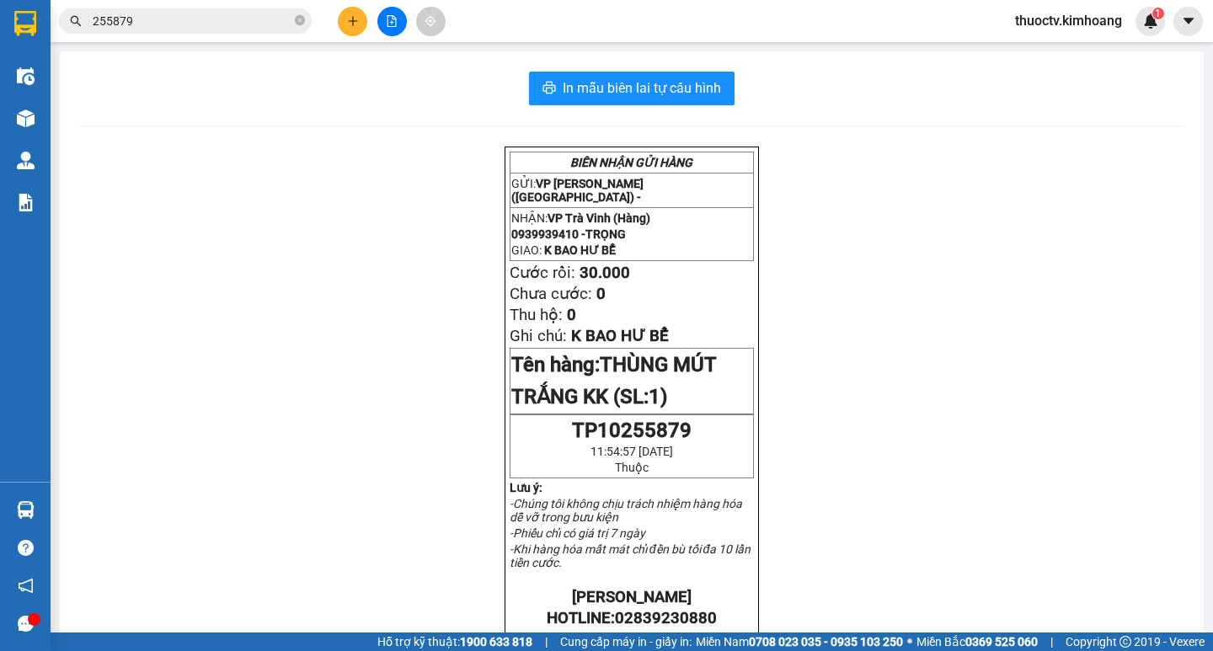
click at [152, 24] on input "255879" at bounding box center [192, 21] width 199 height 19
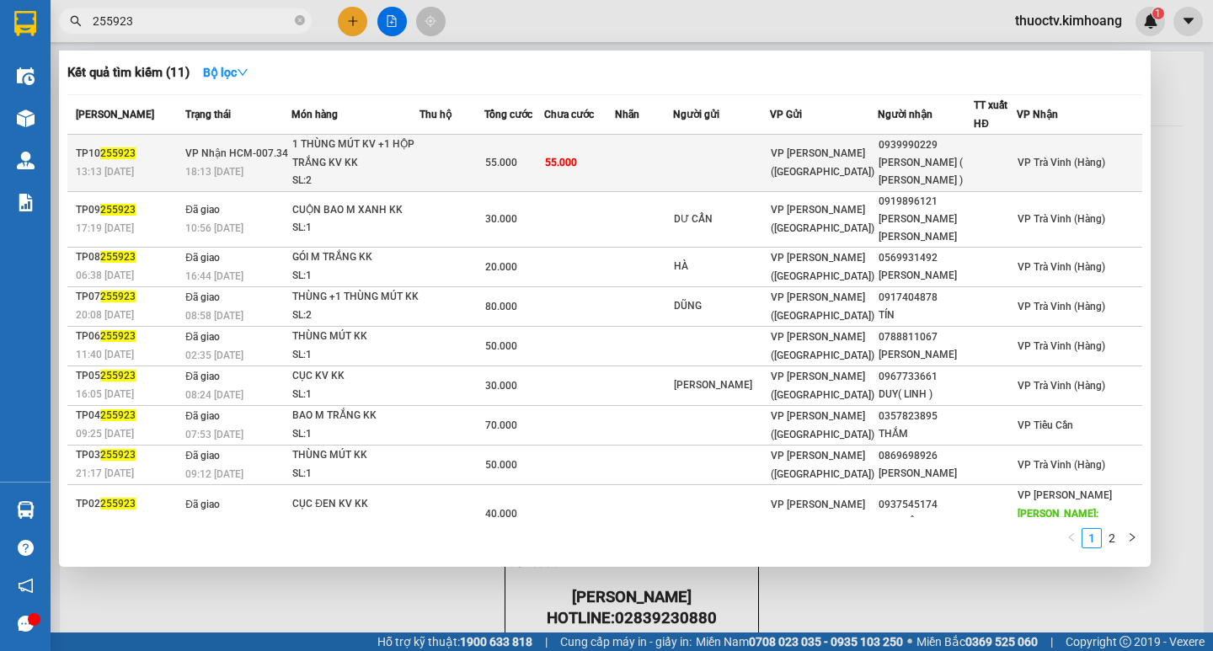
type input "255923"
click at [616, 164] on td "55.000" at bounding box center [580, 163] width 72 height 57
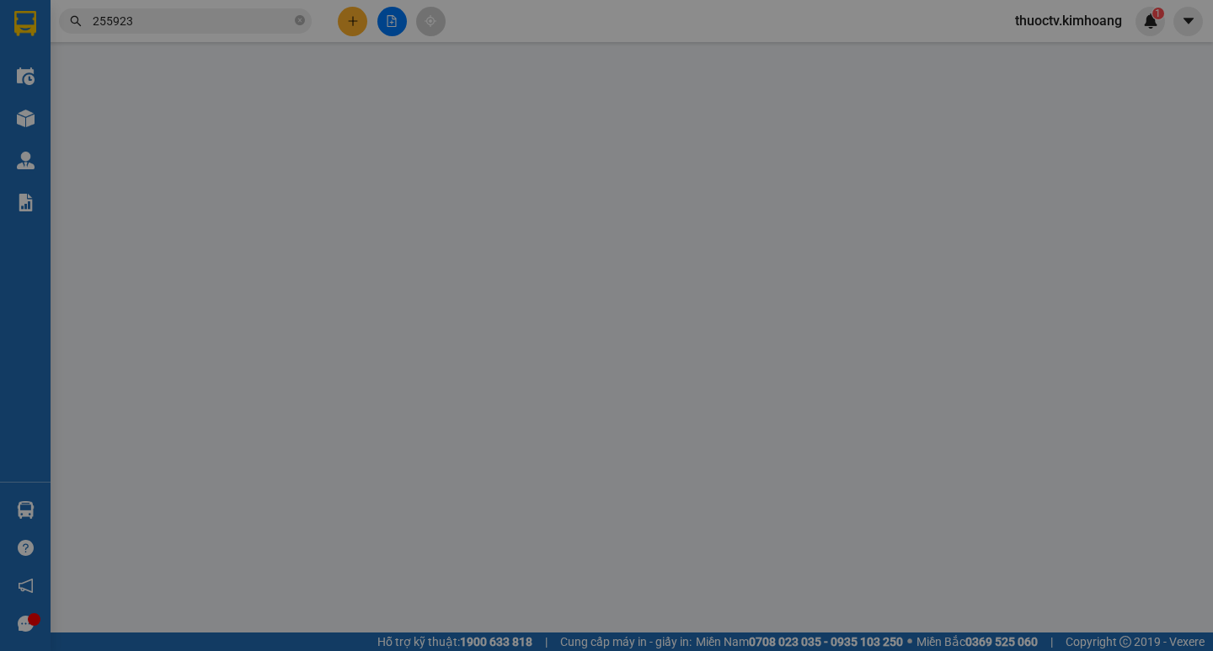
type input "0939990229"
type input "[PERSON_NAME] ( [PERSON_NAME] )"
type input "55.000"
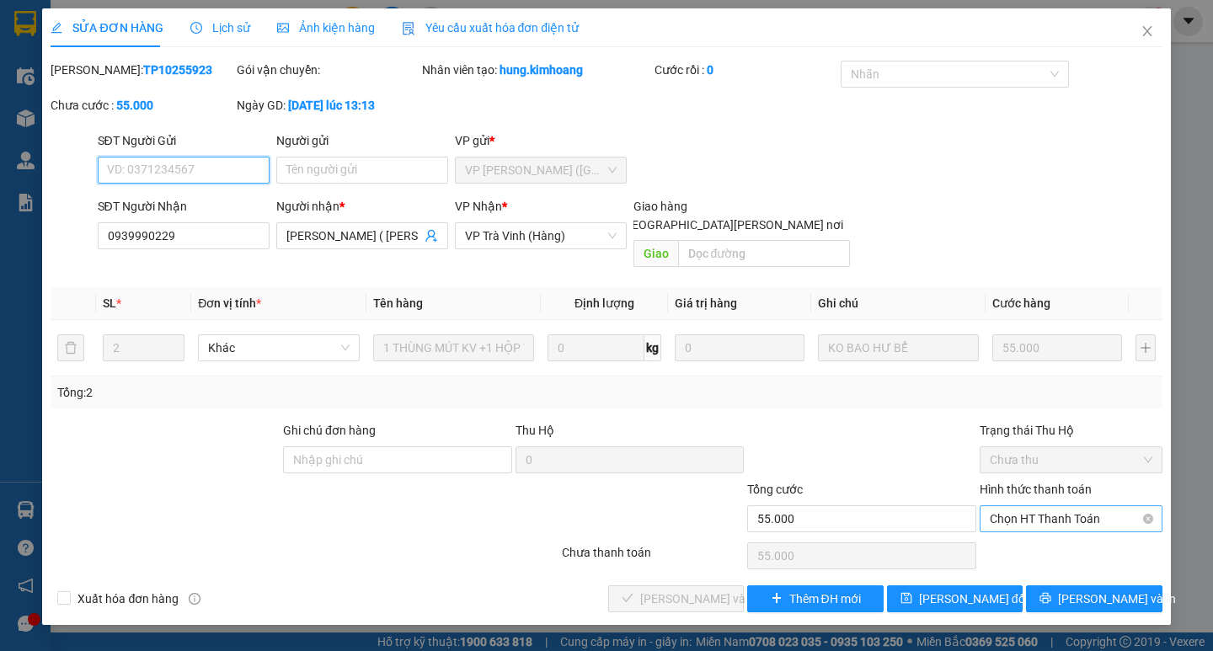
click at [1055, 506] on span "Chọn HT Thanh Toán" at bounding box center [1071, 518] width 163 height 25
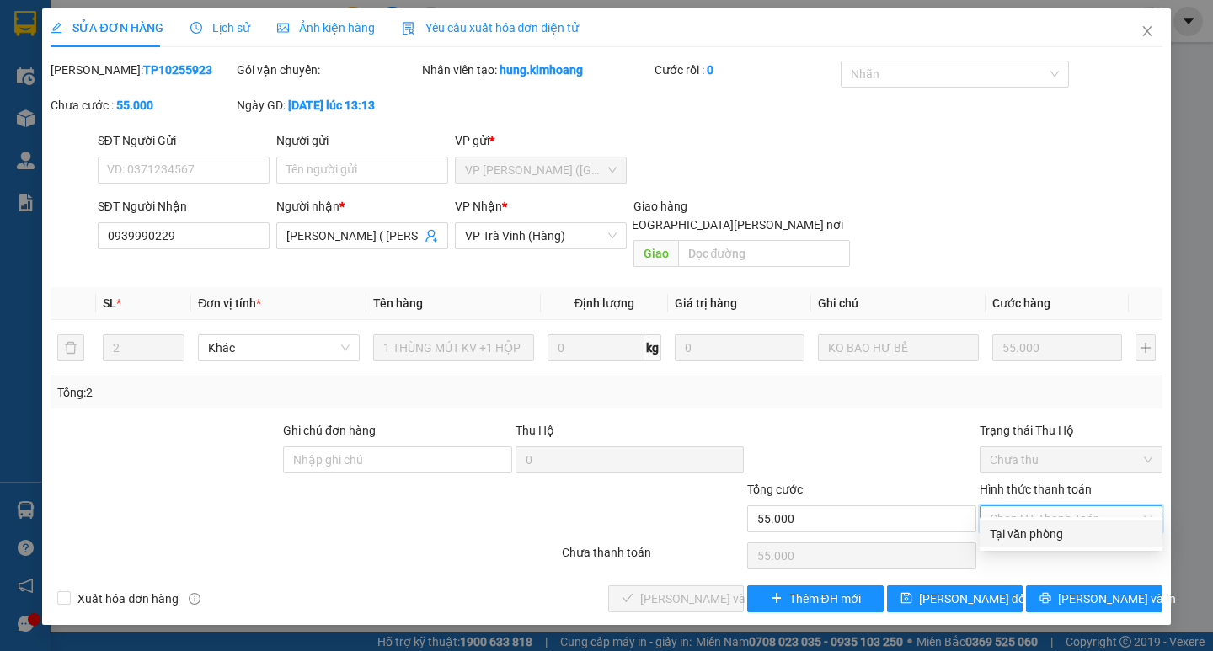
click at [1051, 530] on div "Tại văn phòng" at bounding box center [1071, 534] width 163 height 19
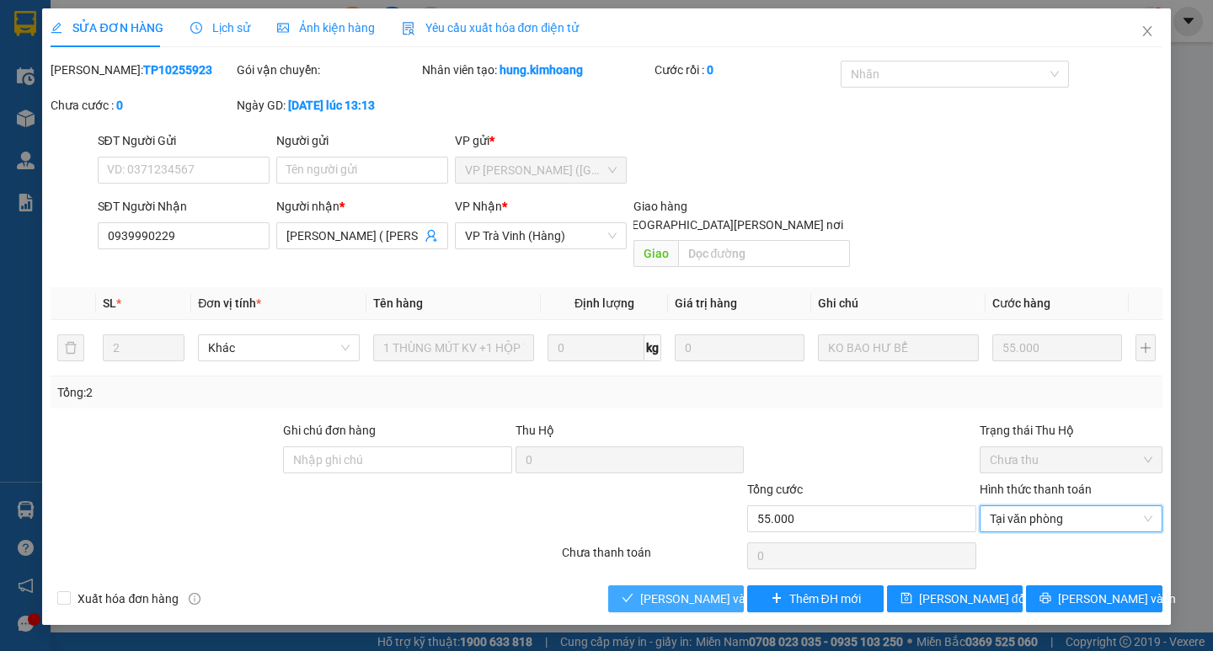
click at [710, 590] on span "[PERSON_NAME] và [PERSON_NAME] hàng" at bounding box center [753, 599] width 227 height 19
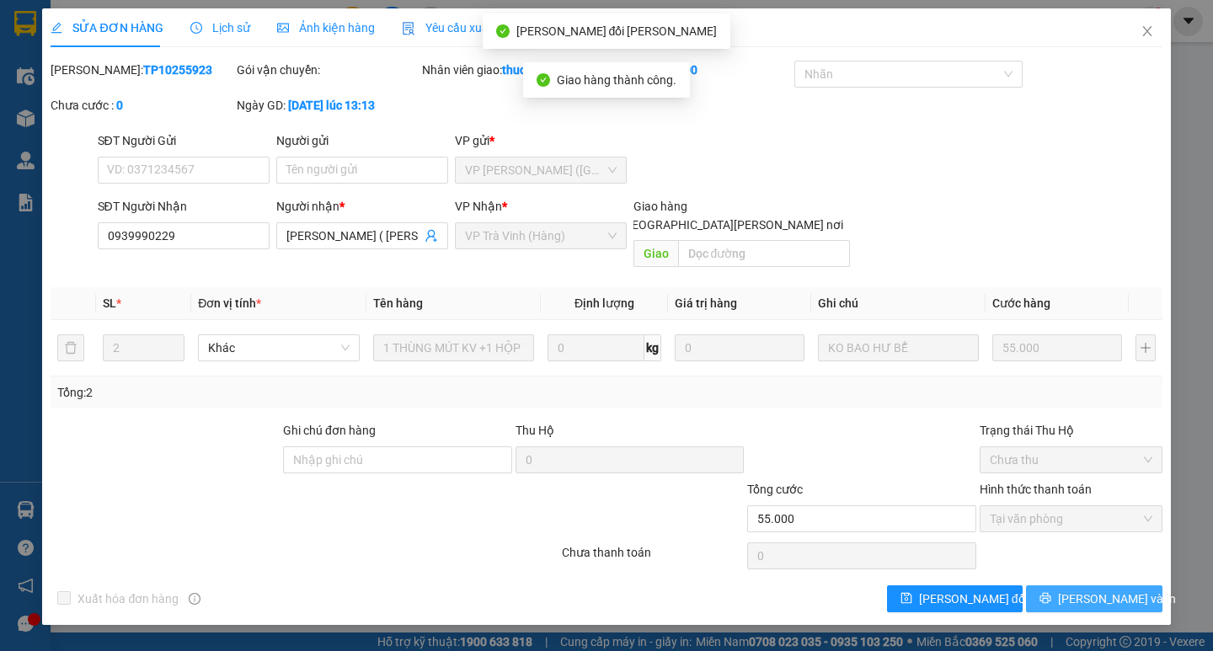
click at [1096, 590] on span "[PERSON_NAME] và In" at bounding box center [1117, 599] width 118 height 19
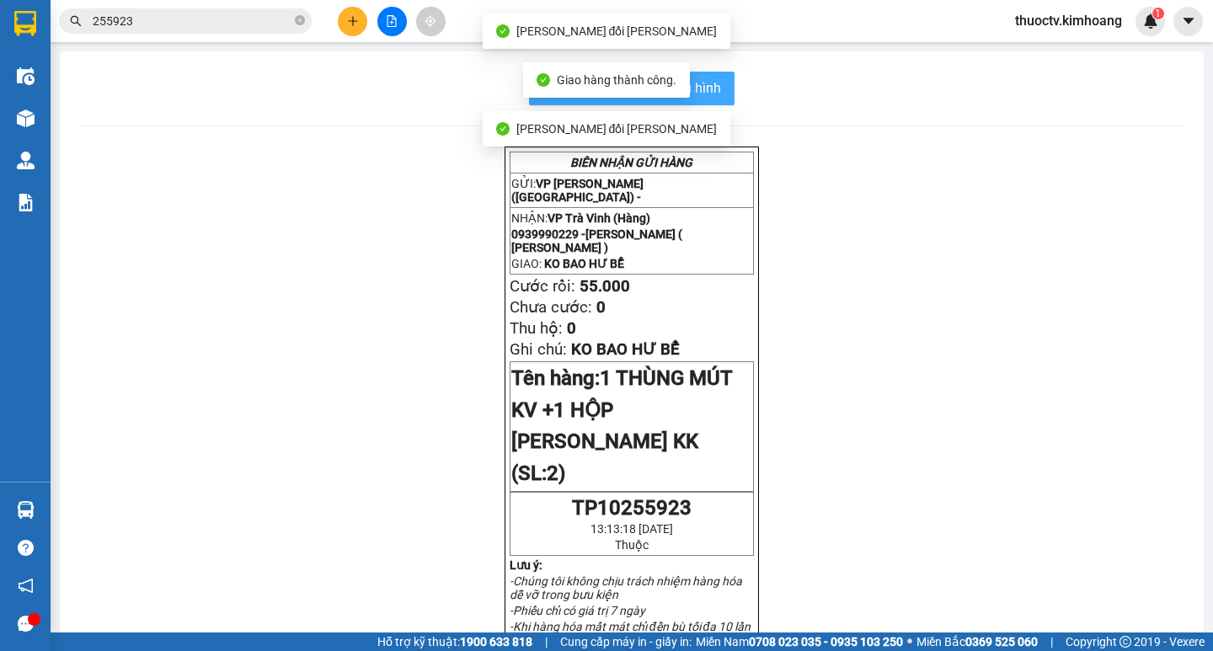
click at [700, 92] on span "In mẫu biên lai tự cấu hình" at bounding box center [642, 87] width 158 height 21
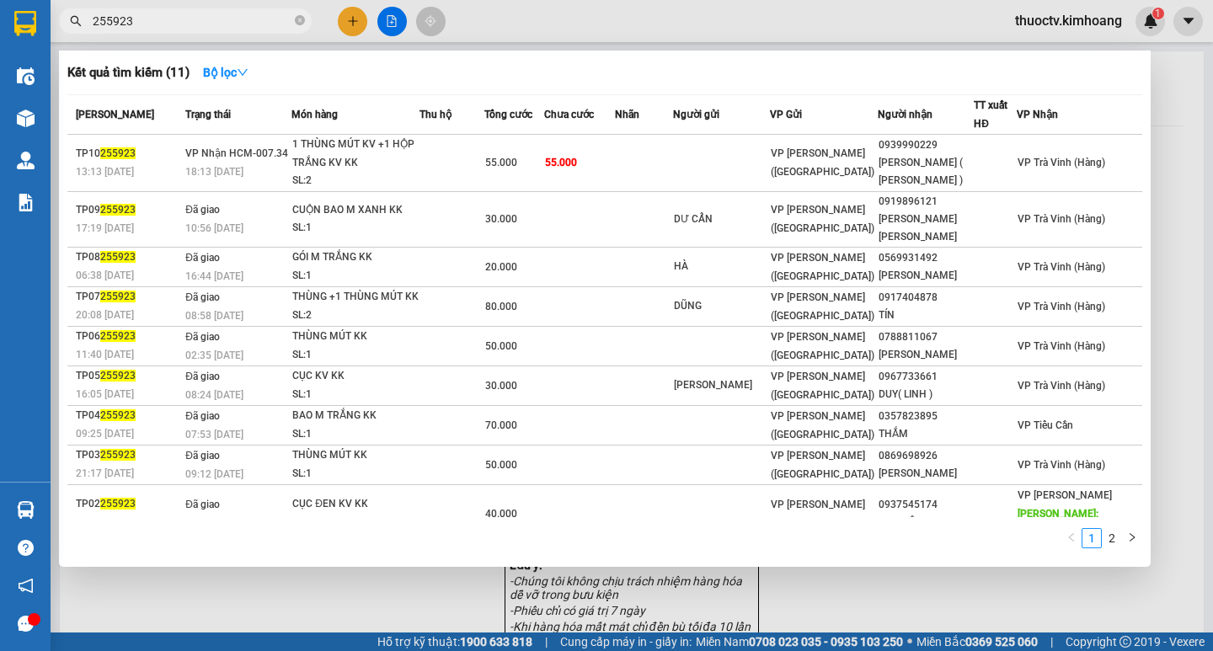
click at [178, 25] on input "255923" at bounding box center [192, 21] width 199 height 19
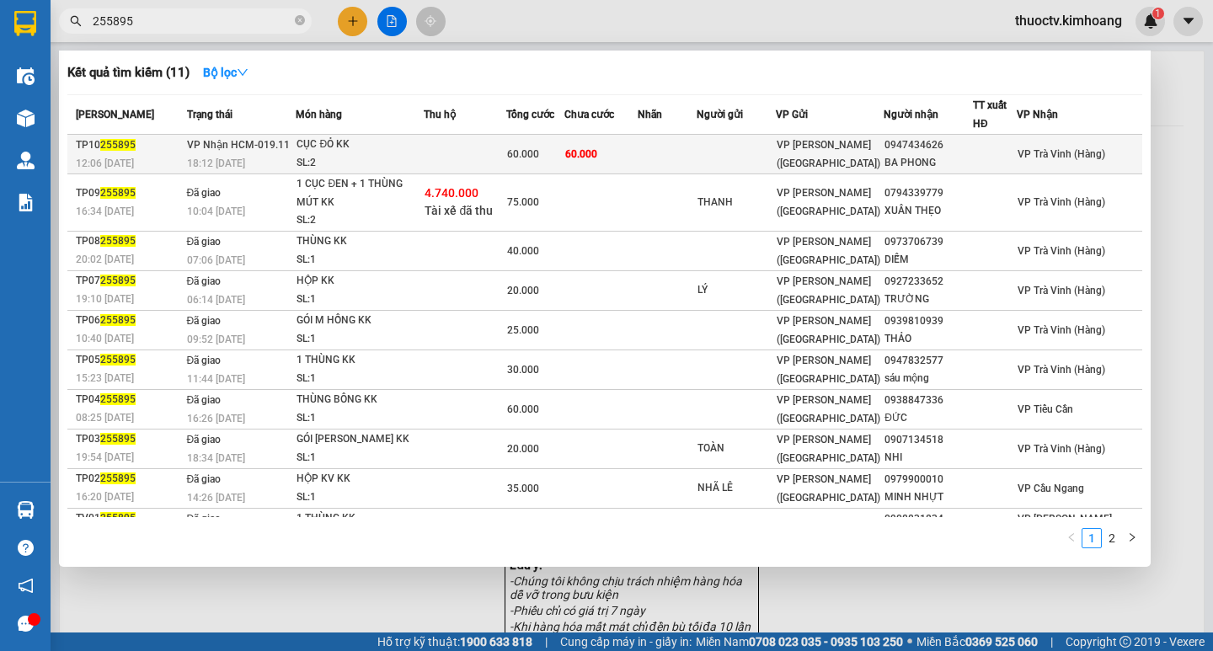
type input "255895"
click at [633, 149] on td "60.000" at bounding box center [600, 155] width 73 height 40
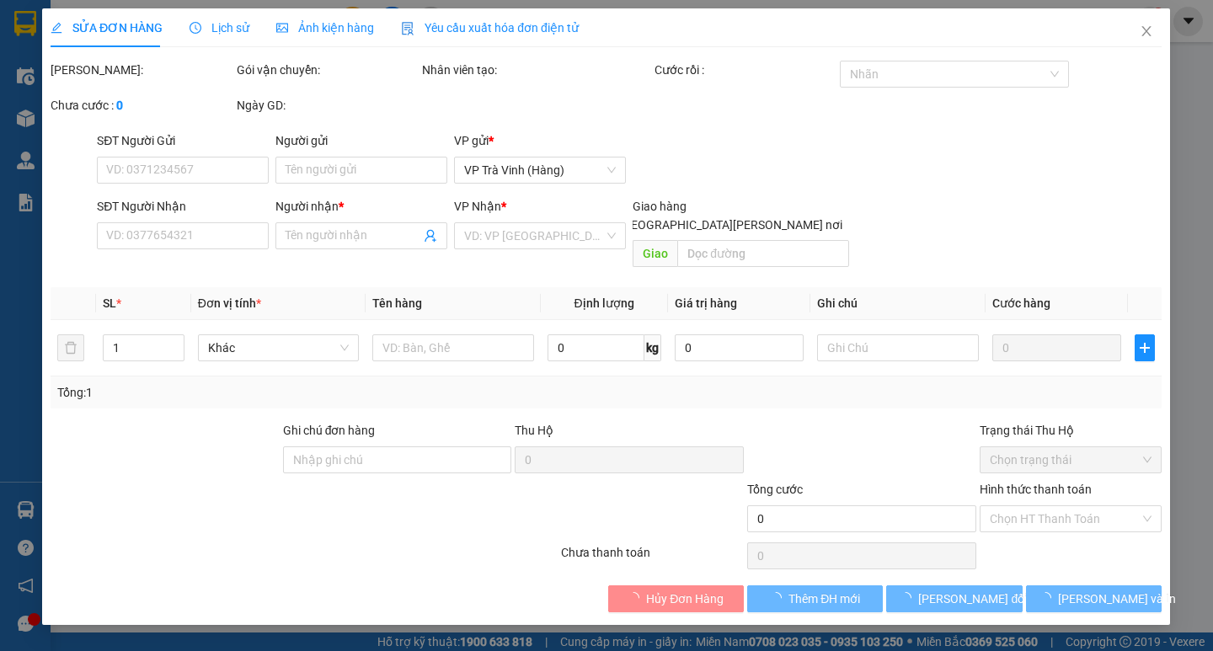
type input "0947434626"
type input "BA PHONG"
type input "60.000"
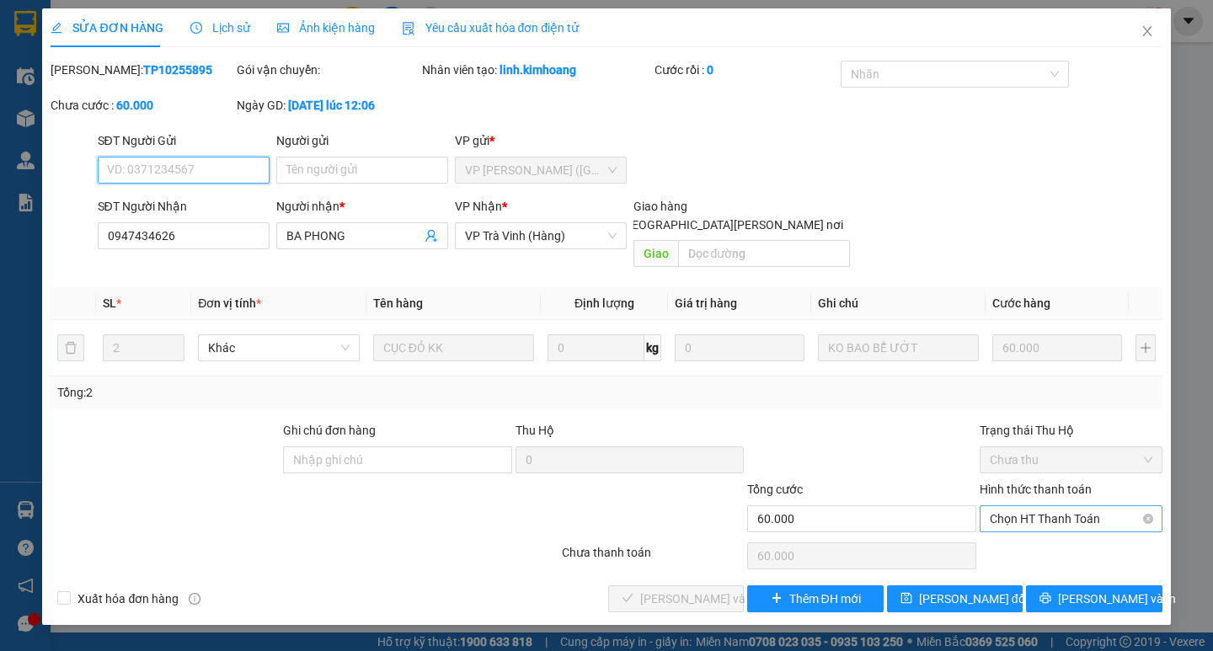
click at [1055, 506] on span "Chọn HT Thanh Toán" at bounding box center [1071, 518] width 163 height 25
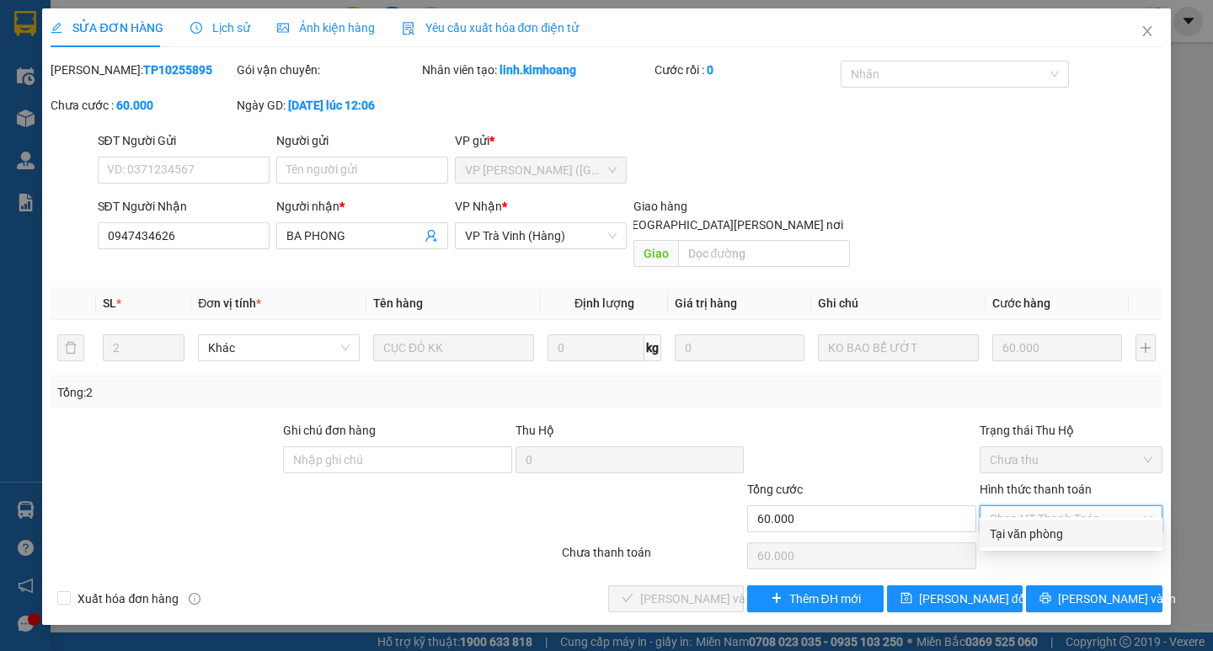
click at [1033, 524] on div "Tại văn phòng" at bounding box center [1071, 534] width 183 height 27
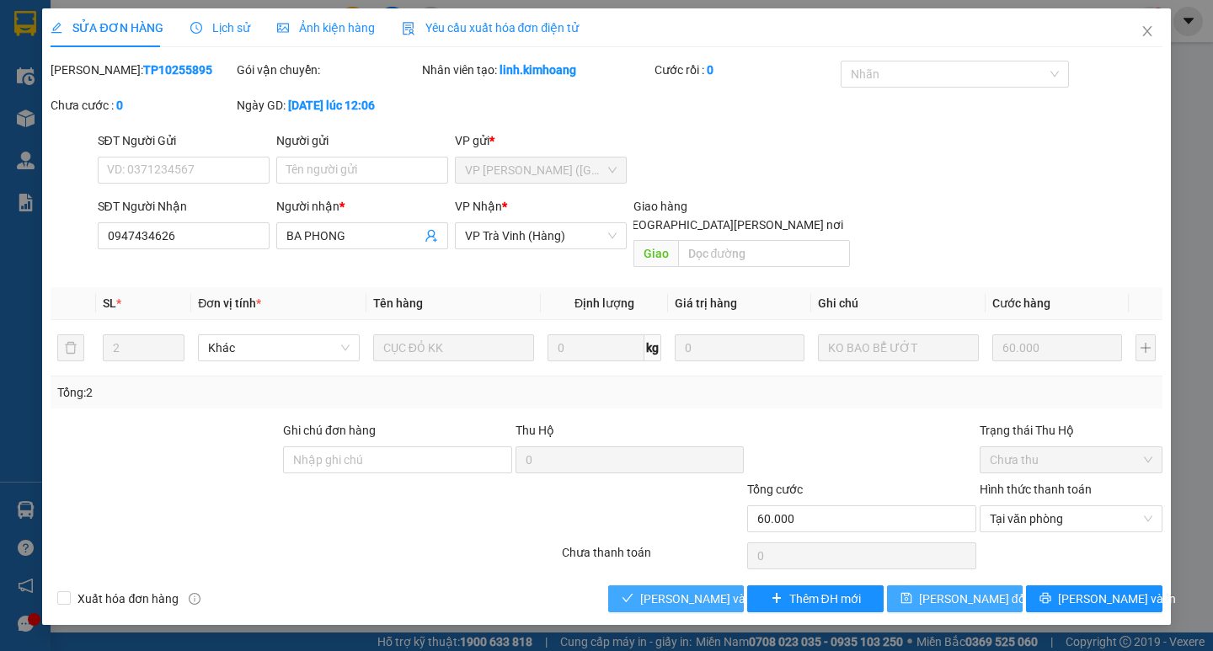
drag, startPoint x: 720, startPoint y: 578, endPoint x: 907, endPoint y: 581, distance: 187.0
click at [721, 590] on span "[PERSON_NAME] và [PERSON_NAME] hàng" at bounding box center [753, 599] width 227 height 19
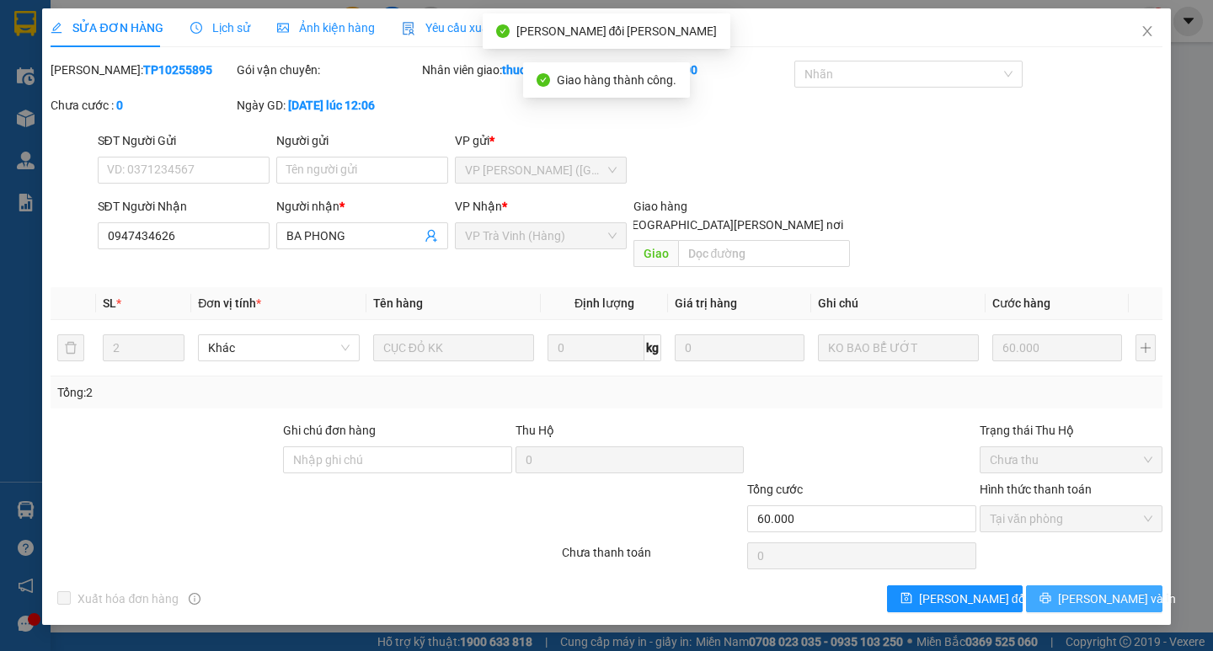
click at [1094, 590] on span "[PERSON_NAME] và In" at bounding box center [1117, 599] width 118 height 19
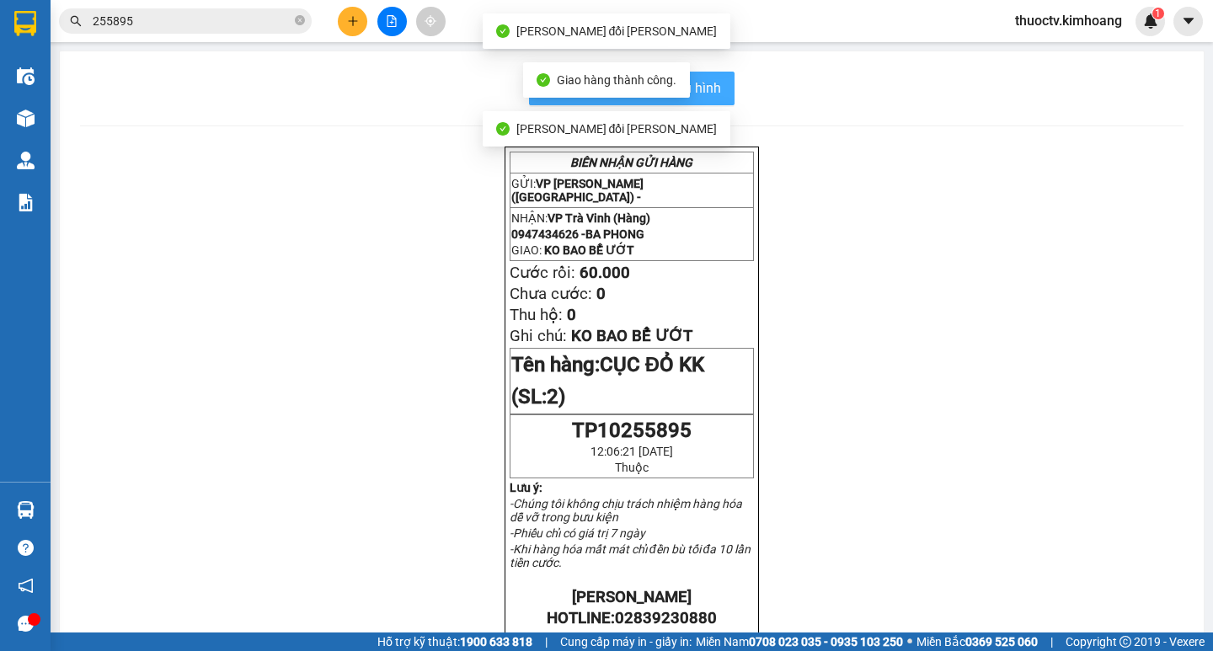
click at [707, 83] on span "In mẫu biên lai tự cấu hình" at bounding box center [642, 87] width 158 height 21
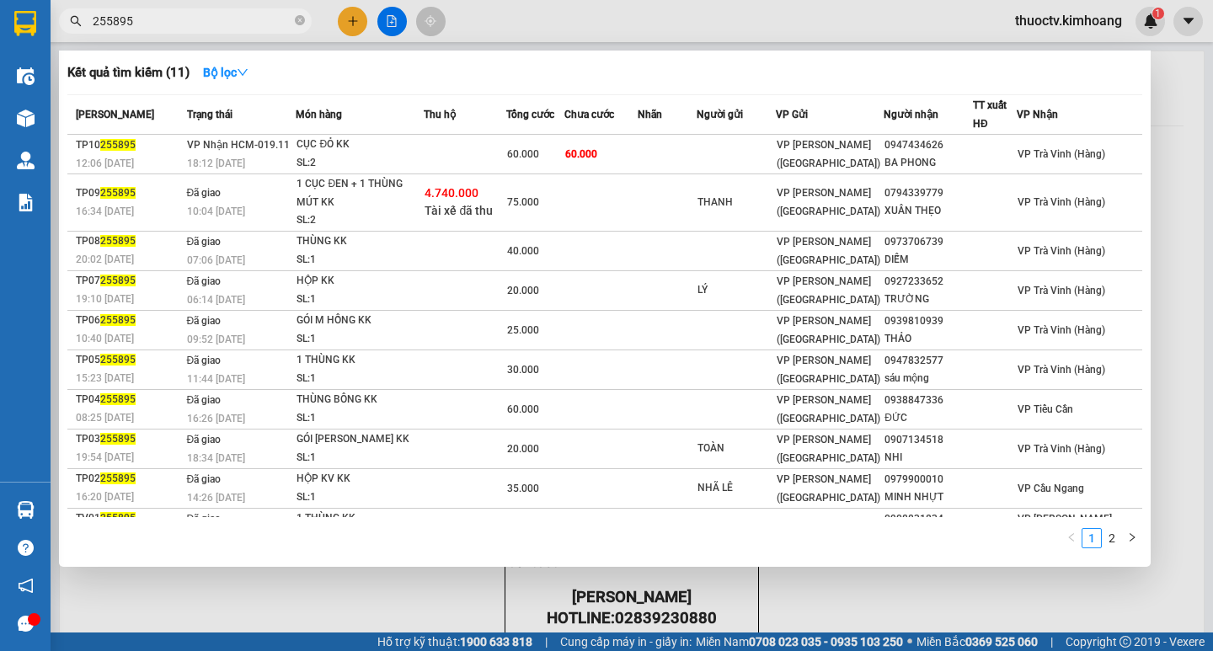
click at [218, 17] on input "255895" at bounding box center [192, 21] width 199 height 19
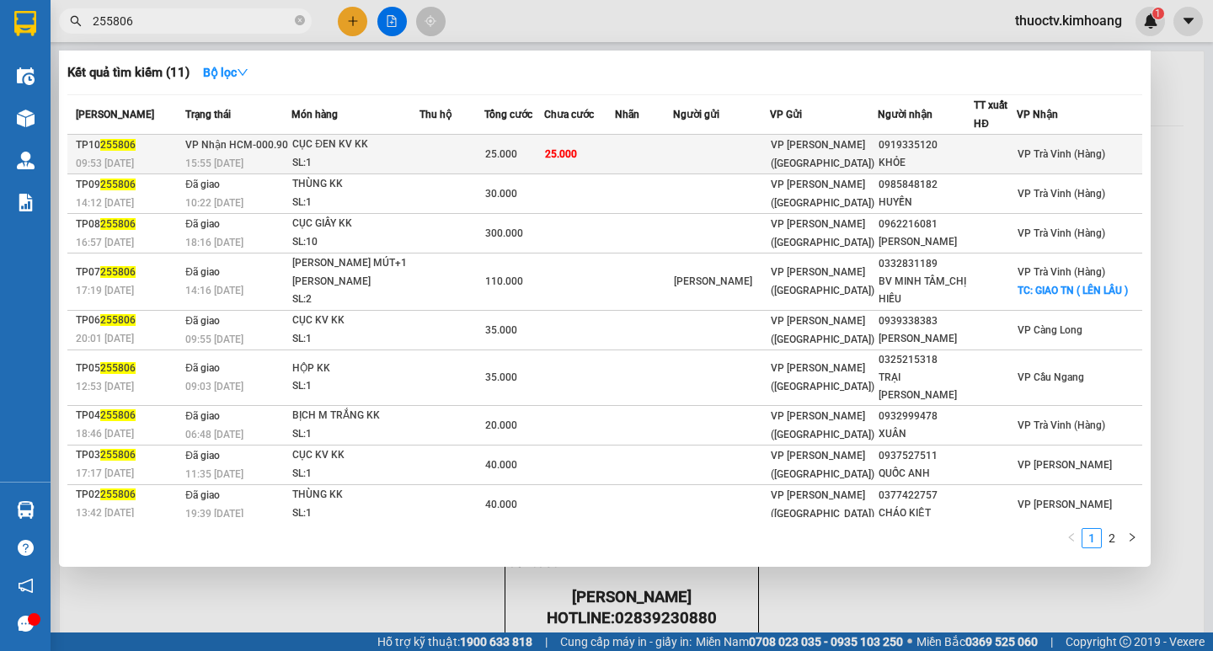
click at [616, 163] on td "25.000" at bounding box center [580, 155] width 72 height 40
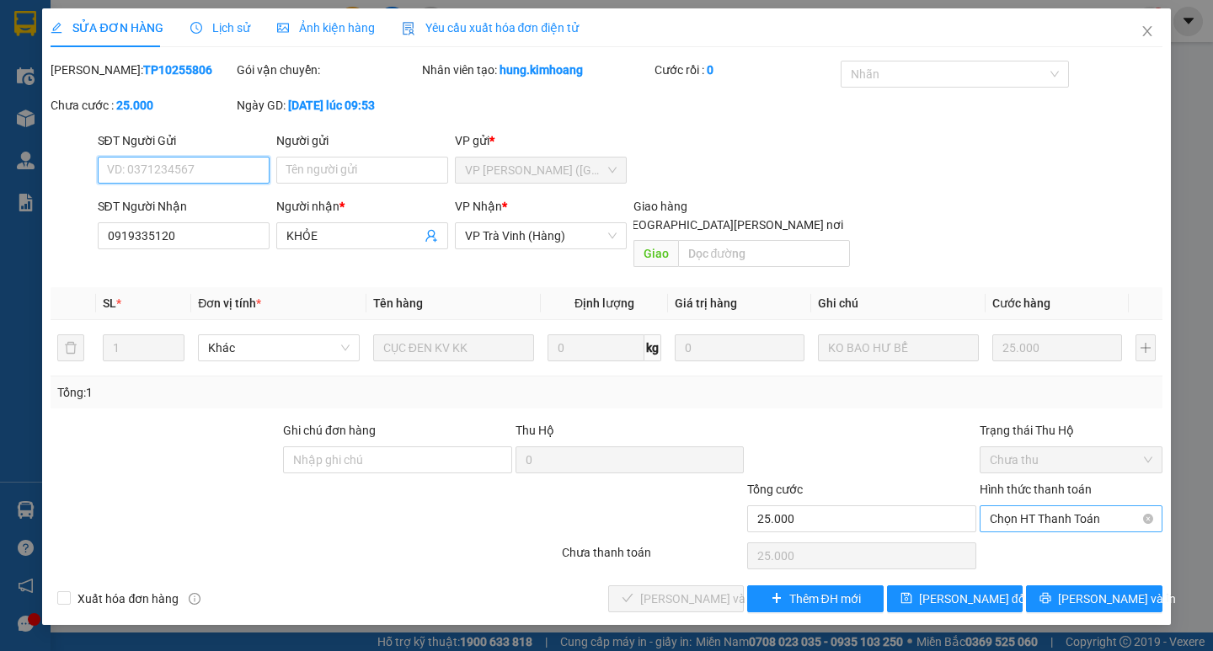
click at [1074, 506] on span "Chọn HT Thanh Toán" at bounding box center [1071, 518] width 163 height 25
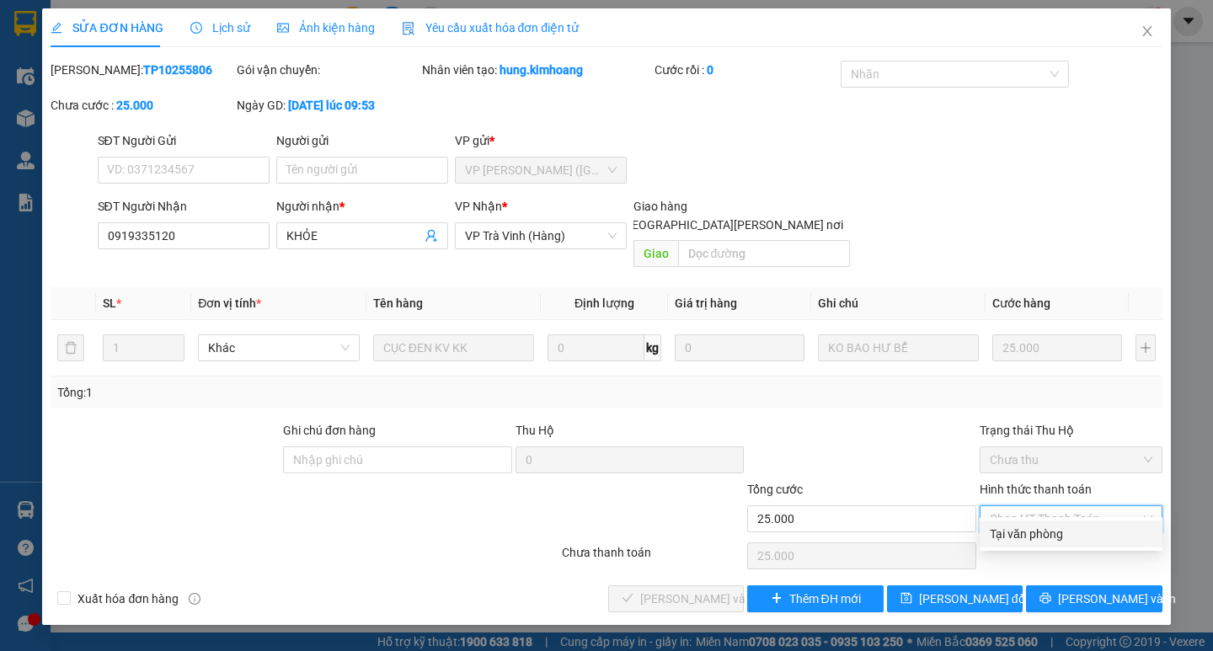
click at [1051, 537] on div "Tại văn phòng" at bounding box center [1071, 534] width 163 height 19
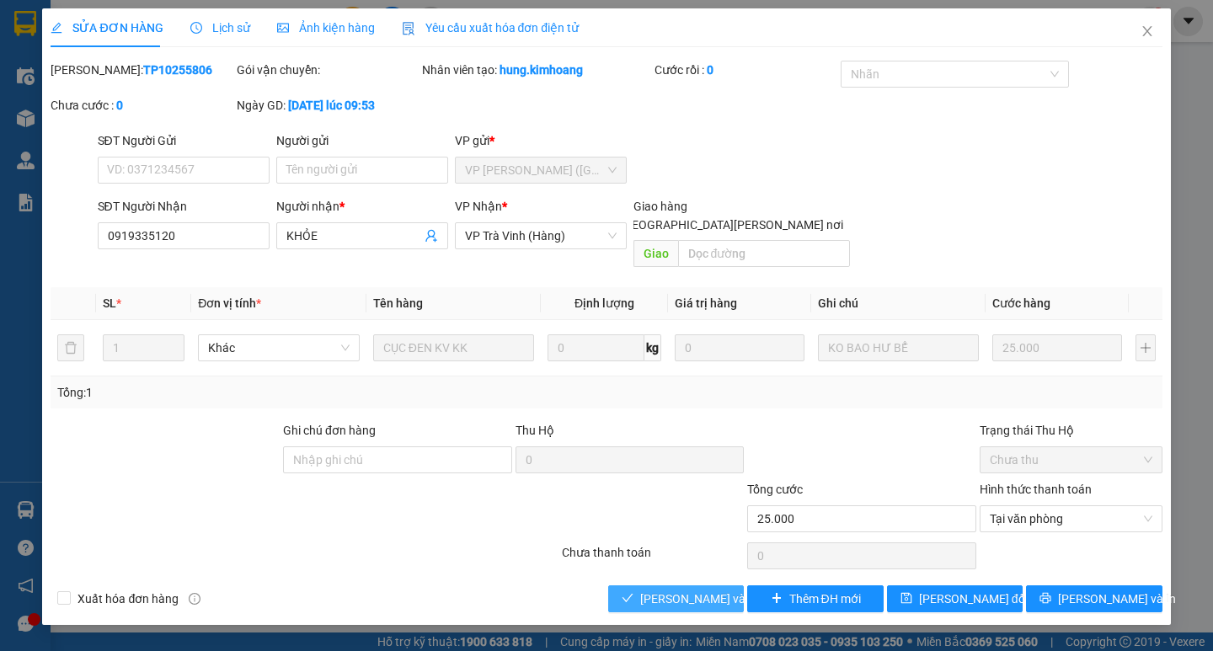
drag, startPoint x: 676, startPoint y: 580, endPoint x: 836, endPoint y: 612, distance: 163.2
click at [681, 590] on span "[PERSON_NAME] và [PERSON_NAME] hàng" at bounding box center [753, 599] width 227 height 19
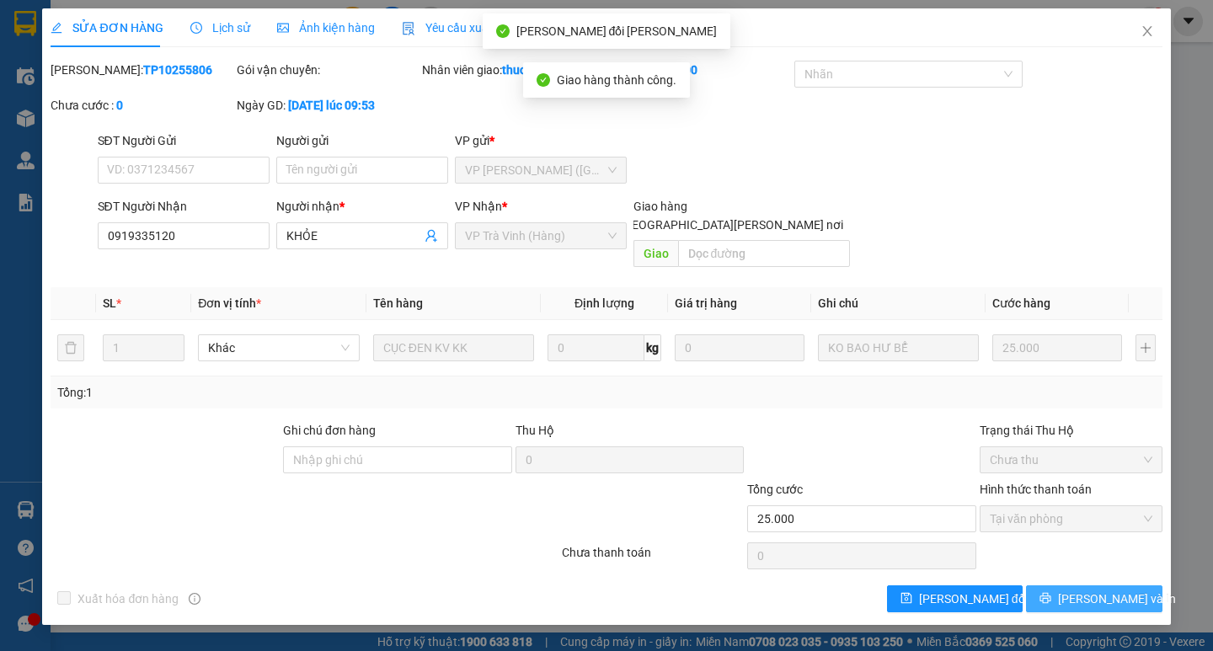
click at [1090, 590] on span "[PERSON_NAME] và In" at bounding box center [1117, 599] width 118 height 19
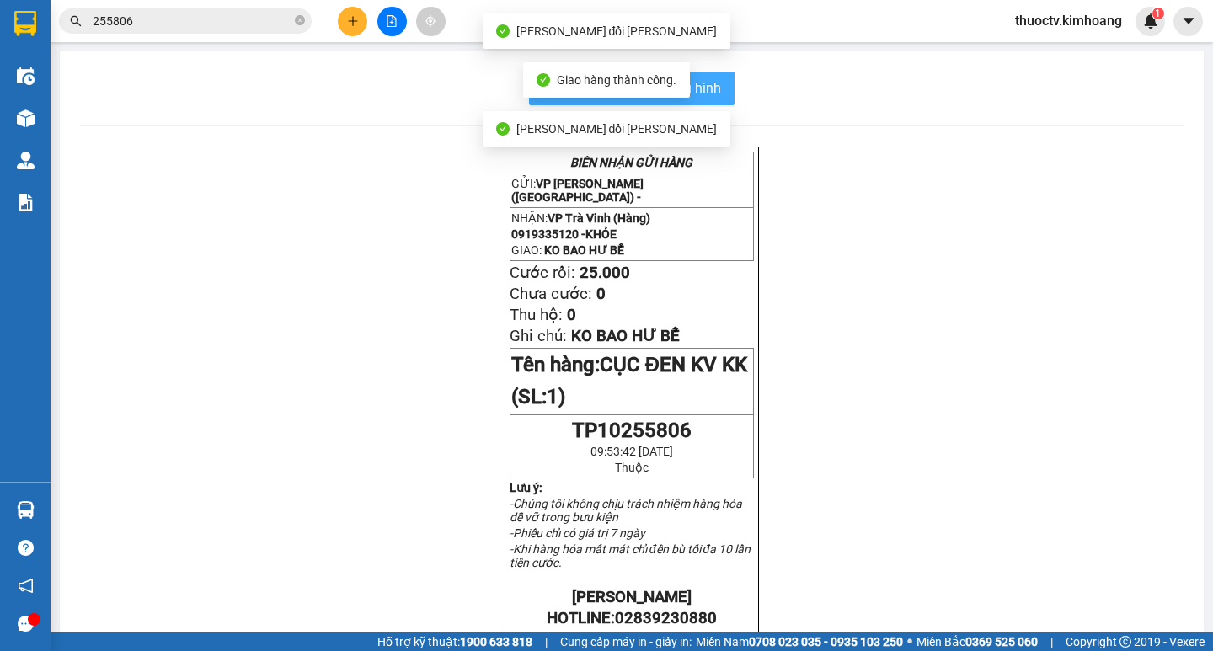
click at [713, 78] on span "In mẫu biên lai tự cấu hình" at bounding box center [642, 87] width 158 height 21
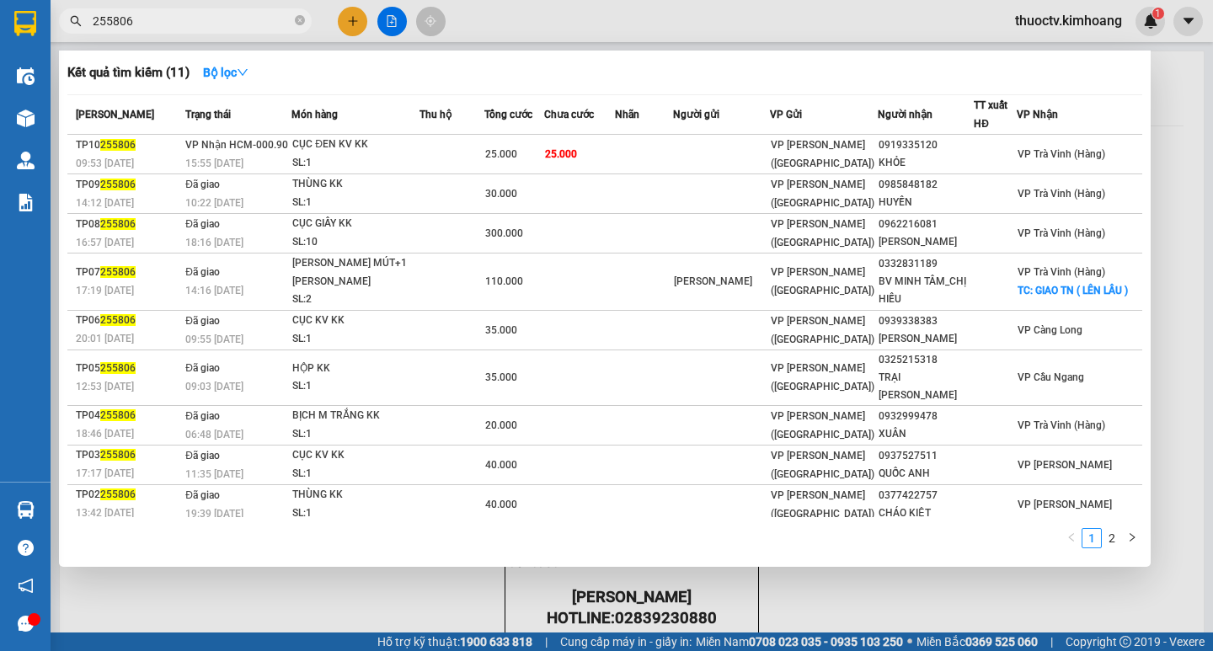
click at [157, 21] on input "255806" at bounding box center [192, 21] width 199 height 19
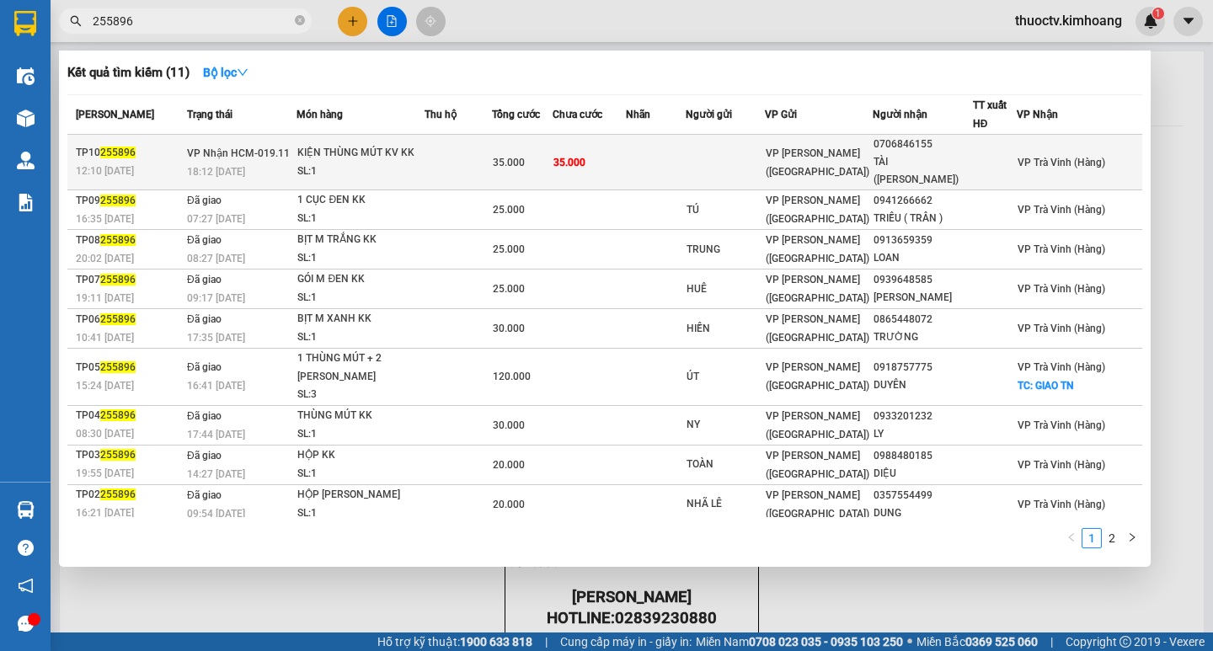
type input "255896"
click at [611, 153] on td "35.000" at bounding box center [589, 163] width 73 height 56
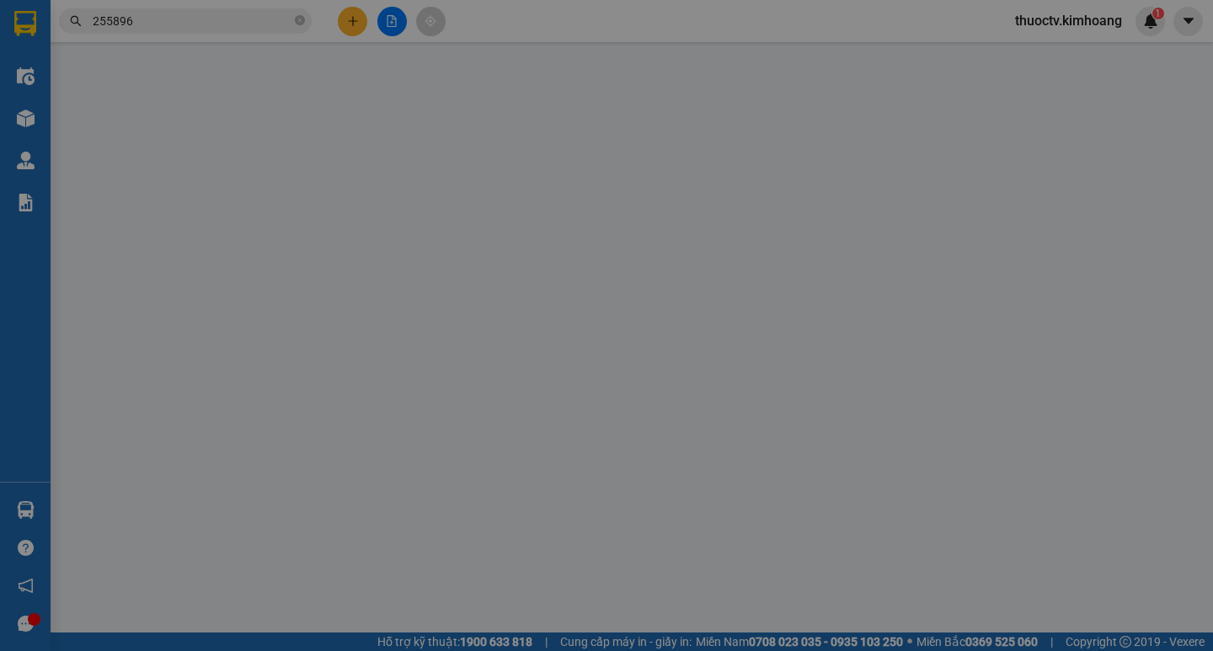
type input "0706846155"
type input "TÀI ([PERSON_NAME])"
type input "35.000"
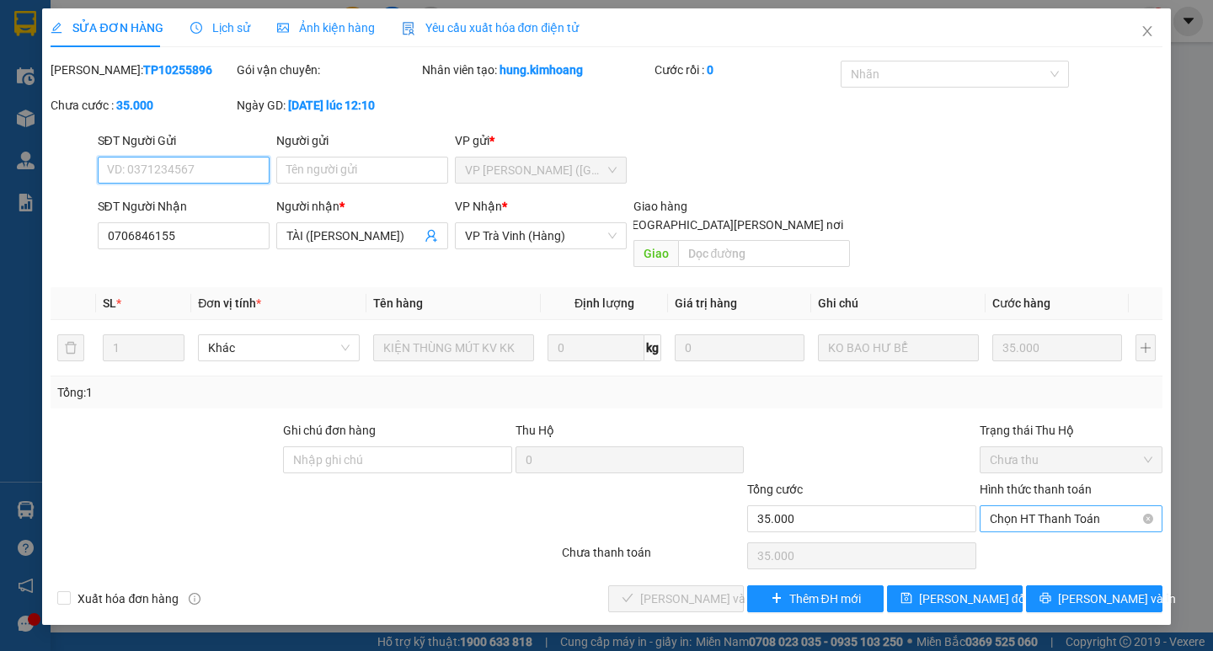
click at [1070, 506] on span "Chọn HT Thanh Toán" at bounding box center [1071, 518] width 163 height 25
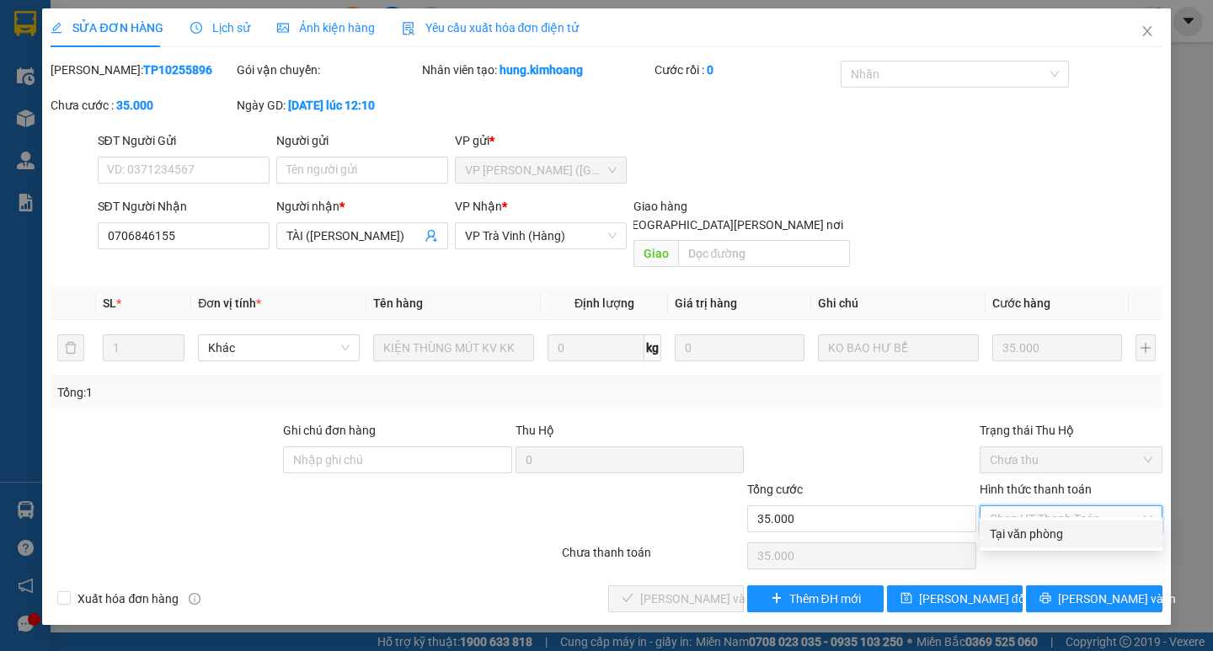
click at [1051, 535] on div "Tại văn phòng" at bounding box center [1071, 534] width 163 height 19
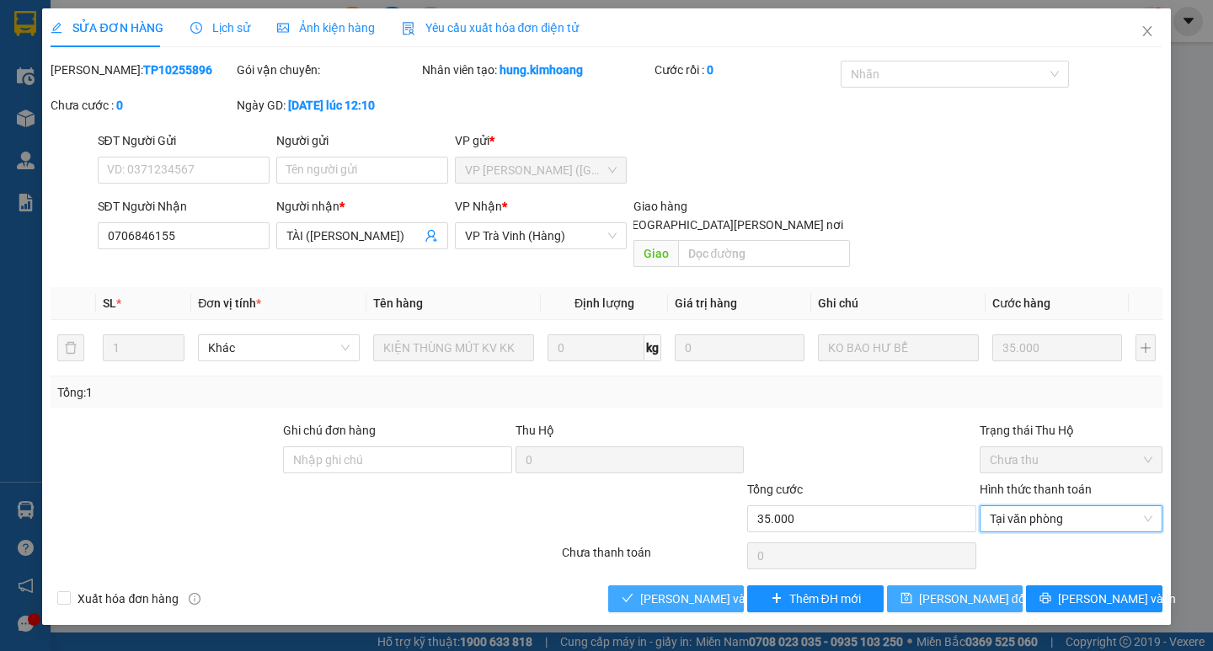
click at [686, 590] on span "[PERSON_NAME] và [PERSON_NAME] hàng" at bounding box center [753, 599] width 227 height 19
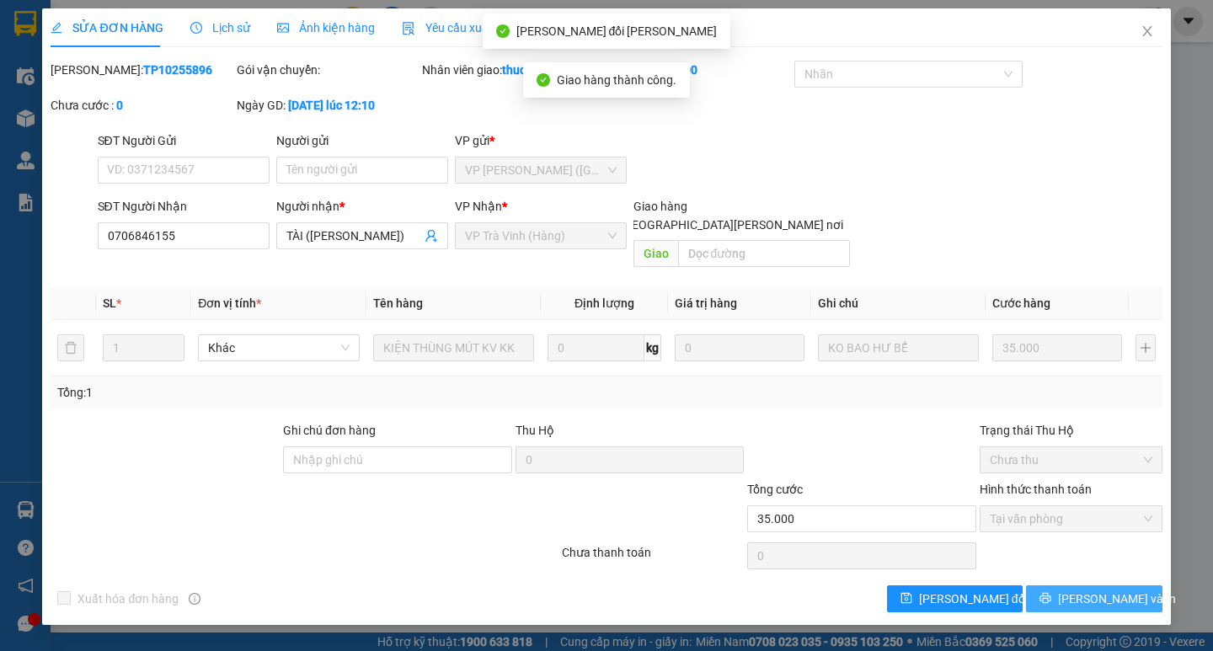
click at [1115, 590] on span "[PERSON_NAME] và In" at bounding box center [1117, 599] width 118 height 19
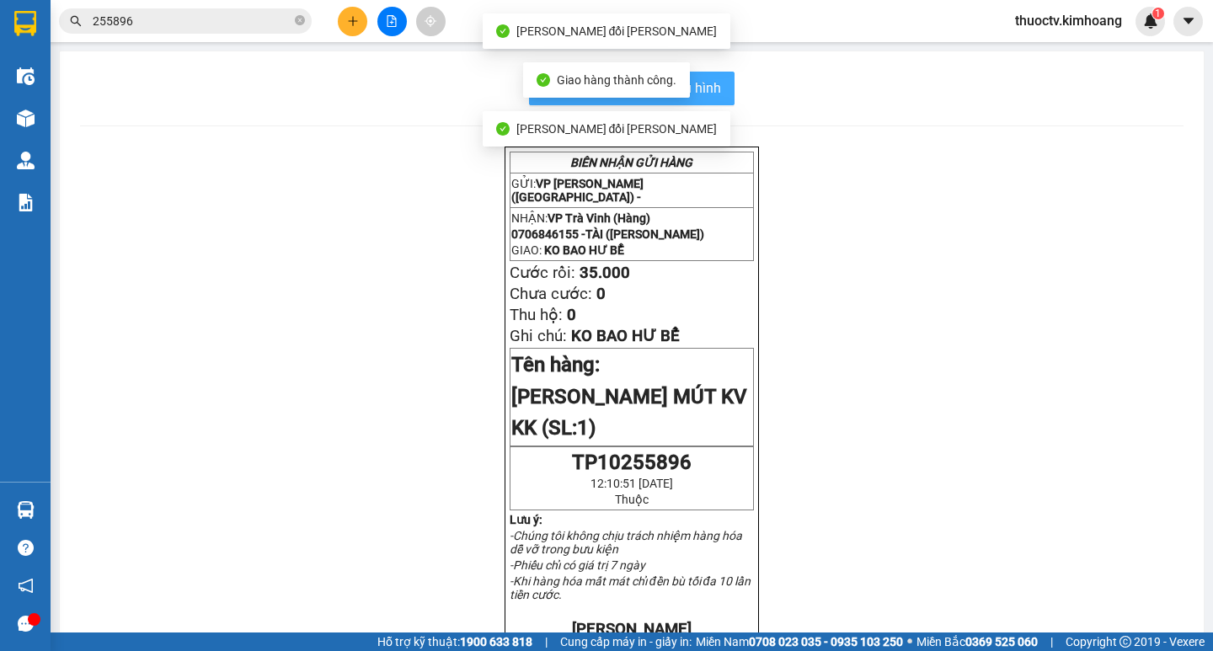
click at [715, 89] on button "In mẫu biên lai tự cấu hình" at bounding box center [632, 89] width 206 height 34
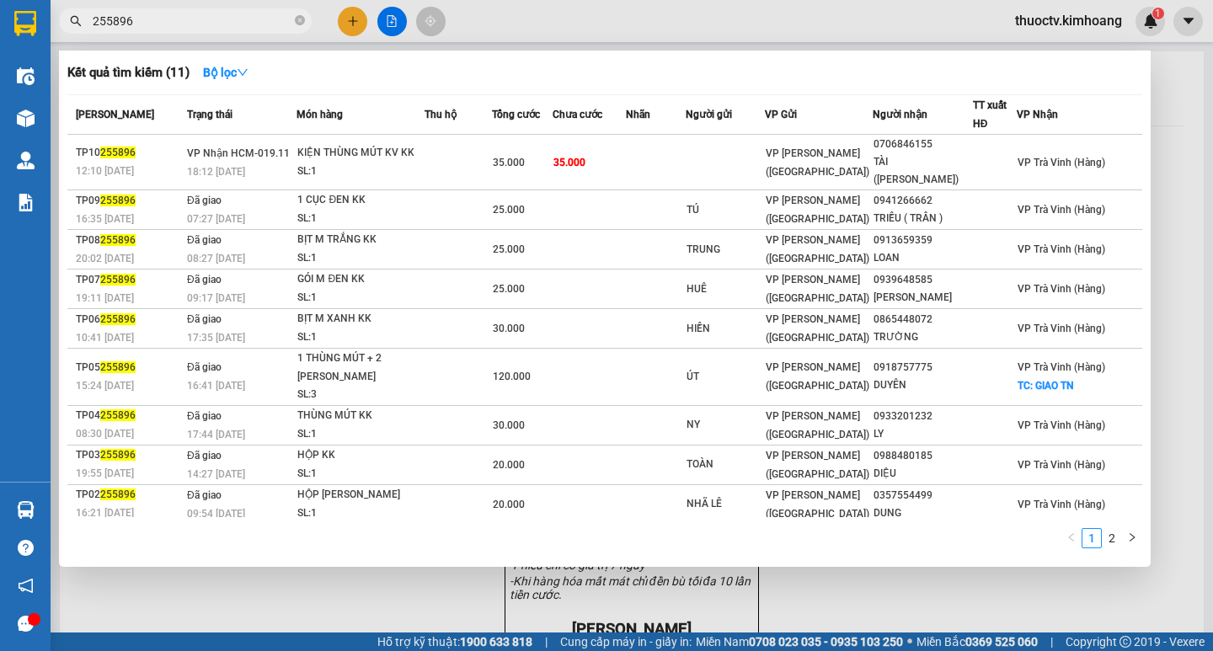
click at [146, 22] on input "255896" at bounding box center [192, 21] width 199 height 19
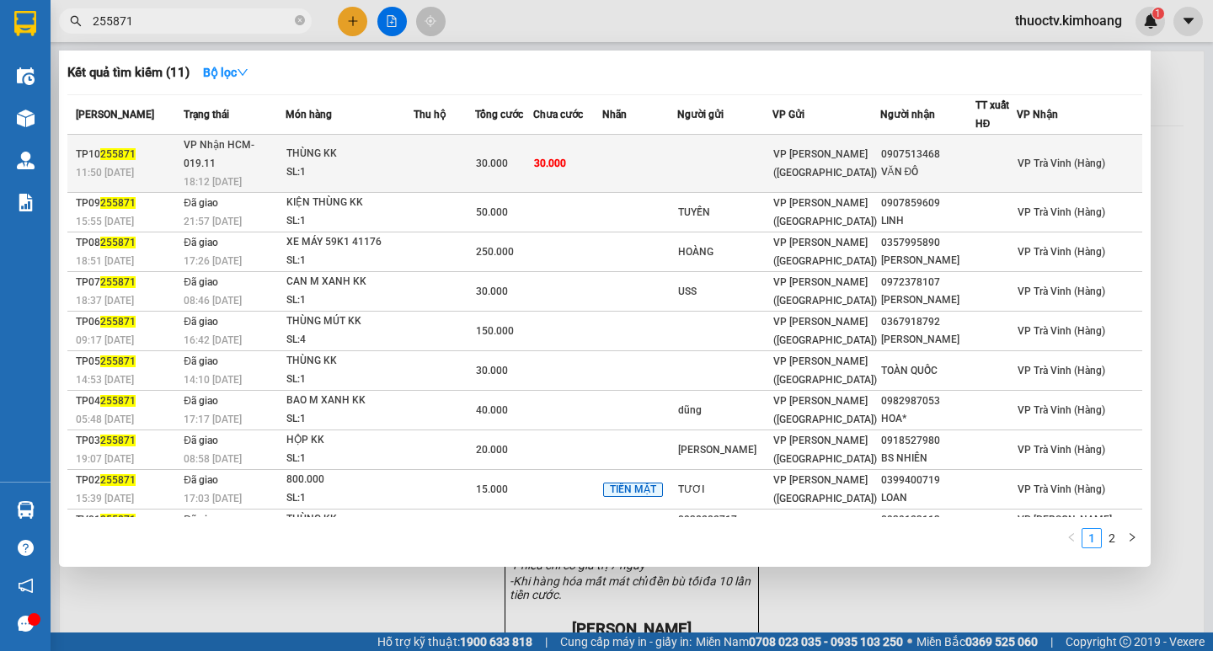
click at [602, 153] on td "30.000" at bounding box center [567, 164] width 69 height 58
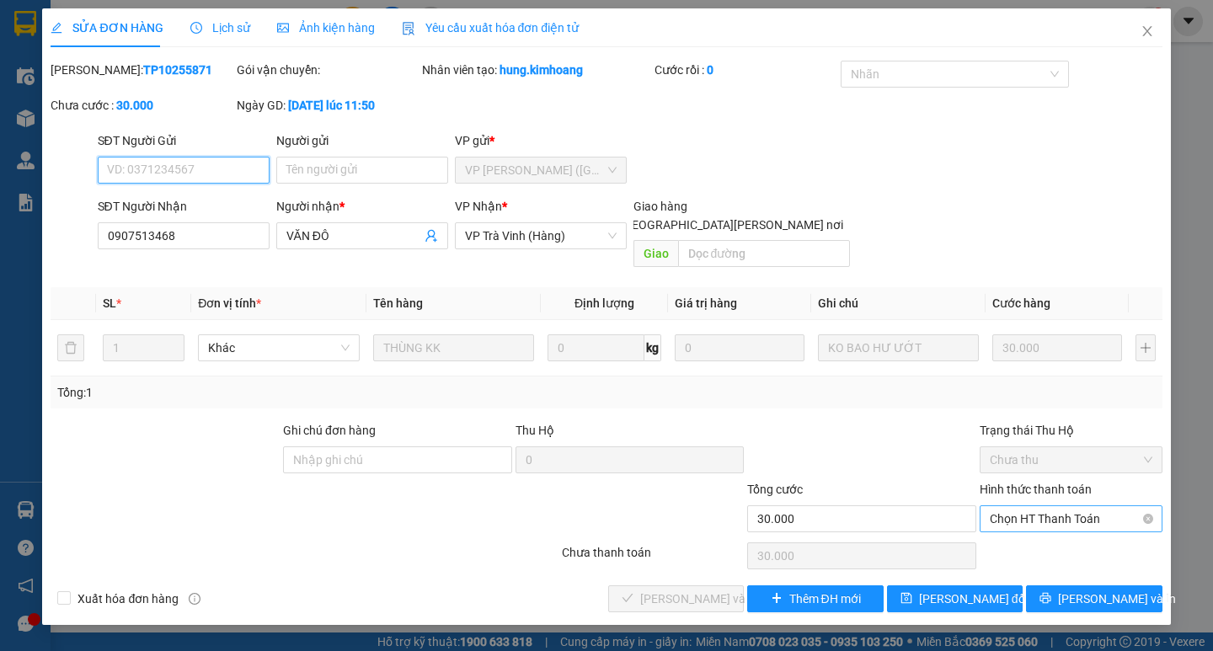
click at [1063, 506] on span "Chọn HT Thanh Toán" at bounding box center [1071, 518] width 163 height 25
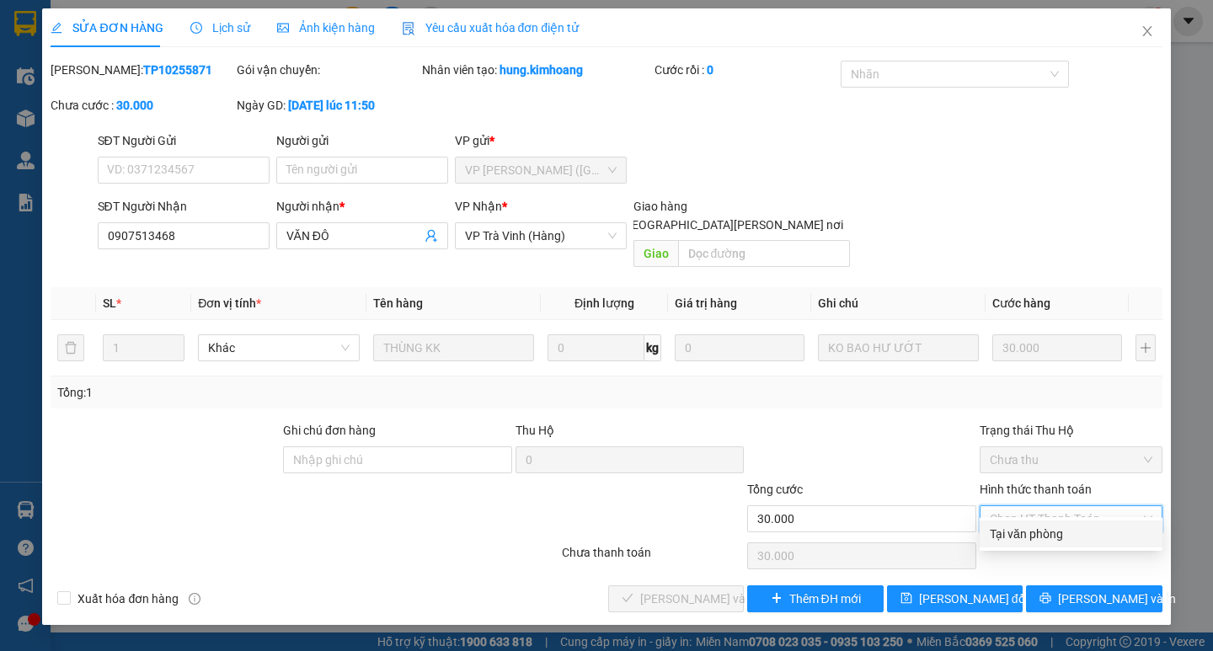
click at [1055, 533] on div "Tại văn phòng" at bounding box center [1071, 534] width 163 height 19
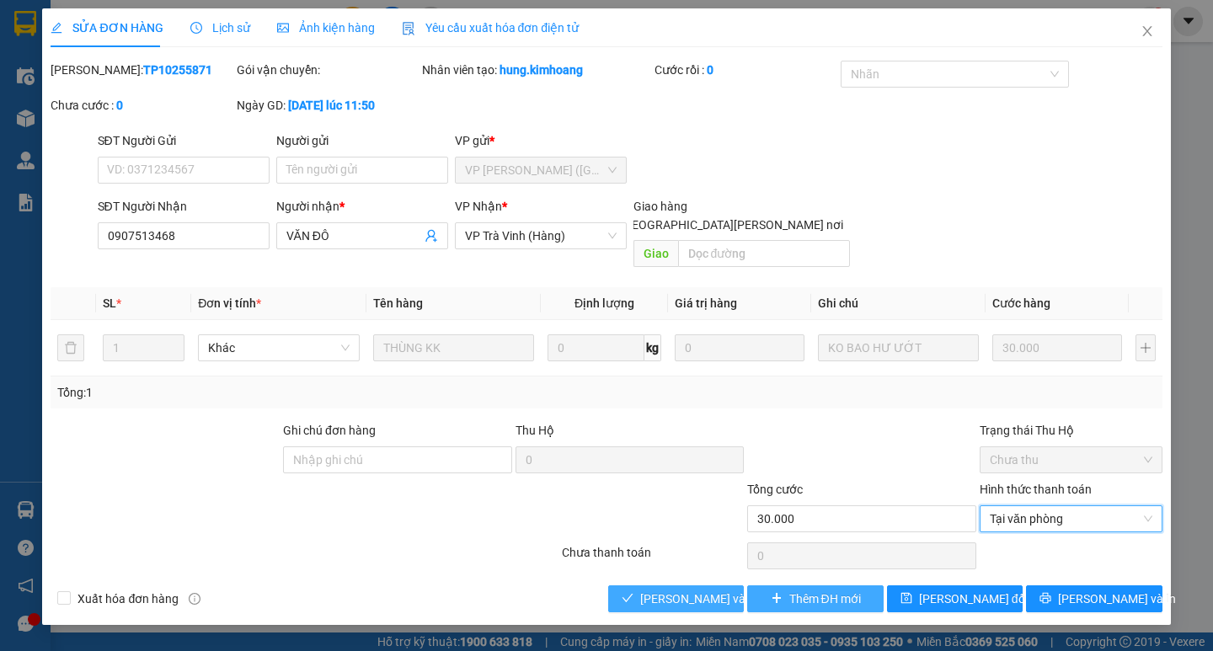
drag, startPoint x: 710, startPoint y: 583, endPoint x: 765, endPoint y: 590, distance: 55.2
click at [709, 590] on span "[PERSON_NAME] và [PERSON_NAME] hàng" at bounding box center [753, 599] width 227 height 19
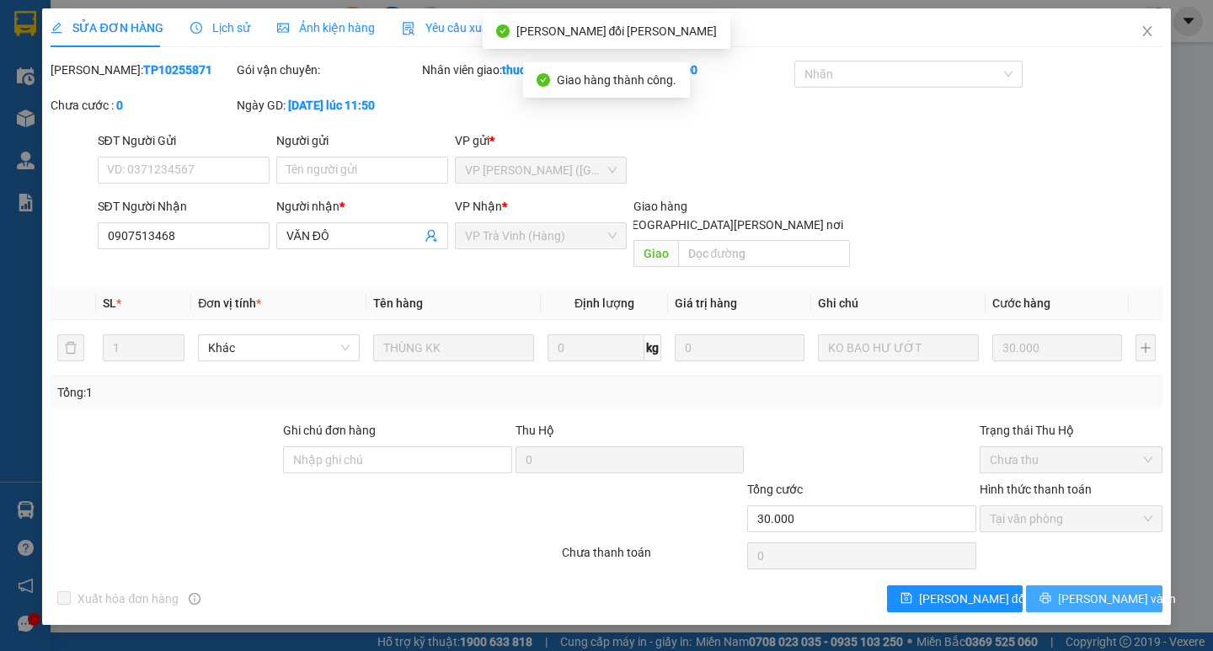
click at [1082, 590] on span "[PERSON_NAME] và In" at bounding box center [1117, 599] width 118 height 19
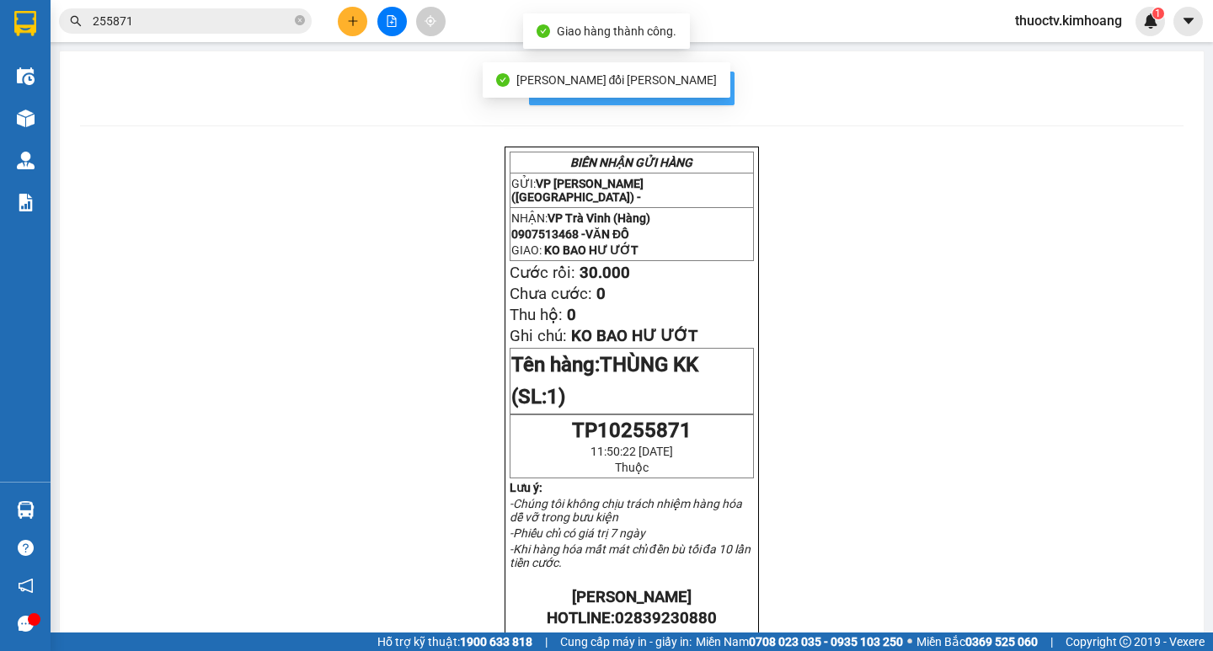
click at [703, 83] on span "In mẫu biên lai tự cấu hình" at bounding box center [642, 87] width 158 height 21
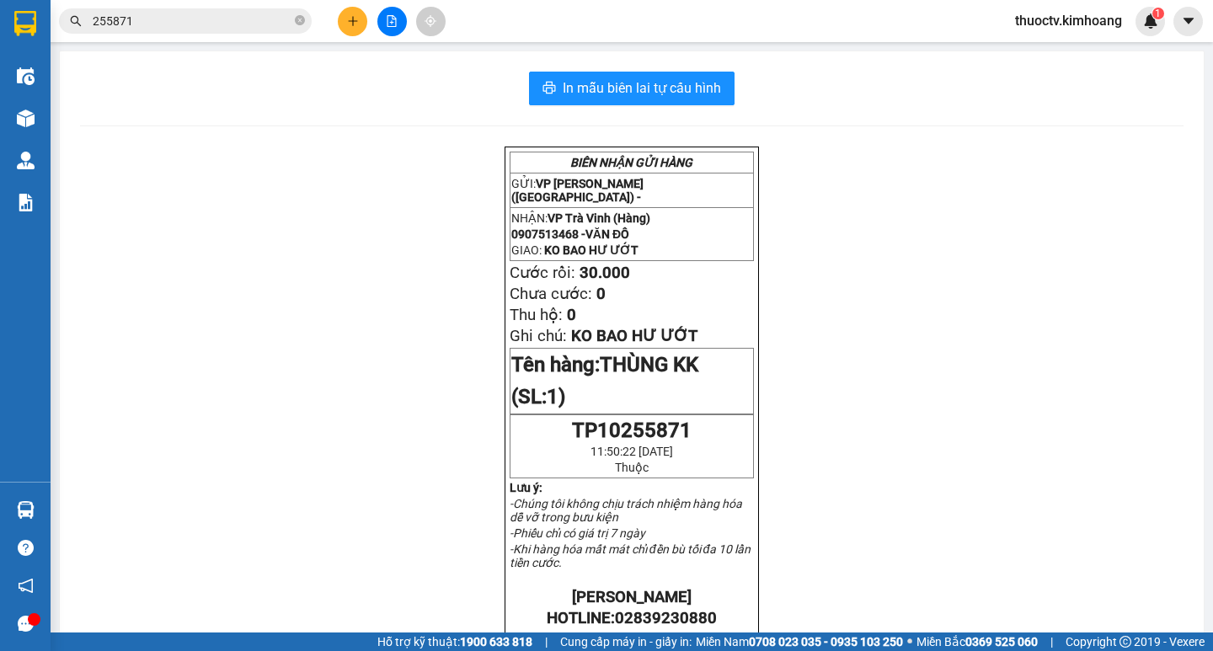
click at [151, 25] on input "255871" at bounding box center [192, 21] width 199 height 19
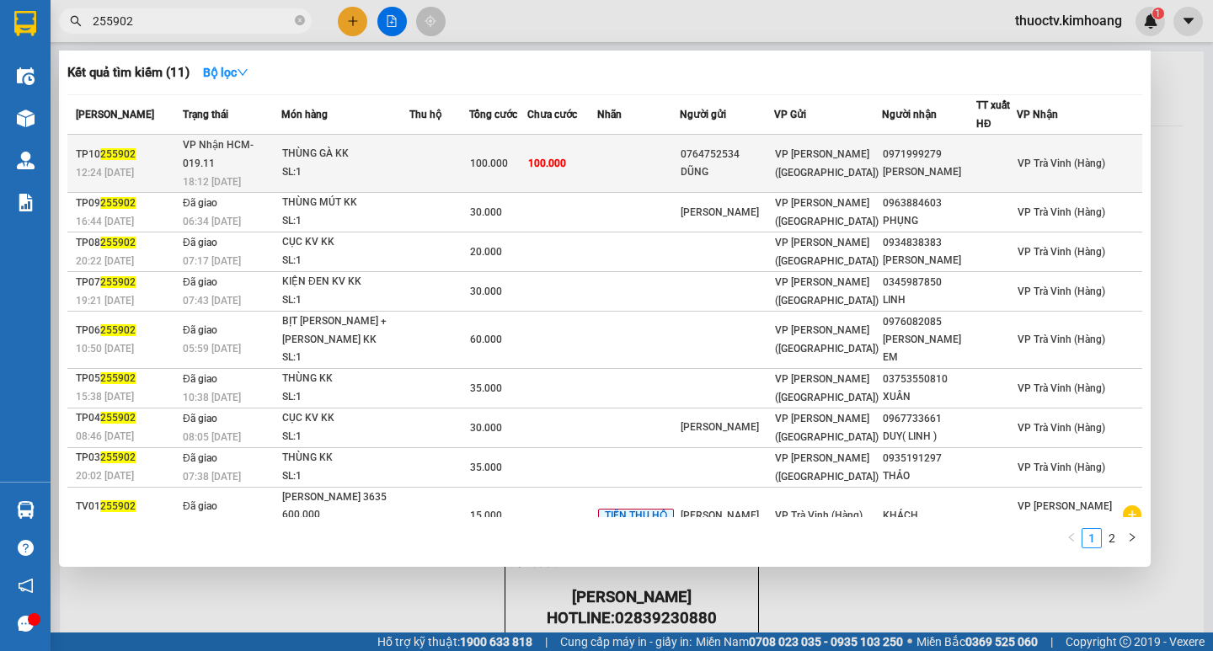
type input "255902"
click at [598, 149] on td "100.000" at bounding box center [562, 164] width 71 height 58
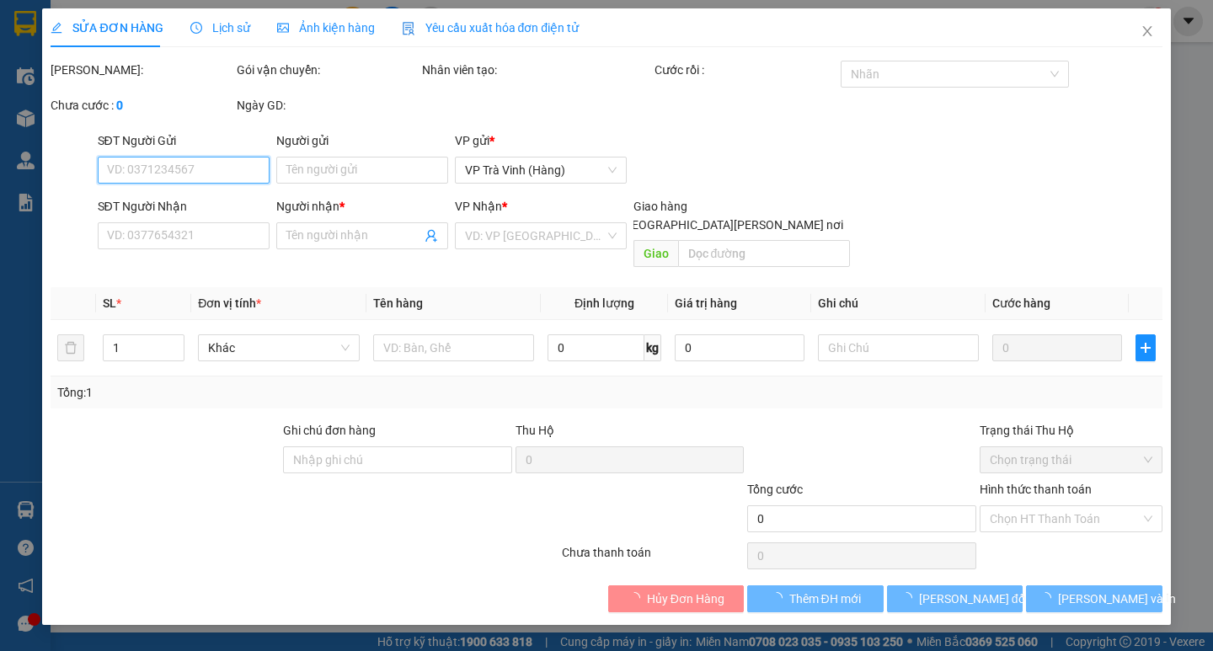
type input "0764752534"
type input "DŨNG"
type input "0971999279"
type input "[PERSON_NAME]"
type input "100.000"
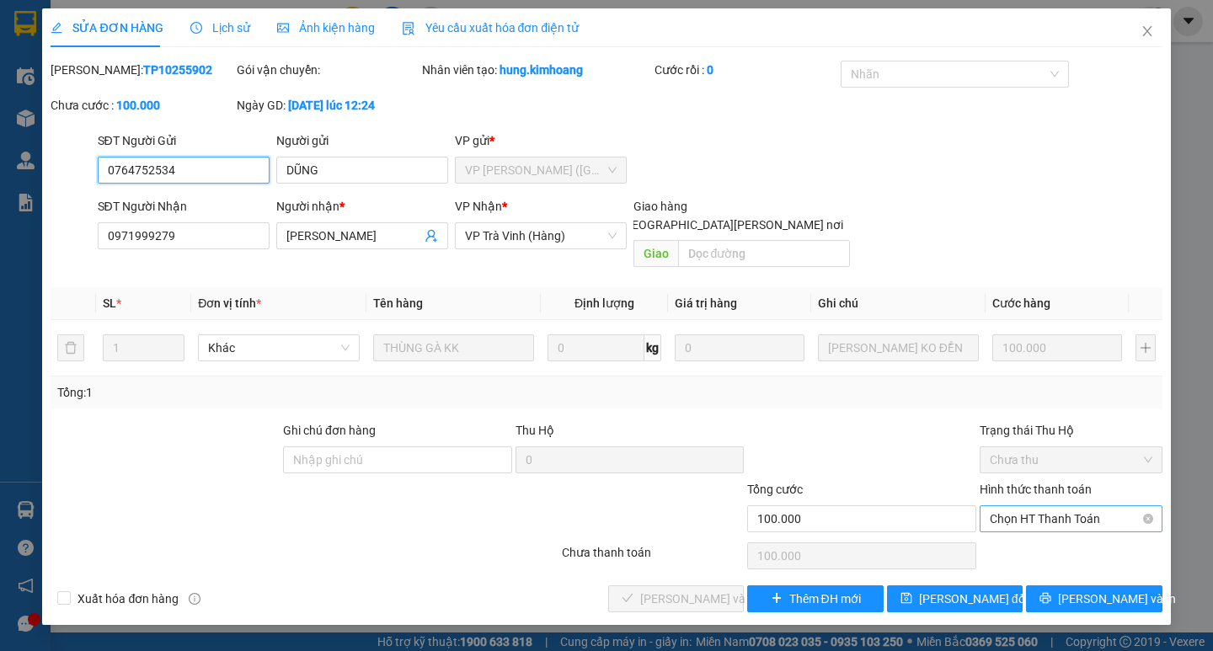
click at [1044, 506] on span "Chọn HT Thanh Toán" at bounding box center [1071, 518] width 163 height 25
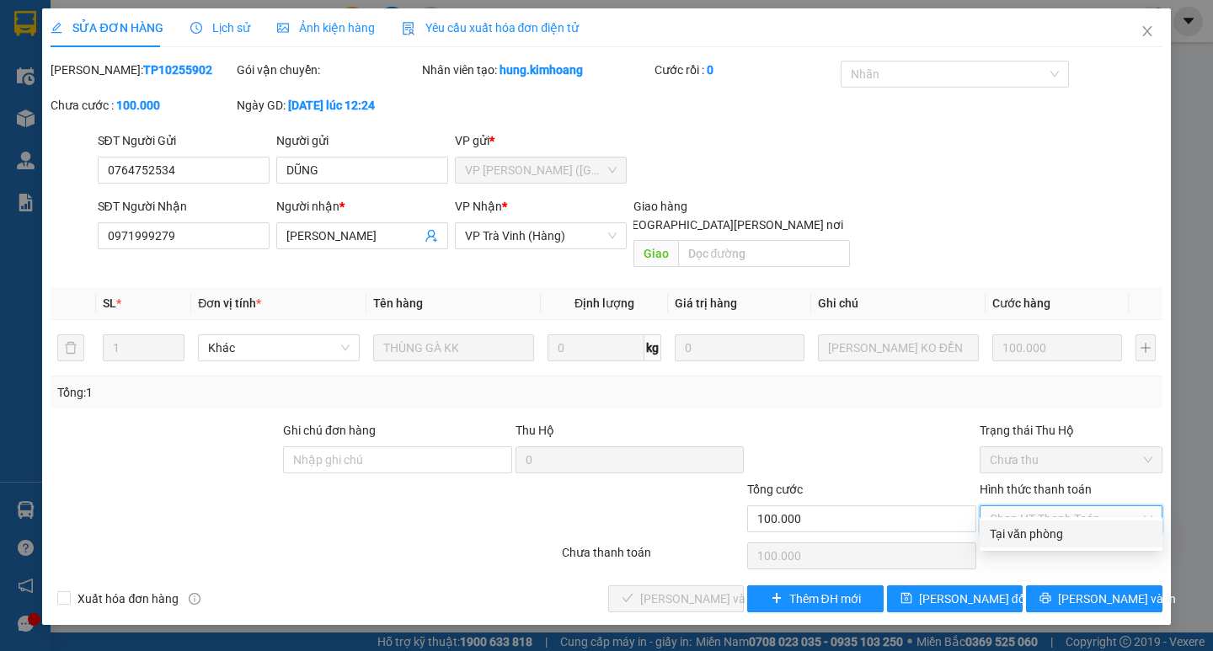
click at [1057, 532] on div "Tại văn phòng" at bounding box center [1071, 534] width 163 height 19
type input "0"
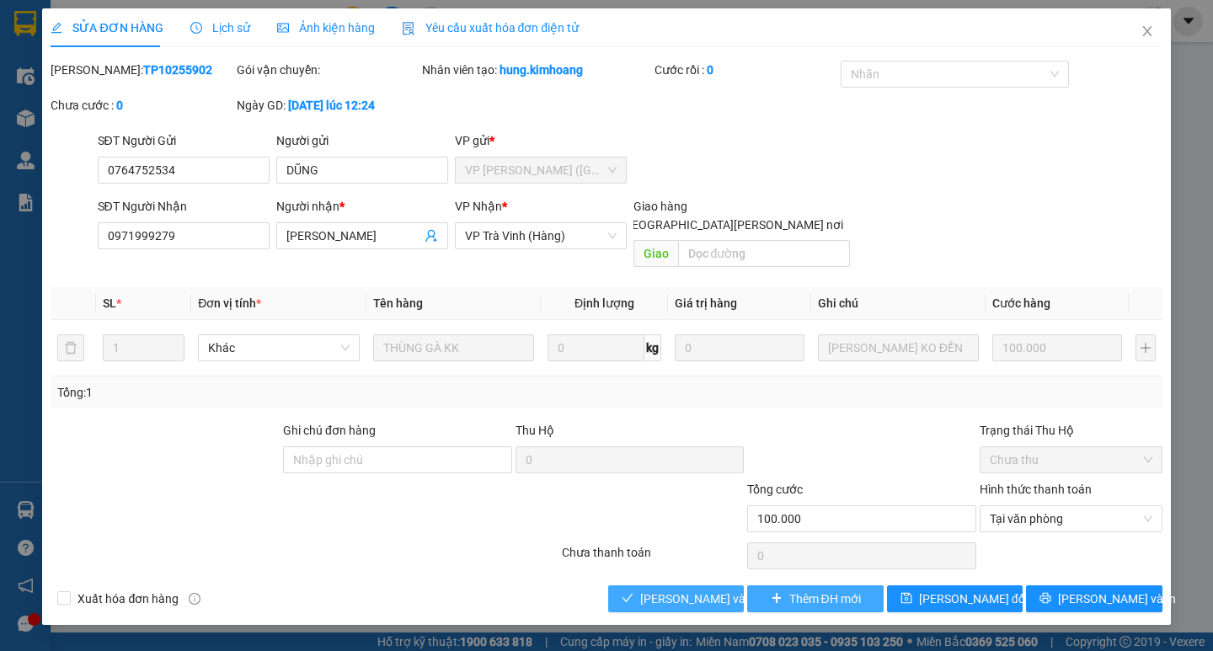
drag, startPoint x: 708, startPoint y: 579, endPoint x: 799, endPoint y: 575, distance: 91.0
click at [713, 590] on span "[PERSON_NAME] và [PERSON_NAME] hàng" at bounding box center [753, 599] width 227 height 19
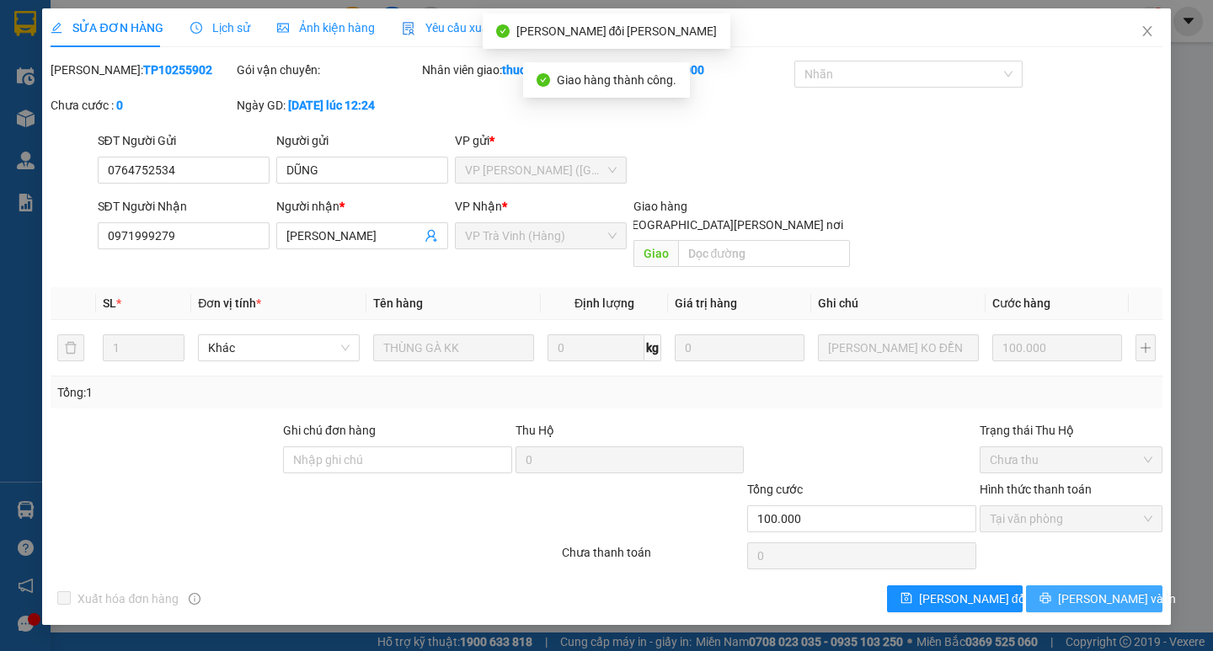
drag, startPoint x: 1107, startPoint y: 578, endPoint x: 1116, endPoint y: 578, distance: 9.3
click at [1115, 590] on span "[PERSON_NAME] và In" at bounding box center [1117, 599] width 118 height 19
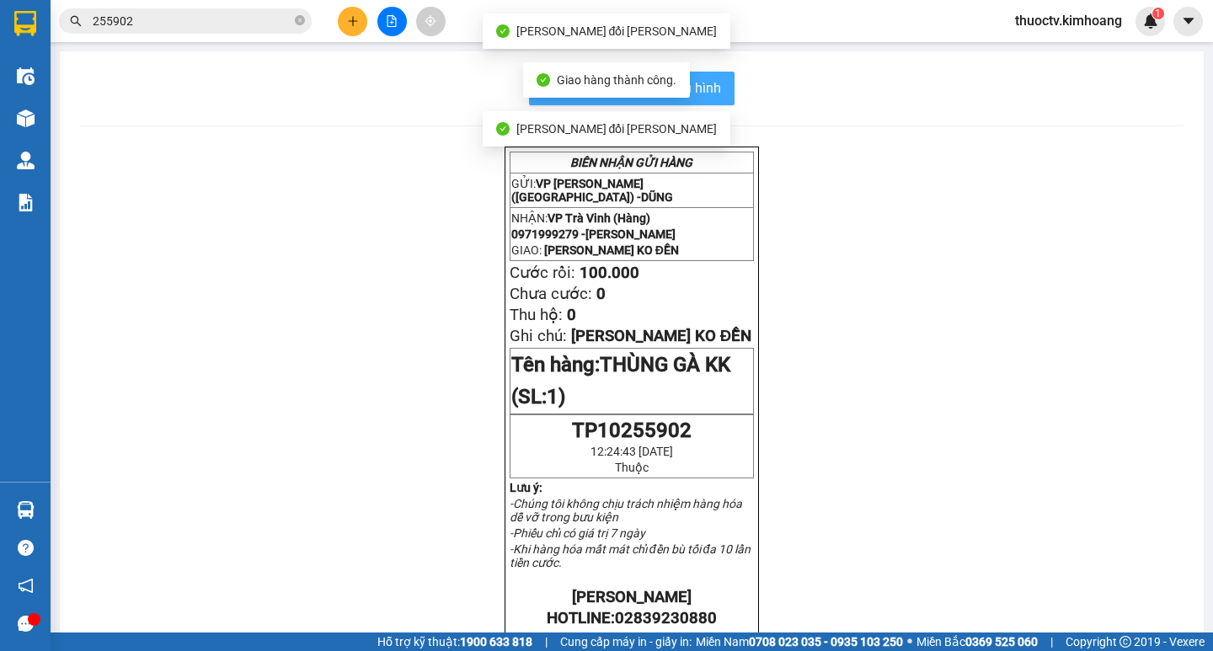
click at [713, 87] on span "In mẫu biên lai tự cấu hình" at bounding box center [642, 87] width 158 height 21
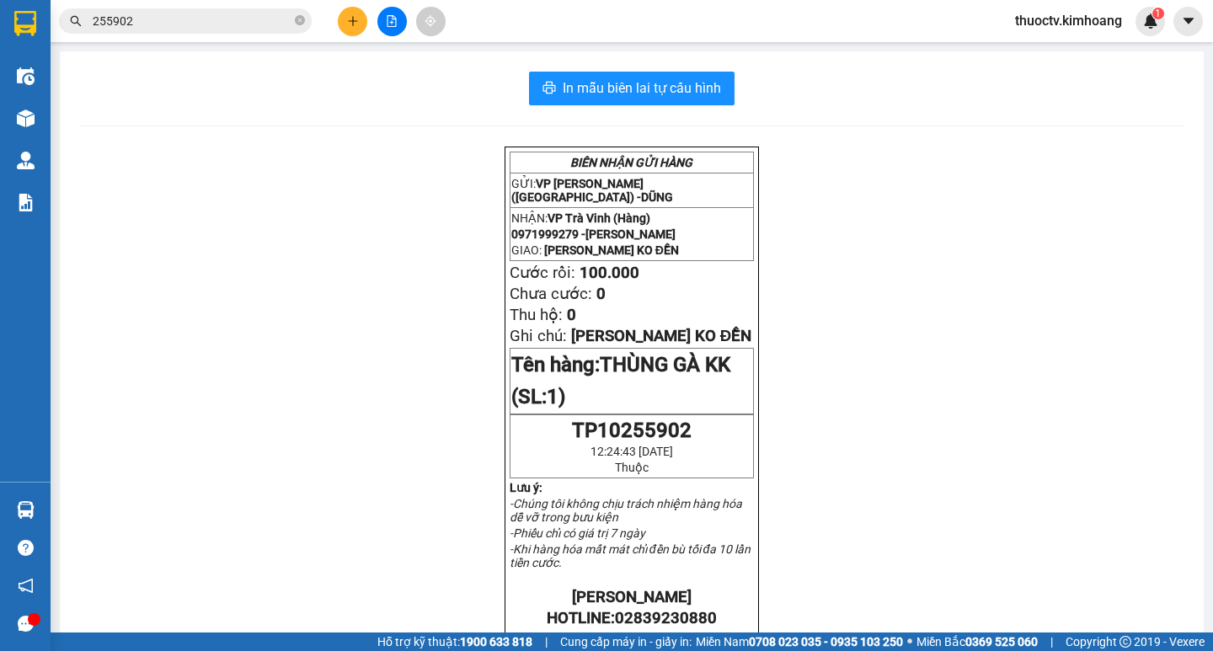
click at [149, 23] on input "255902" at bounding box center [192, 21] width 199 height 19
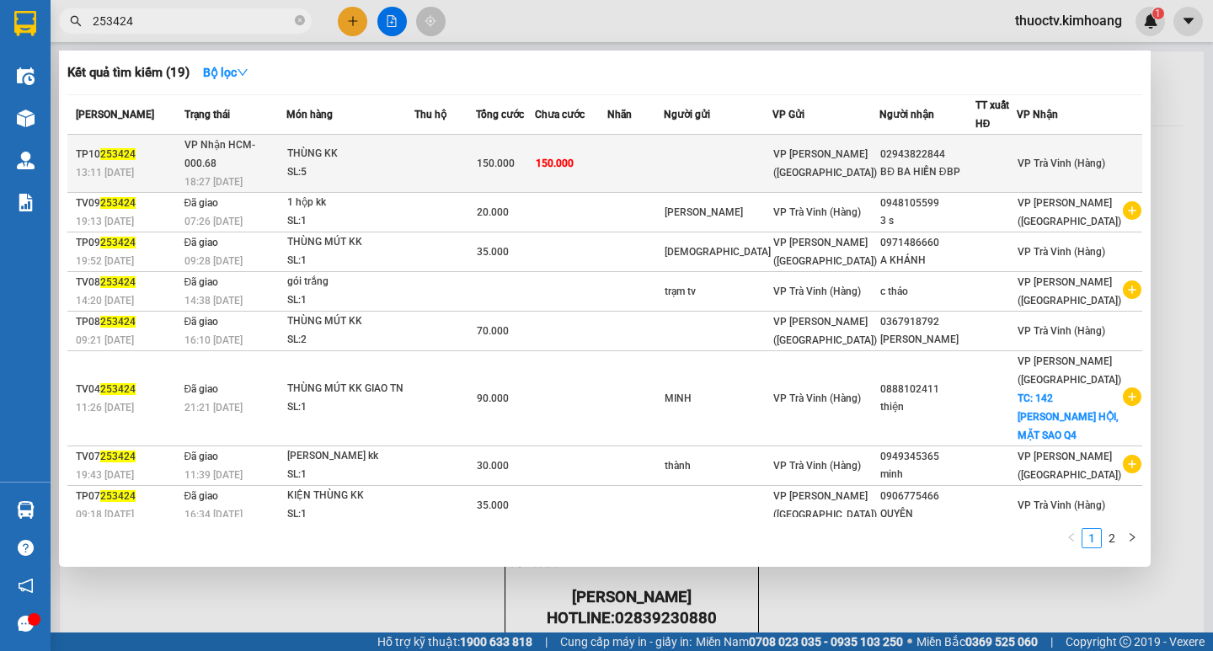
type input "253424"
click at [574, 158] on span "150.000" at bounding box center [555, 164] width 38 height 12
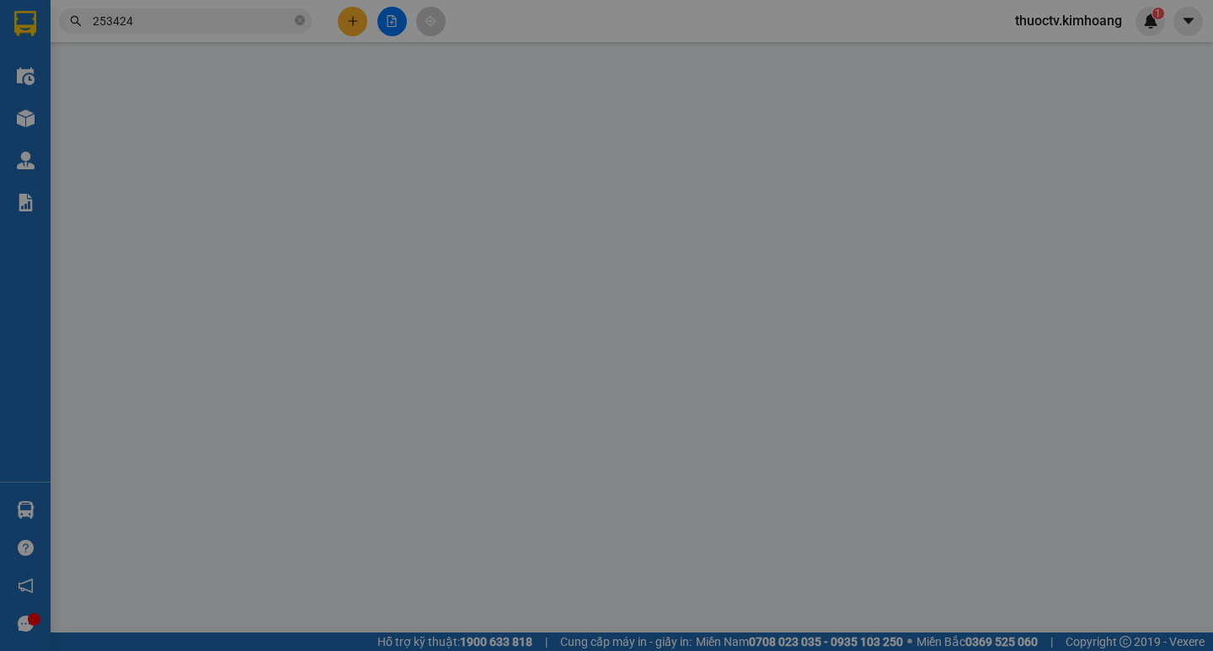
type input "02943822844"
type input "BĐ BA HIỀN ĐBP"
type input "150.000"
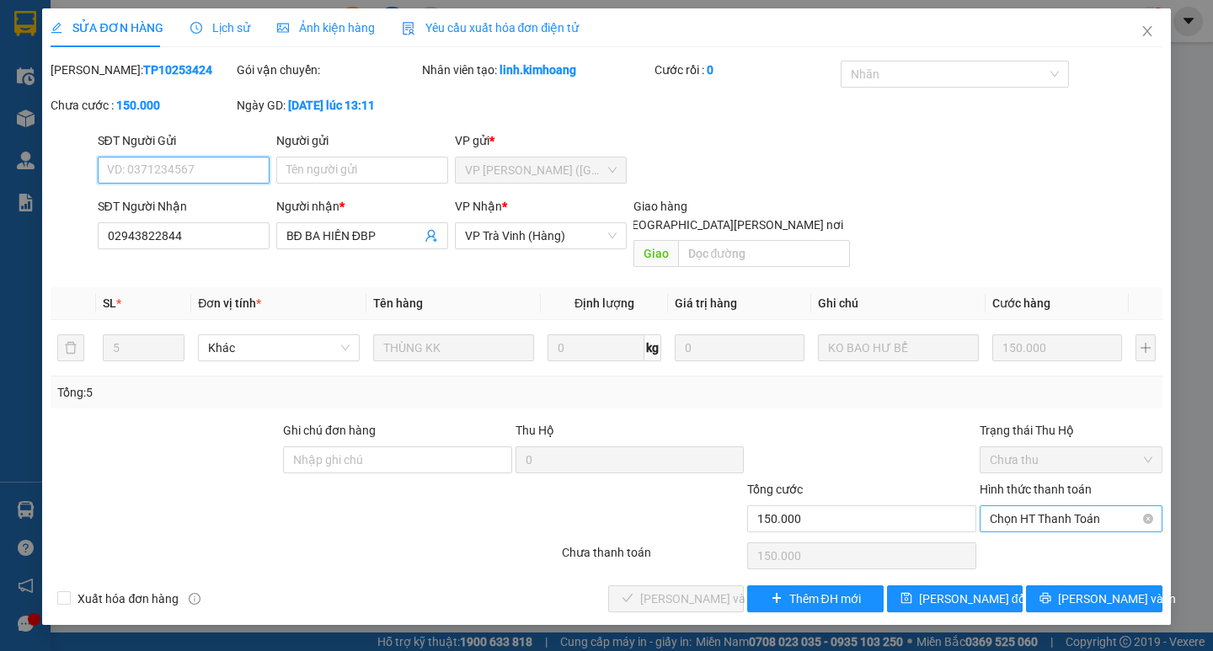
click at [1066, 506] on span "Chọn HT Thanh Toán" at bounding box center [1071, 518] width 163 height 25
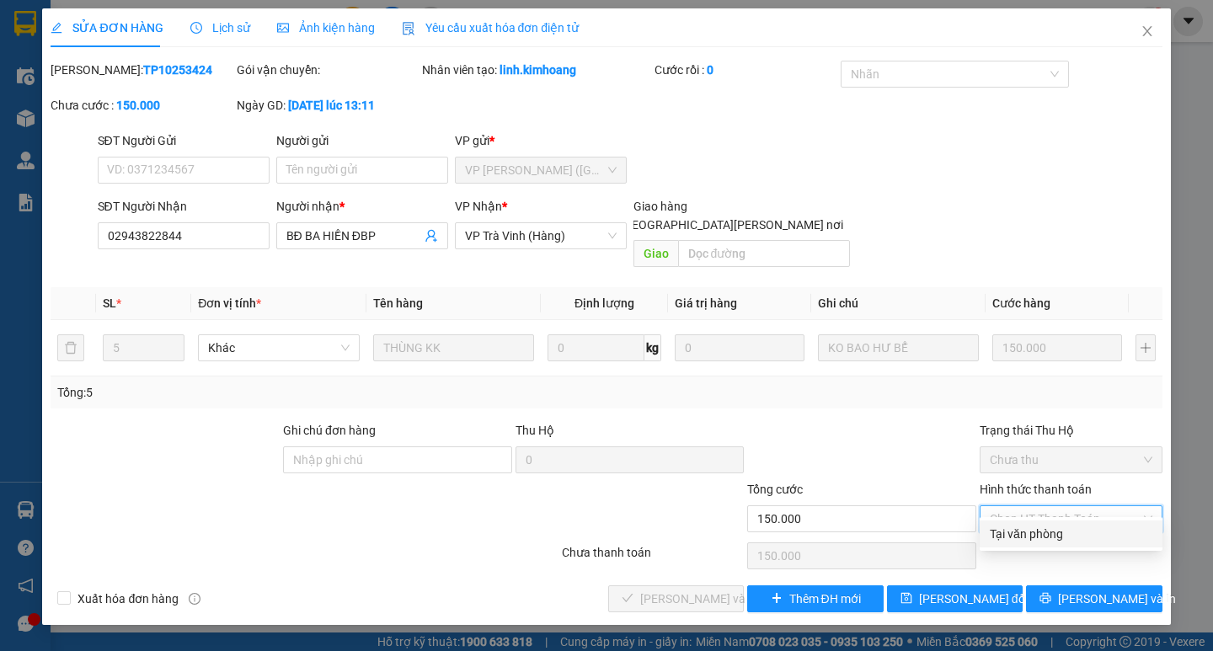
click at [1045, 540] on div "Tại văn phòng" at bounding box center [1071, 534] width 163 height 19
type input "0"
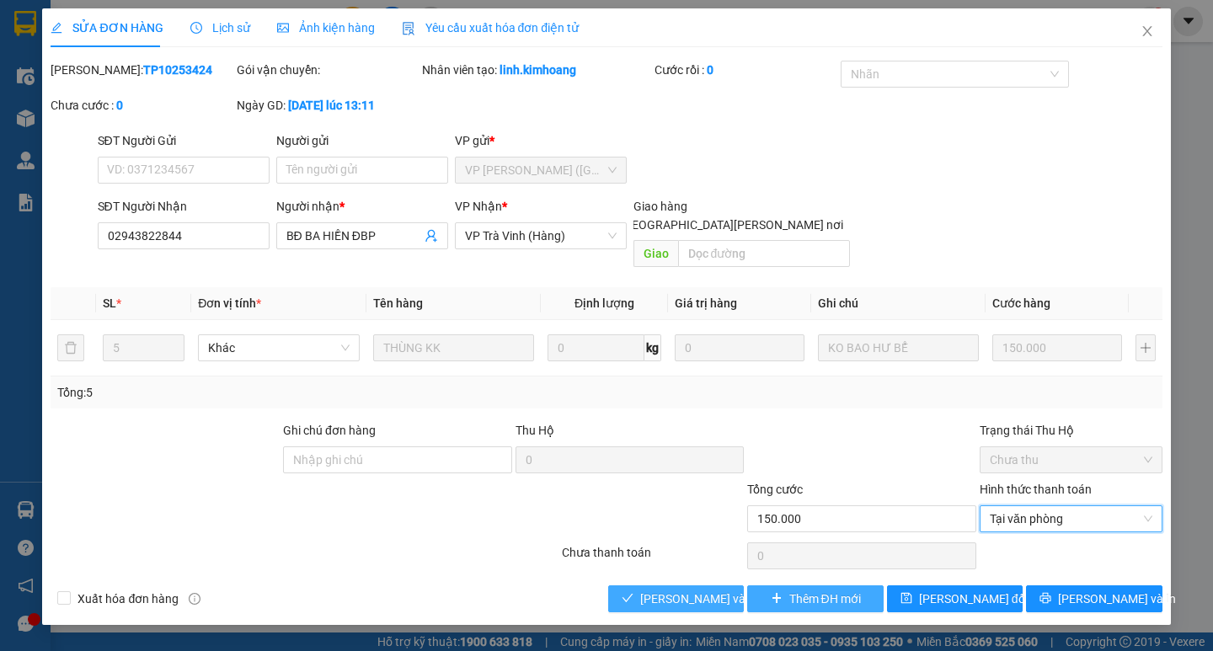
drag, startPoint x: 702, startPoint y: 580, endPoint x: 809, endPoint y: 582, distance: 107.8
click at [703, 590] on span "[PERSON_NAME] và [PERSON_NAME] hàng" at bounding box center [753, 599] width 227 height 19
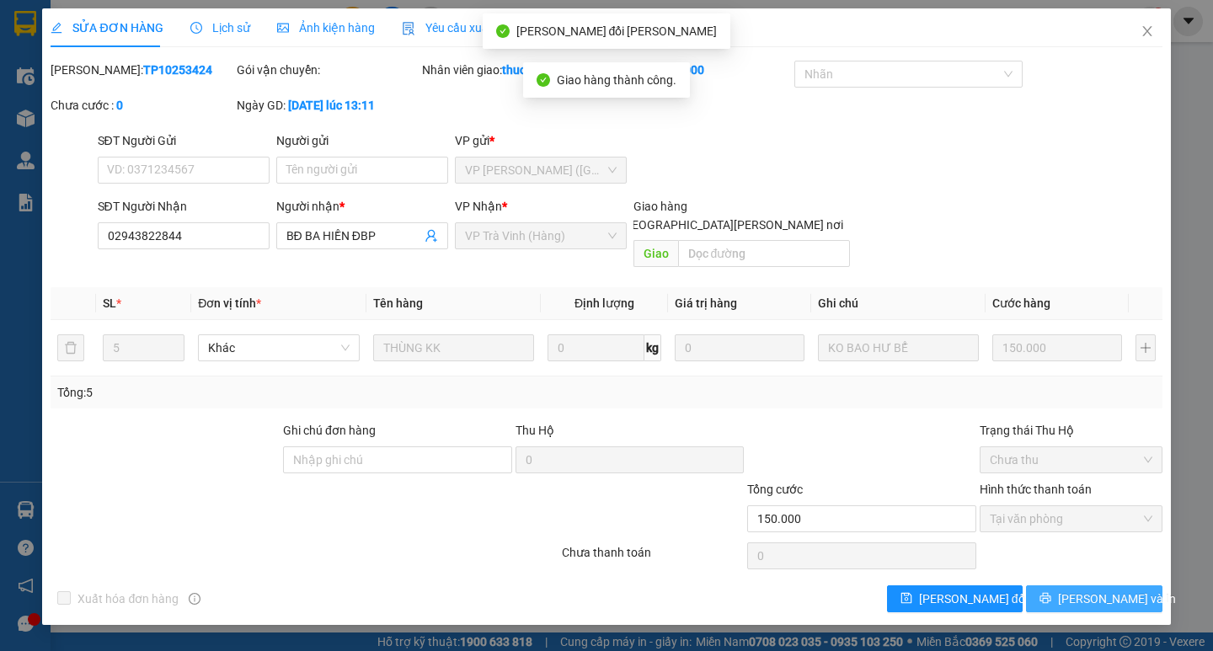
click at [1113, 590] on span "[PERSON_NAME] và In" at bounding box center [1117, 599] width 118 height 19
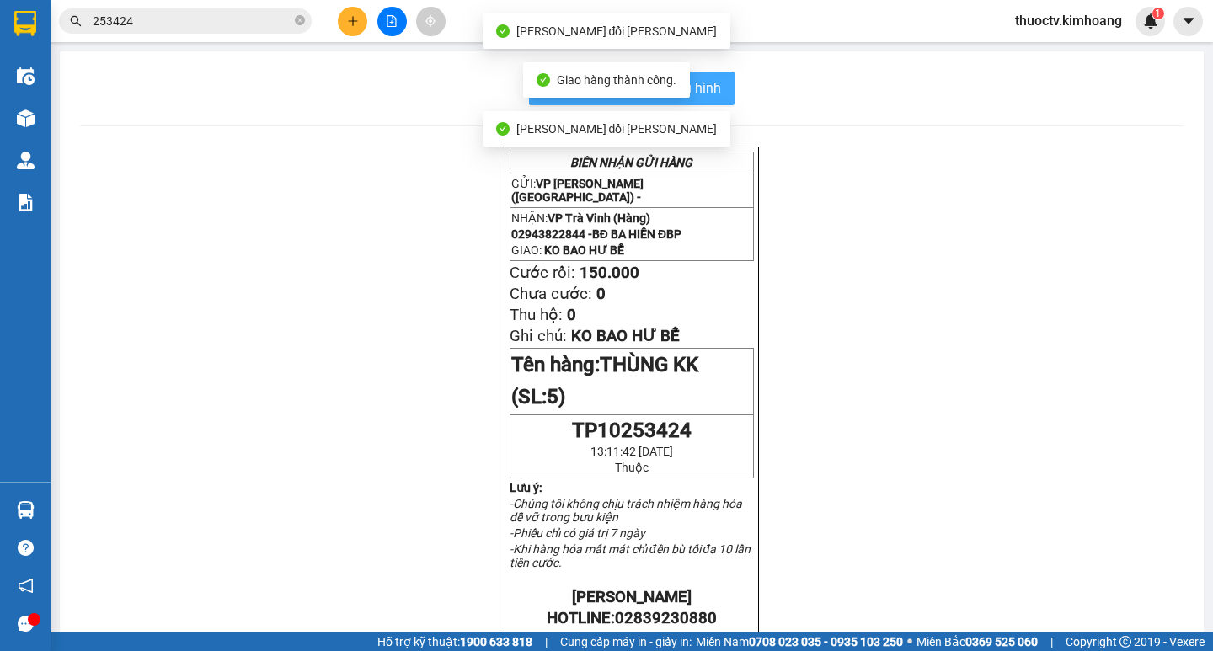
click at [713, 95] on span "In mẫu biên lai tự cấu hình" at bounding box center [642, 87] width 158 height 21
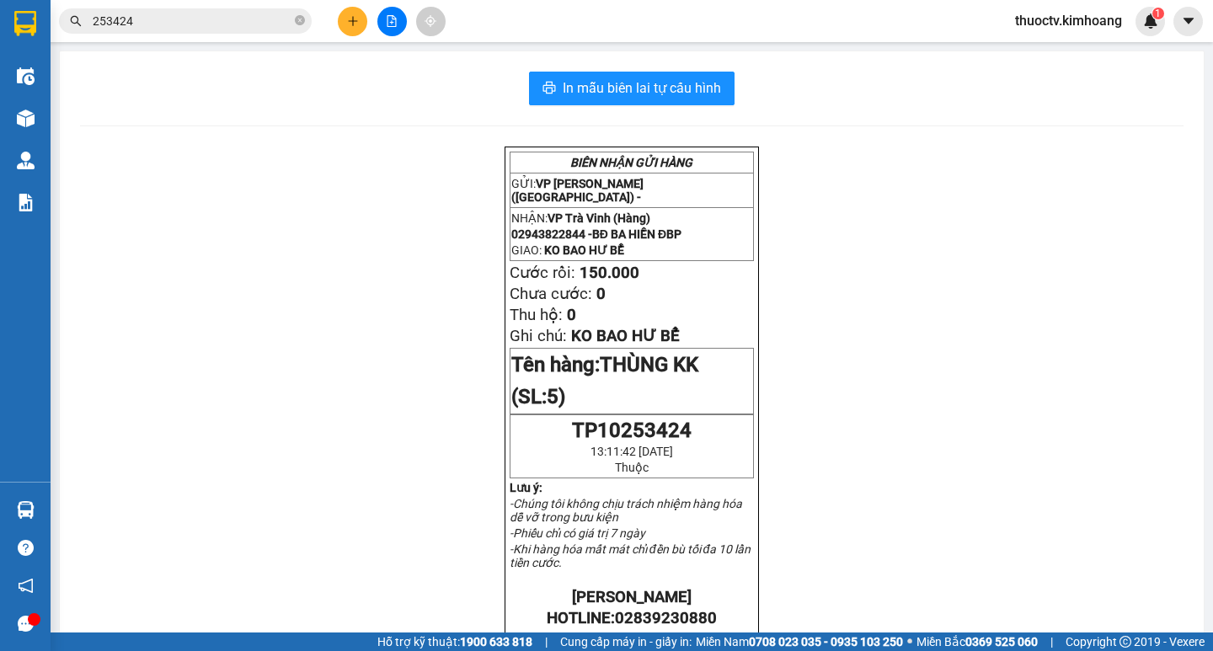
click at [158, 20] on input "253424" at bounding box center [192, 21] width 199 height 19
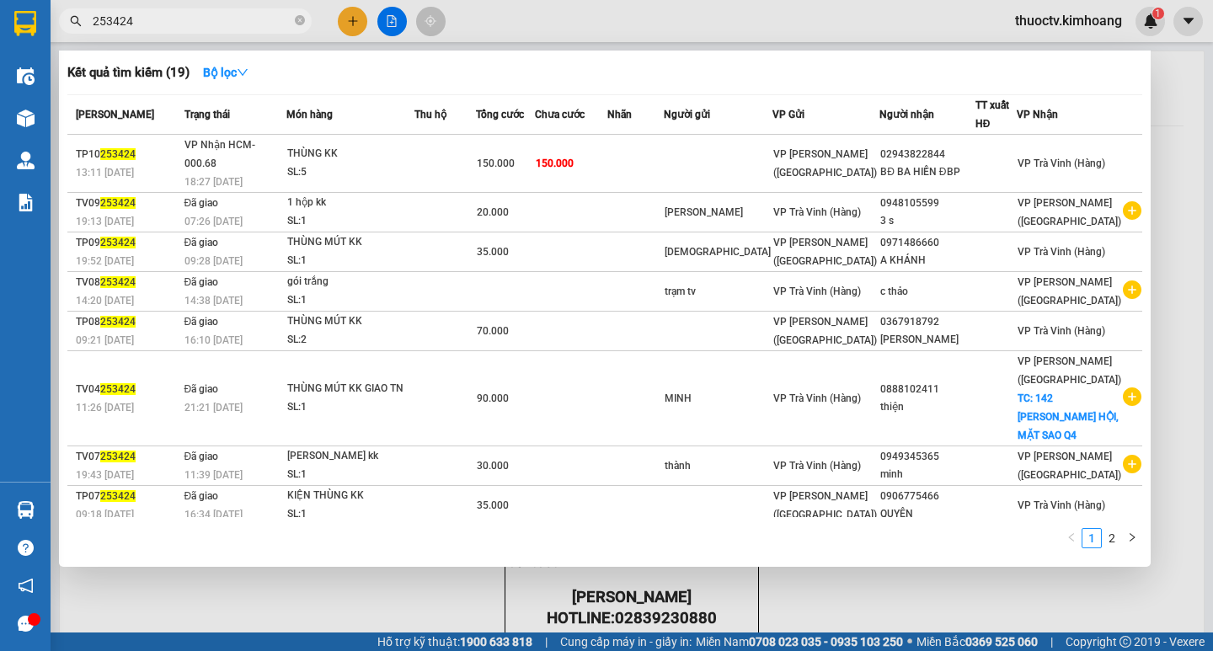
click at [158, 20] on input "253424" at bounding box center [192, 21] width 199 height 19
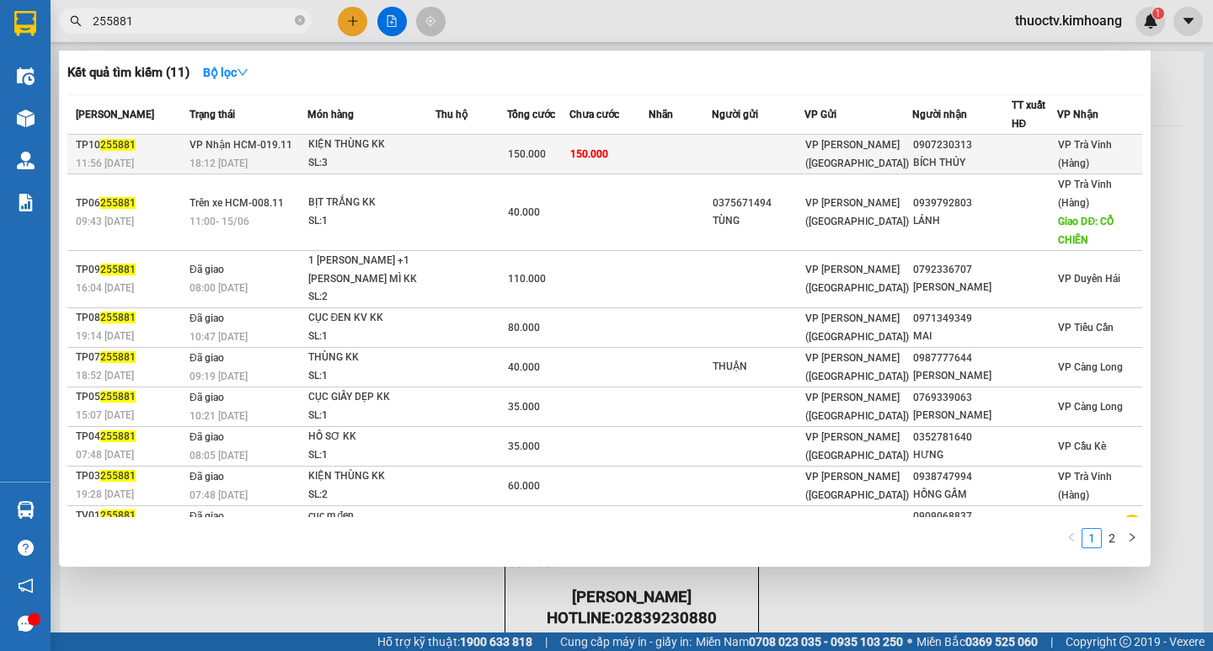
click at [628, 152] on td "150.000" at bounding box center [608, 155] width 79 height 40
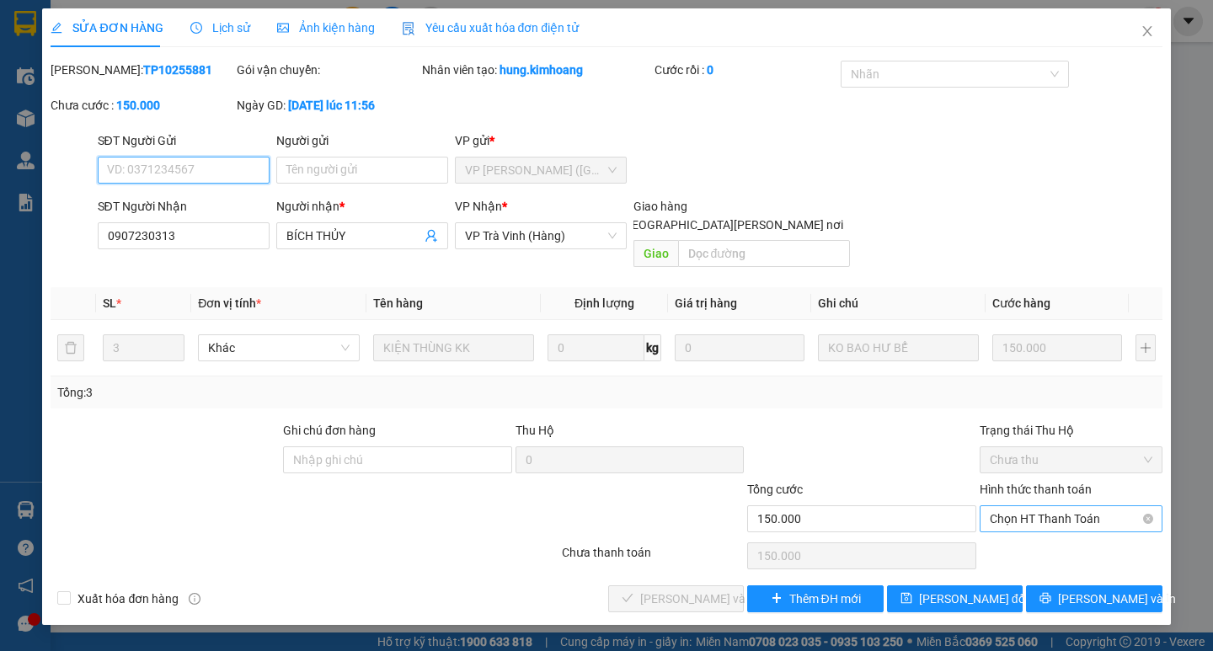
click at [1059, 506] on span "Chọn HT Thanh Toán" at bounding box center [1071, 518] width 163 height 25
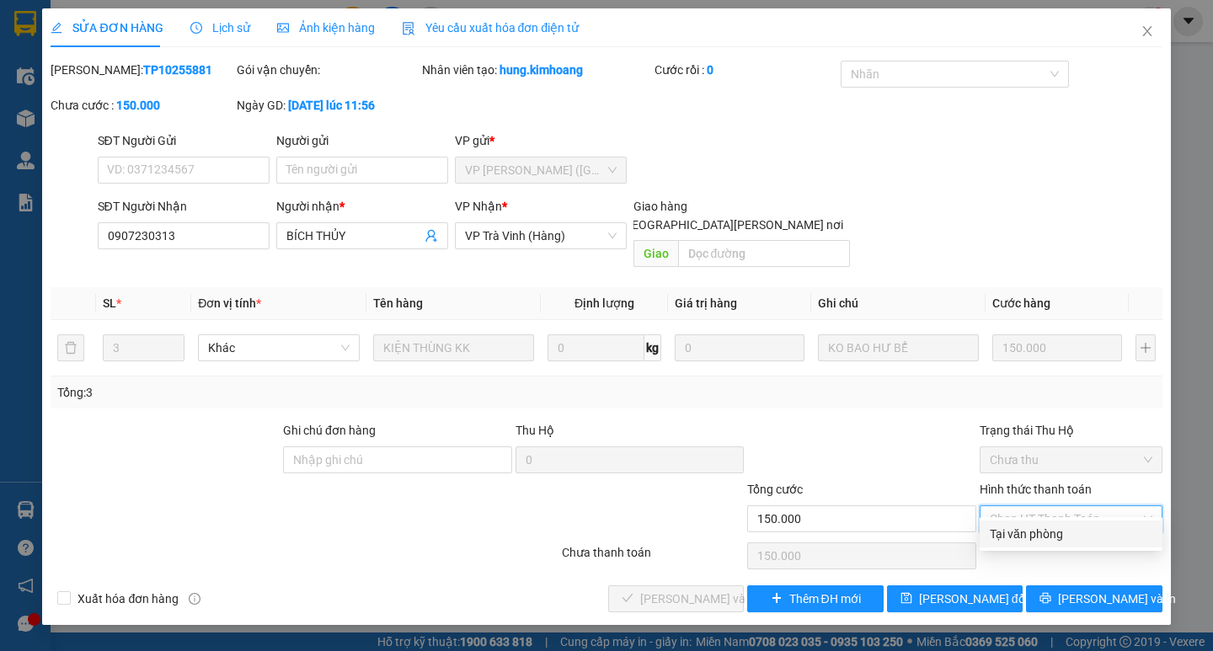
click at [1048, 522] on div "Tại văn phòng" at bounding box center [1071, 534] width 183 height 27
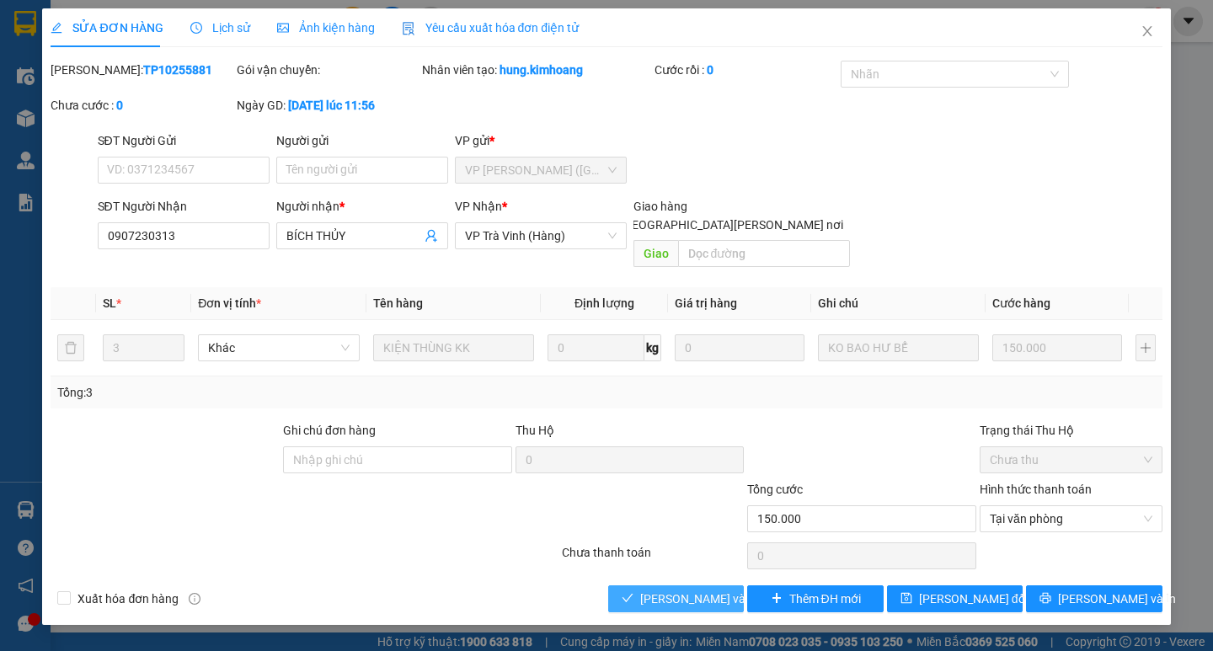
click at [716, 590] on span "[PERSON_NAME] và [PERSON_NAME] hàng" at bounding box center [753, 599] width 227 height 19
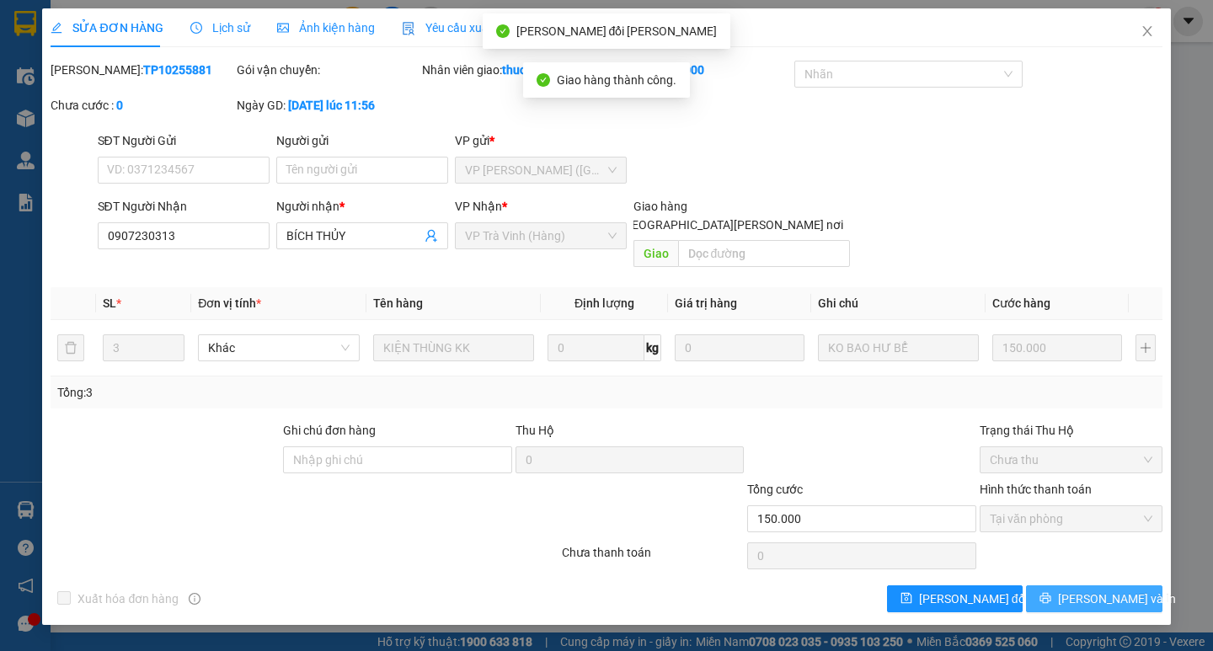
click at [1097, 590] on span "[PERSON_NAME] và In" at bounding box center [1117, 599] width 118 height 19
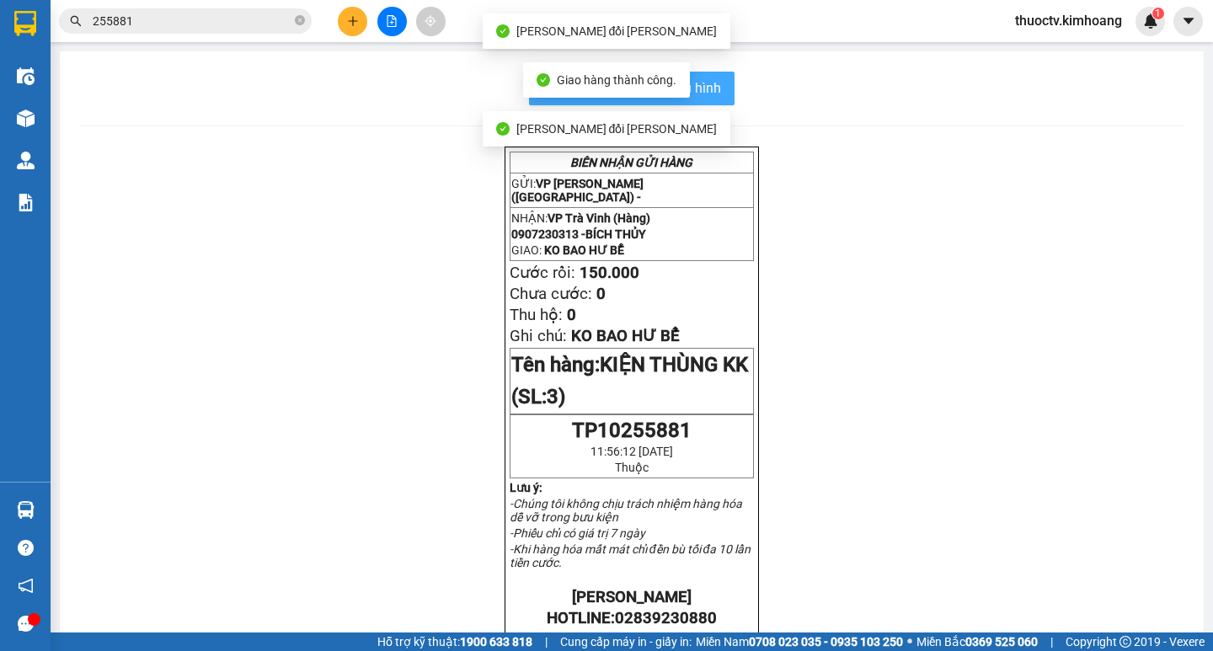
click at [705, 85] on span "In mẫu biên lai tự cấu hình" at bounding box center [642, 87] width 158 height 21
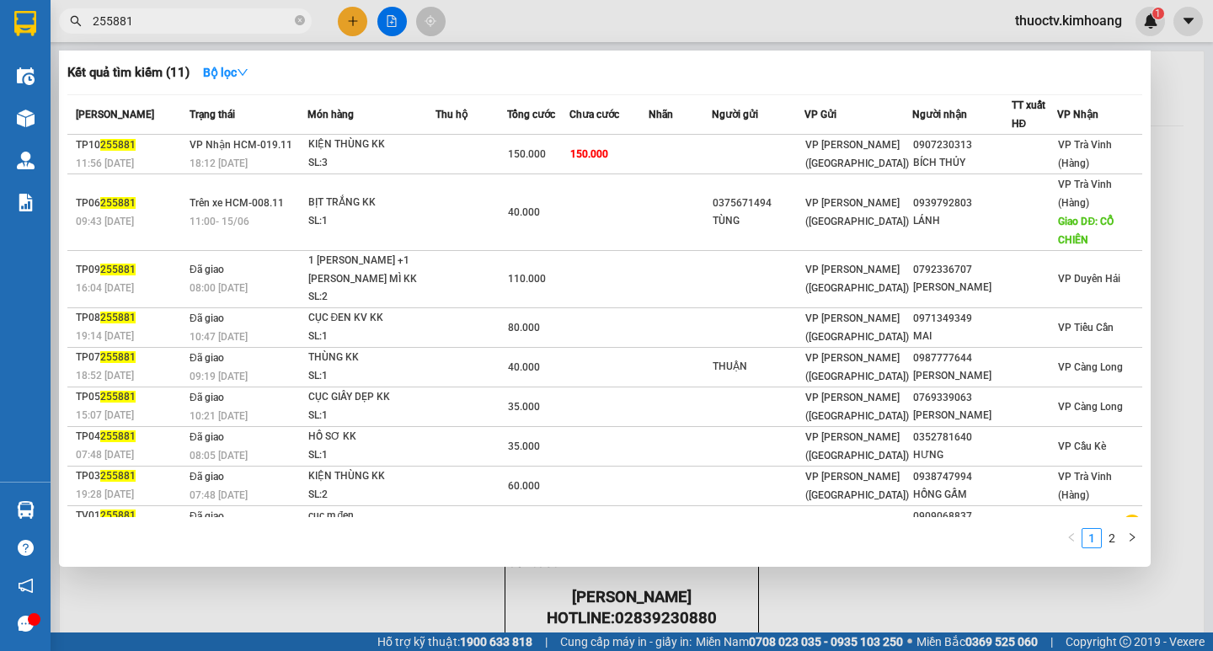
click at [144, 19] on input "255881" at bounding box center [192, 21] width 199 height 19
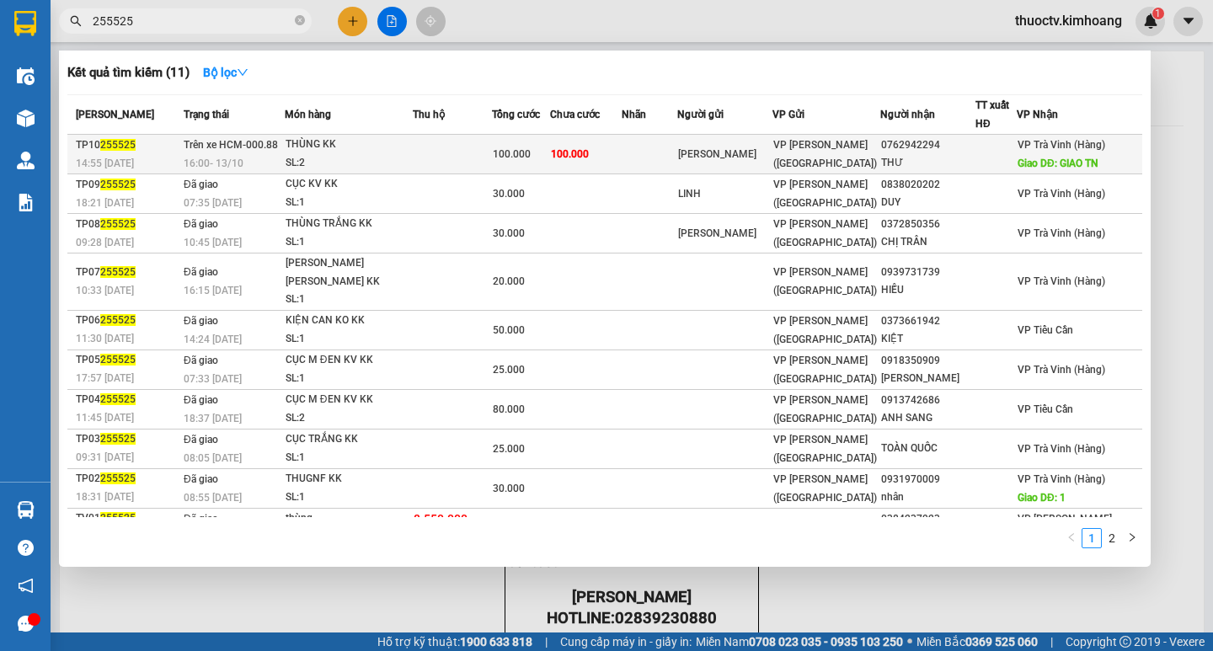
type input "255525"
click at [622, 152] on td "100.000" at bounding box center [586, 155] width 72 height 40
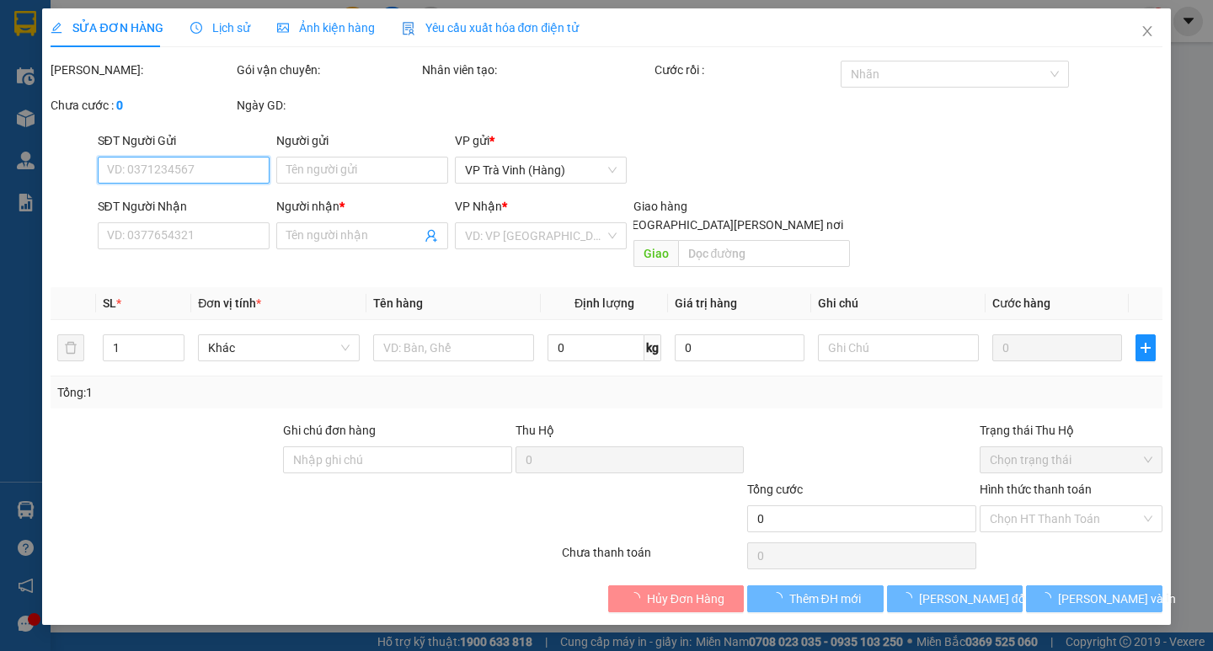
type input "[PERSON_NAME]"
type input "0762942294"
type input "THƯ"
type input "GIAO TN"
type input "100.000"
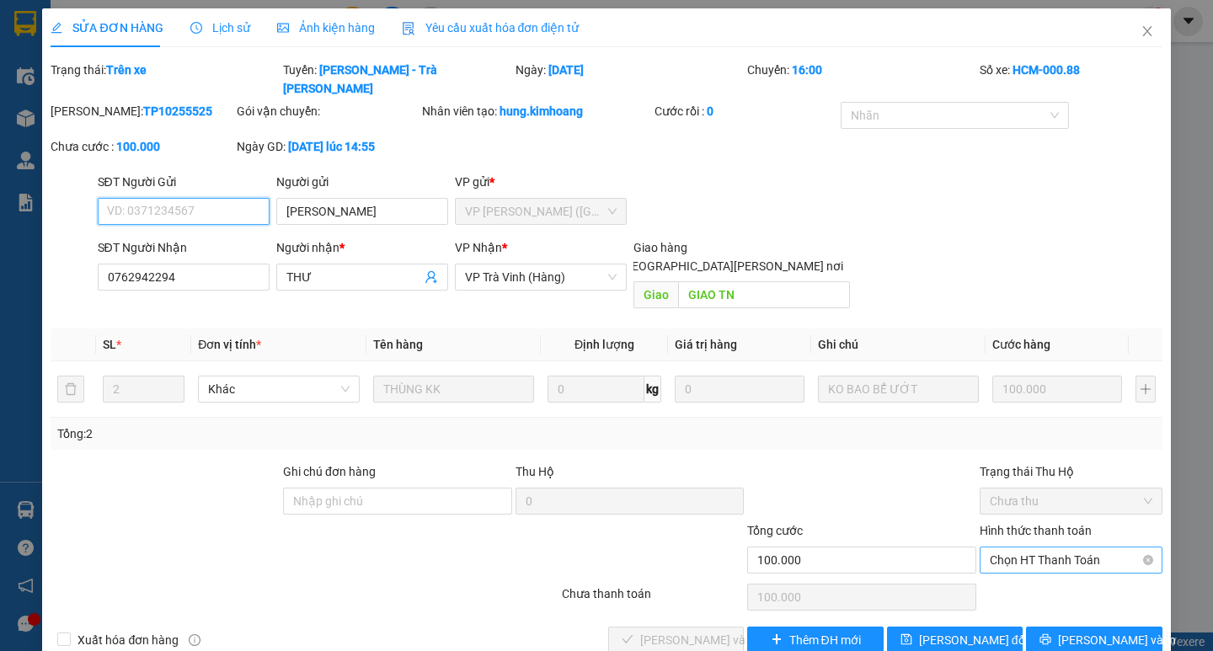
click at [1060, 548] on span "Chọn HT Thanh Toán" at bounding box center [1071, 560] width 163 height 25
click at [1027, 560] on div "Tại văn phòng" at bounding box center [1071, 557] width 163 height 19
type input "0"
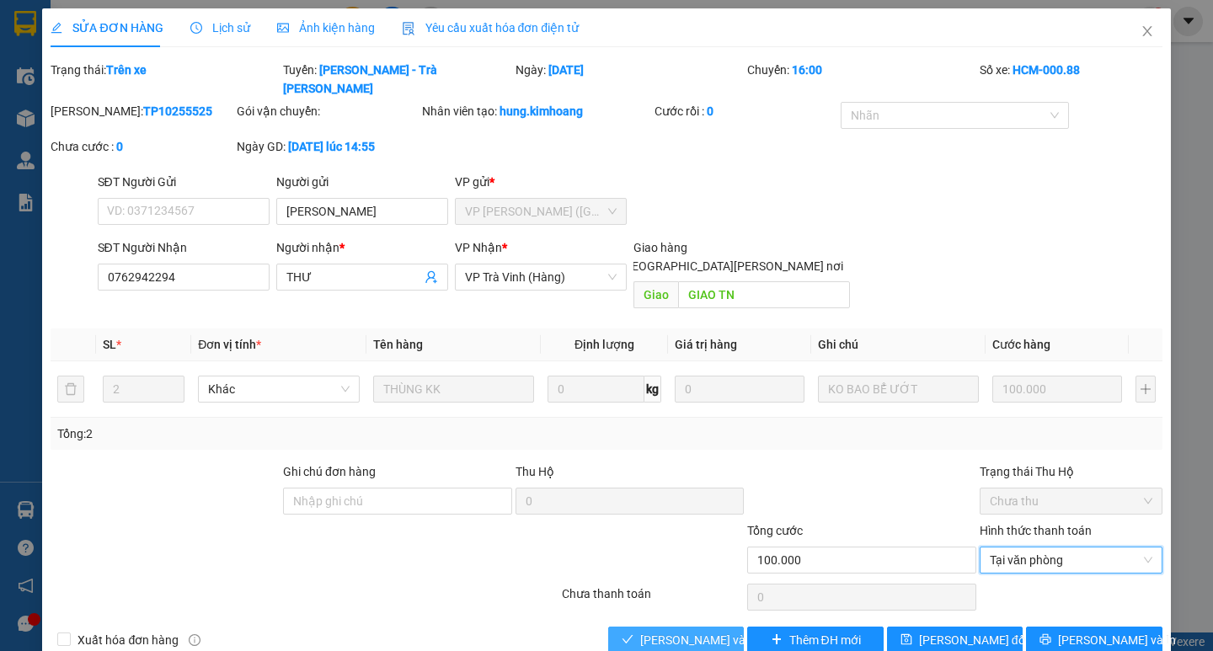
click at [686, 631] on span "[PERSON_NAME] và [PERSON_NAME] hàng" at bounding box center [753, 640] width 227 height 19
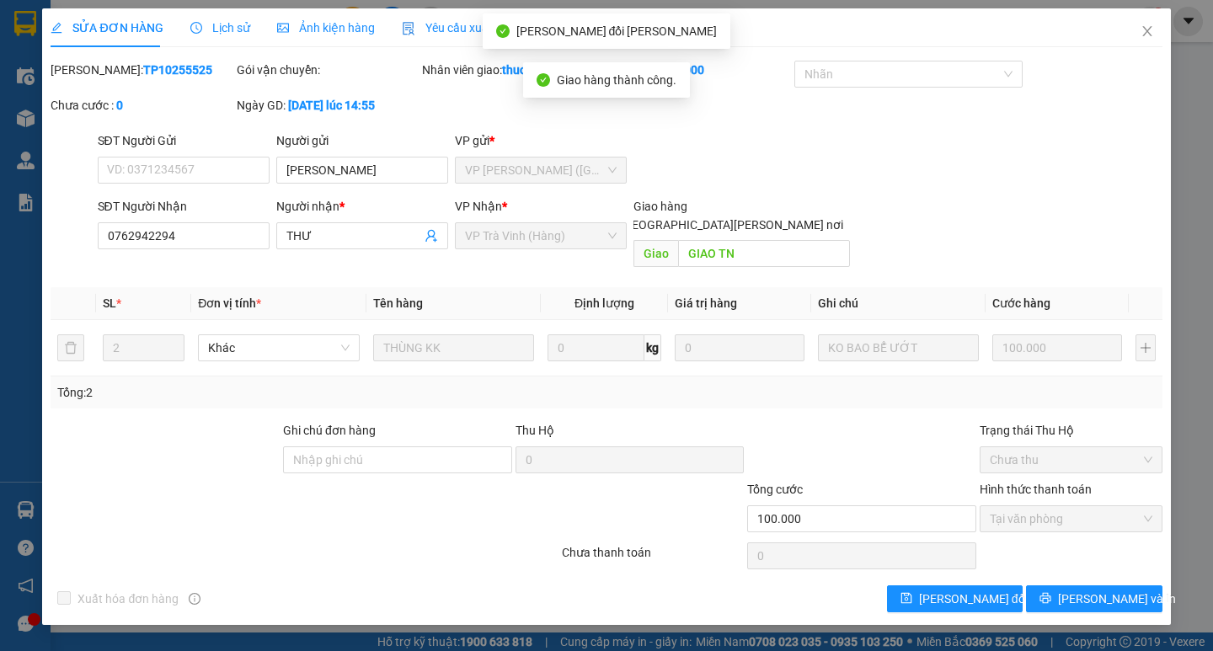
click at [1101, 604] on div "SỬA ĐƠN HÀNG Lịch sử [PERSON_NAME] hàng Yêu cầu xuất [PERSON_NAME] điện tử Tota…" at bounding box center [606, 316] width 1128 height 617
click at [1098, 590] on span "[PERSON_NAME] và In" at bounding box center [1117, 599] width 118 height 19
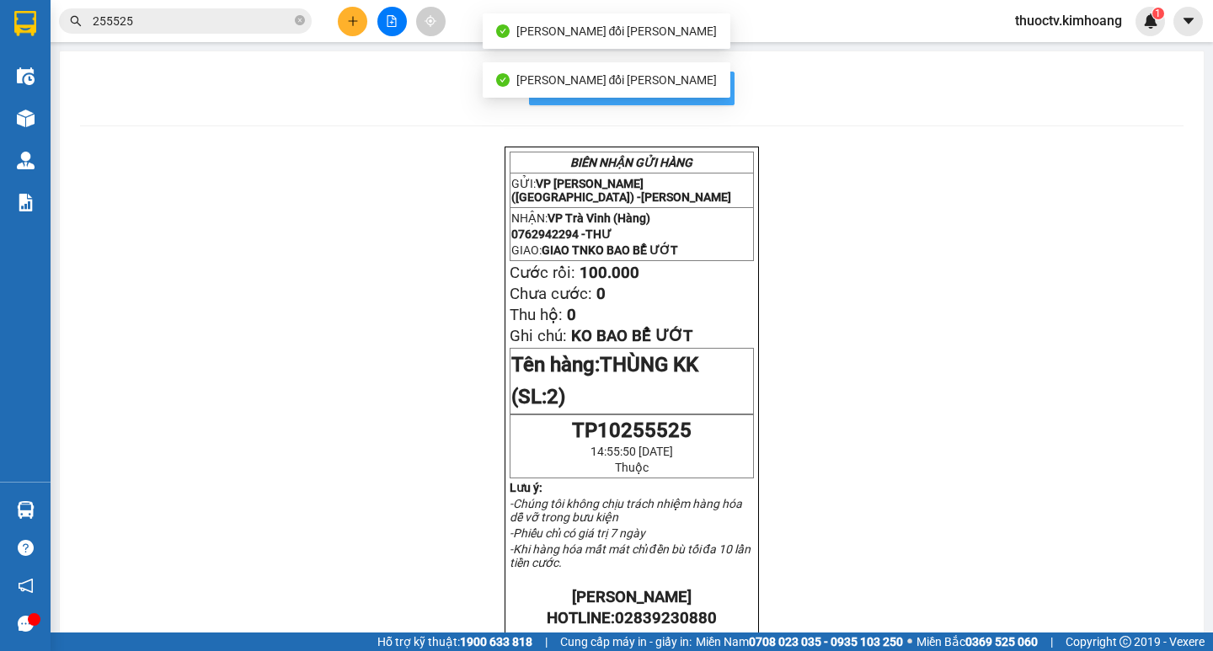
click at [708, 84] on span "In mẫu biên lai tự cấu hình" at bounding box center [642, 87] width 158 height 21
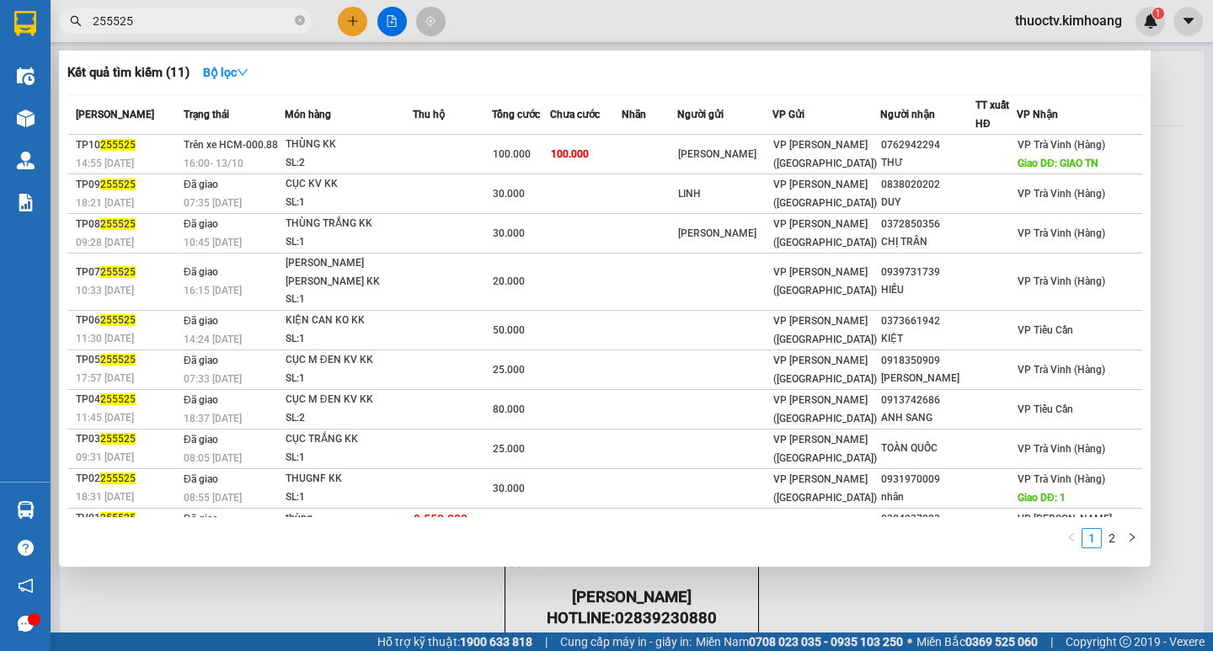
click at [182, 28] on input "255525" at bounding box center [192, 21] width 199 height 19
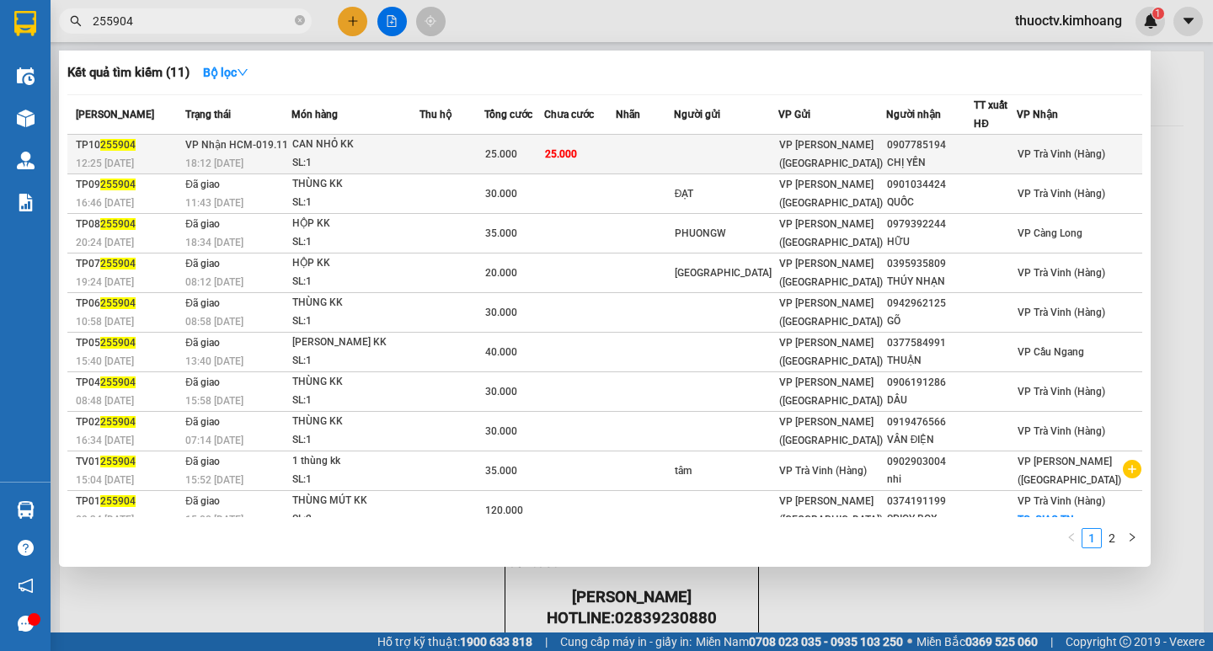
click at [616, 156] on td "25.000" at bounding box center [580, 155] width 72 height 40
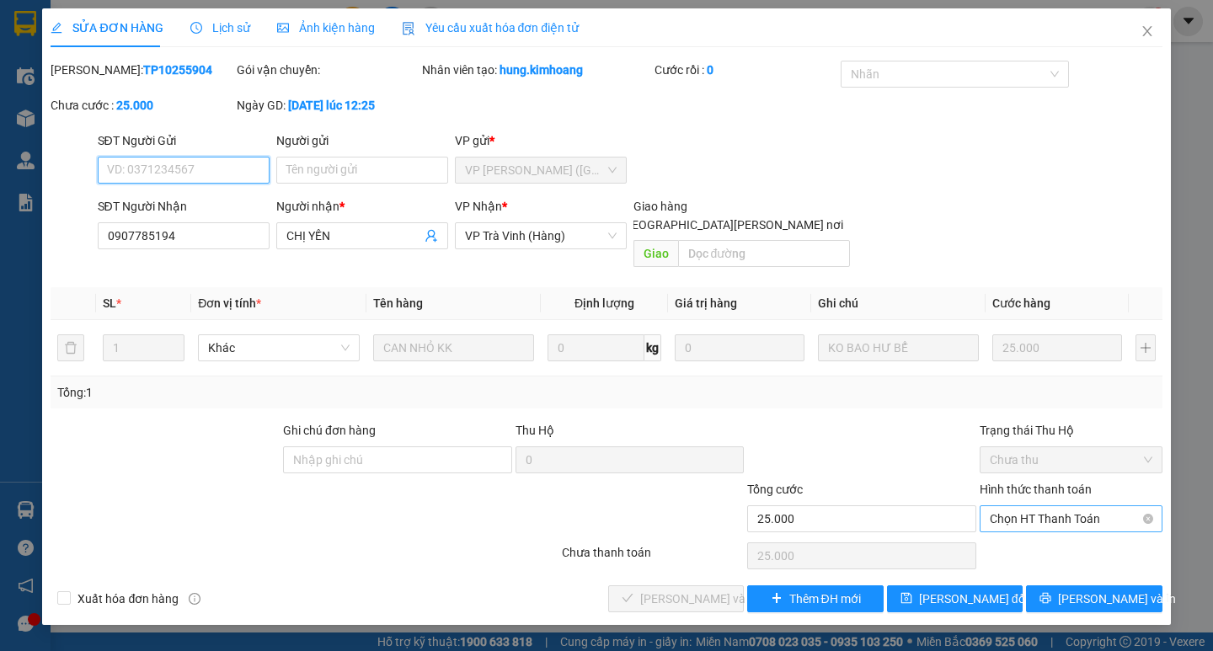
click at [1066, 506] on span "Chọn HT Thanh Toán" at bounding box center [1071, 518] width 163 height 25
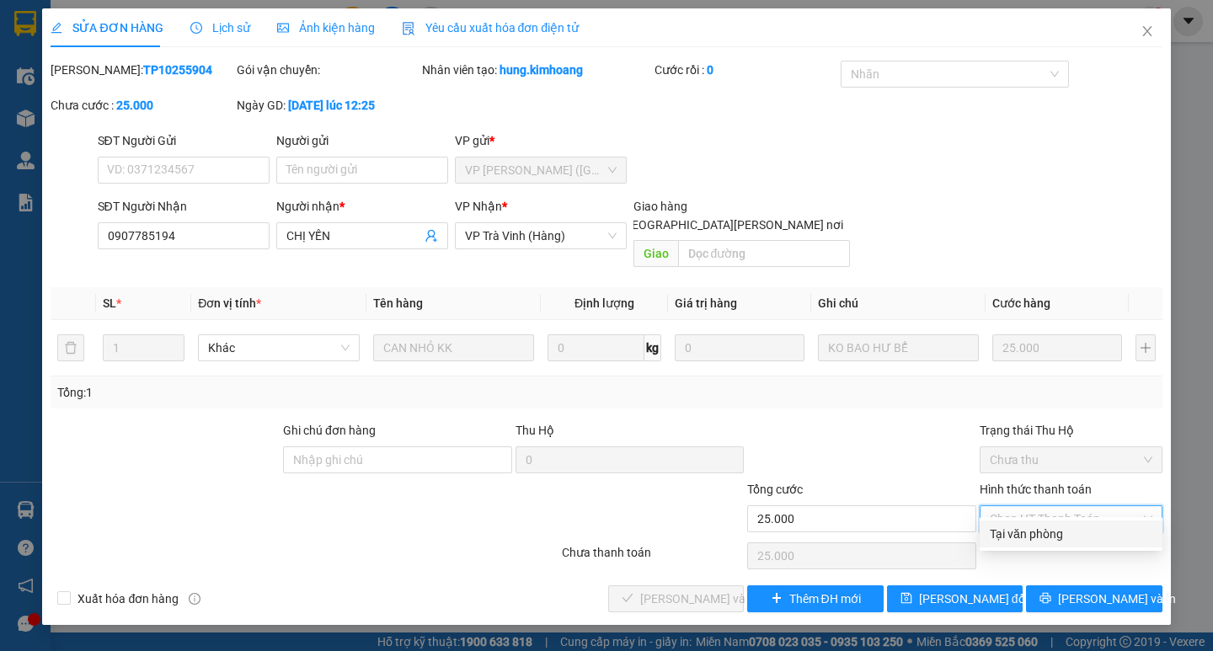
click at [1035, 531] on div "Tại văn phòng" at bounding box center [1071, 534] width 163 height 19
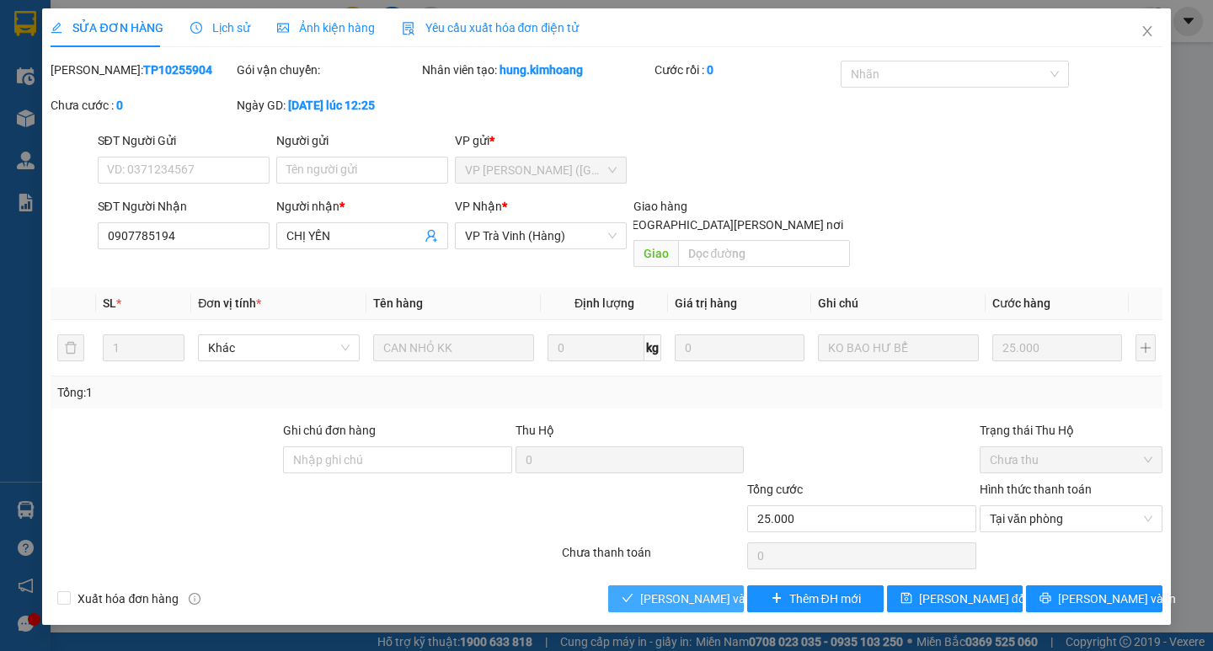
click at [708, 590] on span "[PERSON_NAME] và [PERSON_NAME] hàng" at bounding box center [753, 599] width 227 height 19
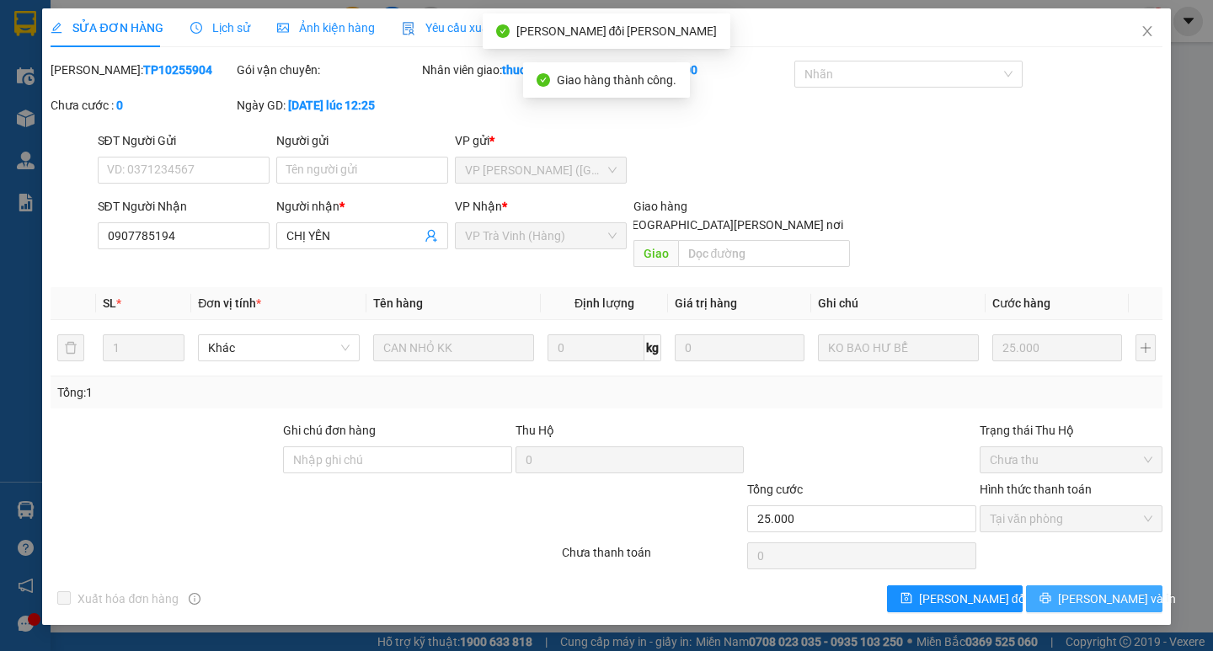
click at [1098, 590] on span "[PERSON_NAME] và In" at bounding box center [1117, 599] width 118 height 19
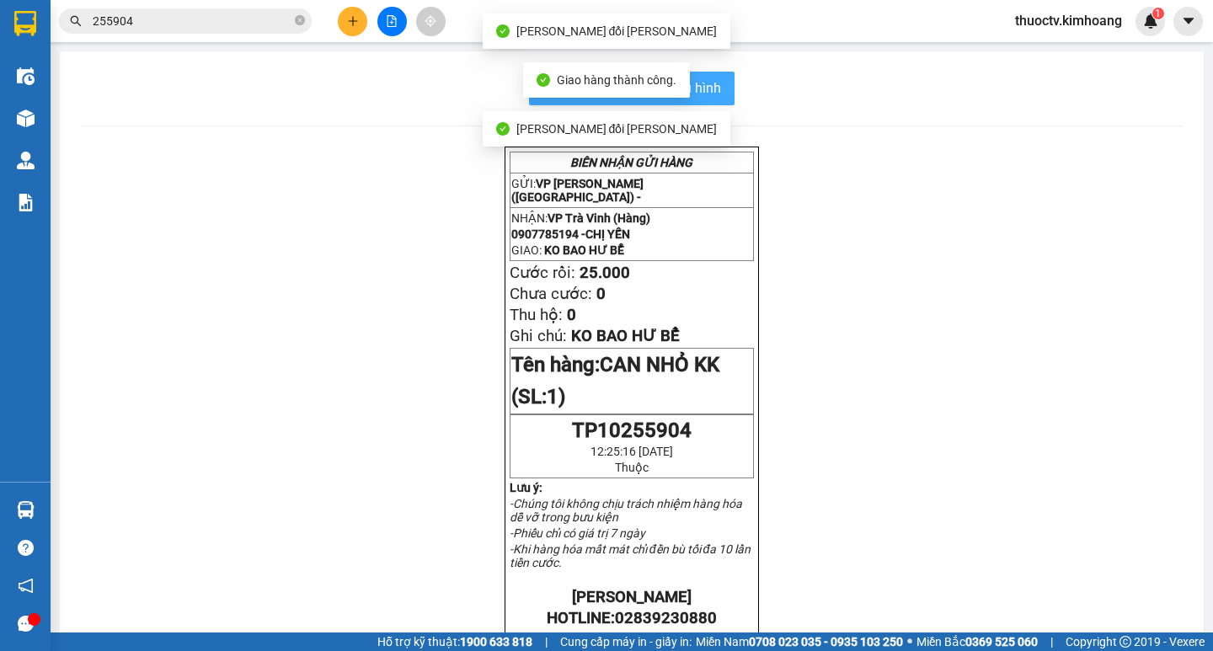
click at [704, 93] on span "In mẫu biên lai tự cấu hình" at bounding box center [642, 87] width 158 height 21
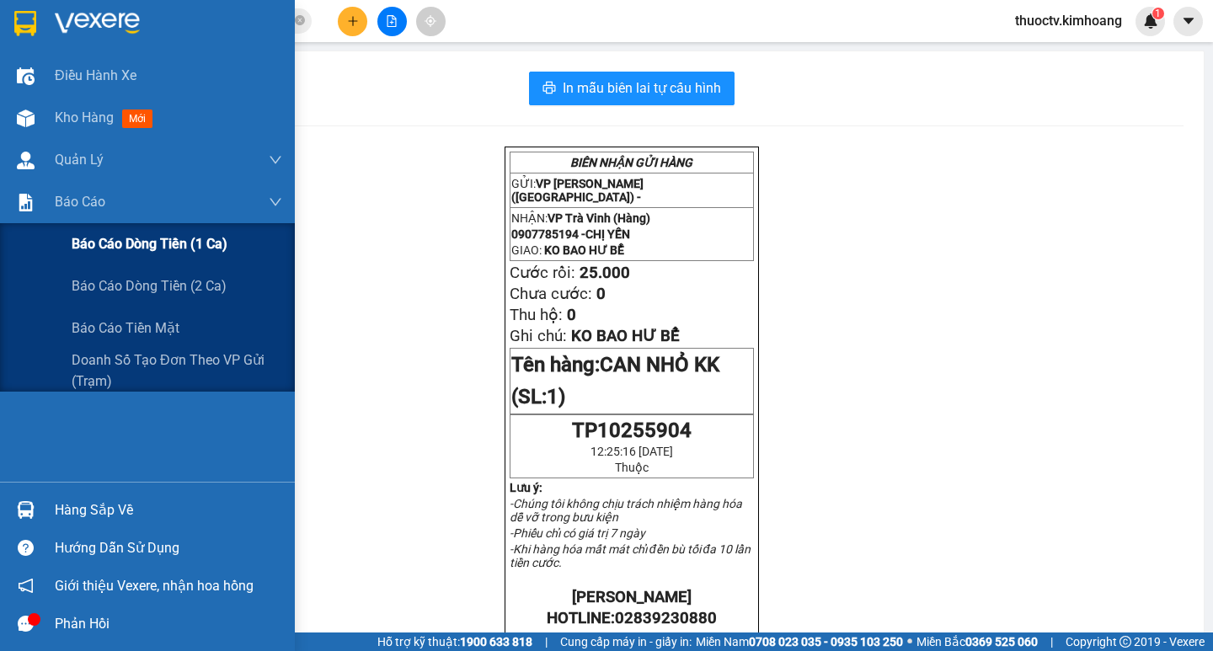
click at [147, 244] on span "Báo cáo dòng tiền (1 ca)" at bounding box center [150, 243] width 156 height 21
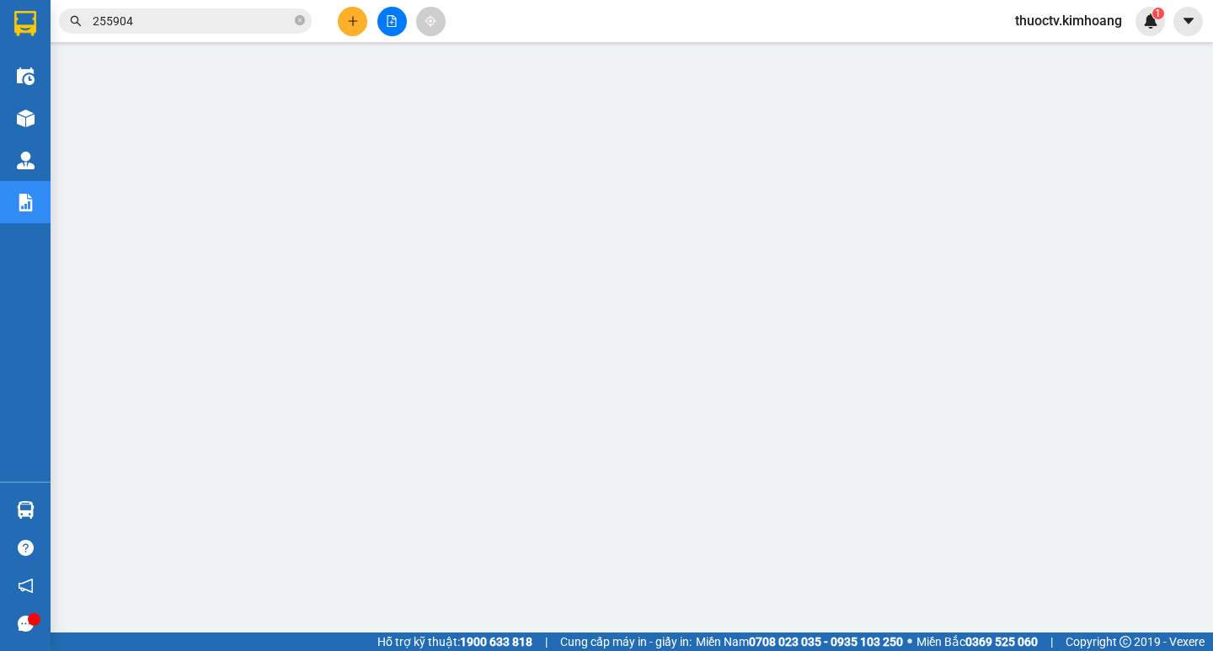
click at [151, 15] on input "255904" at bounding box center [192, 21] width 199 height 19
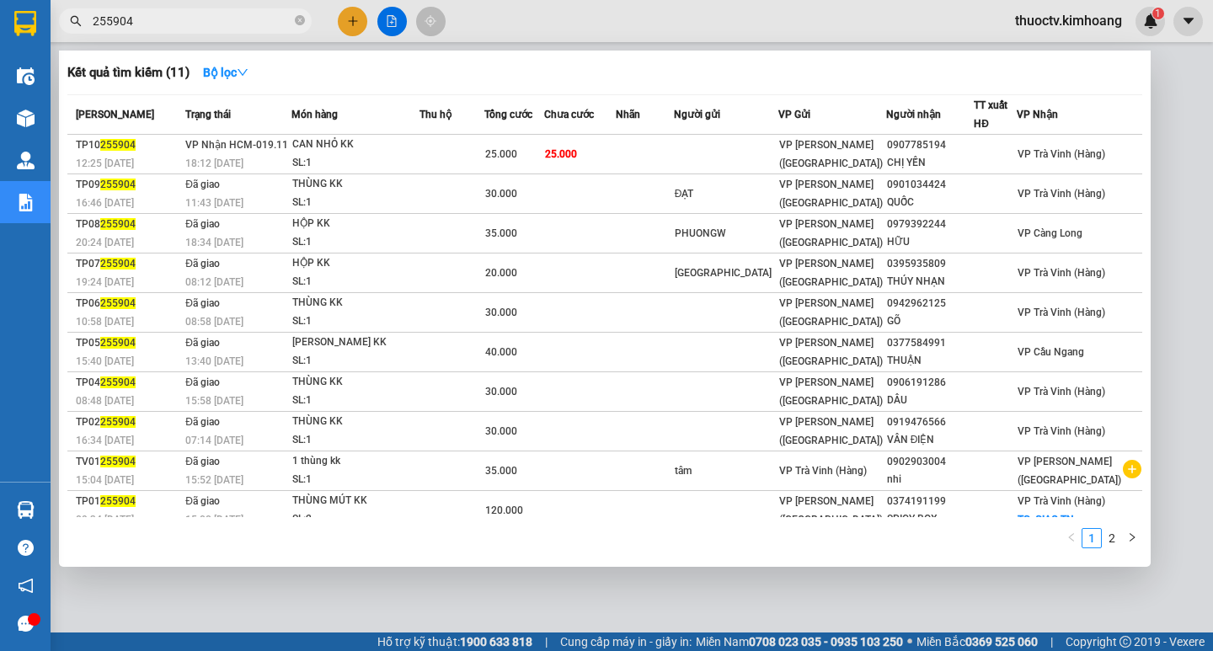
click at [151, 15] on input "255904" at bounding box center [192, 21] width 199 height 19
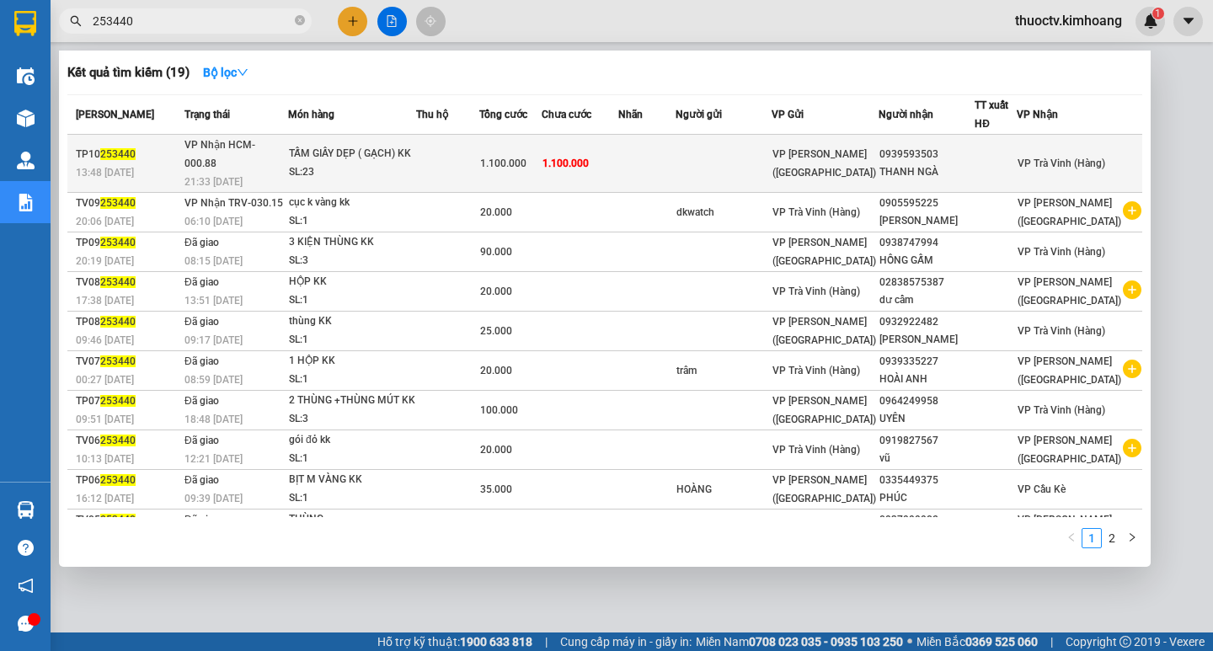
type input "253440"
click at [676, 156] on td at bounding box center [646, 164] width 57 height 58
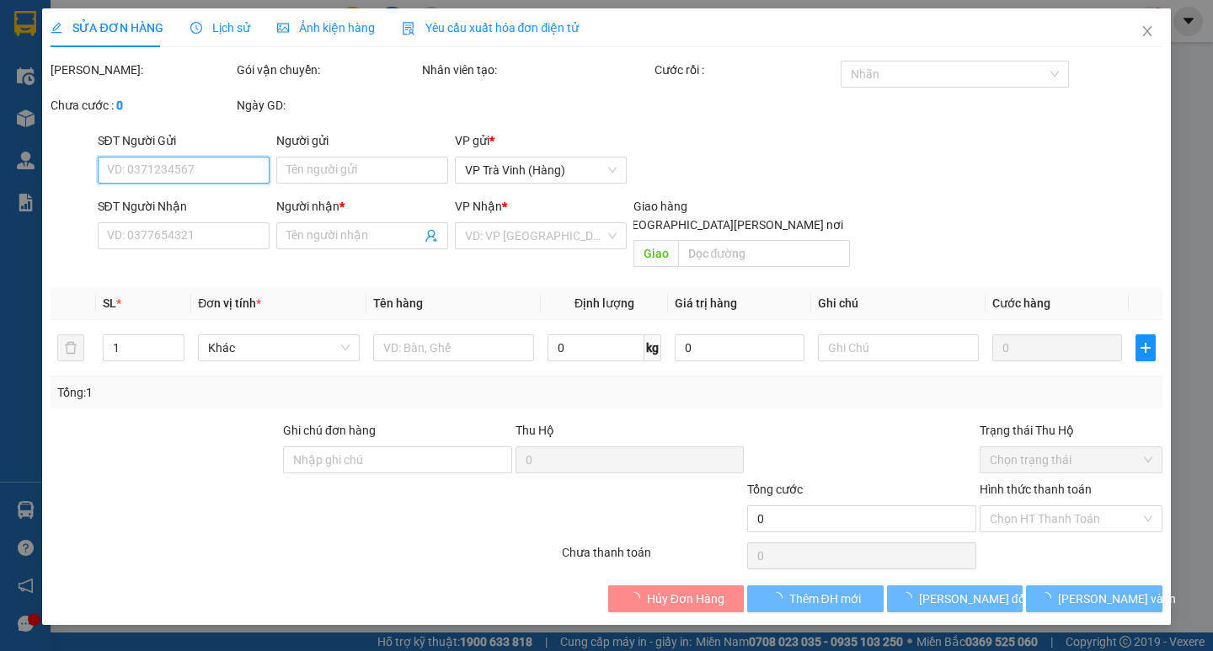
type input "0939593503"
type input "THANH NGÀ"
type input "1.100.000"
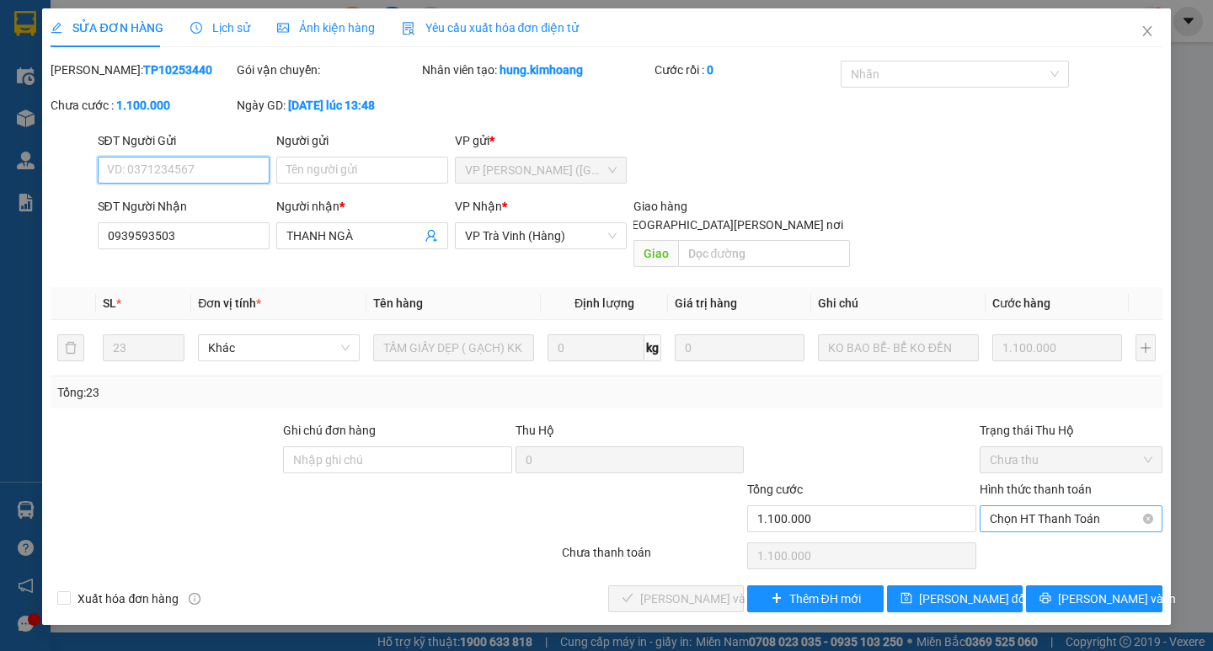
click at [1043, 506] on span "Chọn HT Thanh Toán" at bounding box center [1071, 518] width 163 height 25
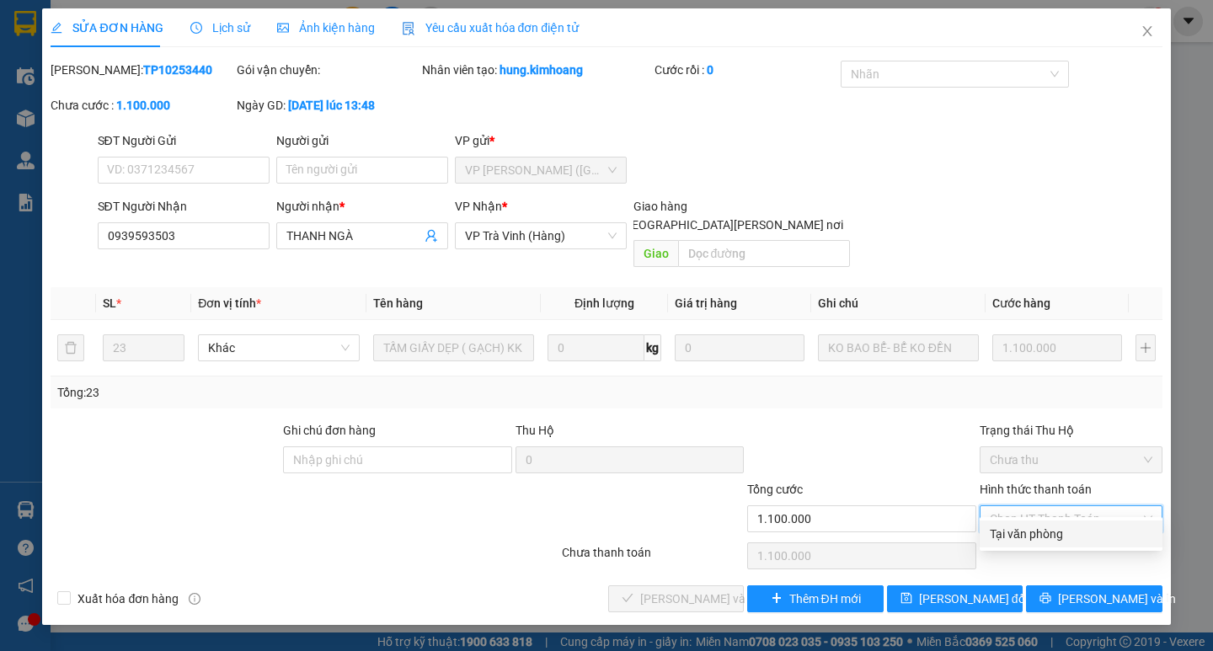
click at [1034, 535] on div "Tại văn phòng" at bounding box center [1071, 534] width 163 height 19
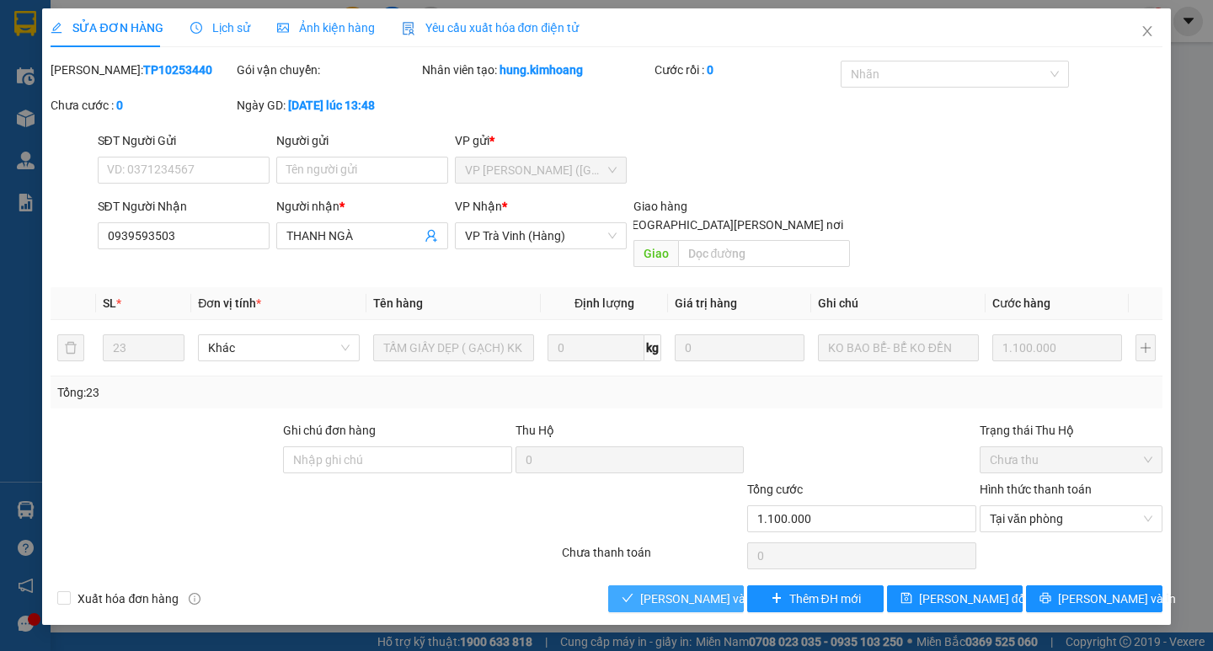
click at [712, 590] on span "[PERSON_NAME] và [PERSON_NAME] hàng" at bounding box center [753, 599] width 227 height 19
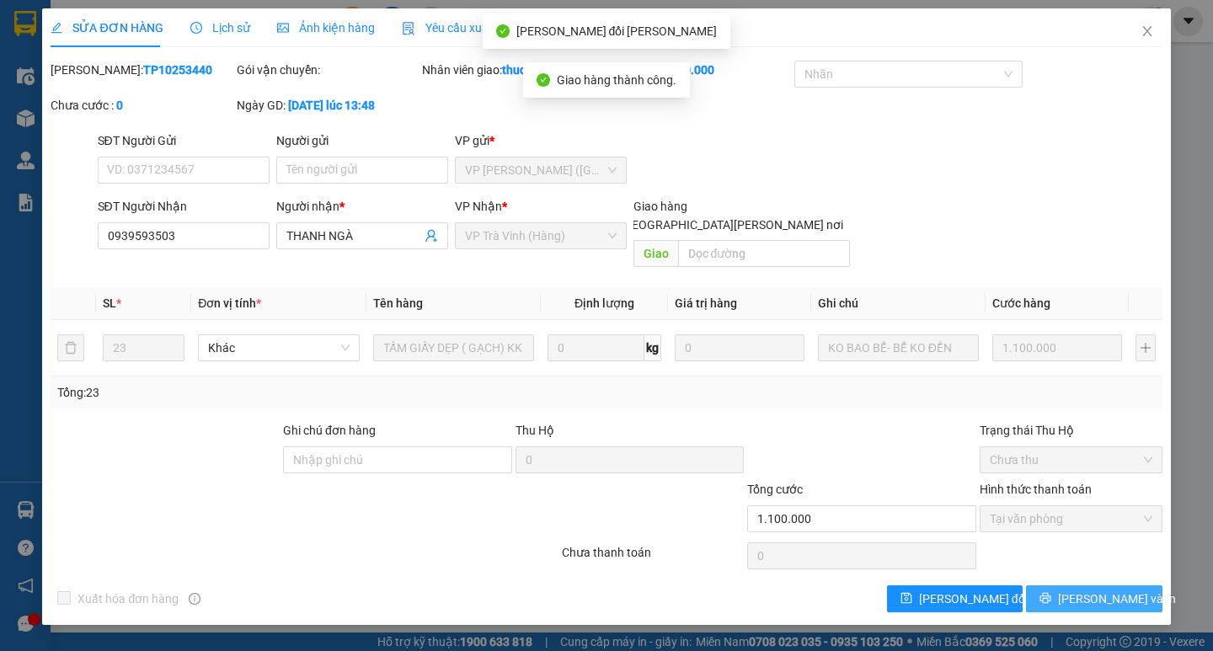
click at [1098, 590] on span "[PERSON_NAME] và In" at bounding box center [1117, 599] width 118 height 19
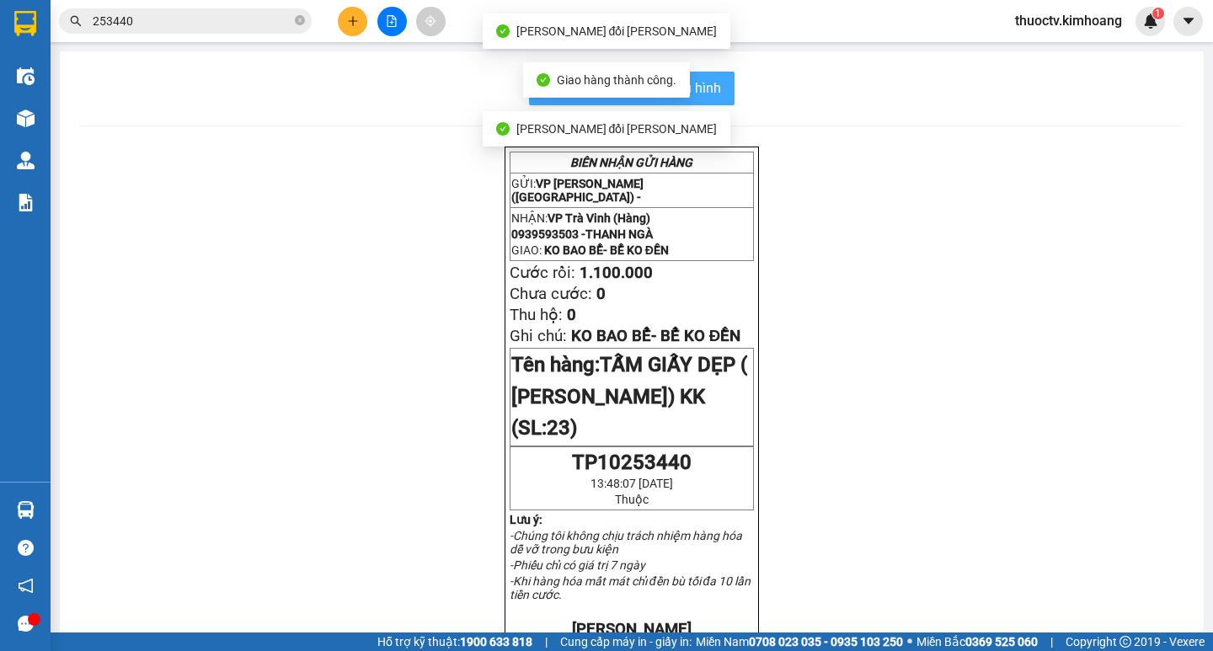
click at [698, 95] on span "In mẫu biên lai tự cấu hình" at bounding box center [642, 87] width 158 height 21
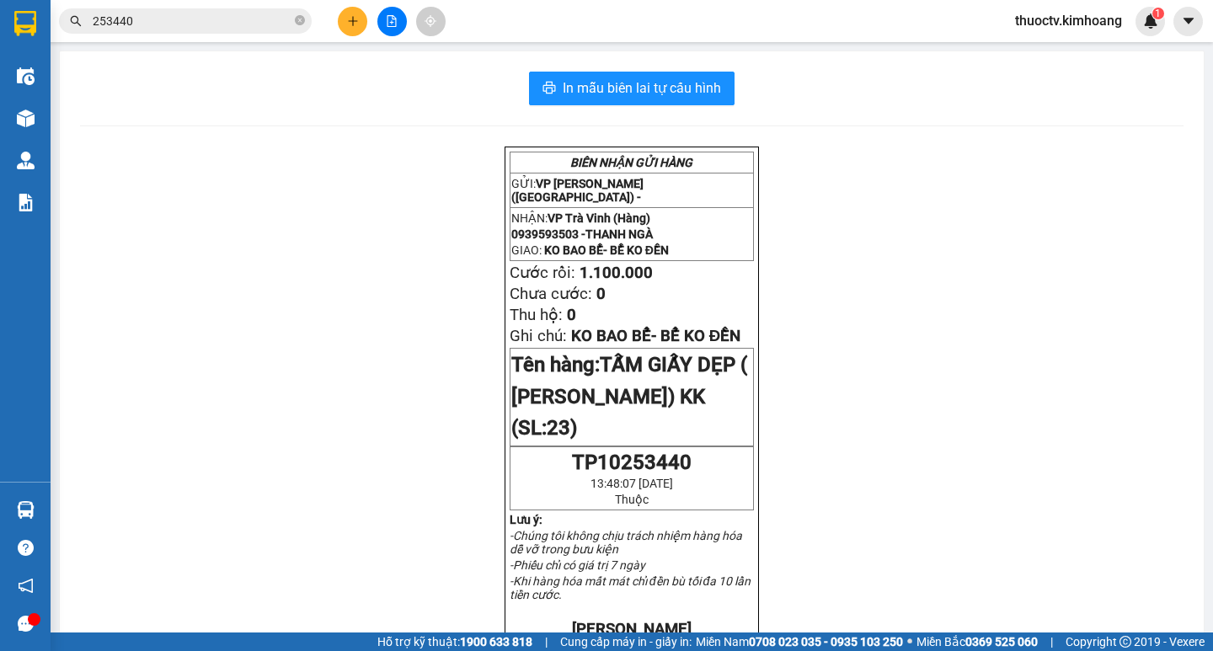
click at [154, 24] on input "253440" at bounding box center [192, 21] width 199 height 19
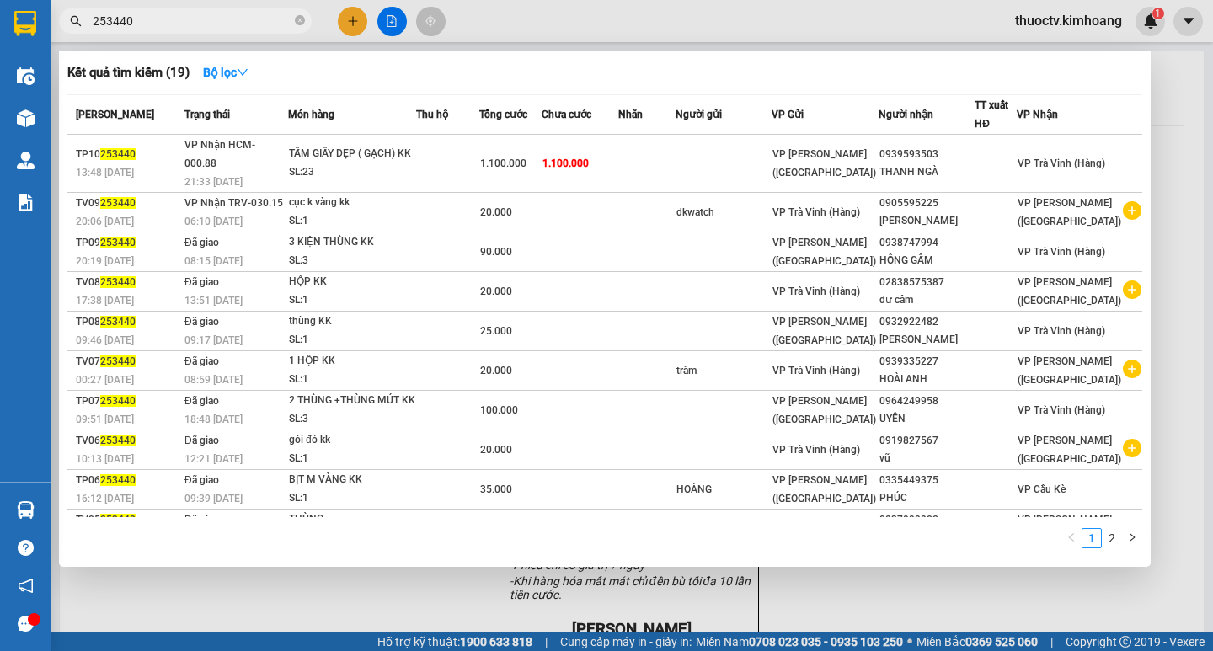
click at [154, 24] on input "253440" at bounding box center [192, 21] width 199 height 19
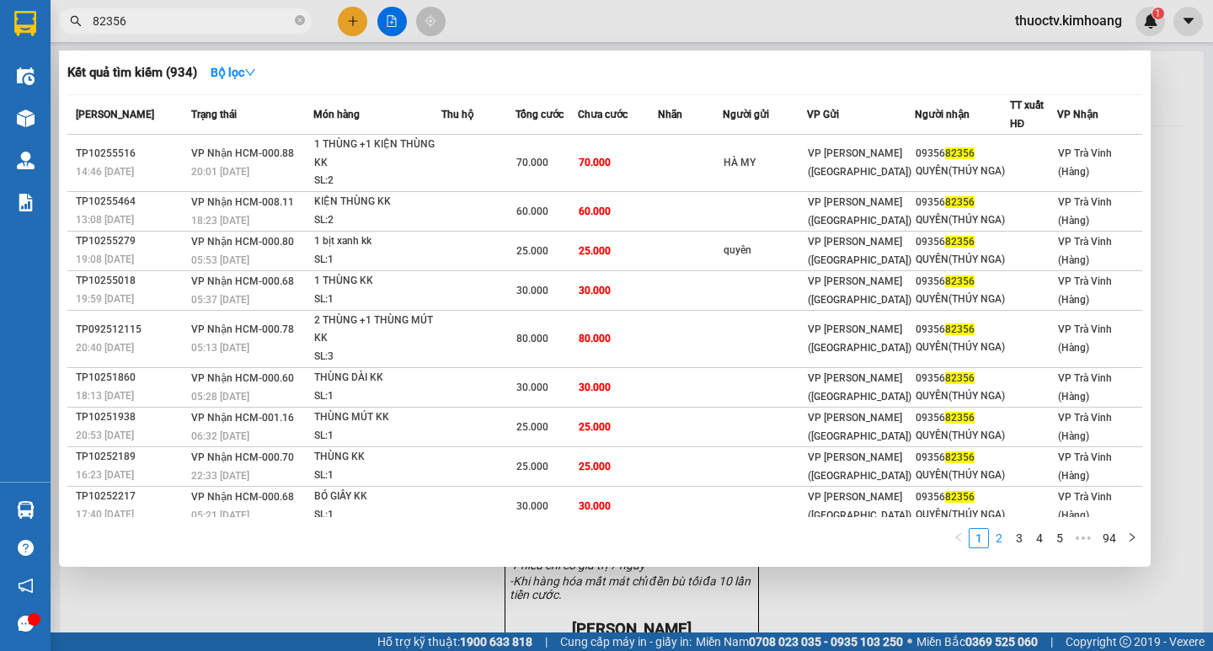
type input "82356"
click at [998, 540] on link "2" at bounding box center [999, 538] width 19 height 19
click at [1021, 538] on link "3" at bounding box center [1019, 538] width 19 height 19
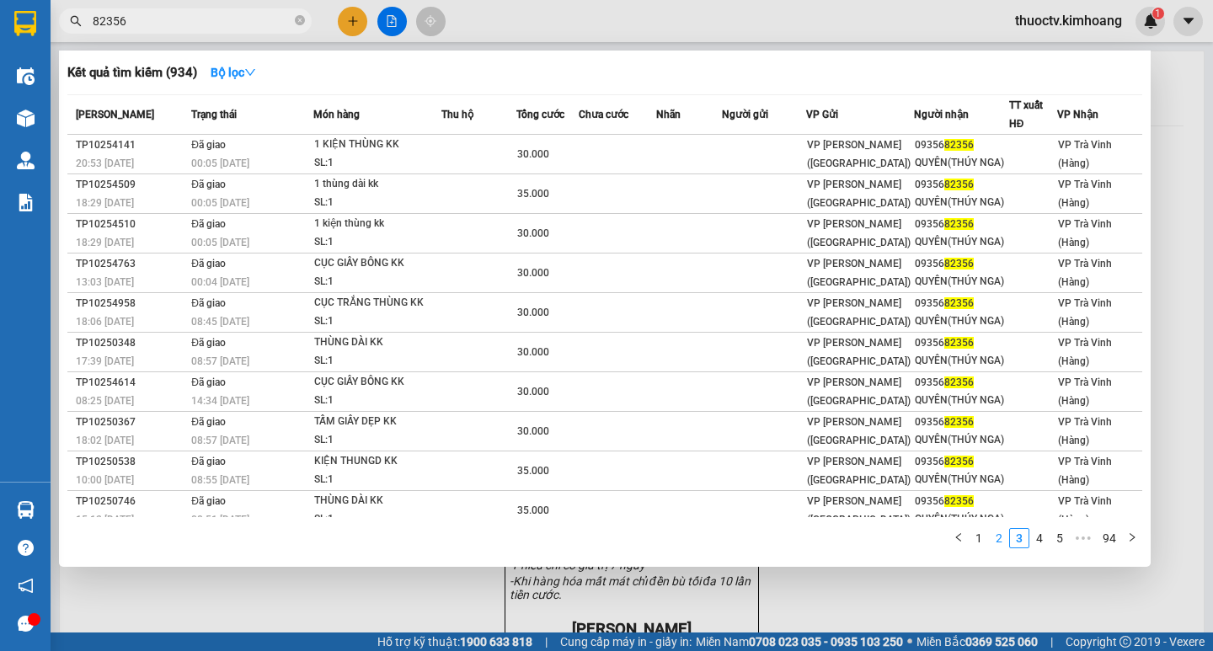
click at [999, 541] on link "2" at bounding box center [999, 538] width 19 height 19
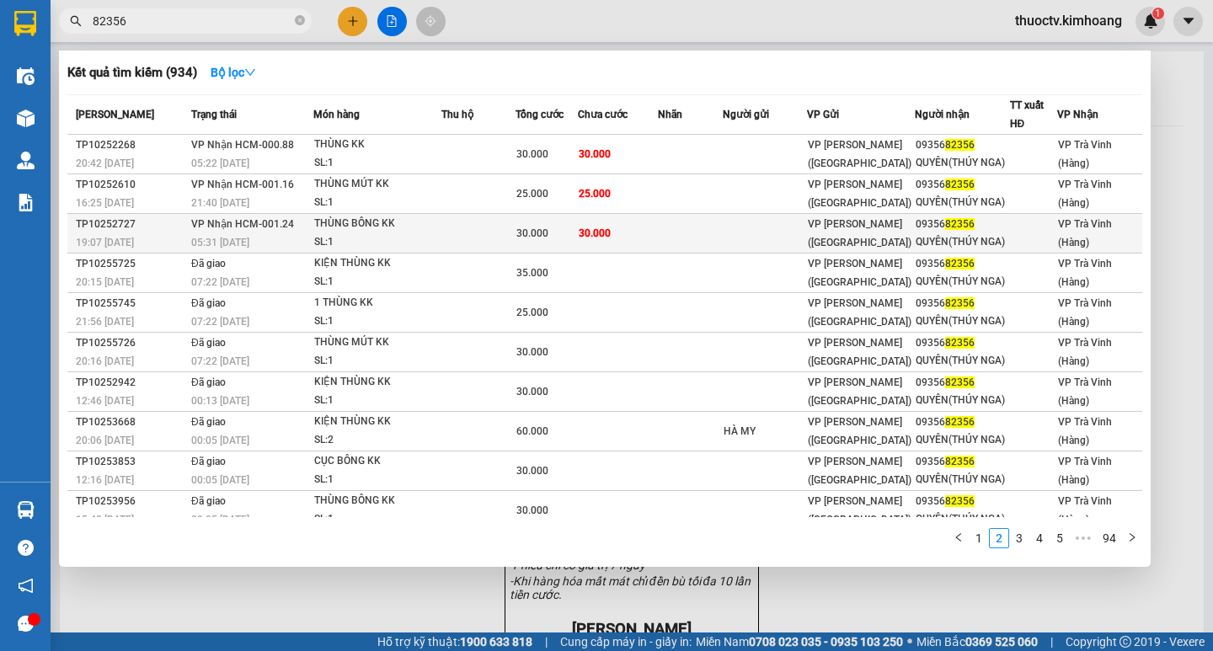
click at [647, 230] on td "30.000" at bounding box center [617, 234] width 79 height 40
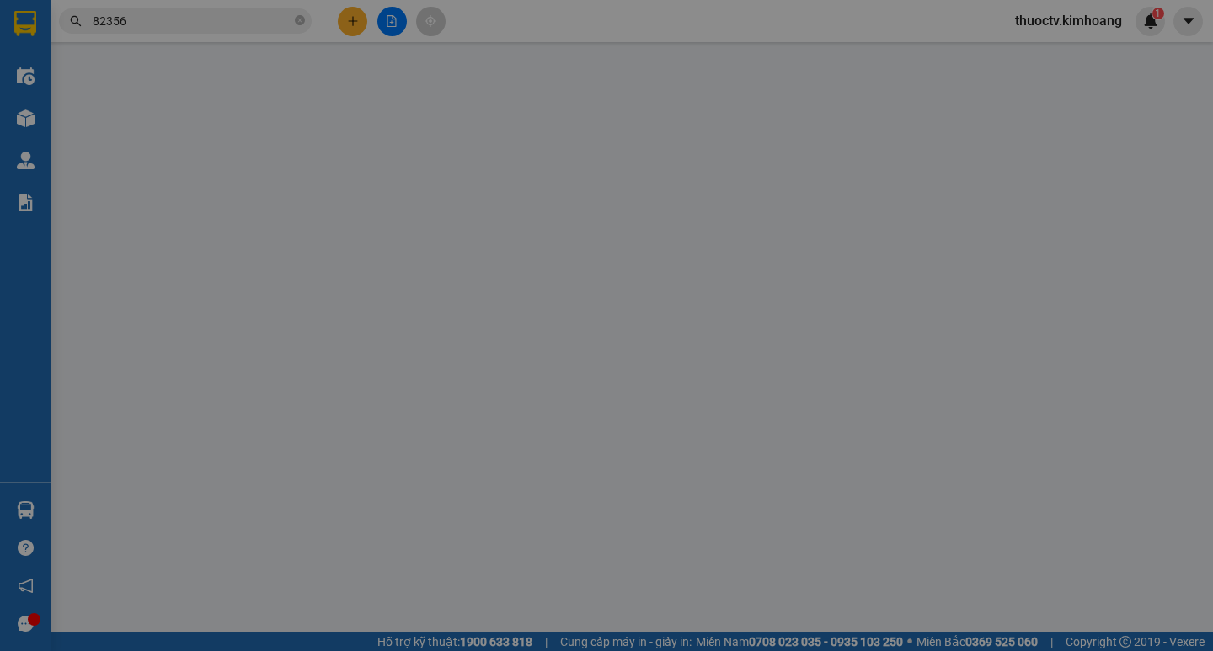
type input "0935682356"
type input "QUYÊN(THÚY NGA)"
type input "30.000"
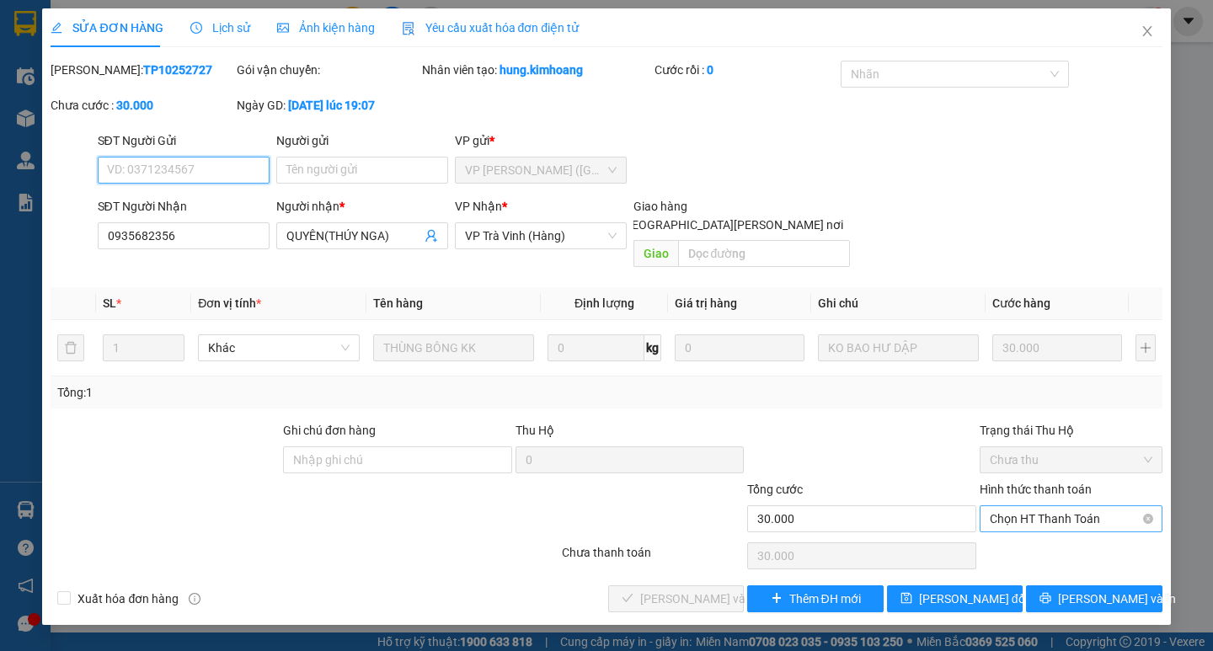
click at [1047, 506] on span "Chọn HT Thanh Toán" at bounding box center [1071, 518] width 163 height 25
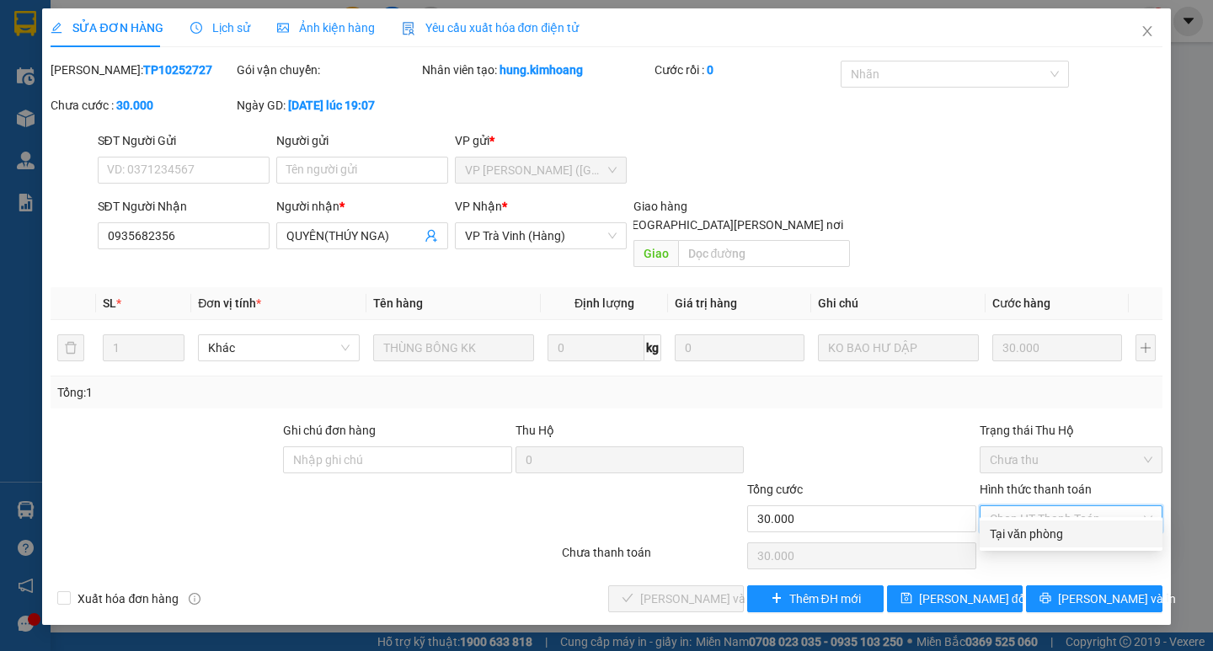
click at [1047, 528] on div "Tại văn phòng" at bounding box center [1071, 534] width 163 height 19
type input "0"
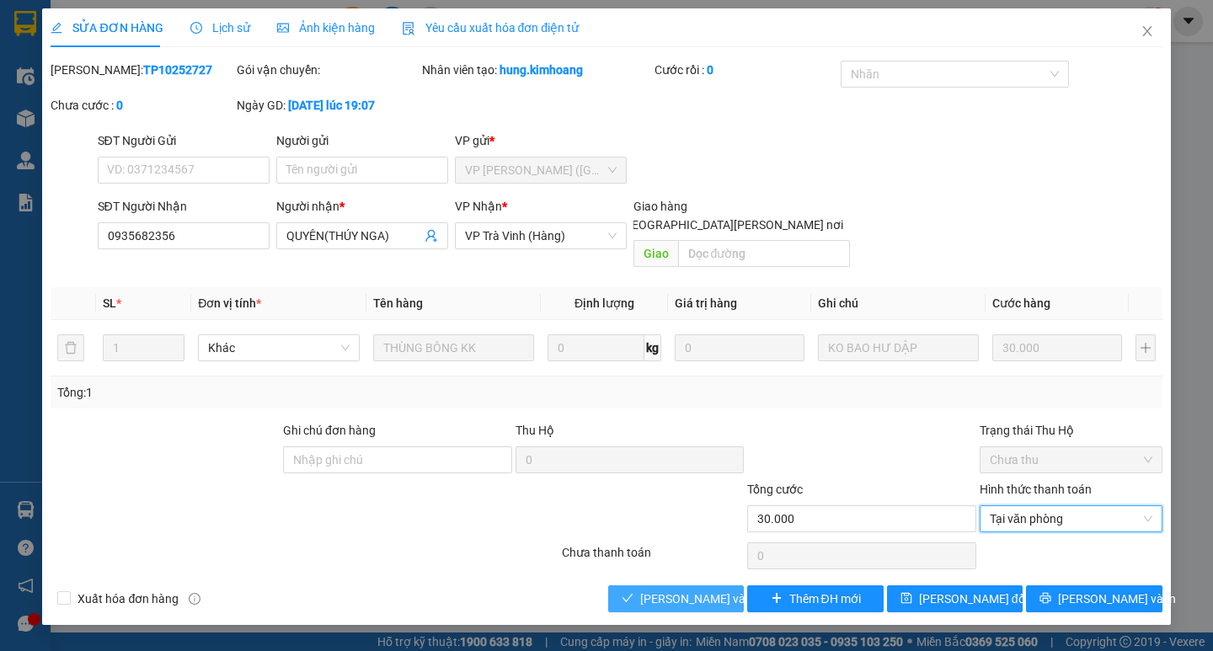
click at [725, 590] on span "[PERSON_NAME] và [PERSON_NAME] hàng" at bounding box center [753, 599] width 227 height 19
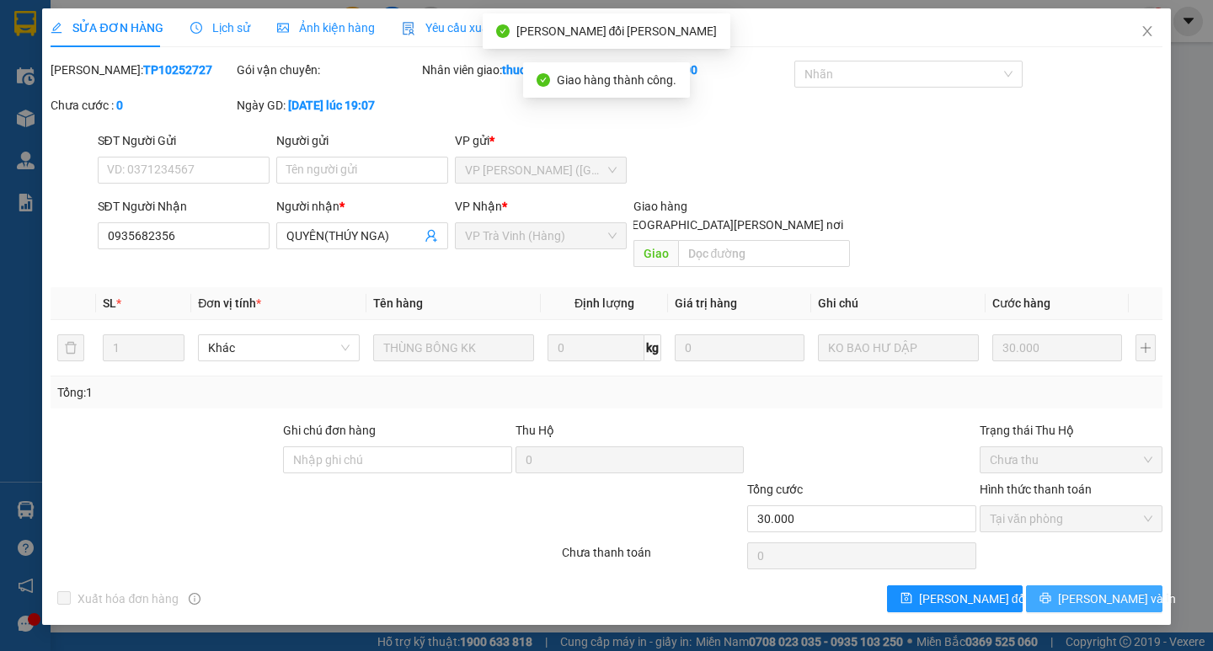
click at [1110, 590] on span "[PERSON_NAME] và In" at bounding box center [1117, 599] width 118 height 19
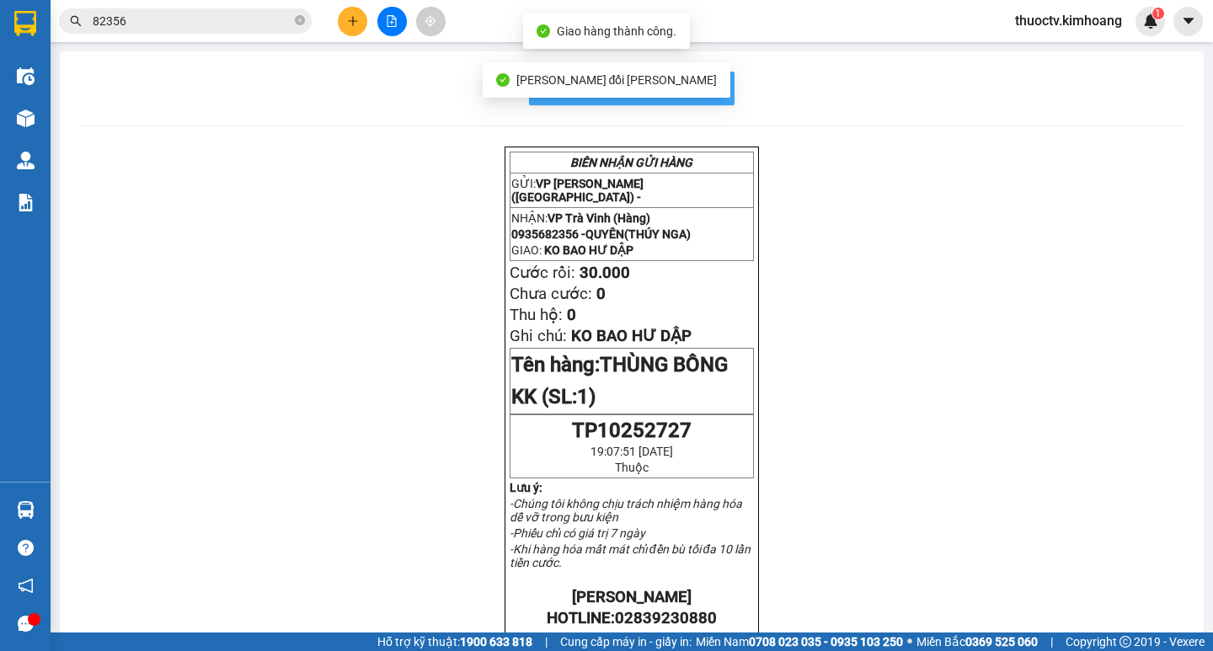
click at [703, 87] on span "In mẫu biên lai tự cấu hình" at bounding box center [642, 87] width 158 height 21
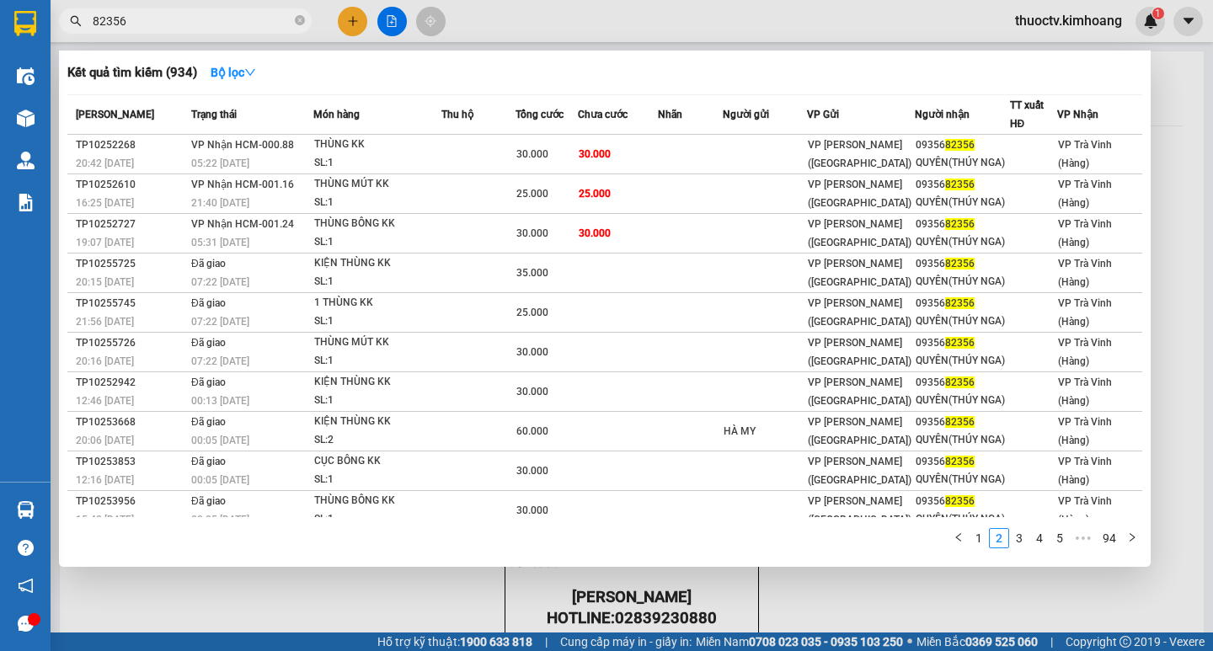
click at [203, 28] on input "82356" at bounding box center [192, 21] width 199 height 19
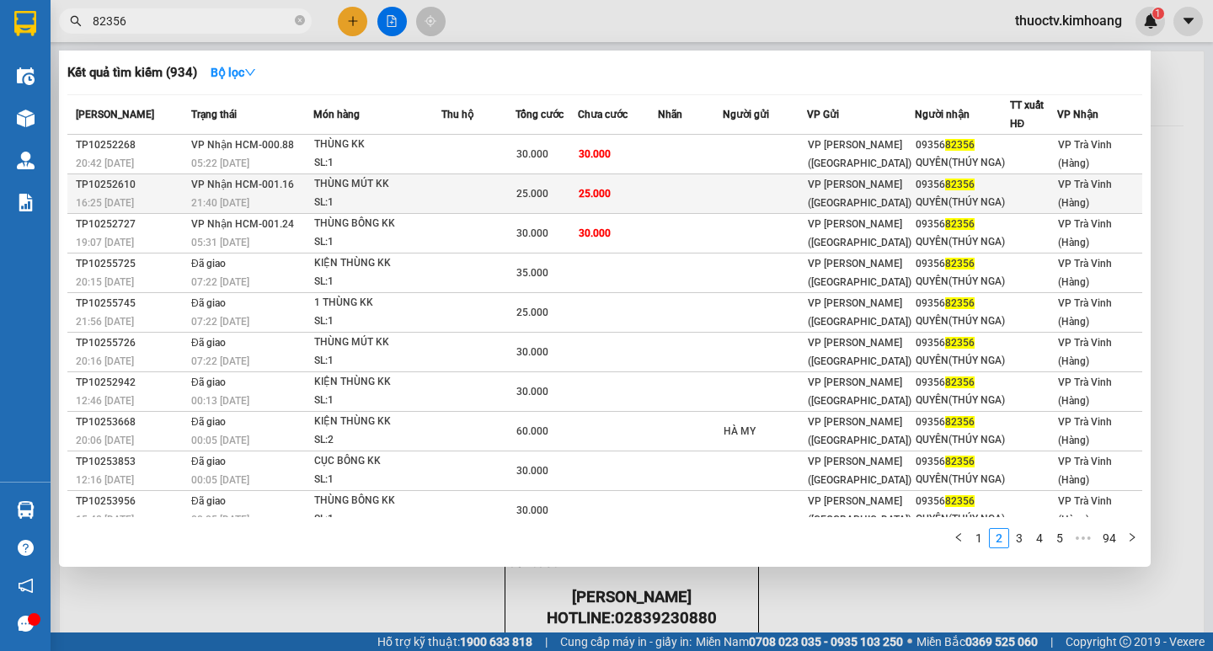
click at [638, 186] on td "25.000" at bounding box center [617, 194] width 79 height 40
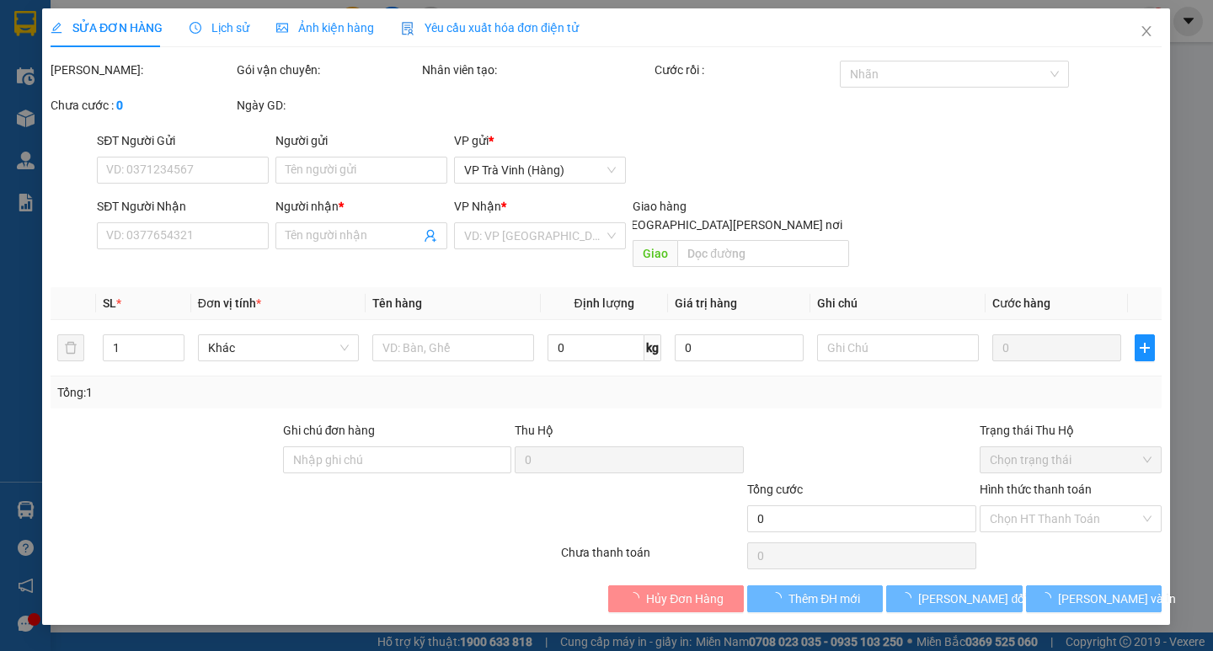
type input "0935682356"
type input "QUYÊN(THÚY NGA)"
type input "25.000"
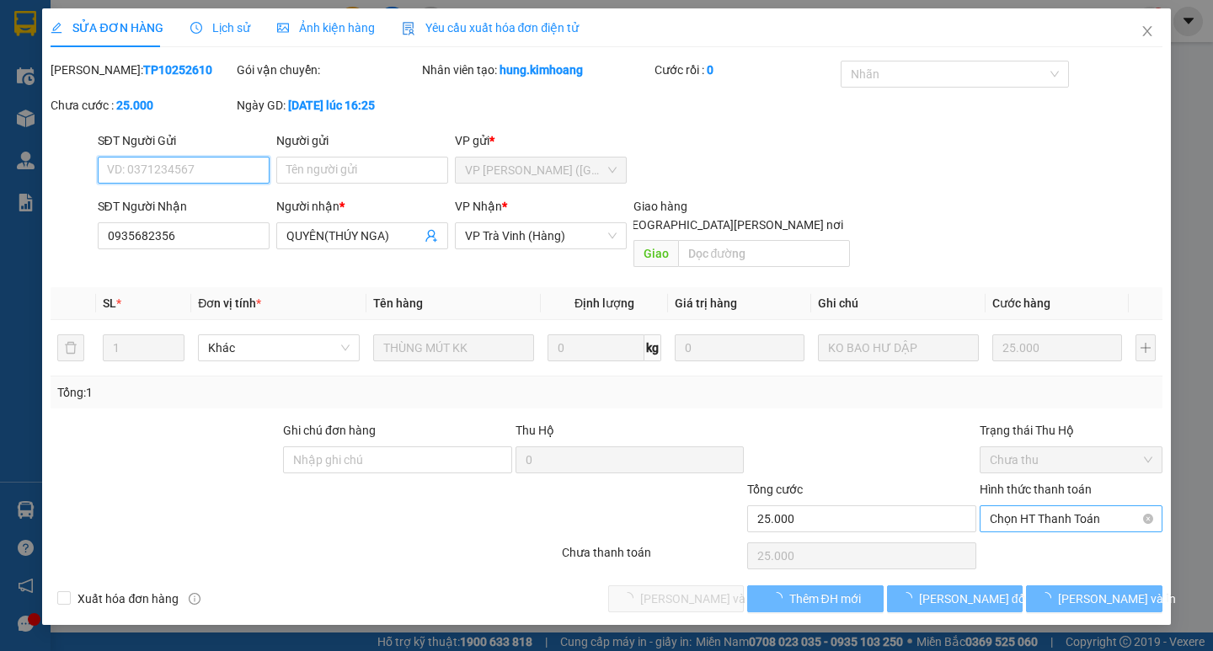
click at [1070, 506] on span "Chọn HT Thanh Toán" at bounding box center [1071, 518] width 163 height 25
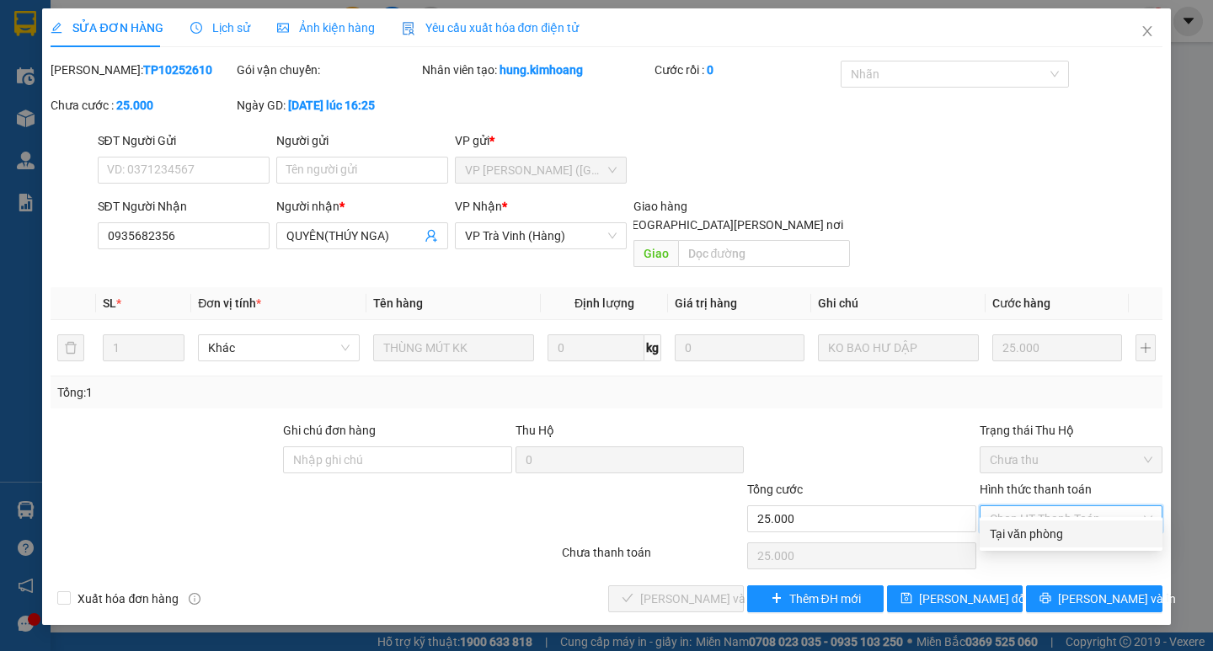
click at [1044, 529] on div "Tại văn phòng" at bounding box center [1071, 534] width 163 height 19
type input "0"
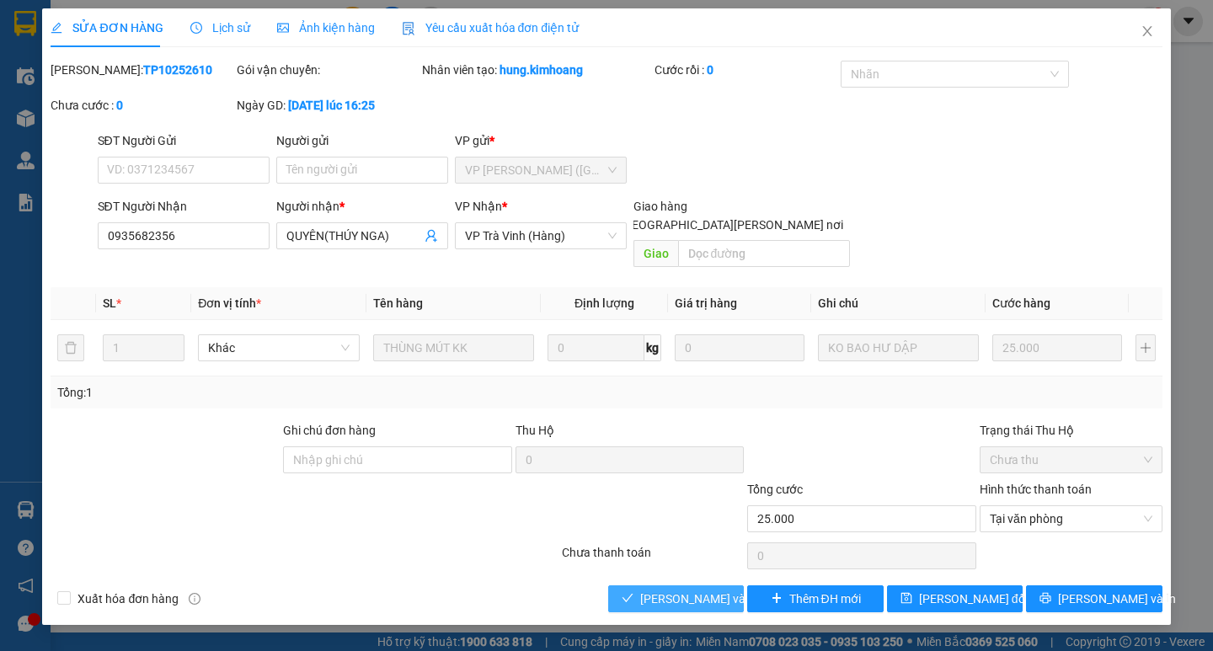
drag, startPoint x: 692, startPoint y: 580, endPoint x: 964, endPoint y: 622, distance: 274.5
click at [694, 590] on span "[PERSON_NAME] và [PERSON_NAME] hàng" at bounding box center [753, 599] width 227 height 19
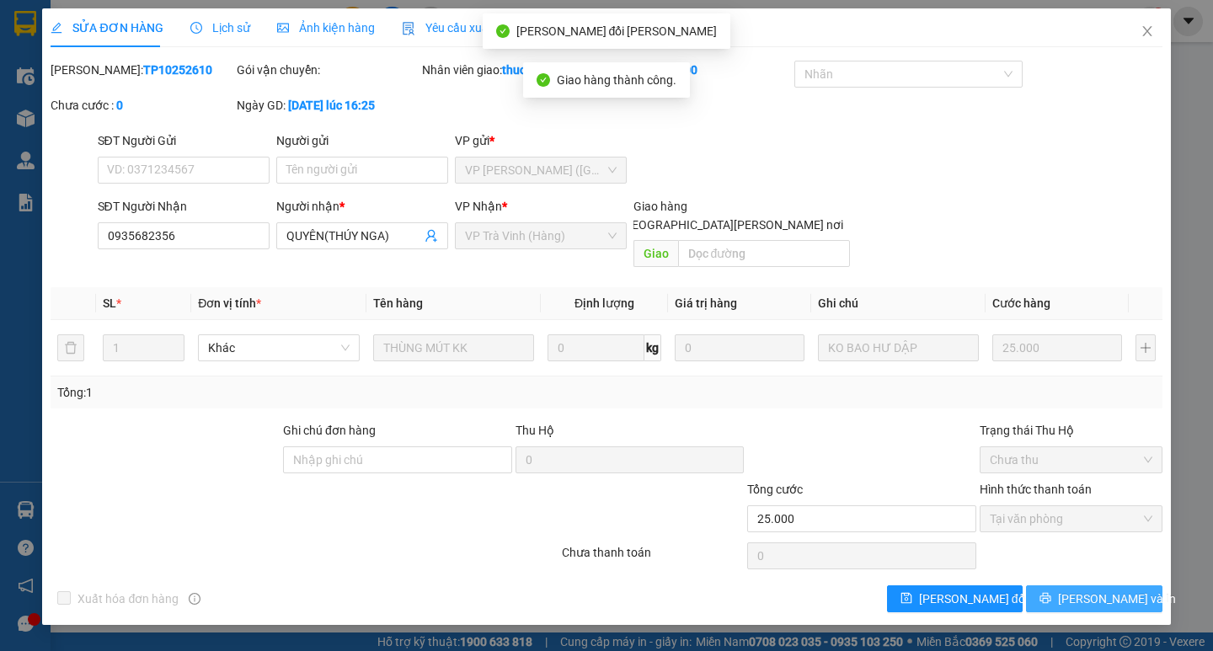
click at [1105, 590] on span "[PERSON_NAME] và In" at bounding box center [1117, 599] width 118 height 19
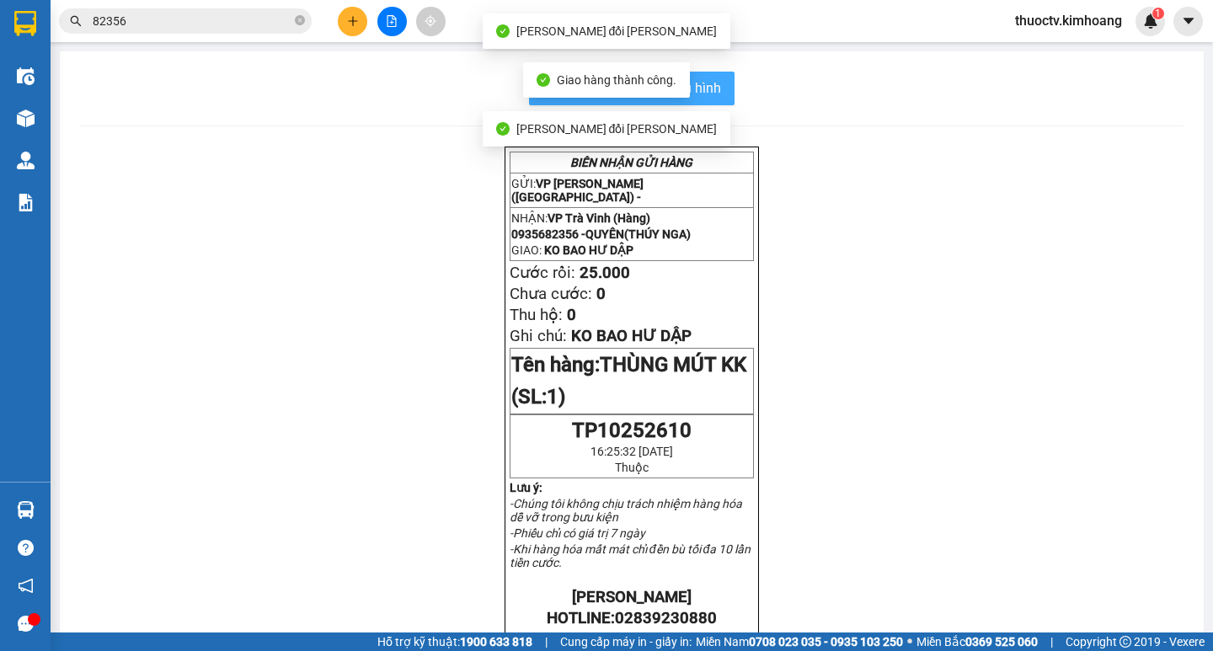
click at [707, 88] on span "In mẫu biên lai tự cấu hình" at bounding box center [642, 87] width 158 height 21
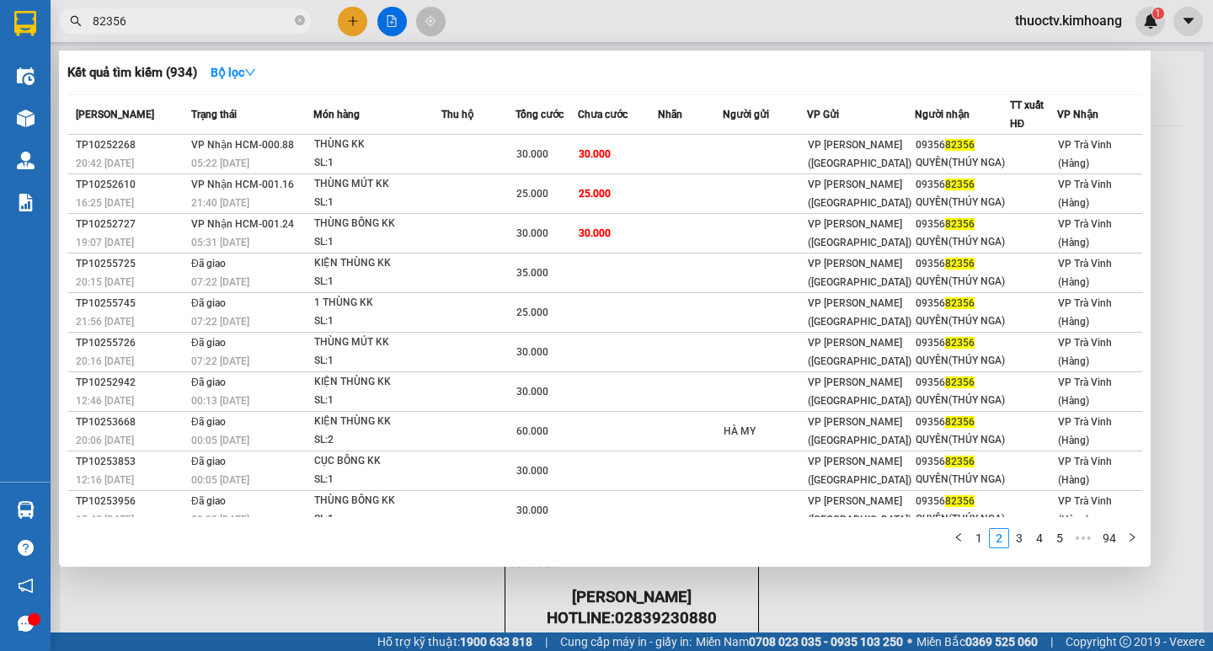
click at [166, 22] on input "82356" at bounding box center [192, 21] width 199 height 19
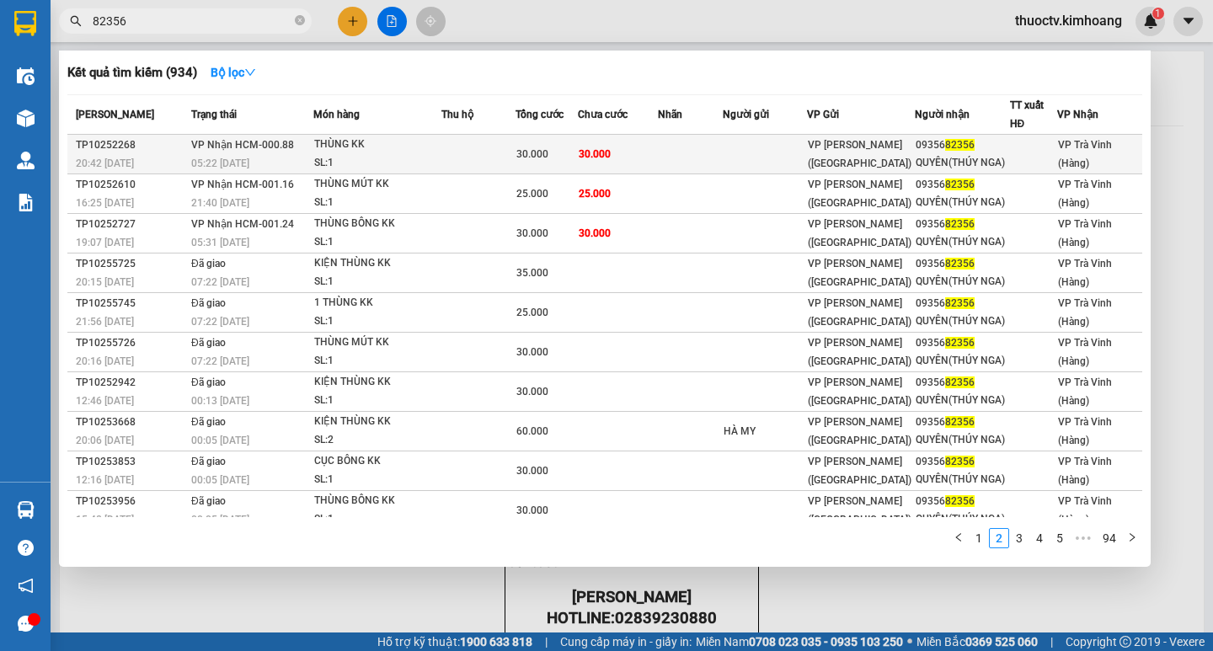
click at [646, 153] on td "30.000" at bounding box center [617, 155] width 79 height 40
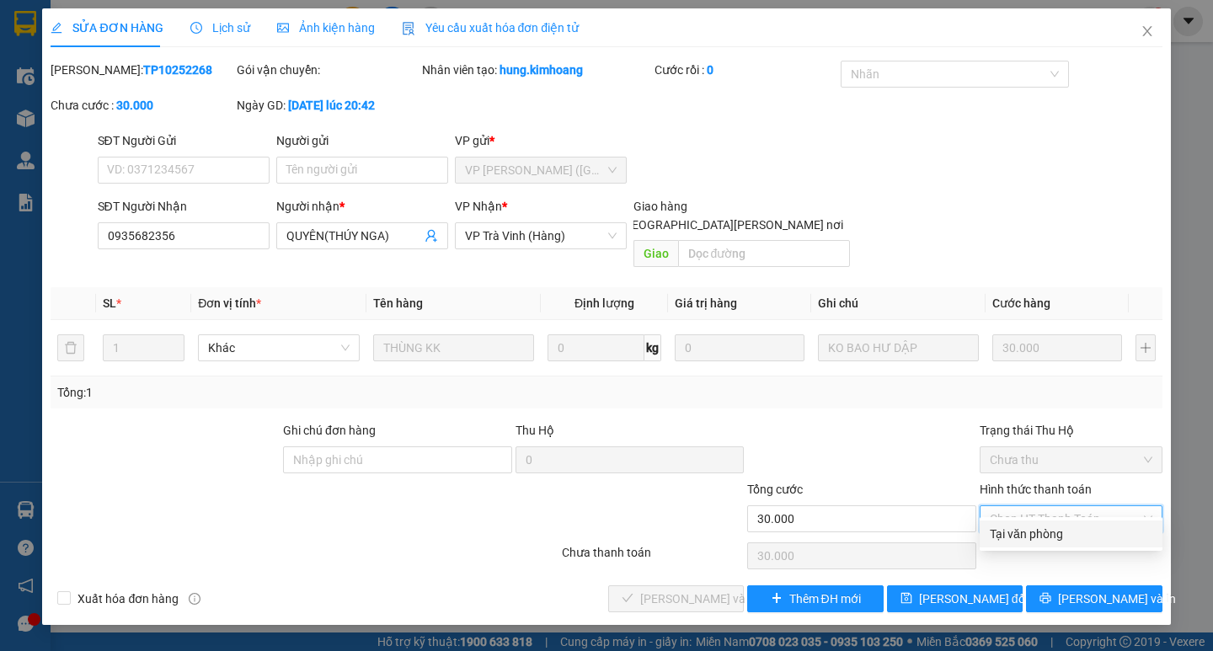
click at [1066, 524] on div "Tại văn phòng" at bounding box center [1071, 534] width 183 height 27
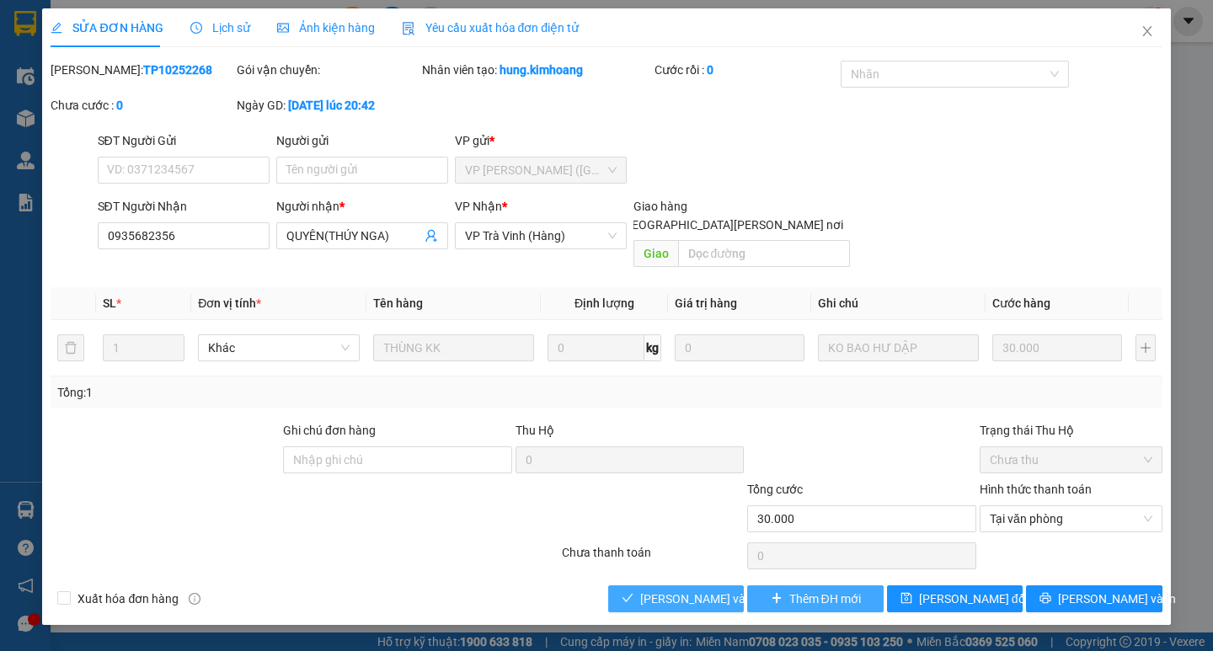
drag, startPoint x: 697, startPoint y: 581, endPoint x: 809, endPoint y: 580, distance: 112.9
click at [699, 590] on span "[PERSON_NAME] và [PERSON_NAME] hàng" at bounding box center [753, 599] width 227 height 19
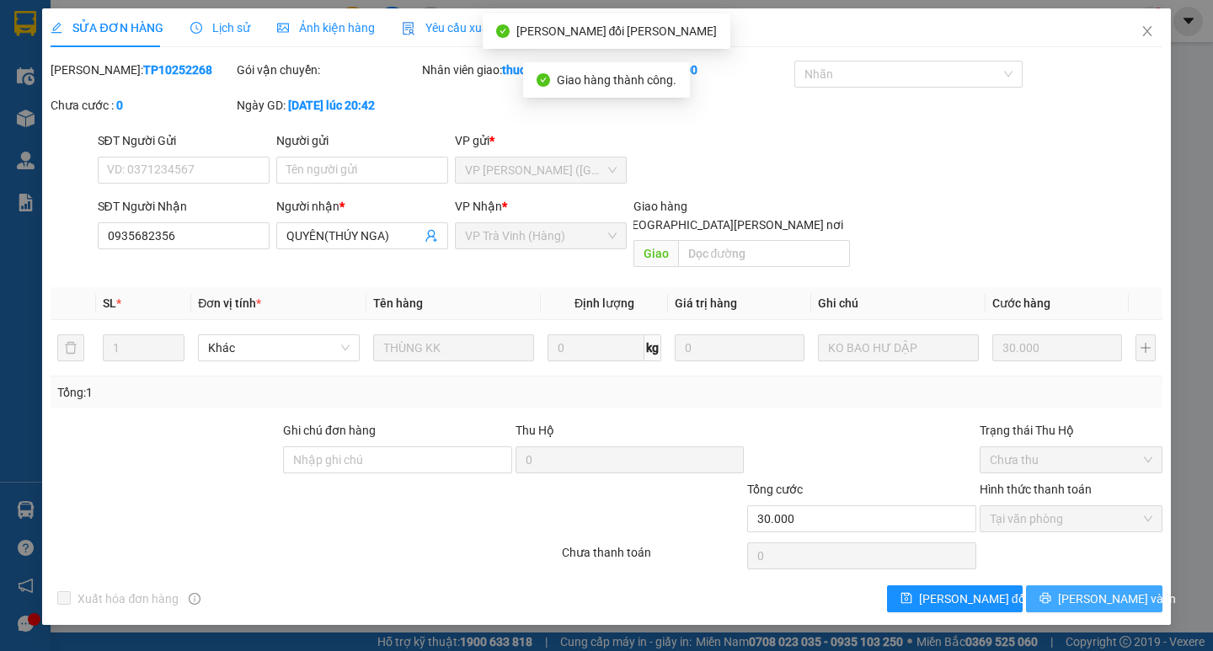
click at [1109, 590] on span "[PERSON_NAME] và In" at bounding box center [1117, 599] width 118 height 19
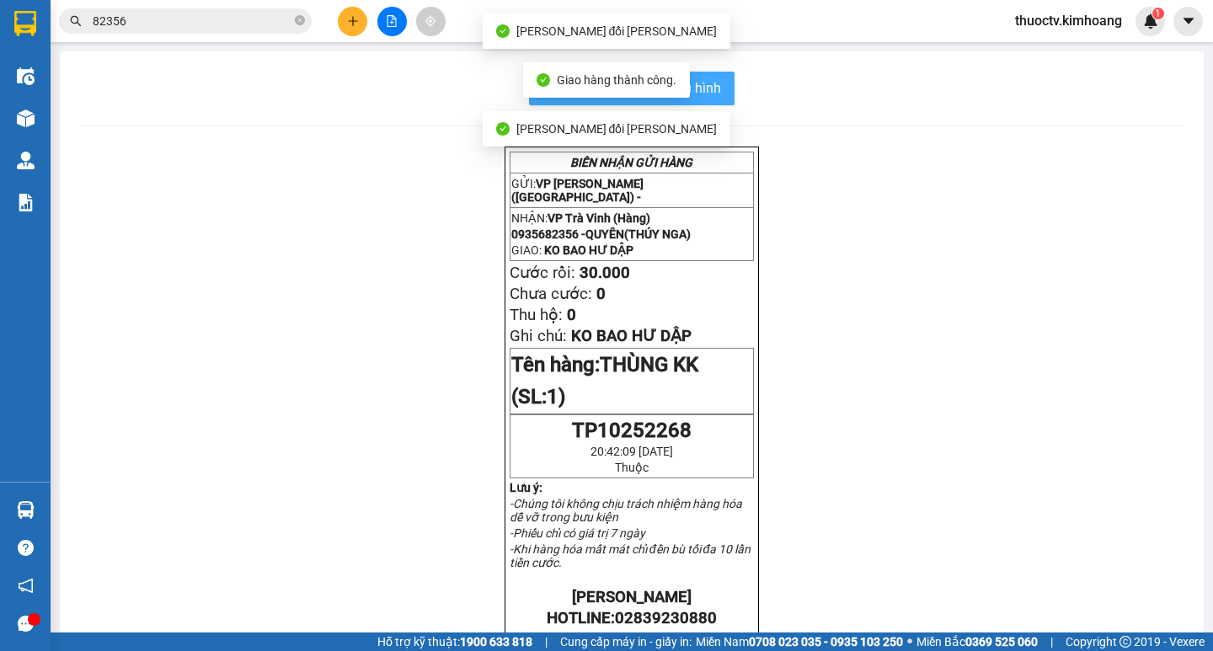
click at [711, 93] on span "In mẫu biên lai tự cấu hình" at bounding box center [642, 87] width 158 height 21
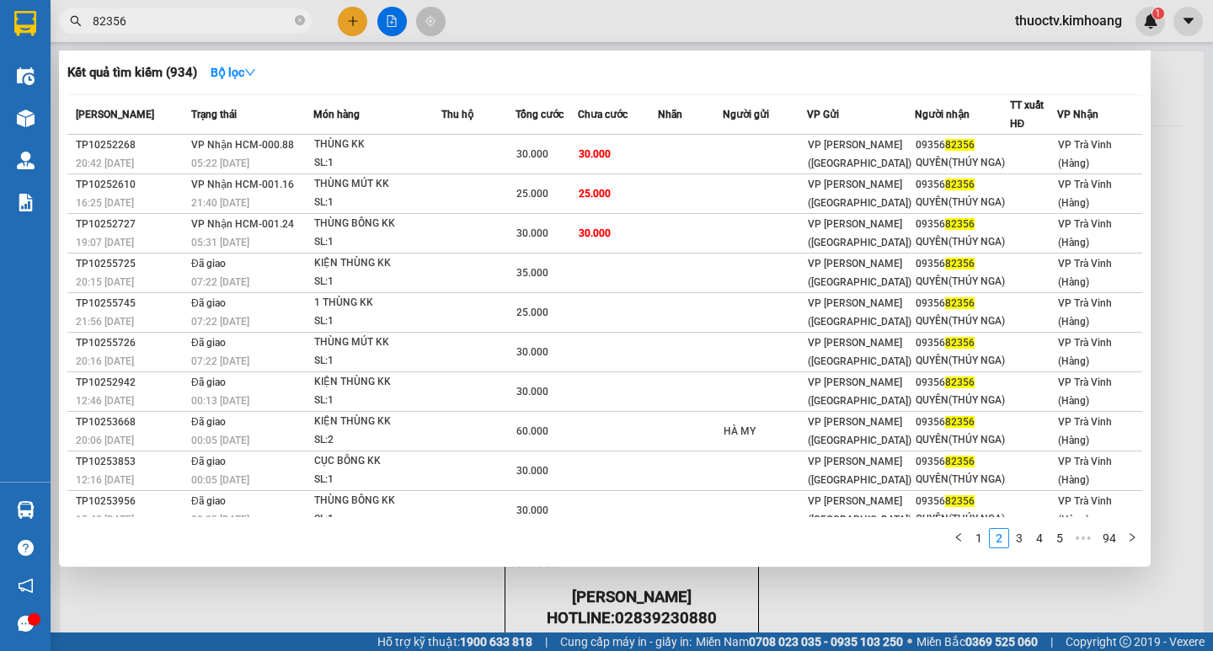
click at [155, 25] on input "82356" at bounding box center [192, 21] width 199 height 19
click at [155, 24] on input "82356" at bounding box center [192, 21] width 199 height 19
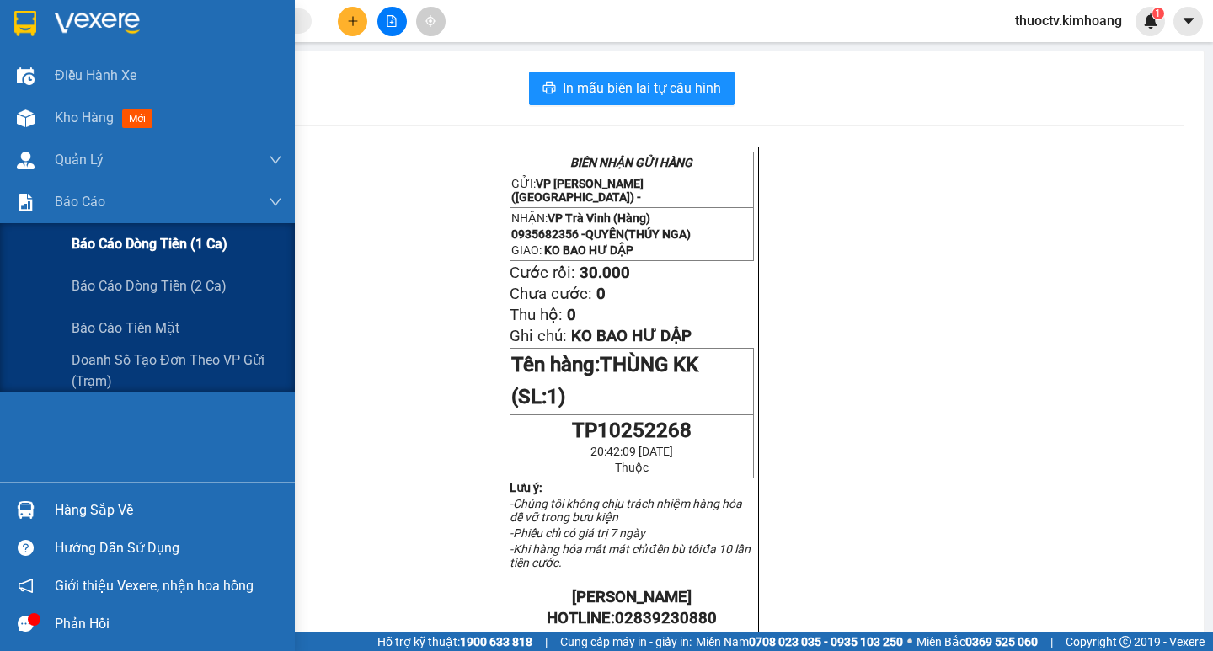
click at [144, 249] on span "Báo cáo dòng tiền (1 ca)" at bounding box center [150, 243] width 156 height 21
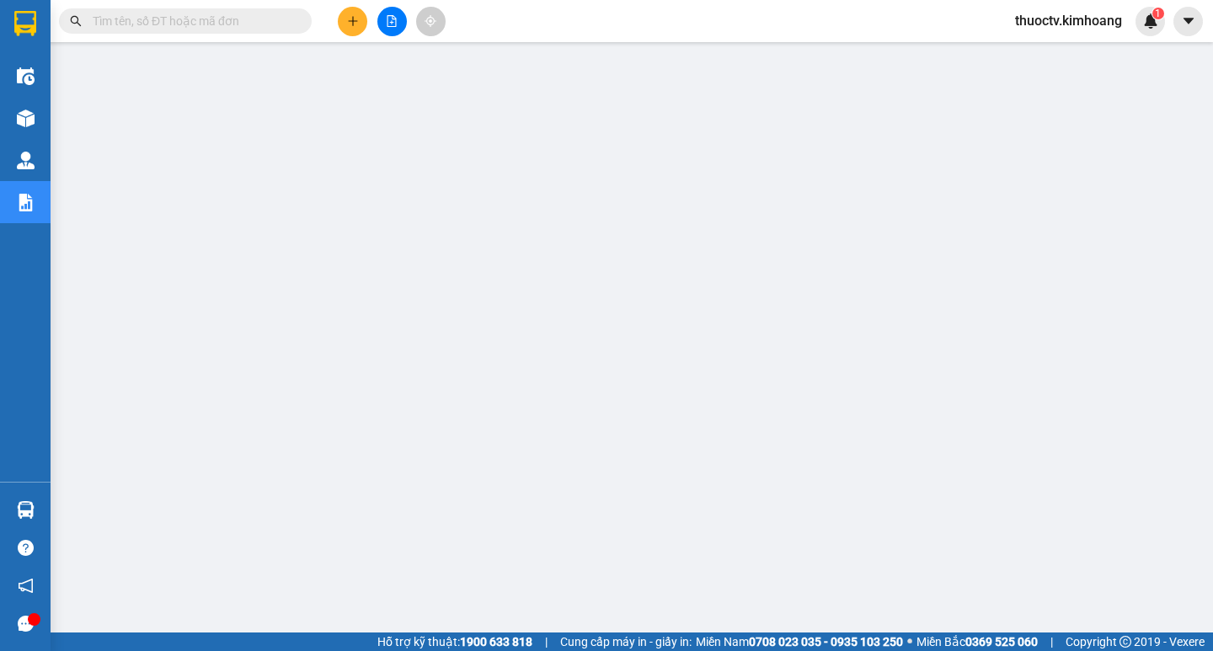
click at [161, 16] on input "text" at bounding box center [192, 21] width 199 height 19
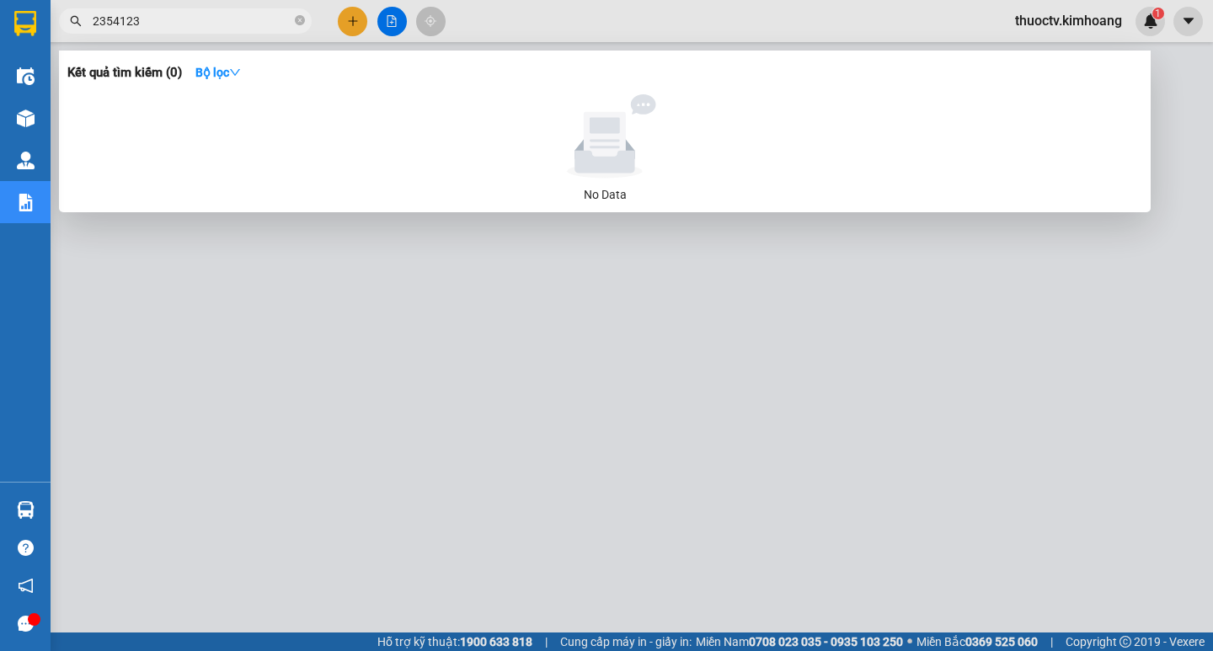
click at [161, 16] on input "2354123" at bounding box center [192, 21] width 199 height 19
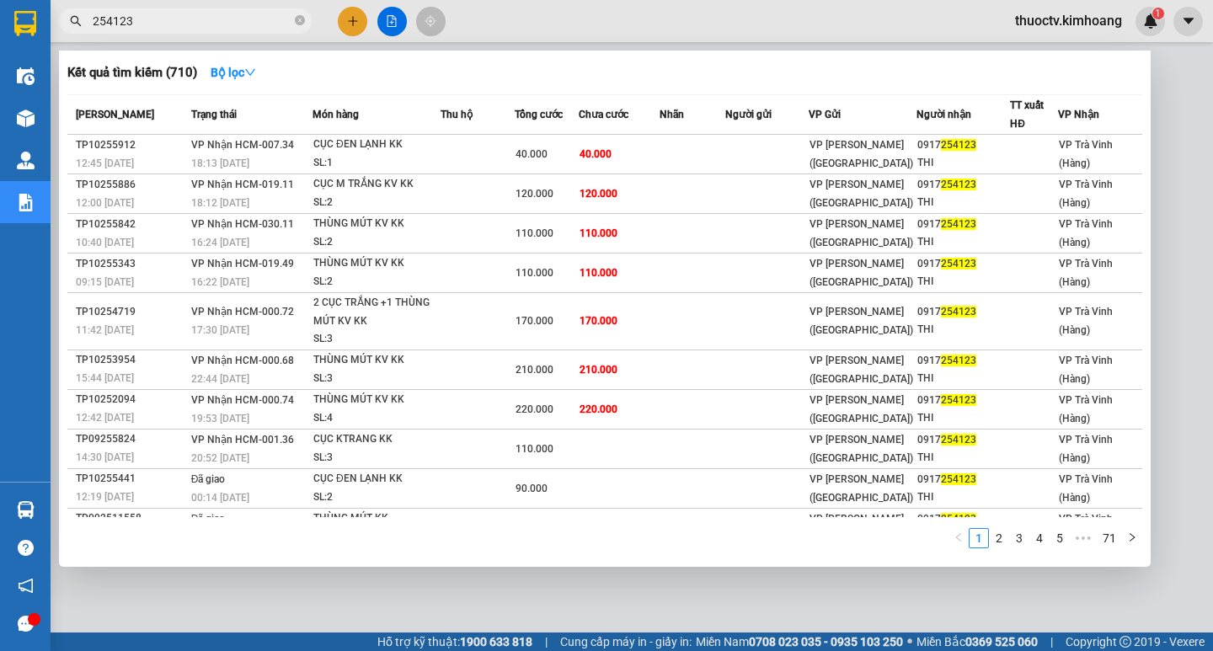
click at [195, 20] on input "254123" at bounding box center [192, 21] width 199 height 19
click at [195, 24] on input "254123" at bounding box center [192, 21] width 199 height 19
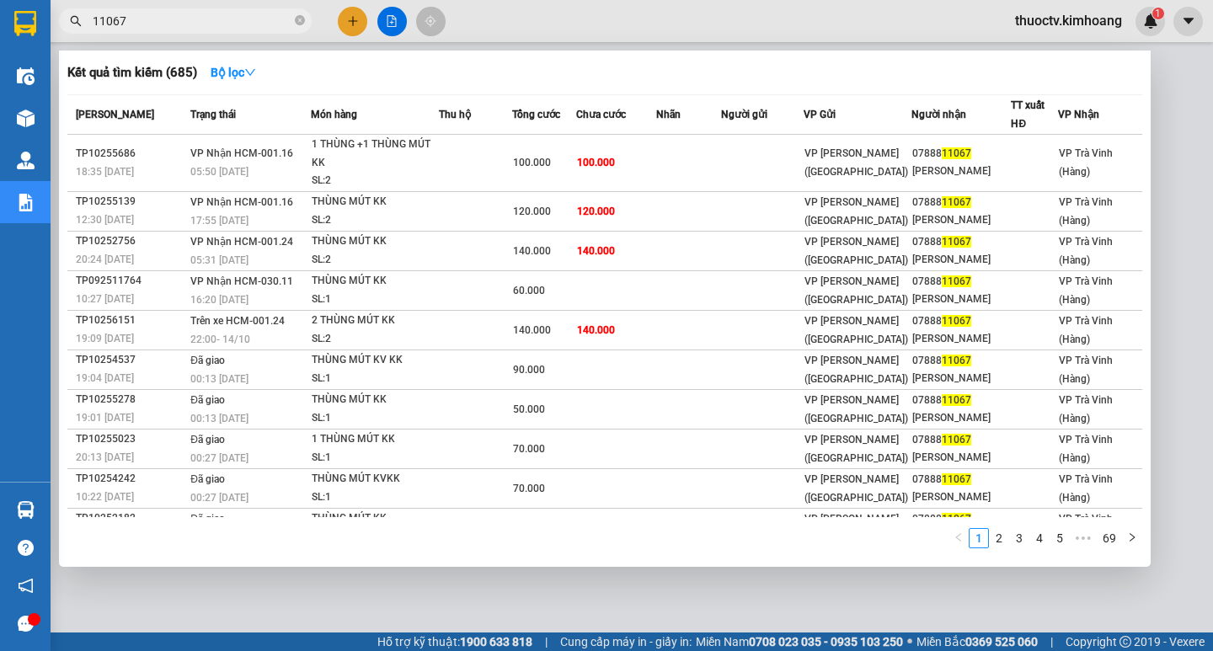
click at [135, 22] on input "11067" at bounding box center [192, 21] width 199 height 19
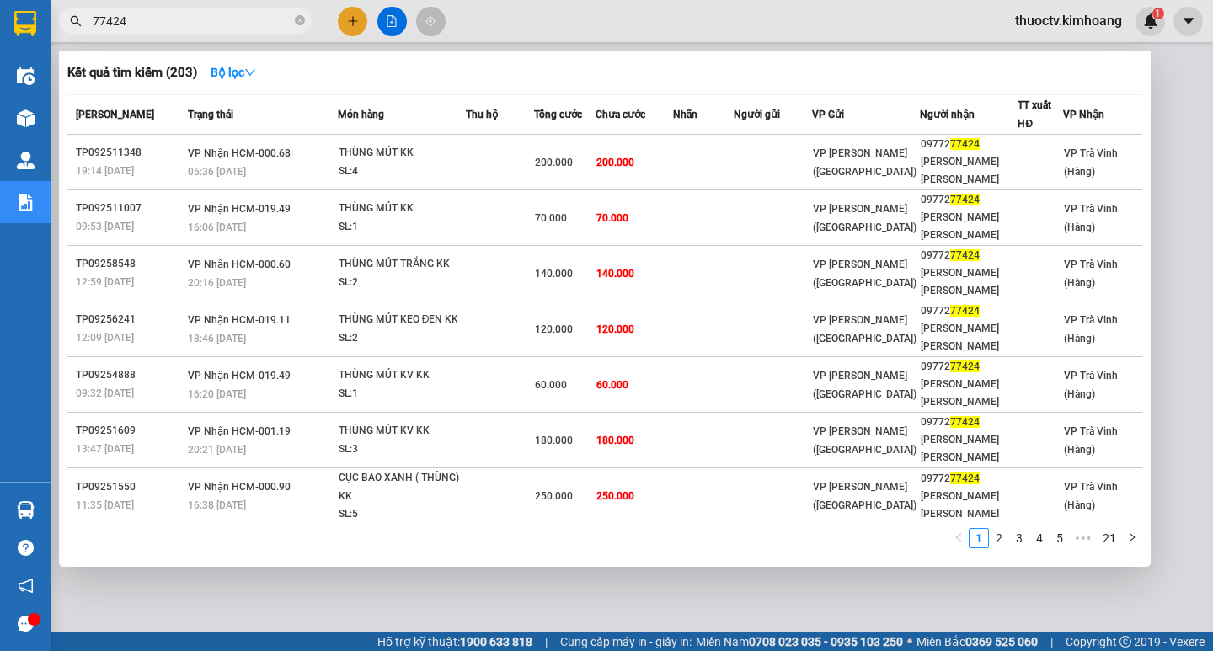
click at [127, 24] on input "77424" at bounding box center [192, 21] width 199 height 19
type input "702997"
